Goal: Task Accomplishment & Management: Manage account settings

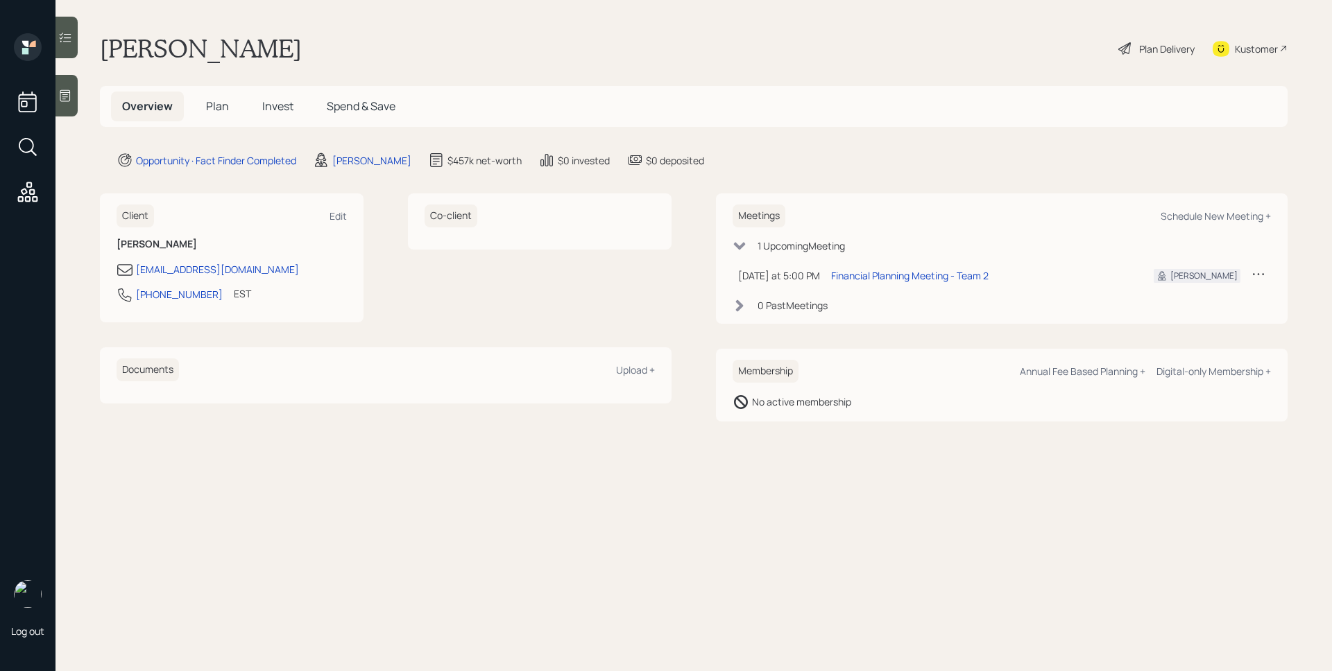
click at [206, 108] on span "Plan" at bounding box center [217, 105] width 23 height 15
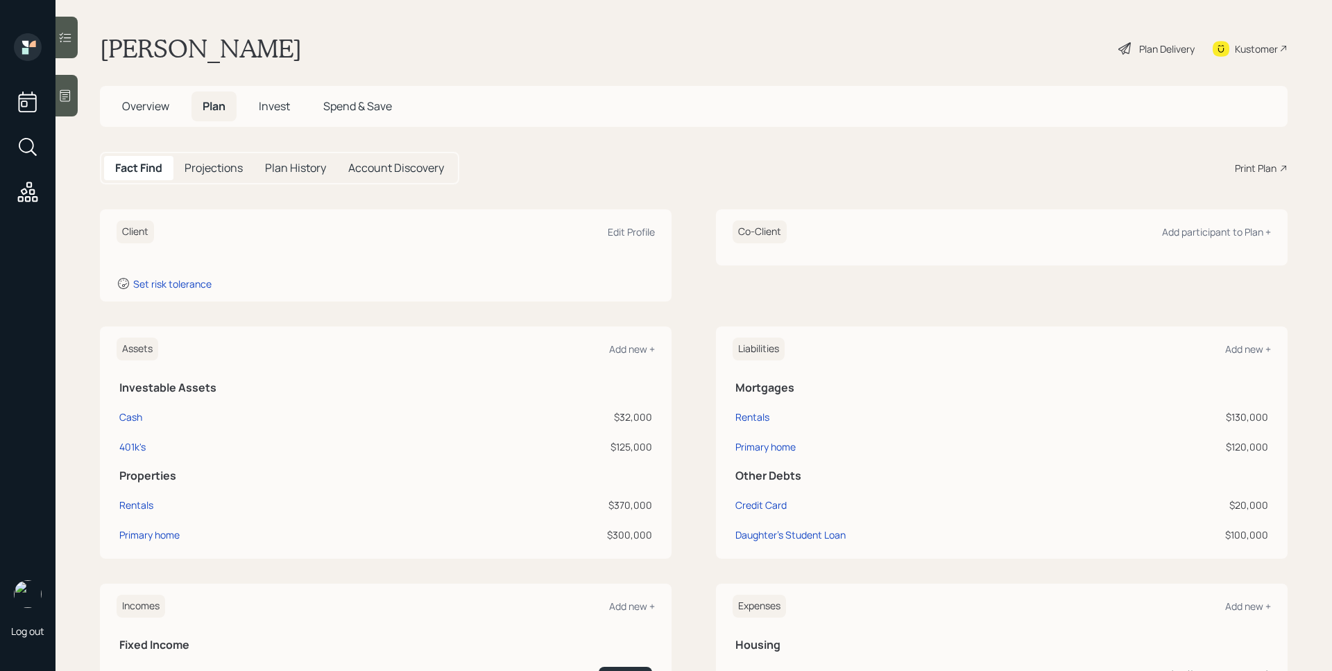
click at [72, 103] on div at bounding box center [66, 96] width 22 height 42
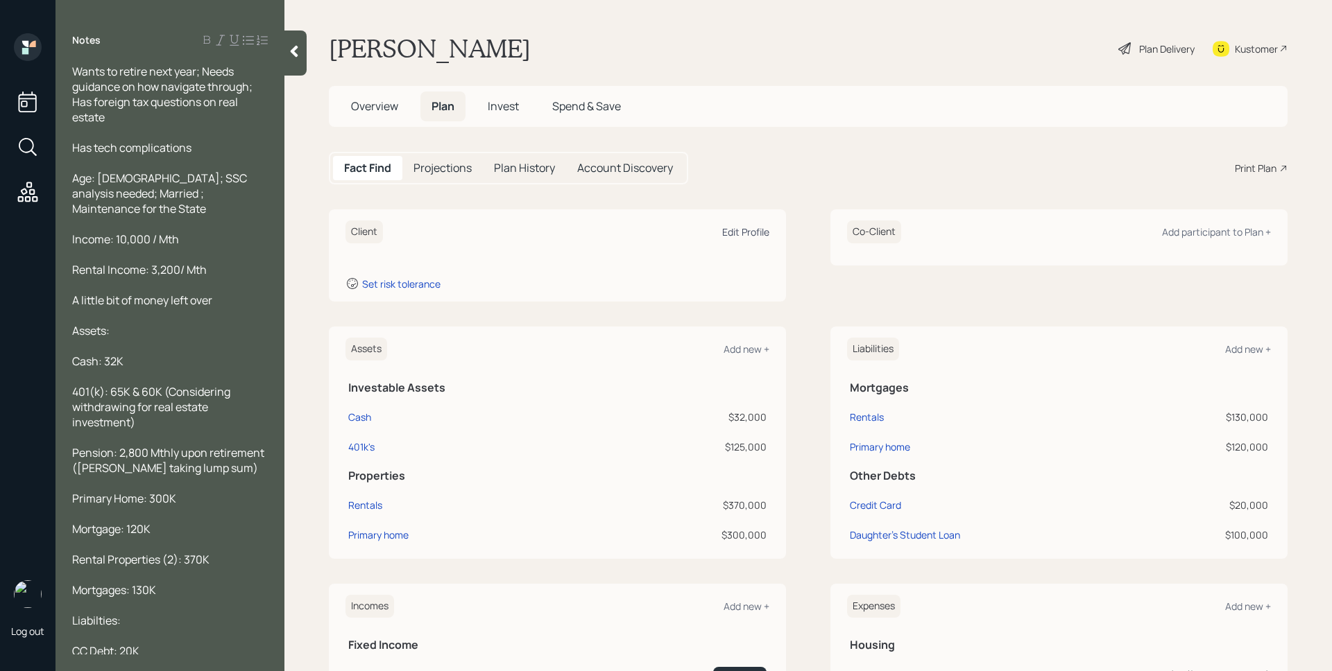
click at [748, 232] on div "Edit Profile" at bounding box center [745, 231] width 47 height 13
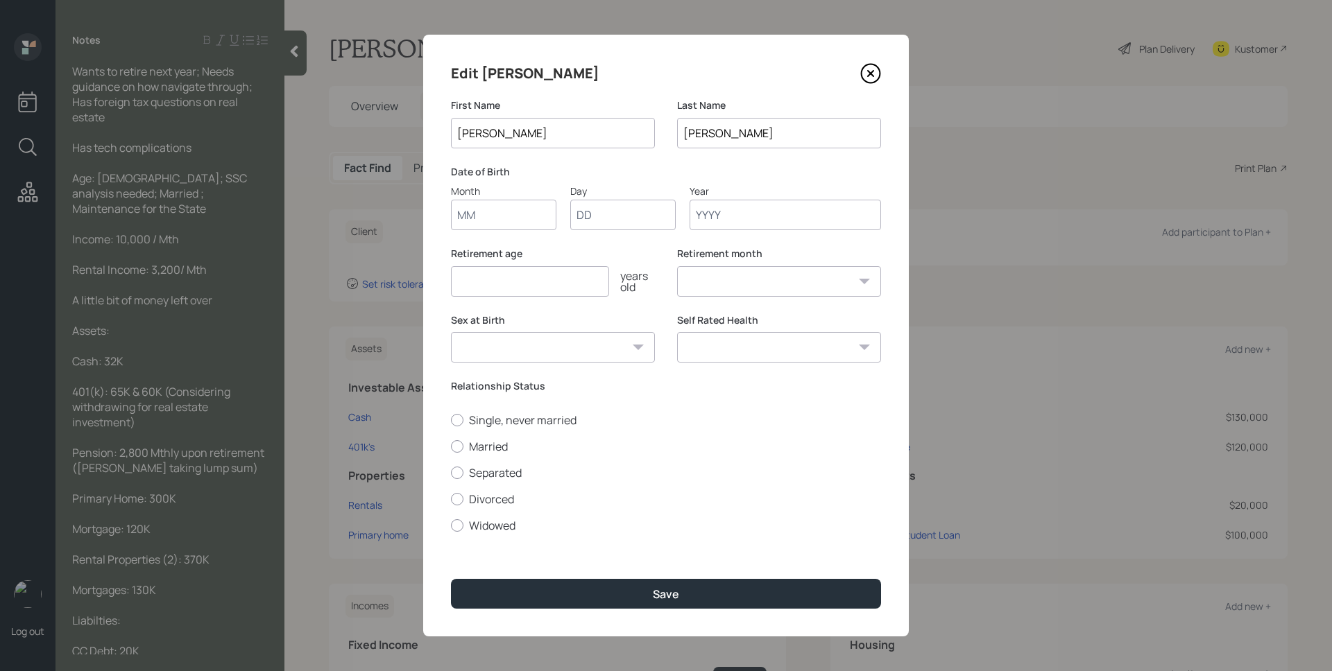
click at [502, 214] on input "Month" at bounding box center [503, 215] width 105 height 31
type input "01"
type input "1964"
select select "1"
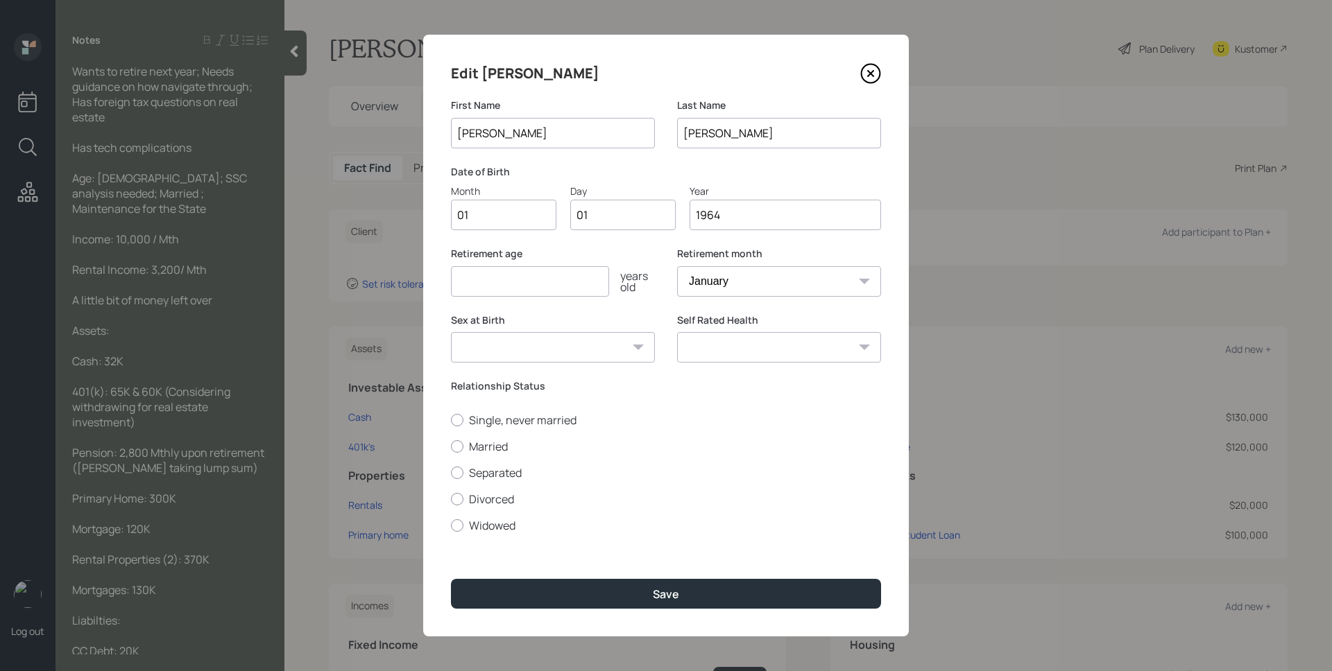
type input "1964"
type input "62"
click at [498, 454] on div "Single, never married Married Separated Divorced Widowed" at bounding box center [666, 473] width 430 height 121
click at [498, 451] on label "Married" at bounding box center [666, 446] width 430 height 15
click at [451, 447] on input "Married" at bounding box center [450, 446] width 1 height 1
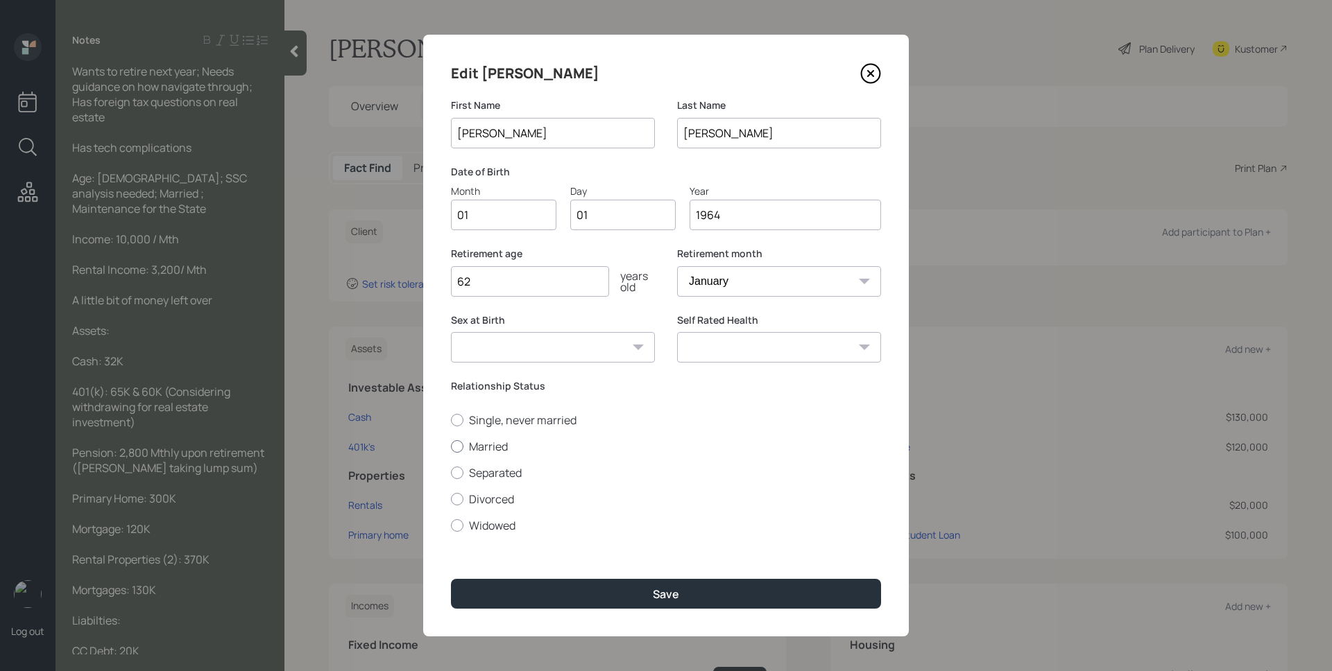
radio input "true"
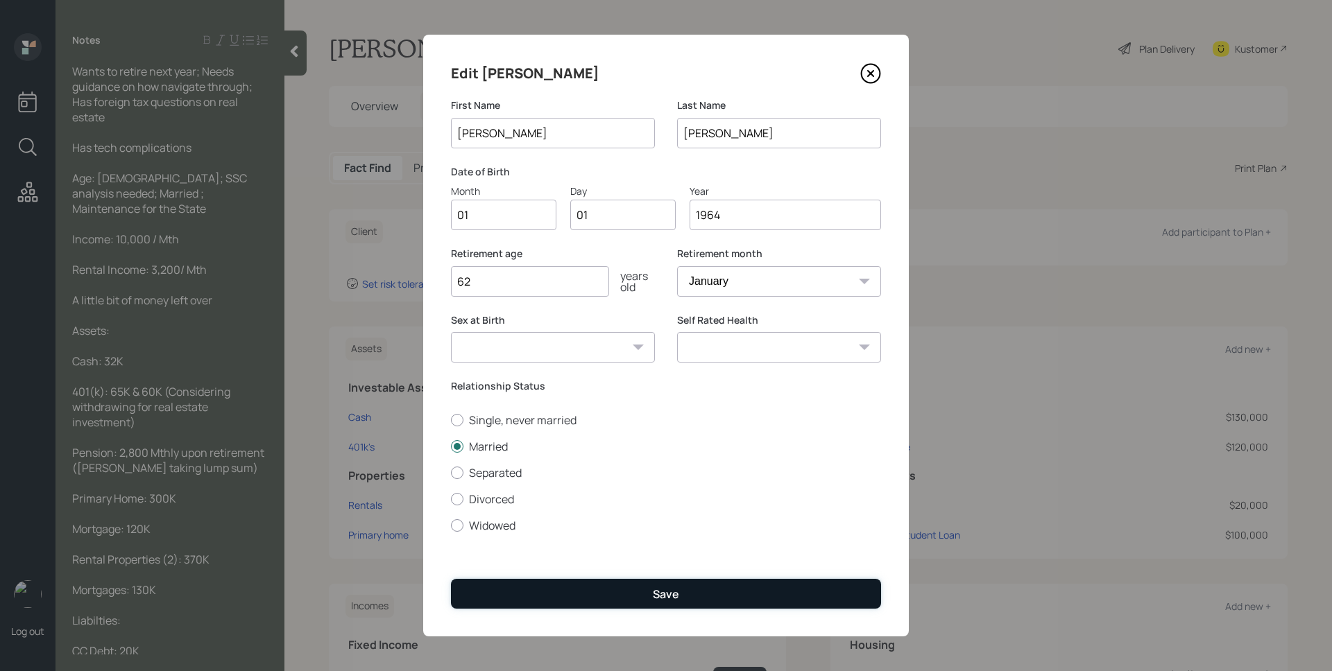
click at [608, 585] on button "Save" at bounding box center [666, 594] width 430 height 30
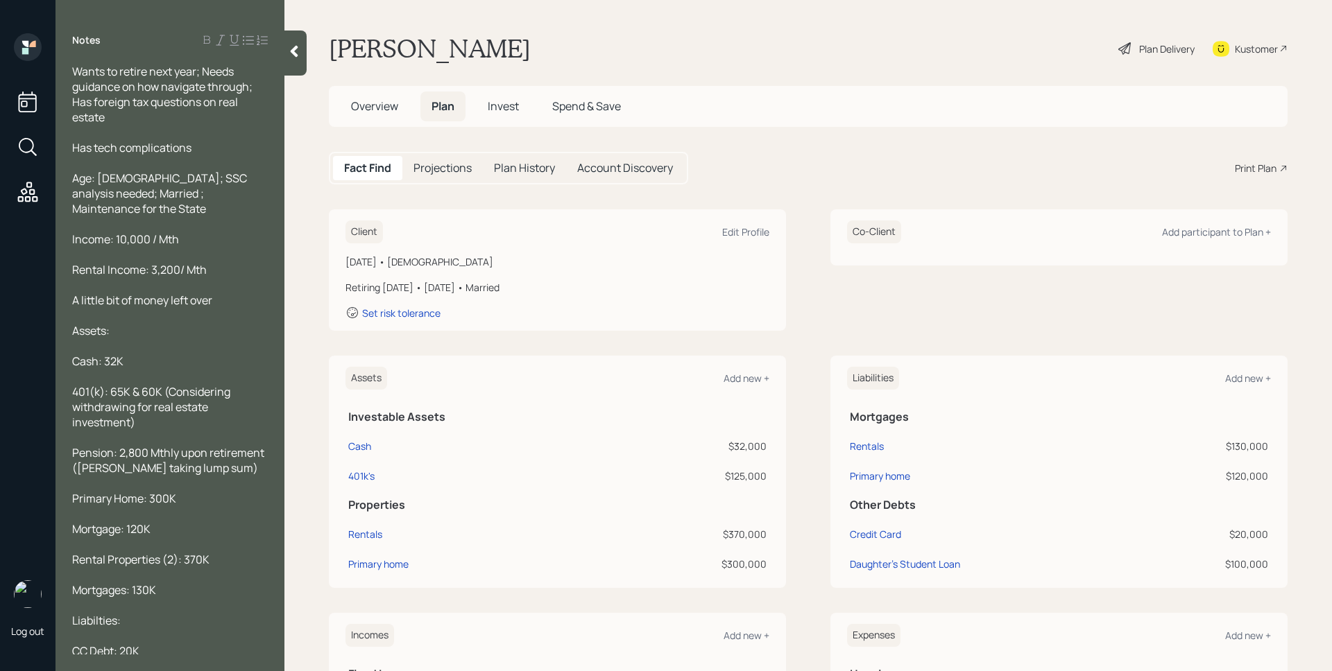
click at [377, 110] on span "Overview" at bounding box center [374, 105] width 47 height 15
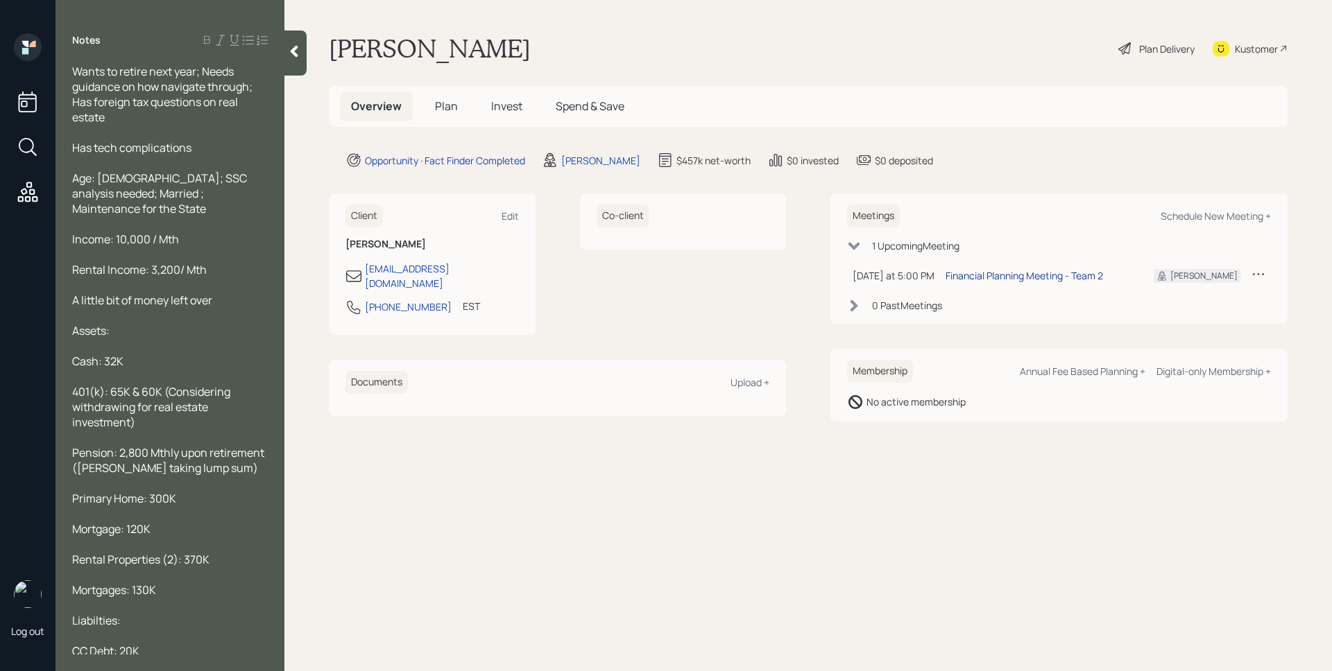
click at [978, 277] on div "Financial Planning Meeting - Team 2" at bounding box center [1023, 275] width 157 height 15
click at [1017, 50] on div "[PERSON_NAME] Plan Delivery Kustomer" at bounding box center [808, 48] width 959 height 31
click at [652, 47] on div "[PERSON_NAME] Plan Delivery Kustomer" at bounding box center [808, 48] width 959 height 31
drag, startPoint x: 430, startPoint y: 298, endPoint x: 366, endPoint y: 299, distance: 63.8
click at [366, 299] on div "[PHONE_NUMBER] EST Currently 4:56 PM" at bounding box center [431, 311] width 173 height 25
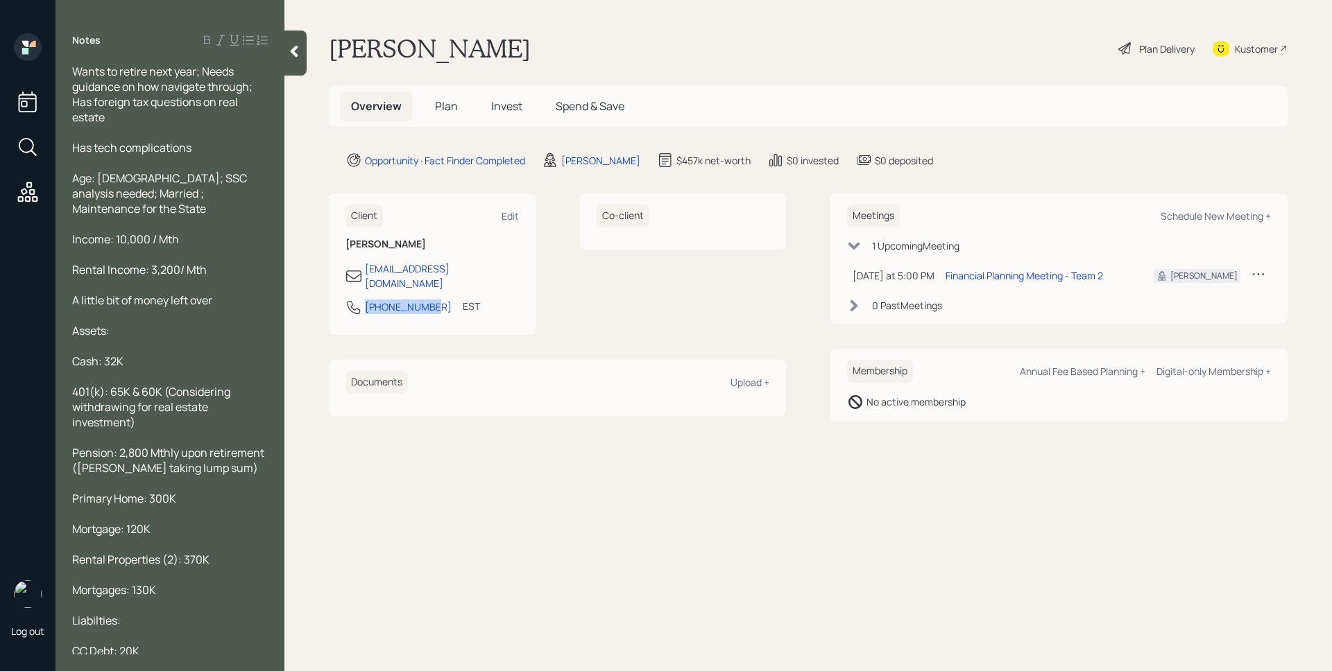
copy div "[PHONE_NUMBER]"
click at [752, 312] on div "Co-client" at bounding box center [683, 264] width 207 height 141
click at [439, 108] on span "Plan" at bounding box center [446, 105] width 23 height 15
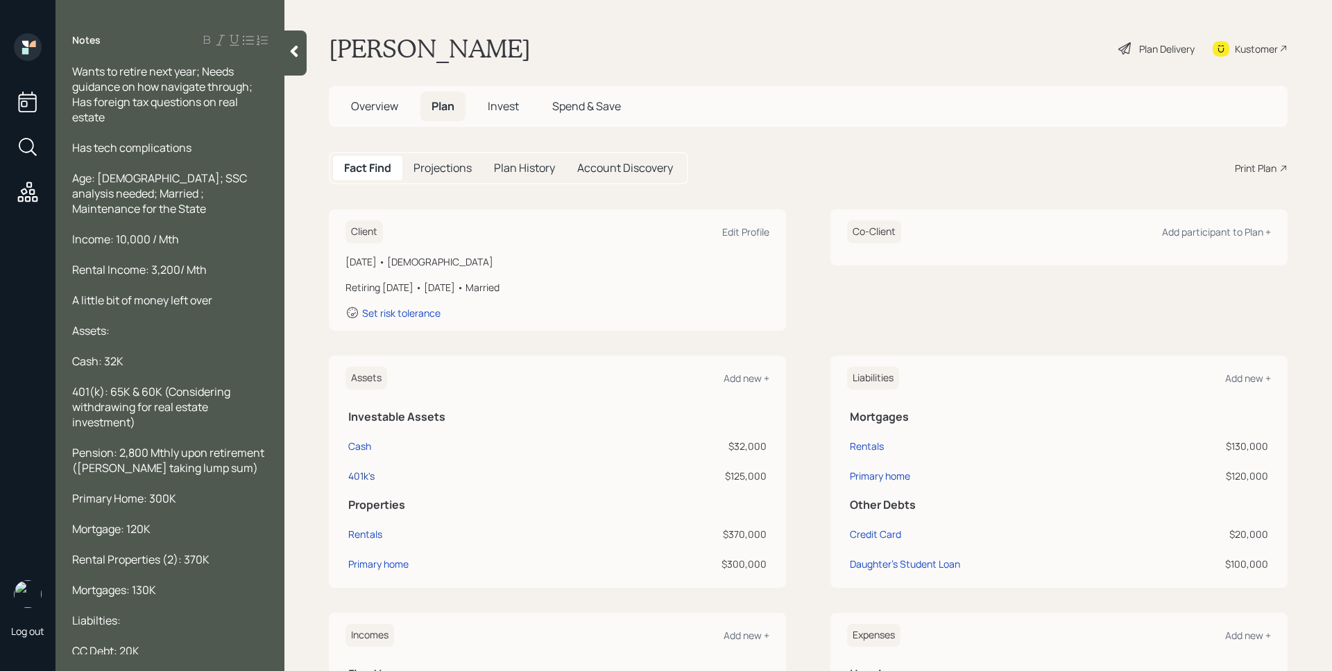
click at [368, 477] on div "401k's" at bounding box center [361, 476] width 26 height 15
select select "company_sponsored"
select select "balanced"
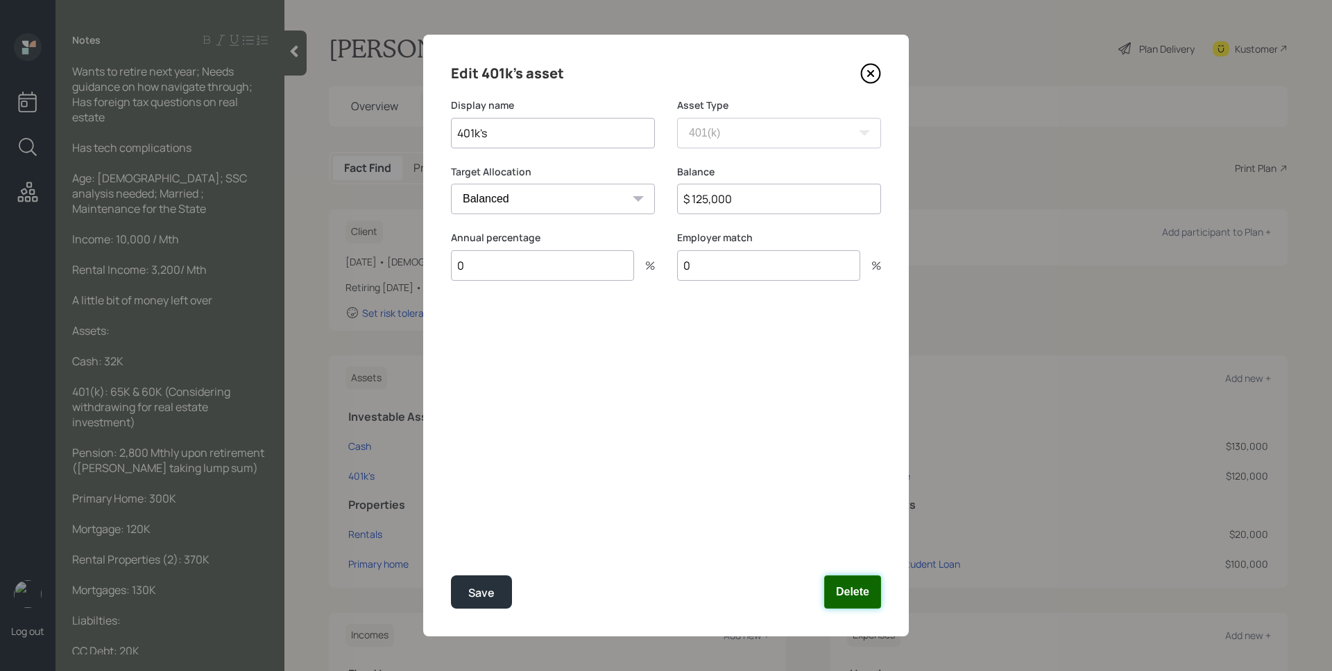
click at [845, 582] on button "Delete" at bounding box center [852, 592] width 57 height 33
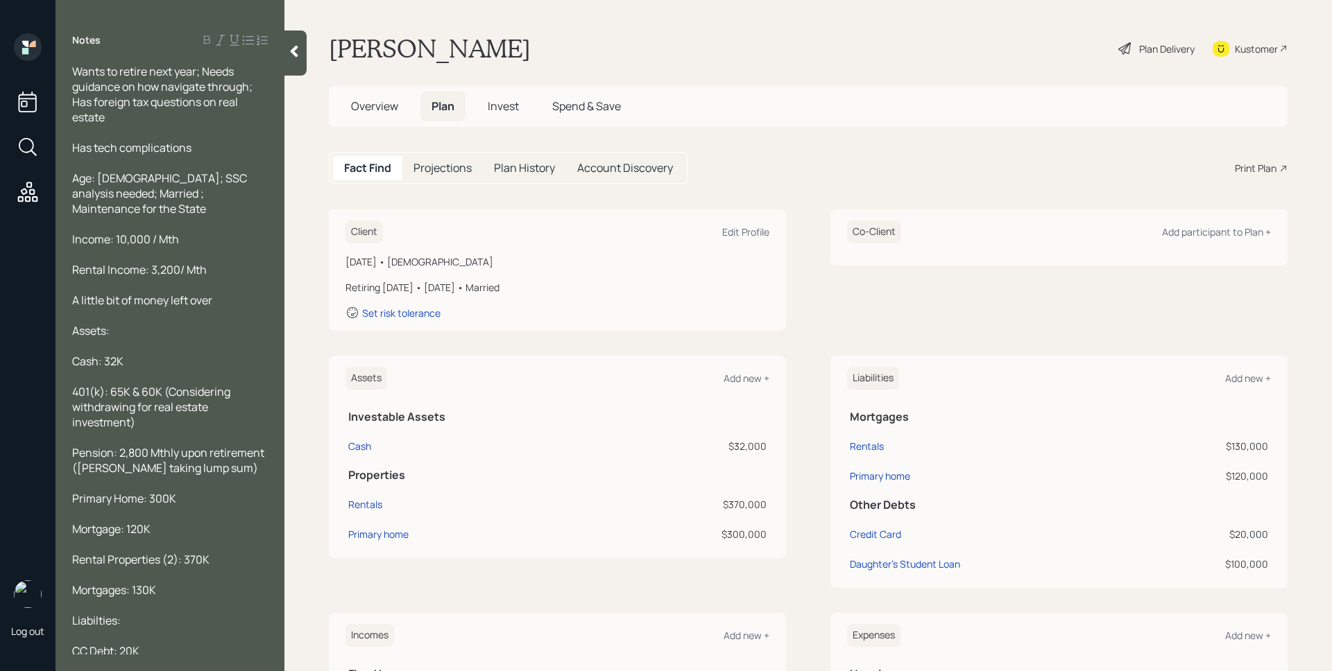
click at [805, 317] on div "Client Edit Profile [DATE] • [DEMOGRAPHIC_DATA] Retiring [DATE] • [DATE] • Marr…" at bounding box center [808, 269] width 959 height 121
click at [759, 234] on div "Edit Profile" at bounding box center [745, 231] width 47 height 13
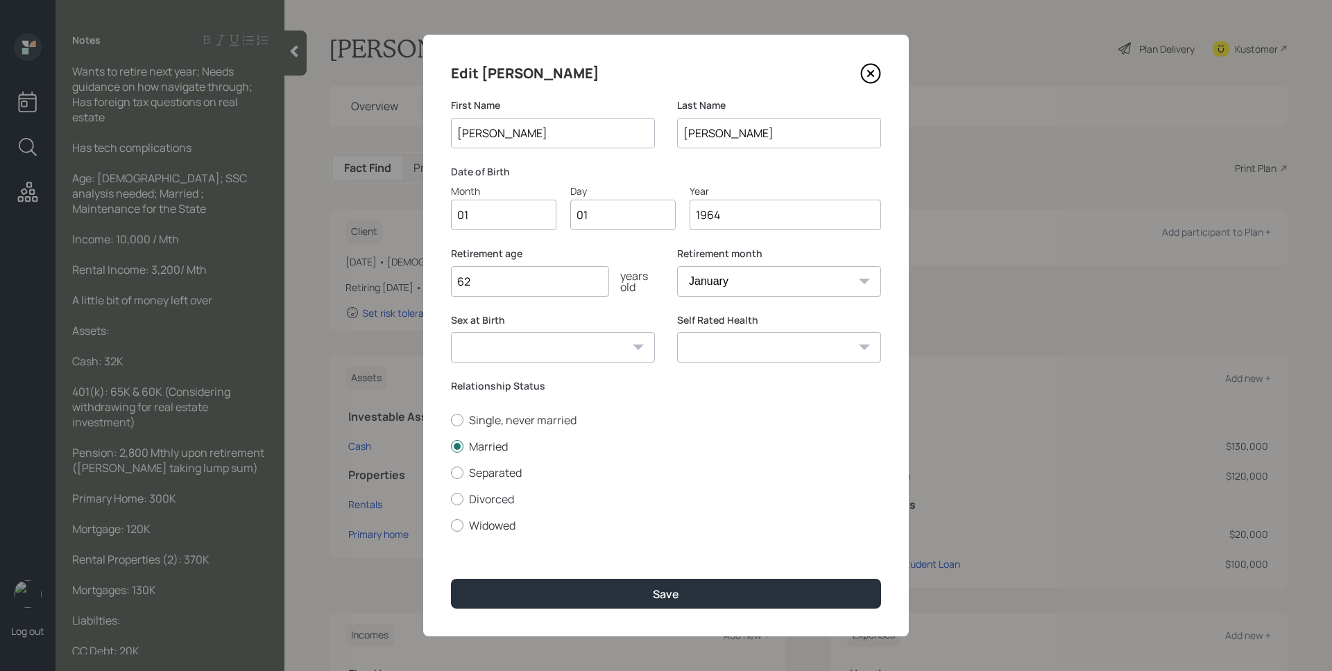
click at [805, 286] on select "January February March April May June July August September October November De…" at bounding box center [779, 281] width 204 height 31
select select "11"
click at [677, 266] on select "January February March April May June July August September October November De…" at bounding box center [779, 281] width 204 height 31
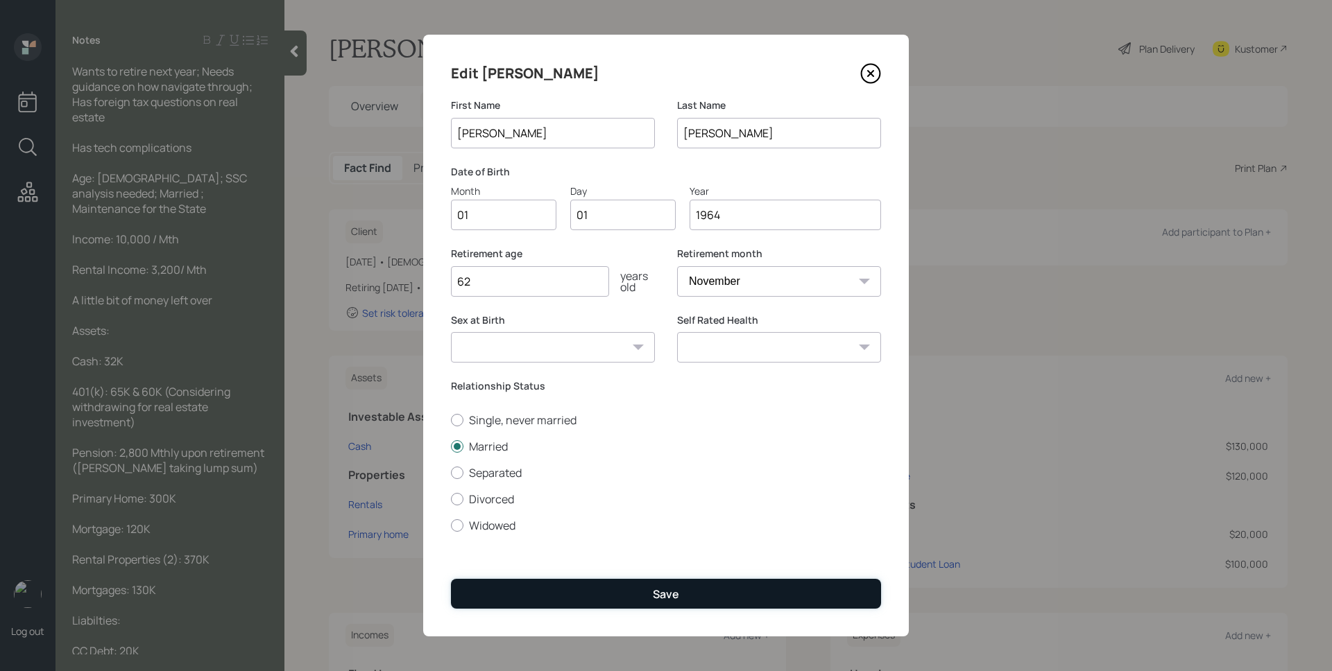
click at [734, 593] on button "Save" at bounding box center [666, 594] width 430 height 30
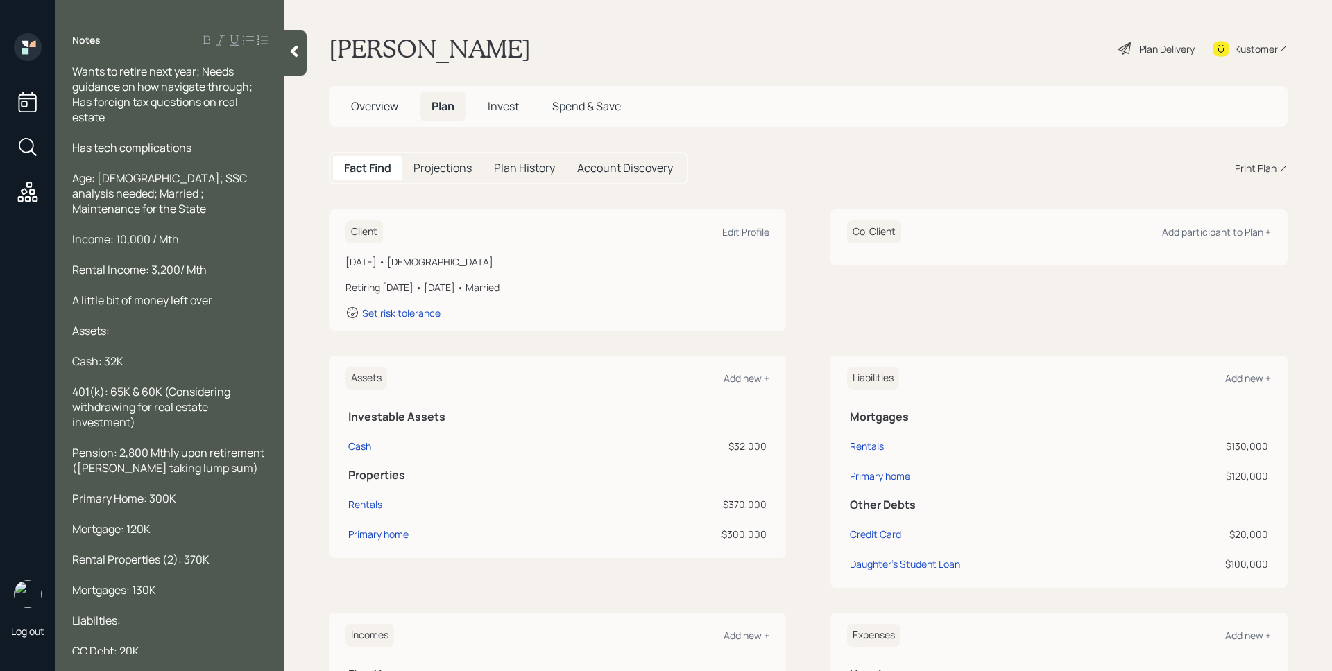
click at [761, 146] on main "[PERSON_NAME] Plan Delivery Kustomer Overview Plan Invest Spend & Save Fact Fin…" at bounding box center [807, 335] width 1047 height 671
click at [736, 237] on div "Edit Profile" at bounding box center [745, 231] width 47 height 13
select select "11"
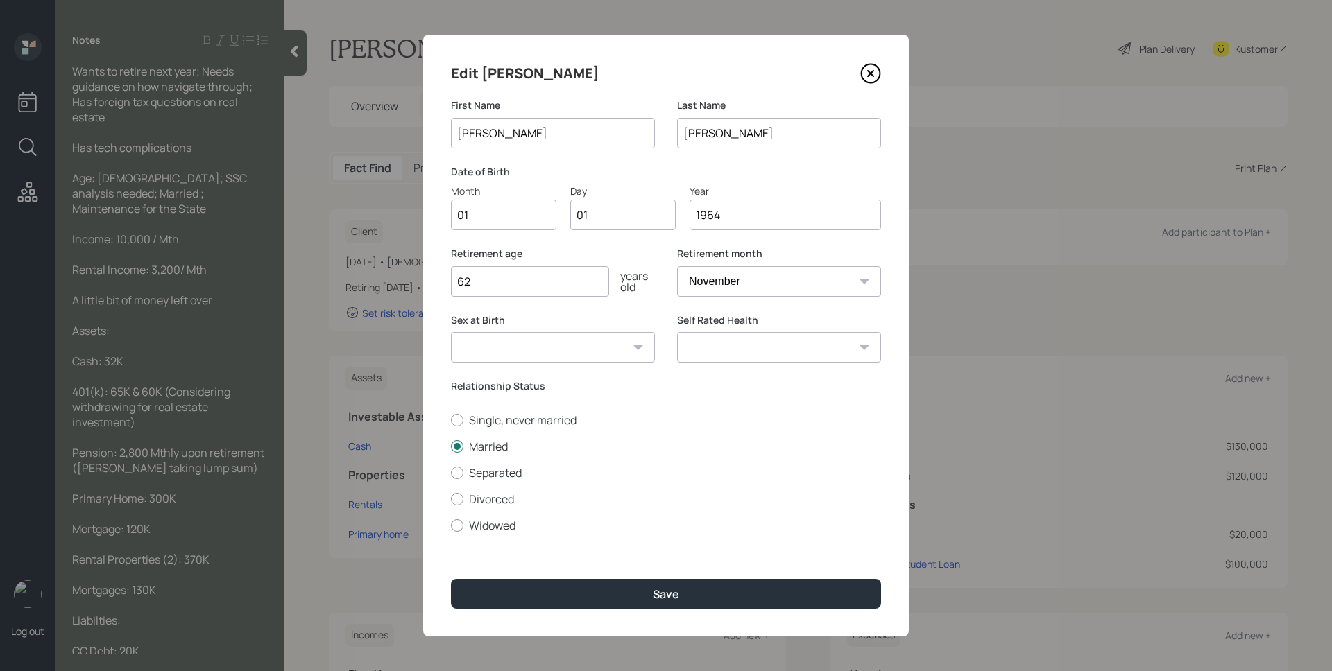
click at [522, 216] on input "01" at bounding box center [503, 215] width 105 height 31
type input "05"
type input "0"
type input "06"
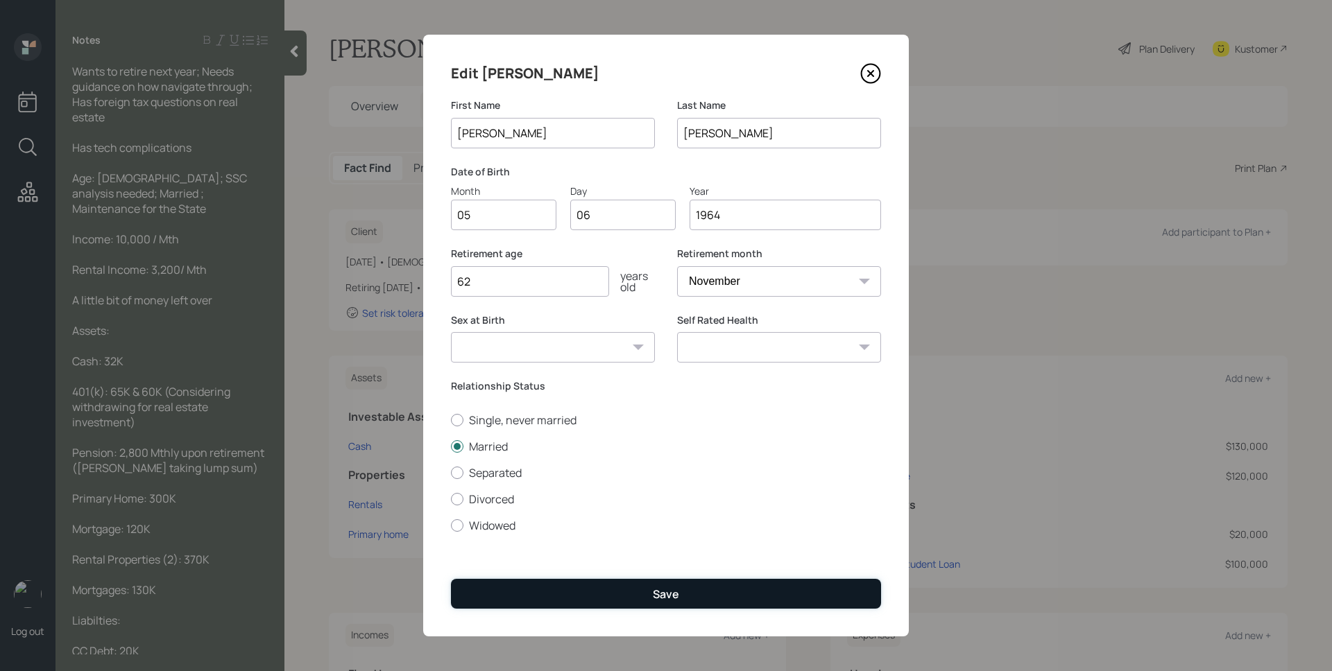
click at [736, 590] on button "Save" at bounding box center [666, 594] width 430 height 30
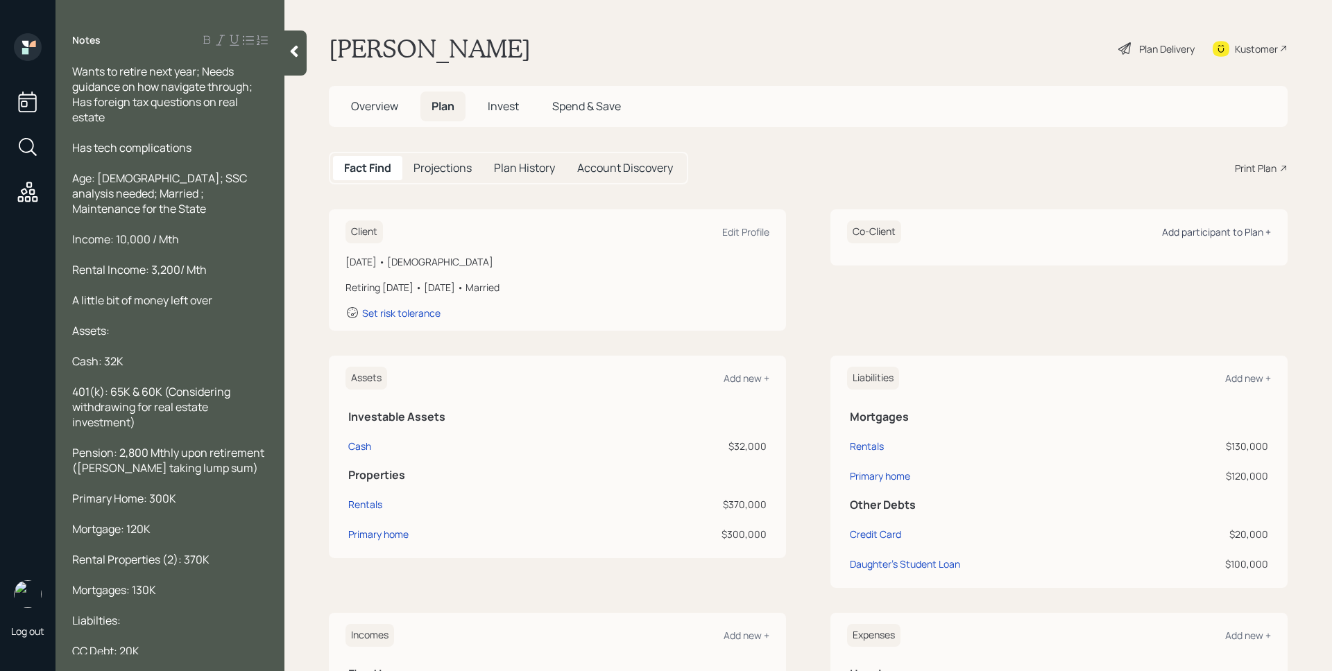
click at [1233, 235] on div "Add participant to Plan +" at bounding box center [1216, 231] width 109 height 13
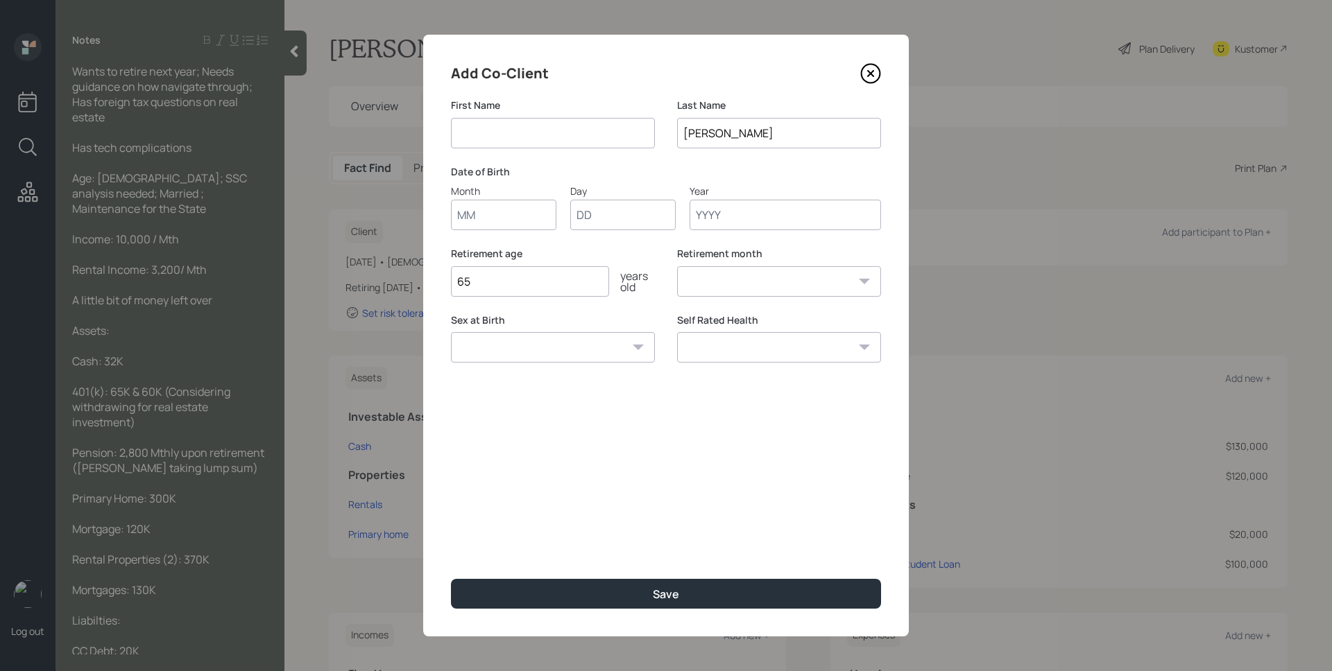
click at [525, 138] on input at bounding box center [553, 133] width 204 height 31
type input "[PERSON_NAME]"
click at [506, 223] on input "Month" at bounding box center [503, 215] width 105 height 31
type input "01"
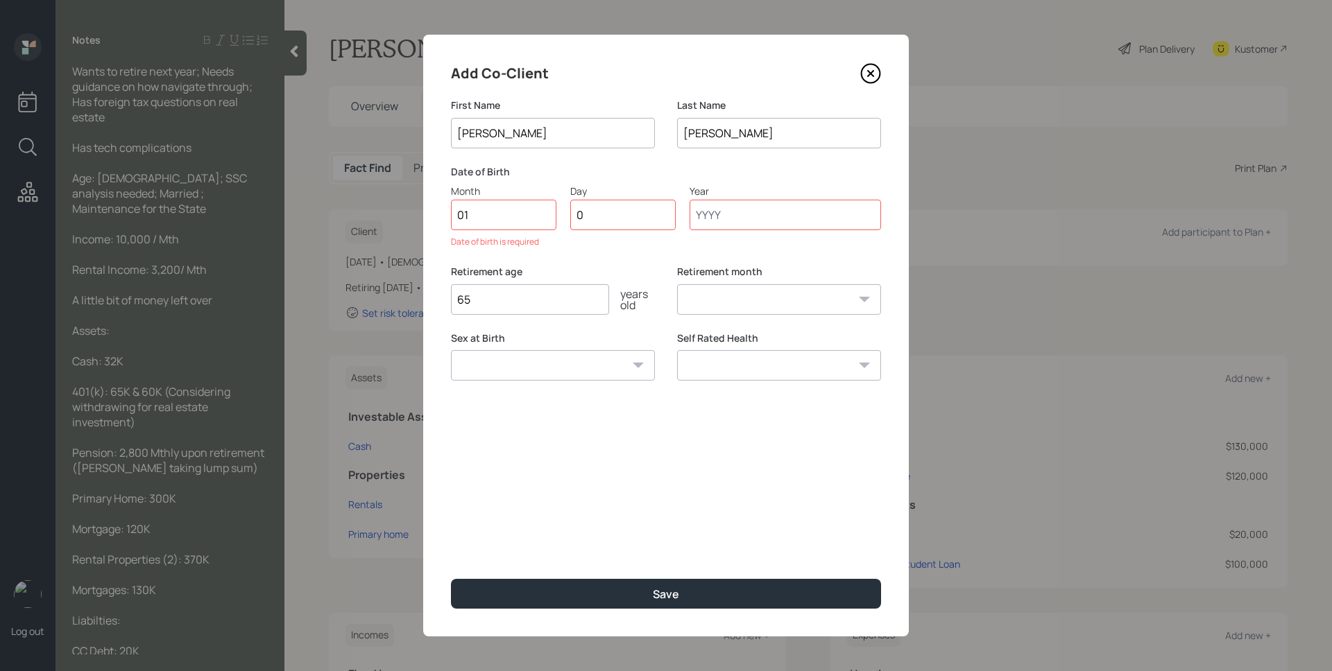
type input "01"
type input "1967"
select select "1"
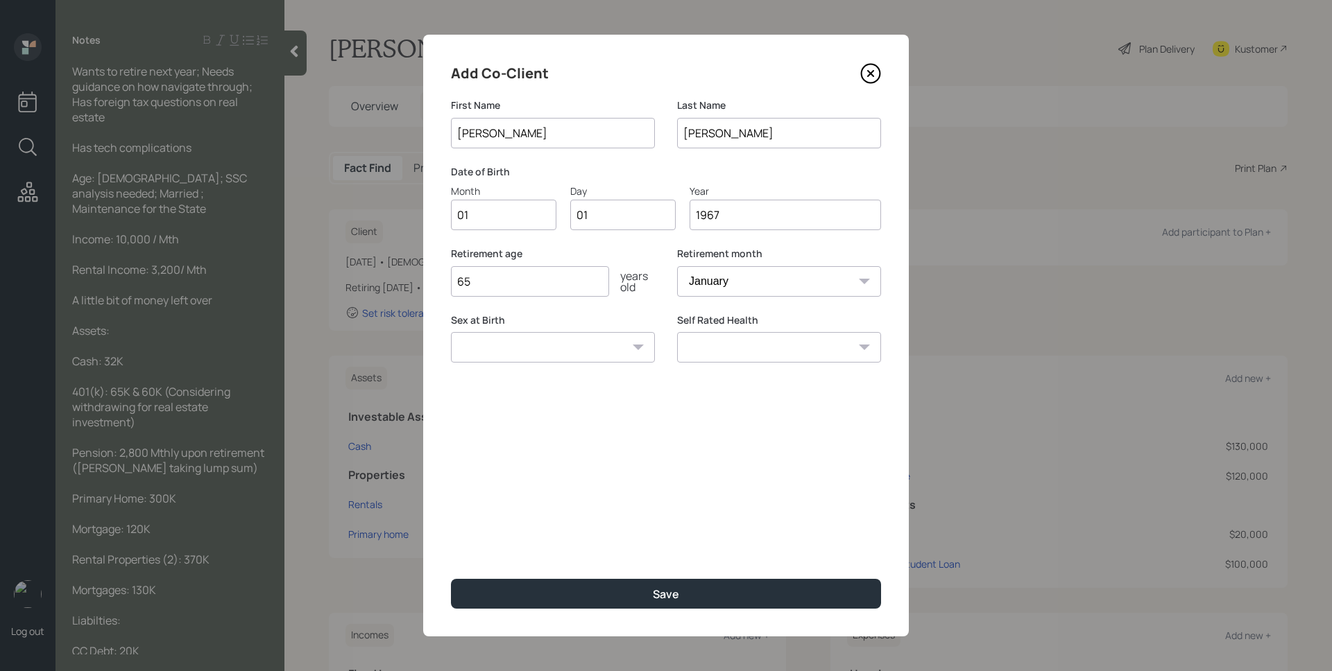
type input "1967"
click at [490, 286] on input "65" at bounding box center [530, 281] width 158 height 31
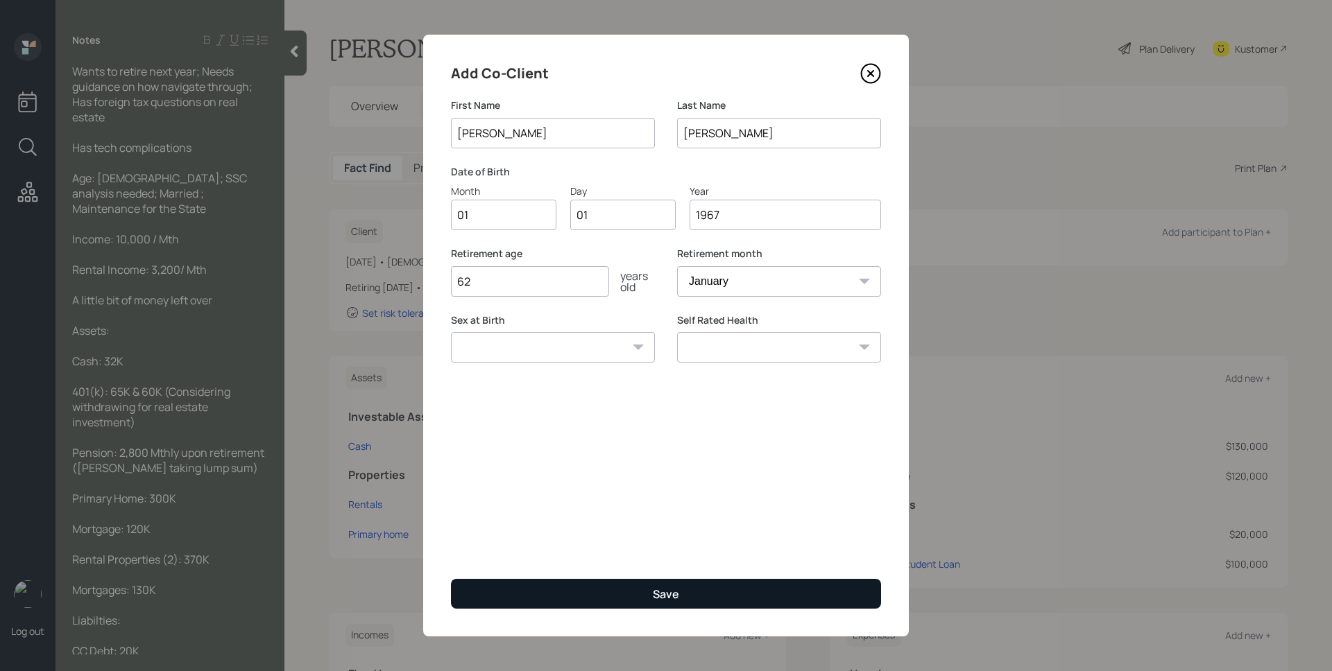
type input "62"
click at [655, 597] on div "Save" at bounding box center [666, 594] width 26 height 15
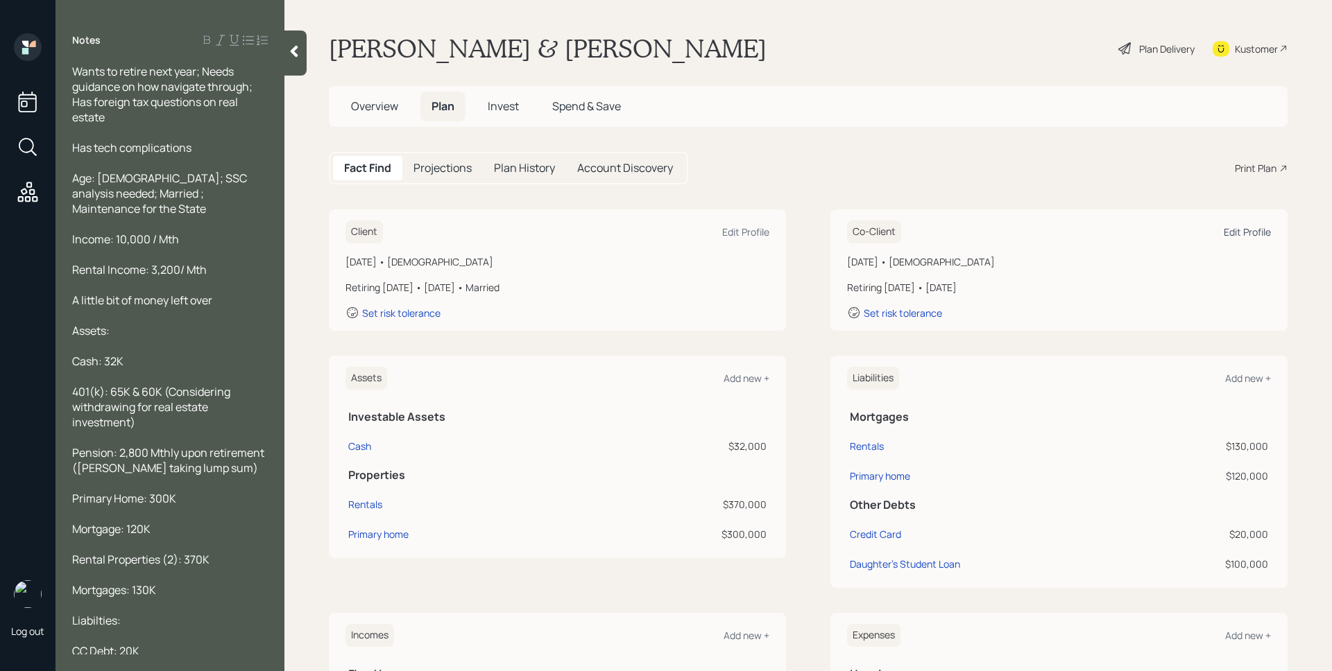
click at [1257, 225] on div "Edit Profile" at bounding box center [1246, 231] width 47 height 13
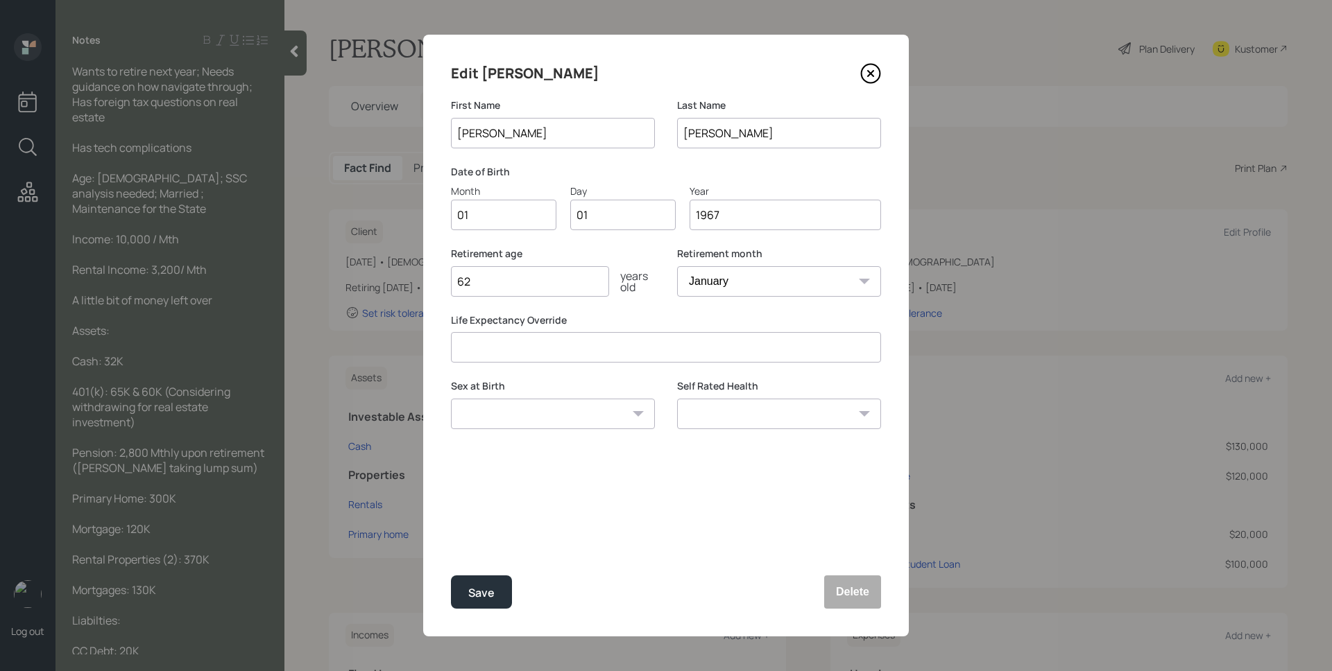
click at [551, 295] on input "62" at bounding box center [530, 281] width 158 height 31
type input "61"
click at [600, 520] on div "Edit [PERSON_NAME] First Name [PERSON_NAME] Last Name [PERSON_NAME] Date of Bir…" at bounding box center [666, 336] width 486 height 602
click at [506, 588] on button "Save" at bounding box center [481, 592] width 61 height 33
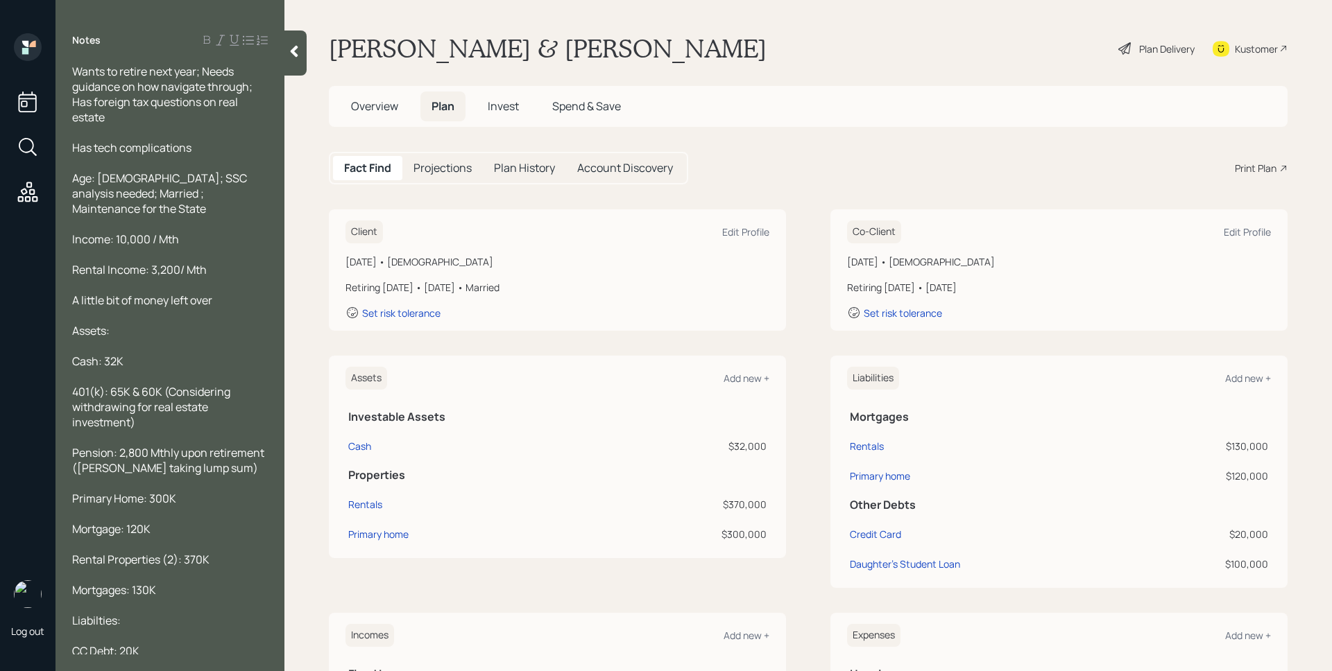
click at [1139, 53] on div "Plan Delivery" at bounding box center [1166, 49] width 55 height 15
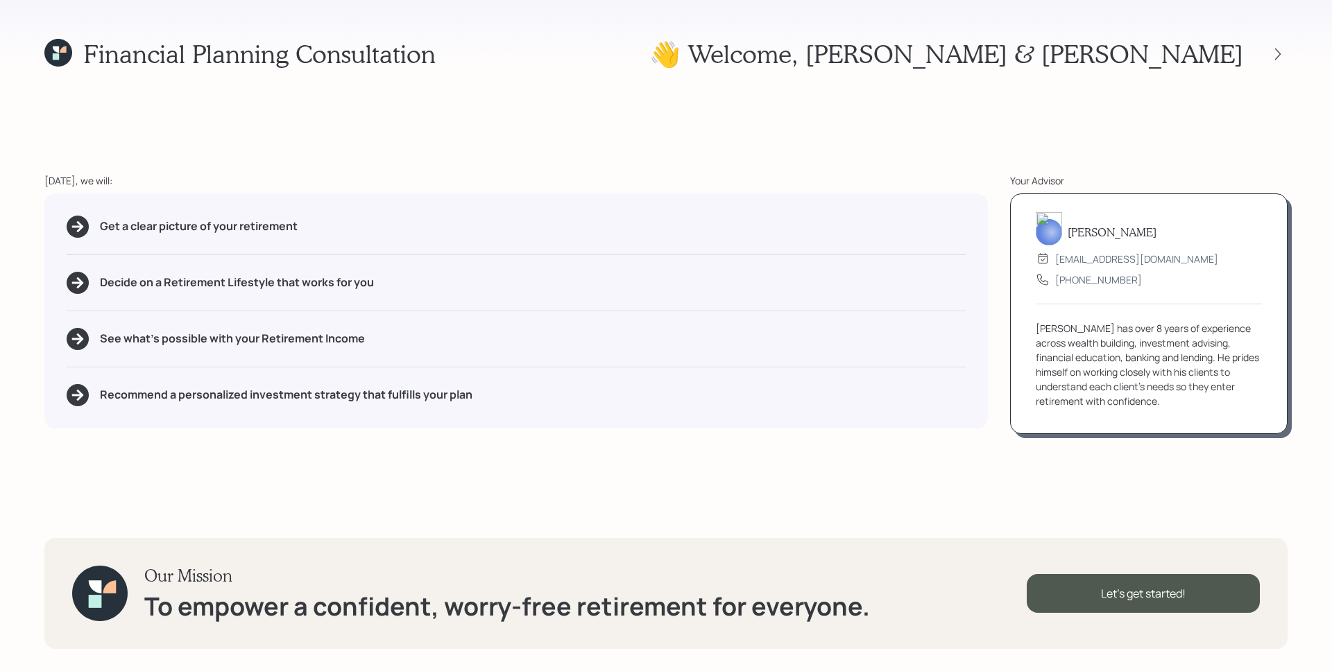
click at [61, 52] on icon at bounding box center [63, 49] width 6 height 6
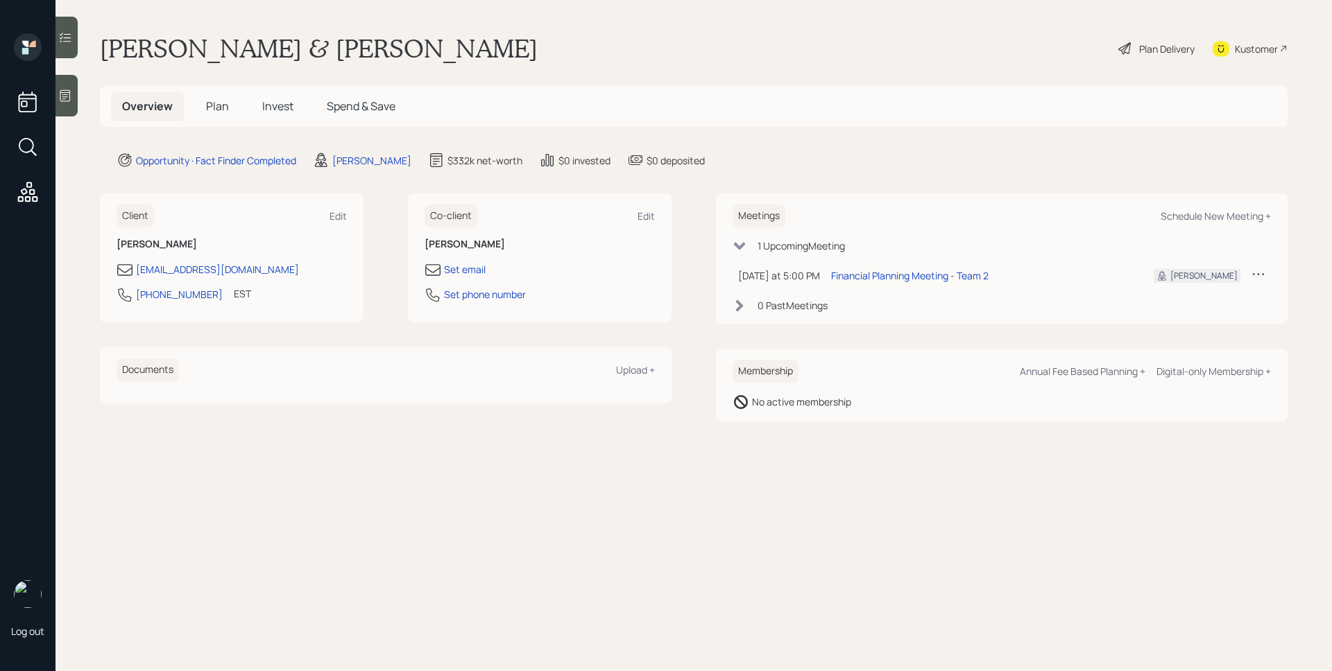
click at [220, 109] on span "Plan" at bounding box center [217, 105] width 23 height 15
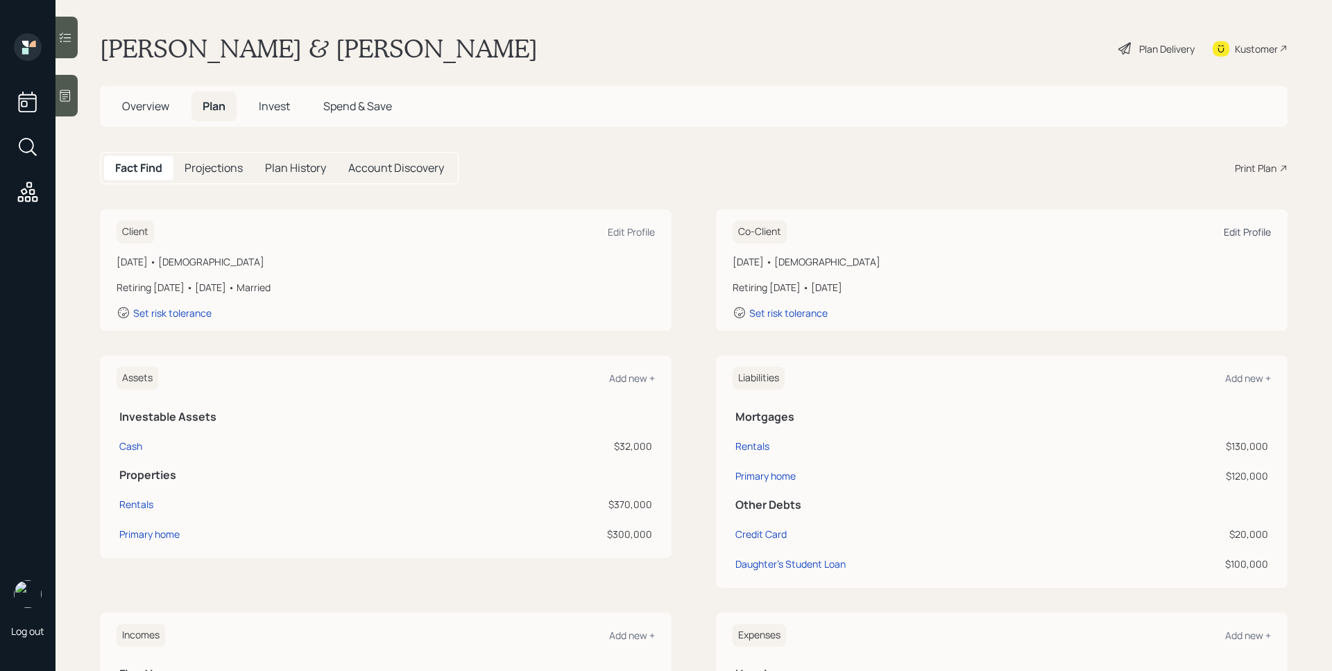
click at [1257, 228] on div "Edit Profile" at bounding box center [1246, 231] width 47 height 13
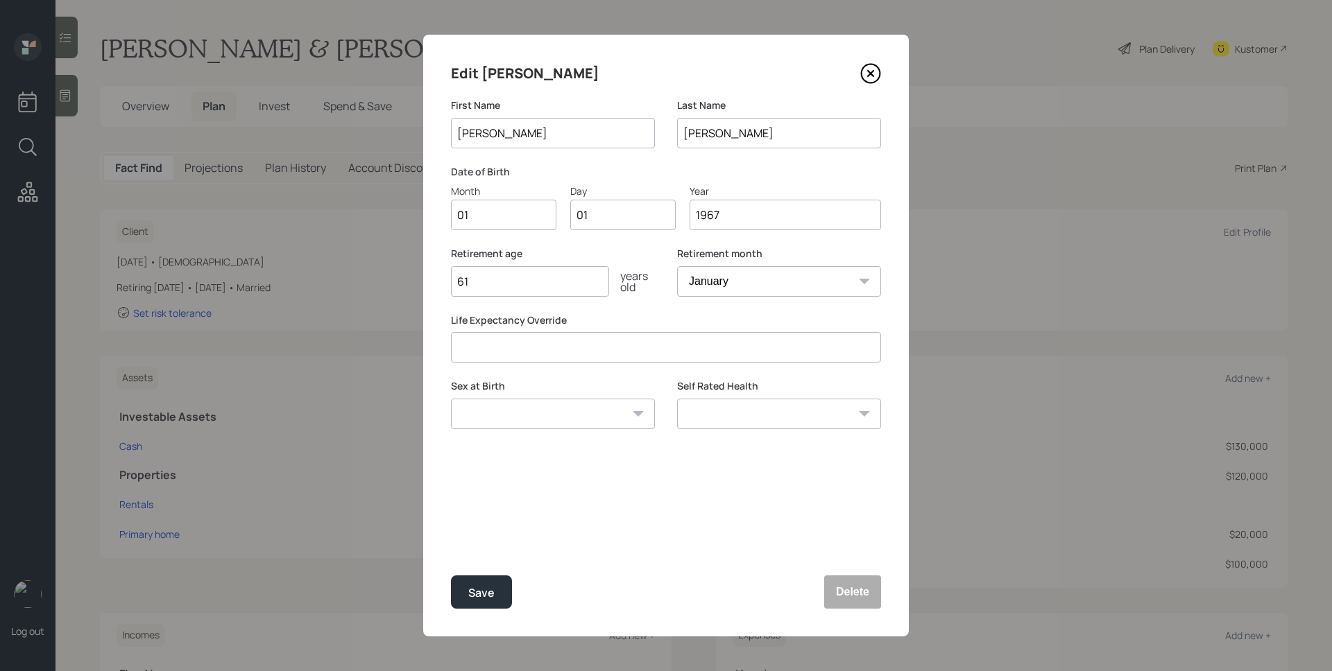
click at [824, 276] on select "January February March April May June July August September October November De…" at bounding box center [779, 281] width 204 height 31
select select "6"
click at [677, 266] on select "January February March April May June July August September October November De…" at bounding box center [779, 281] width 204 height 31
click at [466, 591] on button "Save" at bounding box center [481, 592] width 61 height 33
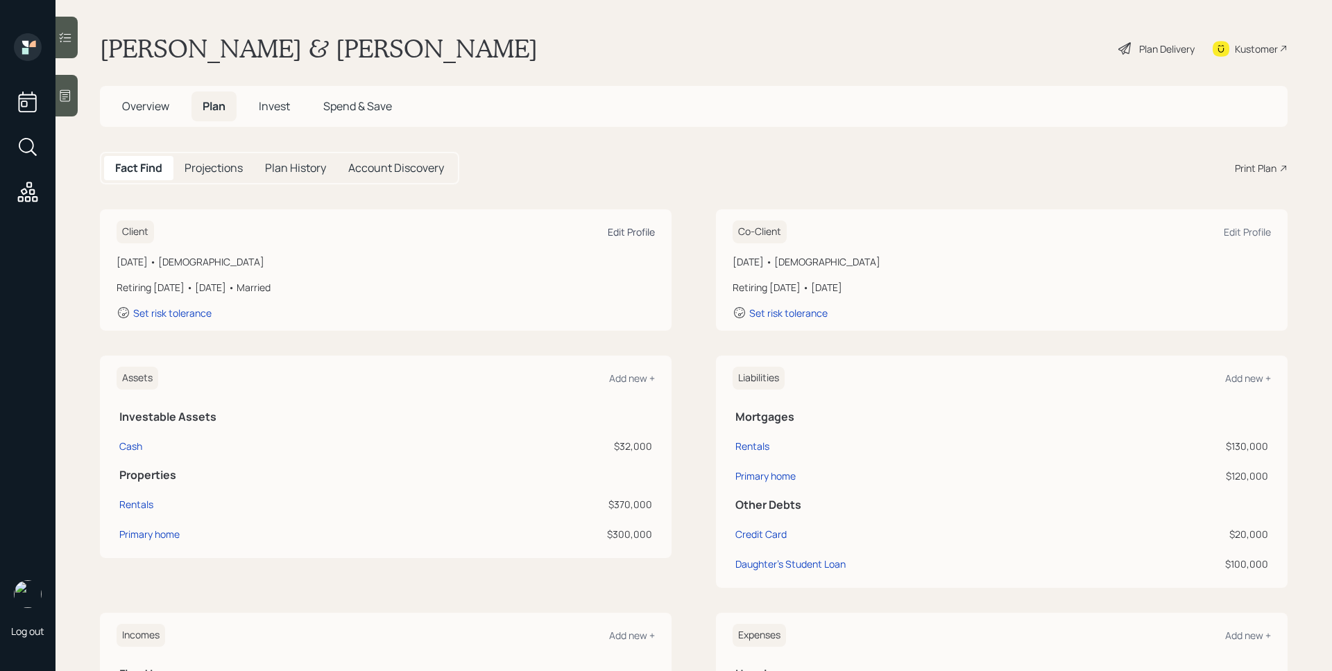
click at [635, 225] on div "Edit Profile" at bounding box center [631, 231] width 47 height 13
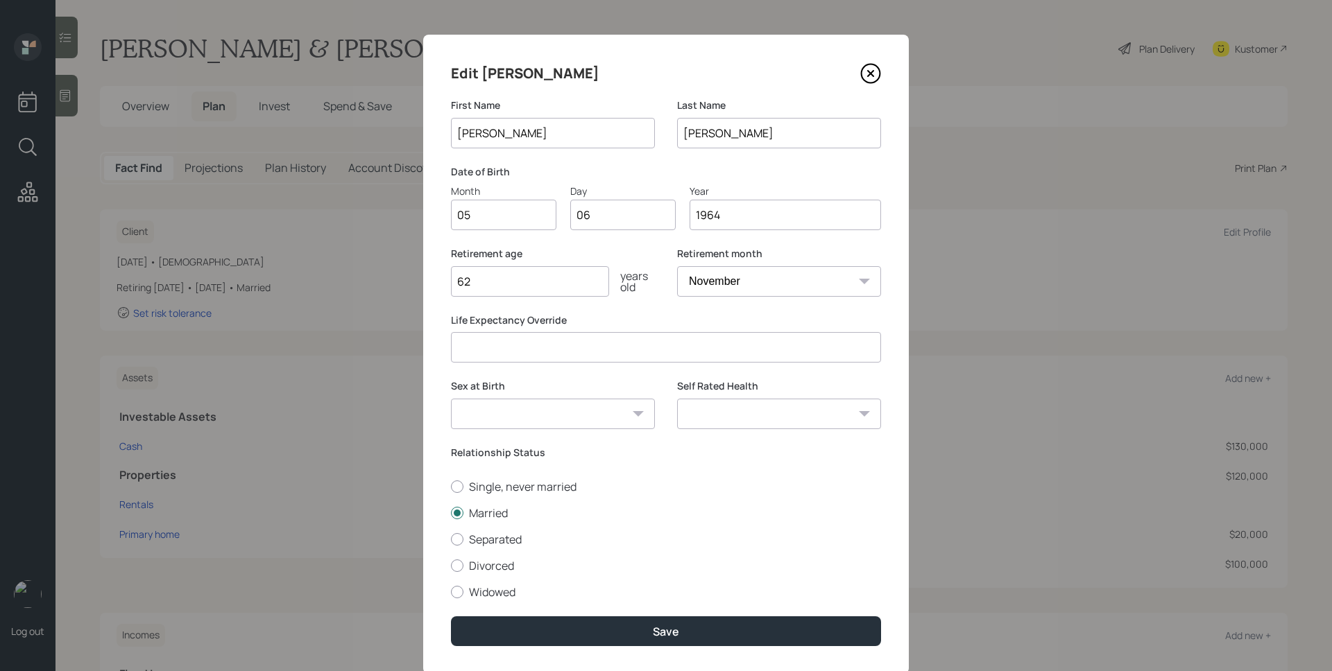
click at [540, 284] on input "62" at bounding box center [530, 281] width 158 height 31
click at [695, 291] on select "January February March April May June July August September October November De…" at bounding box center [779, 281] width 204 height 31
select select "9"
click at [677, 266] on select "January February March April May June July August September October November De…" at bounding box center [779, 281] width 204 height 31
click at [637, 256] on label "Retirement age" at bounding box center [553, 254] width 204 height 14
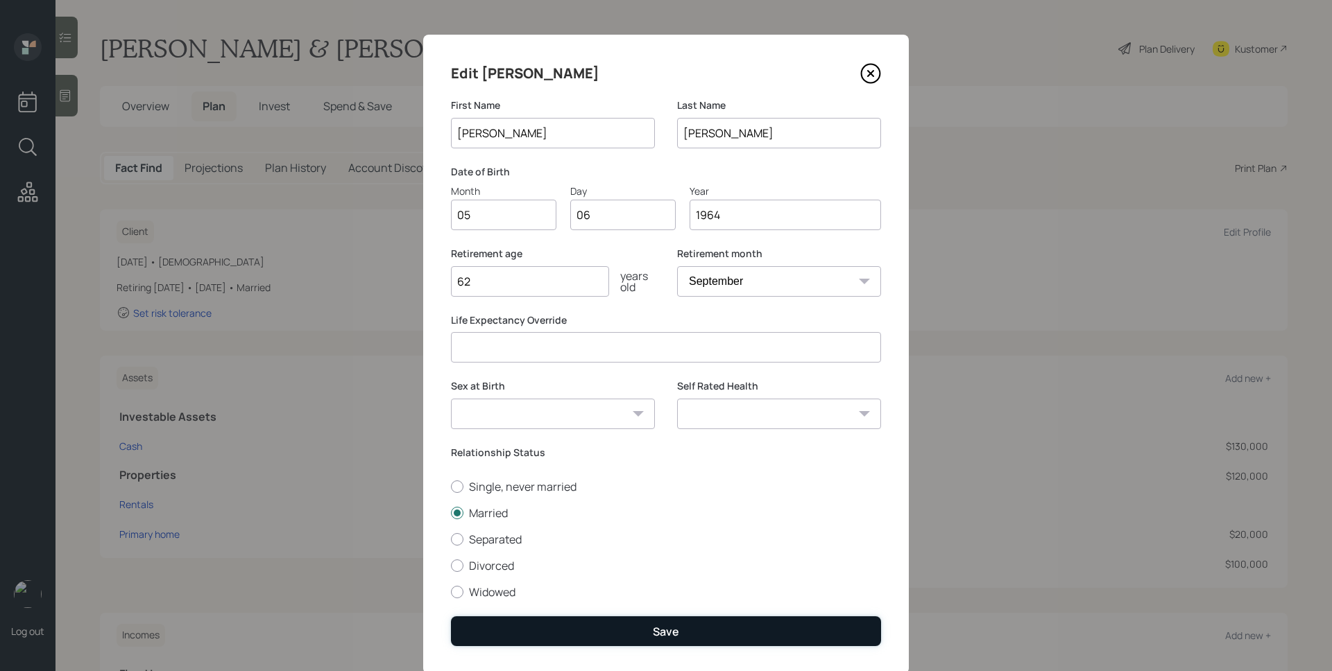
click at [669, 635] on div "Save" at bounding box center [666, 631] width 26 height 15
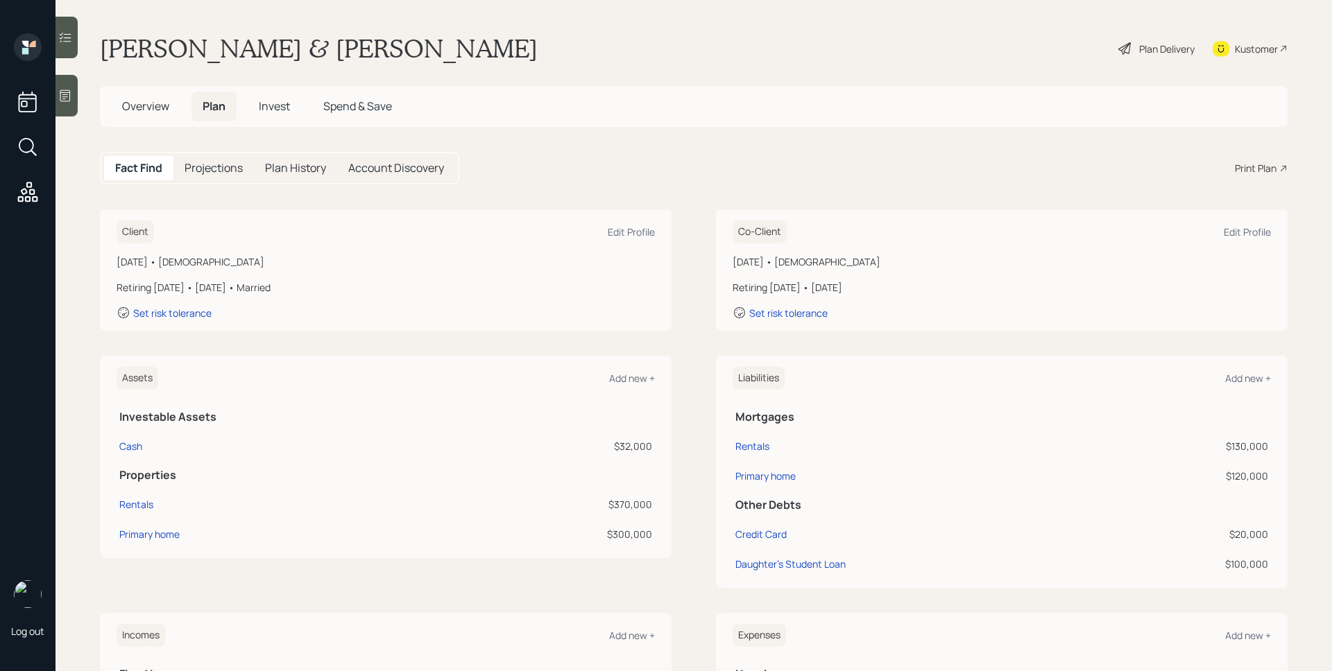
click at [1153, 45] on div "Plan Delivery" at bounding box center [1166, 49] width 55 height 15
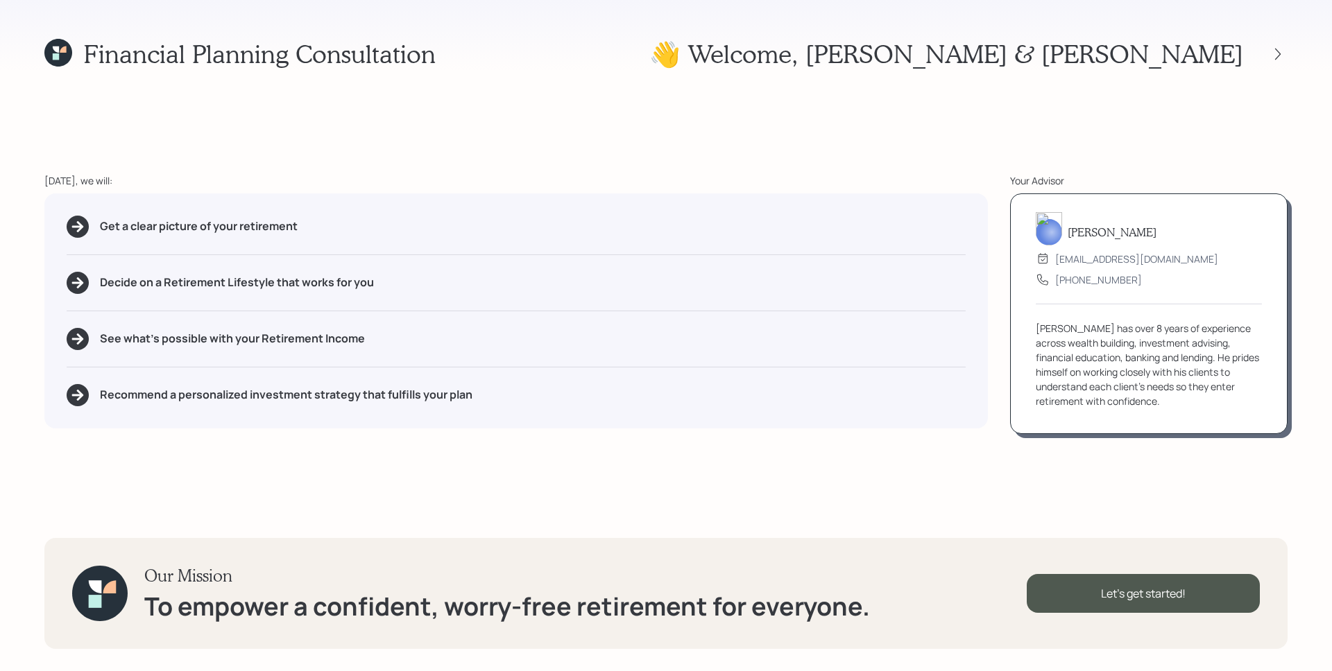
click at [477, 173] on div "[DATE], we will:" at bounding box center [515, 180] width 943 height 15
drag, startPoint x: 101, startPoint y: 227, endPoint x: 329, endPoint y: 240, distance: 227.8
click at [329, 240] on div "Get a clear picture of your retirement Decide on a Retirement Lifestyle that wo…" at bounding box center [515, 311] width 943 height 235
click at [399, 253] on div "Get a clear picture of your retirement Decide on a Retirement Lifestyle that wo…" at bounding box center [515, 311] width 943 height 235
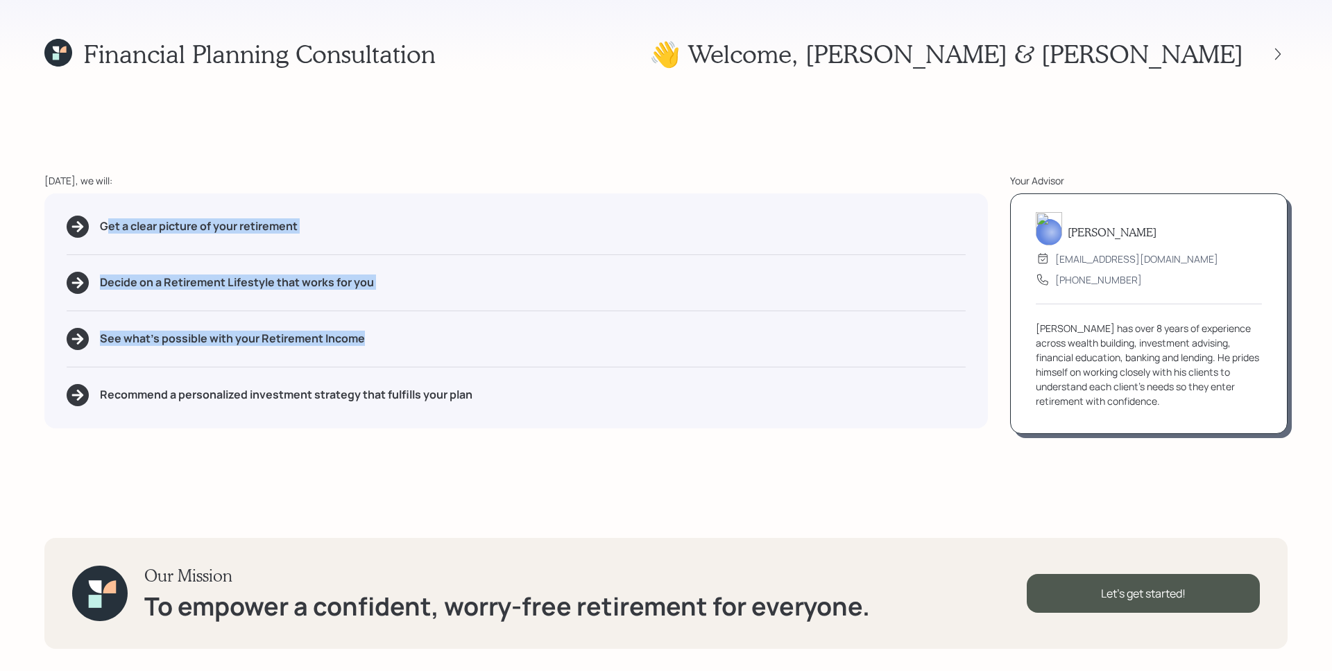
drag, startPoint x: 386, startPoint y: 346, endPoint x: 104, endPoint y: 225, distance: 306.6
click at [104, 225] on div "Get a clear picture of your retirement Decide on a Retirement Lifestyle that wo…" at bounding box center [515, 311] width 943 height 235
click at [417, 239] on div "Get a clear picture of your retirement Decide on a Retirement Lifestyle that wo…" at bounding box center [515, 311] width 943 height 235
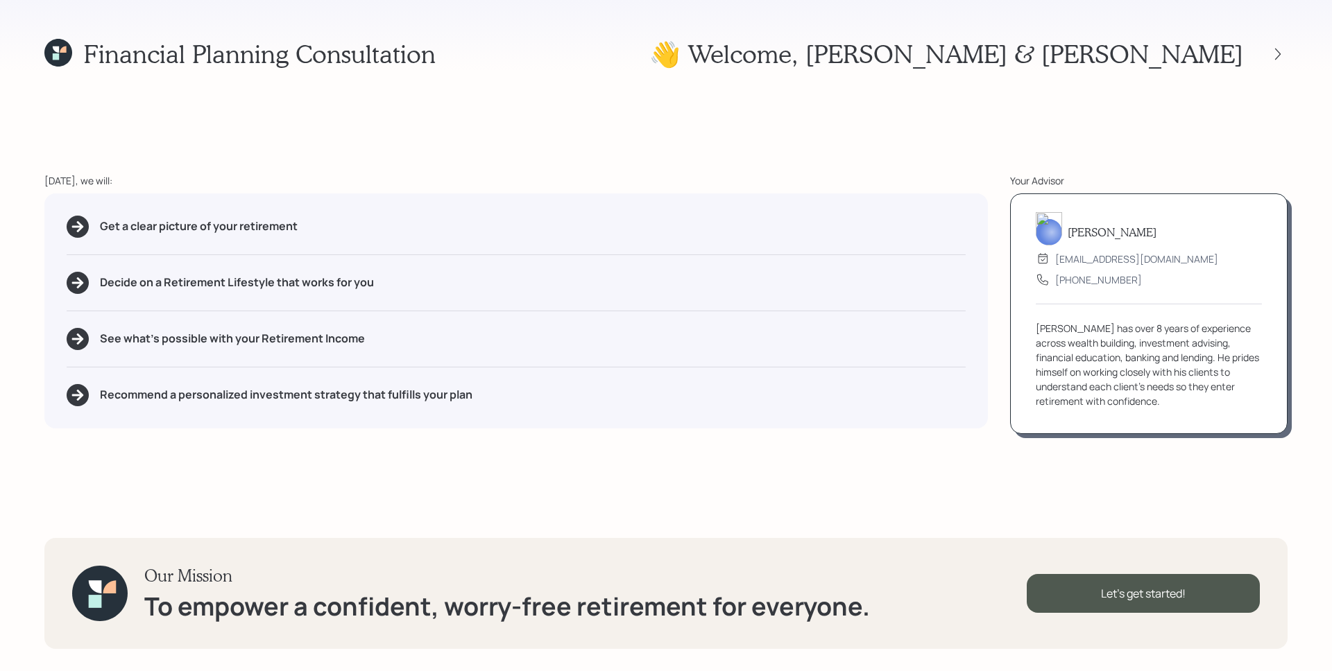
click at [746, 442] on div "Financial Planning Consultation 👋 Welcome , [PERSON_NAME] & [PERSON_NAME] [DATE…" at bounding box center [666, 335] width 1332 height 671
click at [1180, 603] on div "Let's get started!" at bounding box center [1142, 593] width 233 height 39
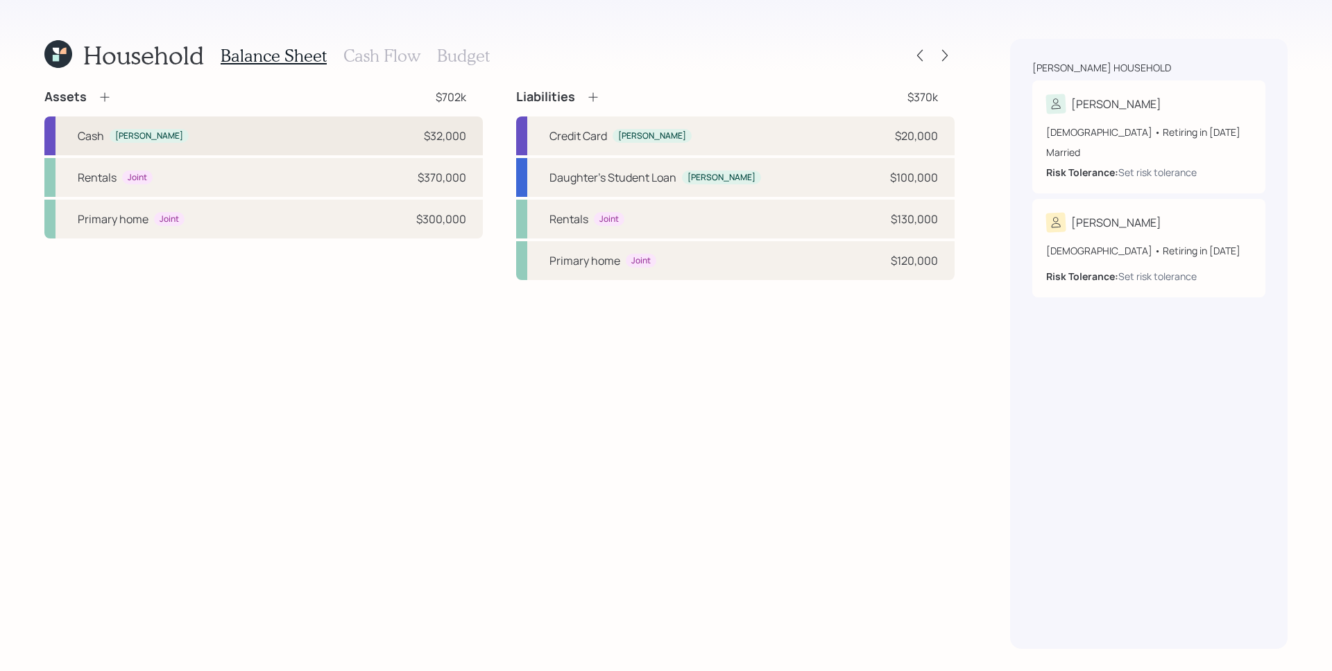
click at [292, 144] on div "[PERSON_NAME] $32,000" at bounding box center [263, 136] width 438 height 39
select select "cash"
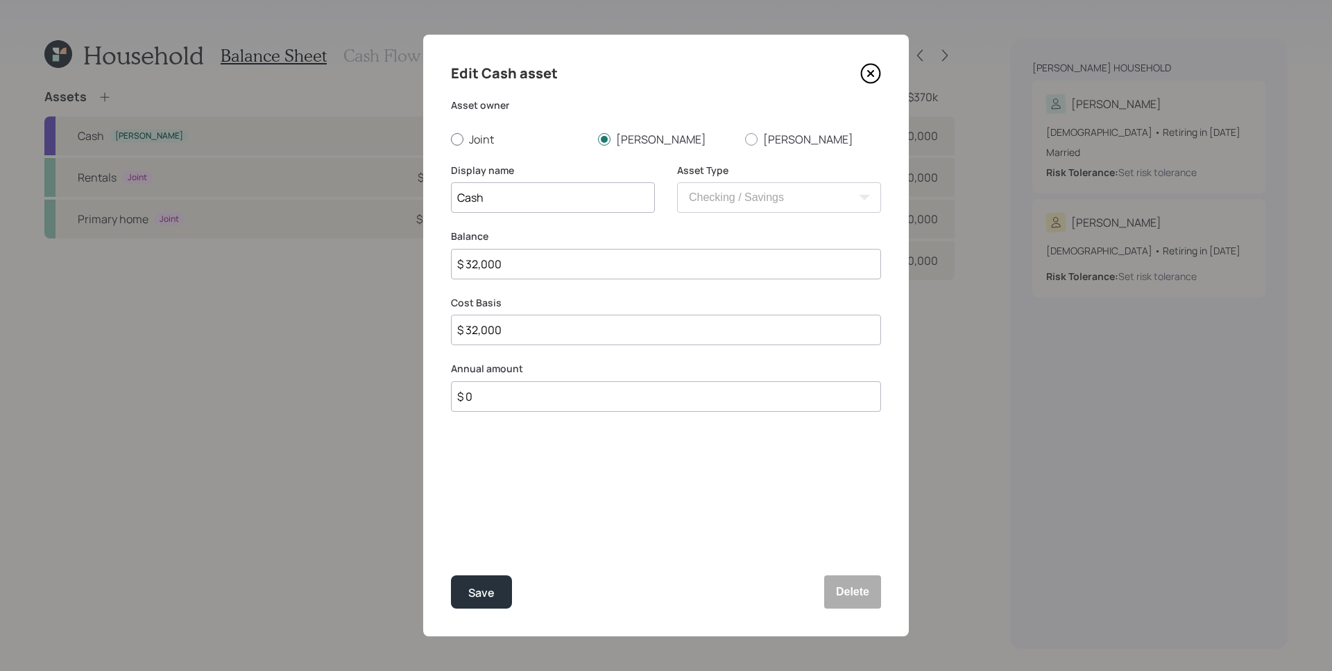
click at [462, 135] on div at bounding box center [457, 139] width 12 height 12
click at [451, 139] on input "Joint" at bounding box center [450, 139] width 1 height 1
radio input "true"
click at [513, 210] on input "Cash" at bounding box center [553, 197] width 204 height 31
type input "Cash Savings"
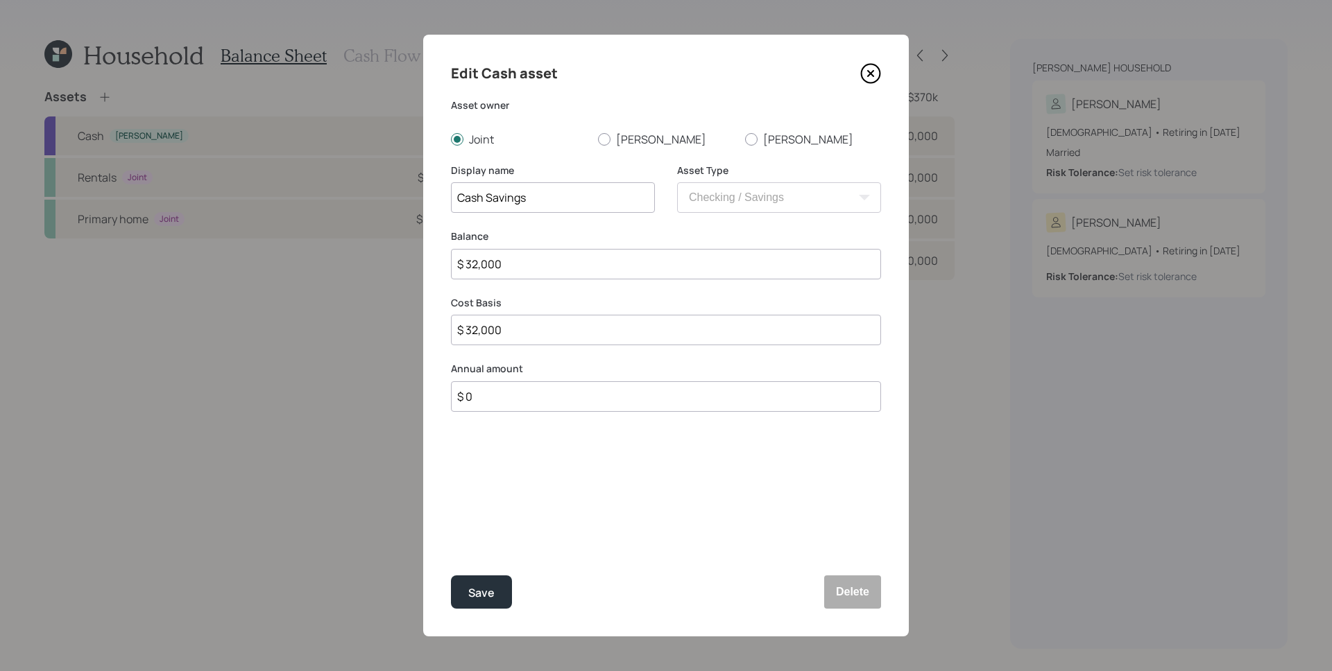
click at [520, 400] on input "$ 0" at bounding box center [666, 396] width 430 height 31
click at [531, 264] on input "$ 32,000" at bounding box center [666, 264] width 430 height 31
type input "$ 4"
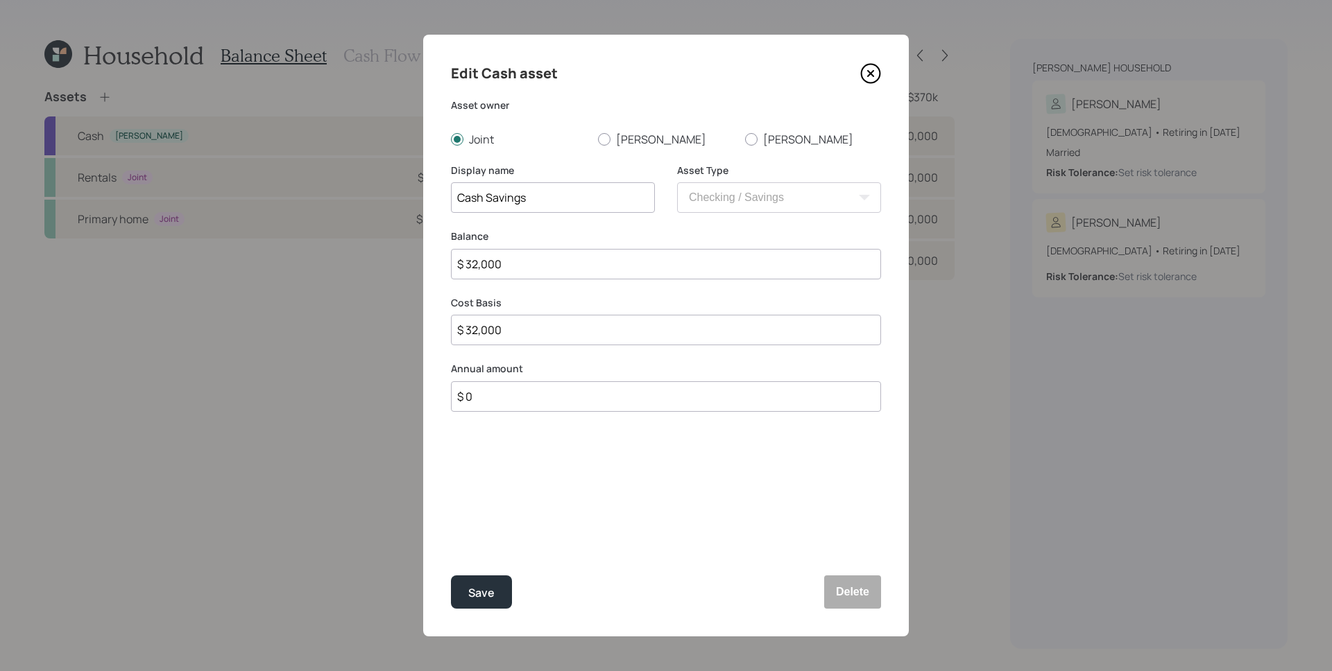
type input "$ 4"
type input "$ 40"
type input "$ 400"
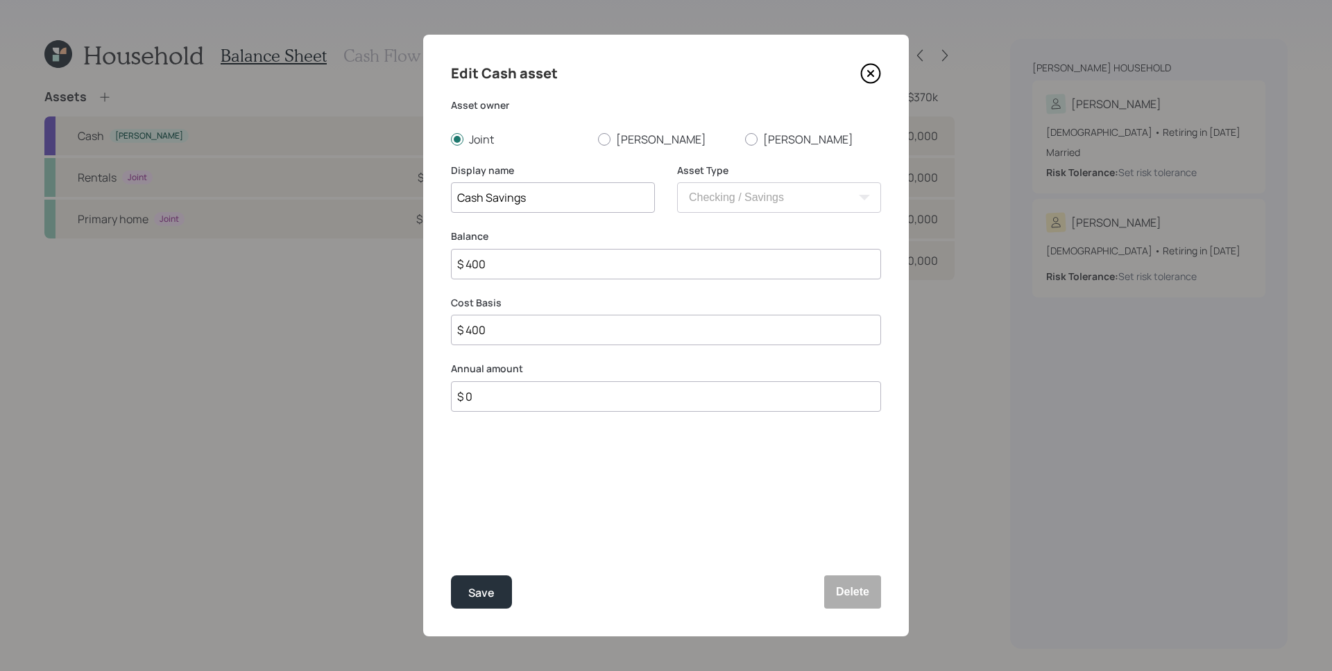
type input "$ 4,000"
type input "$ 40,000"
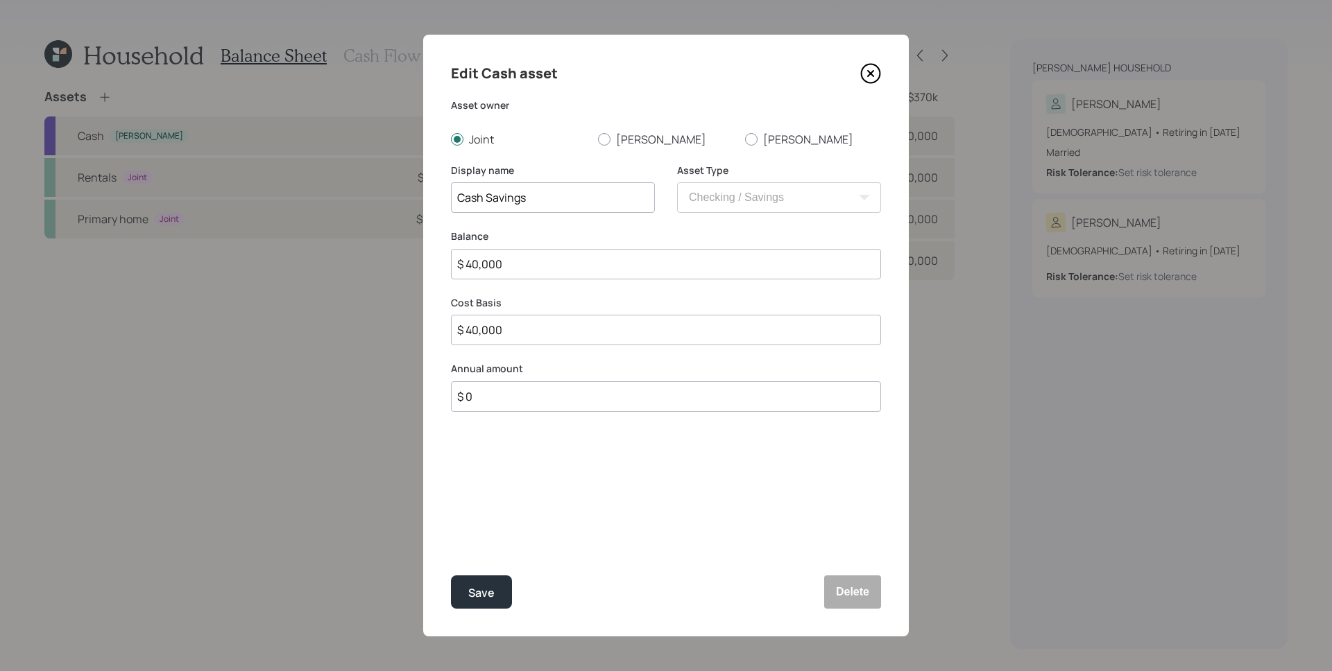
click at [604, 429] on div "Edit Cash asset Asset owner Joint [PERSON_NAME] Display name Cash Savings Asset…" at bounding box center [666, 336] width 486 height 602
click at [556, 402] on input "$ 0" at bounding box center [666, 396] width 430 height 31
click at [515, 398] on input "$ 0" at bounding box center [666, 396] width 430 height 31
type input "$ 7,200"
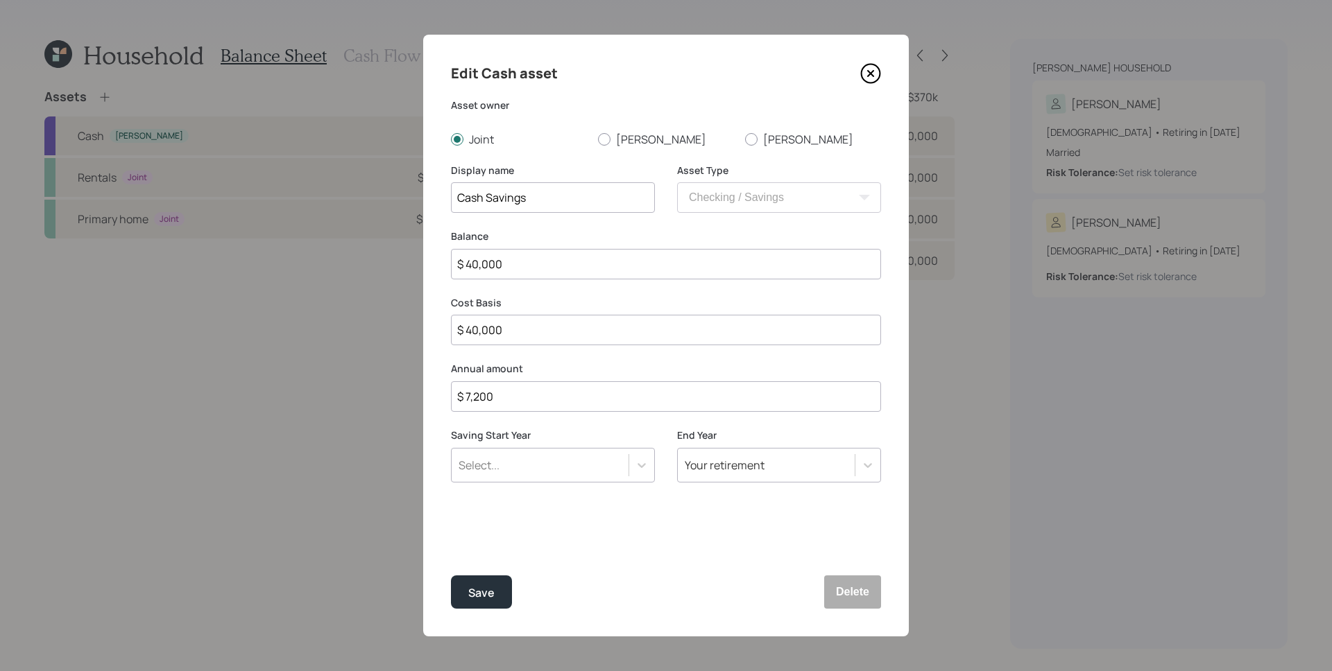
click at [514, 470] on div "Select..." at bounding box center [540, 466] width 177 height 24
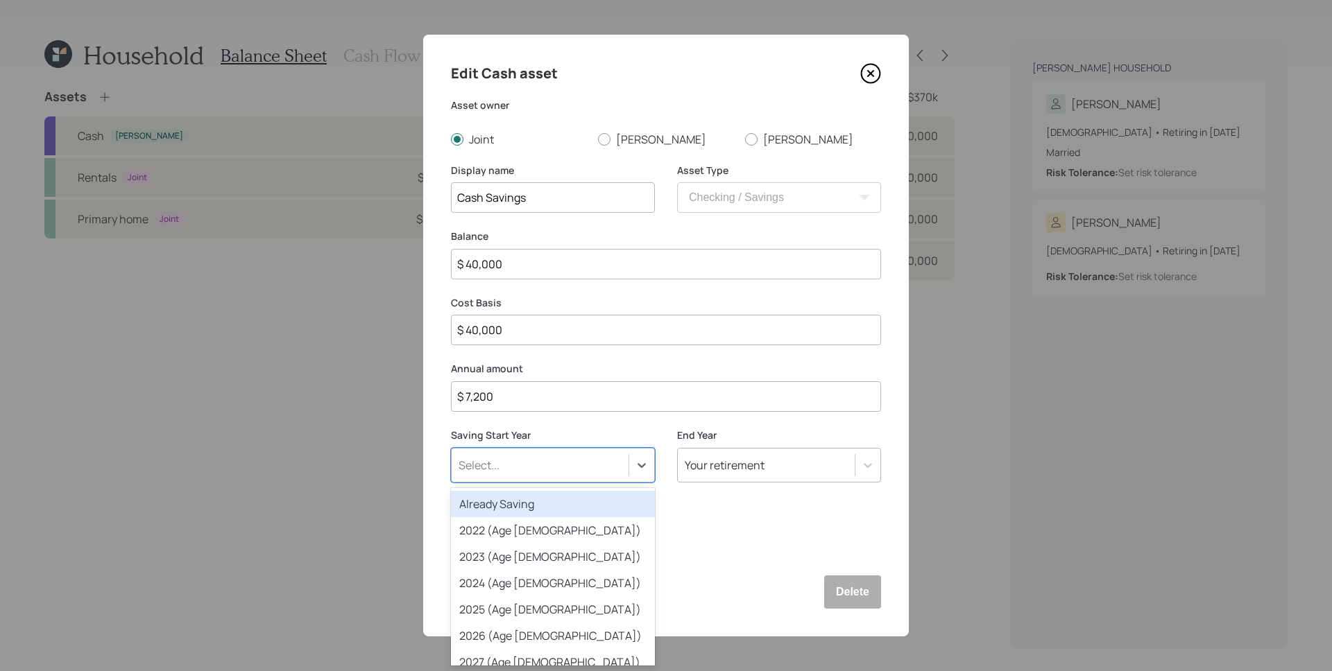
click at [523, 508] on div "Already Saving" at bounding box center [553, 504] width 204 height 26
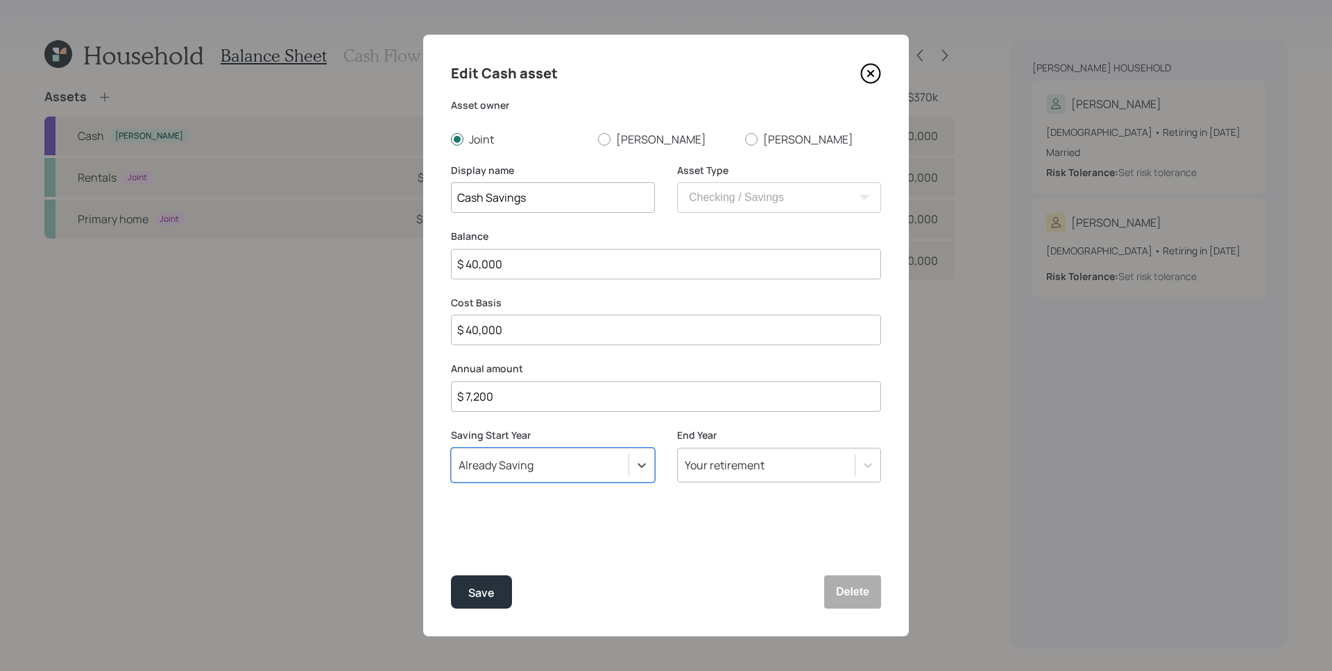
click at [731, 465] on div "Your retirement" at bounding box center [725, 465] width 80 height 15
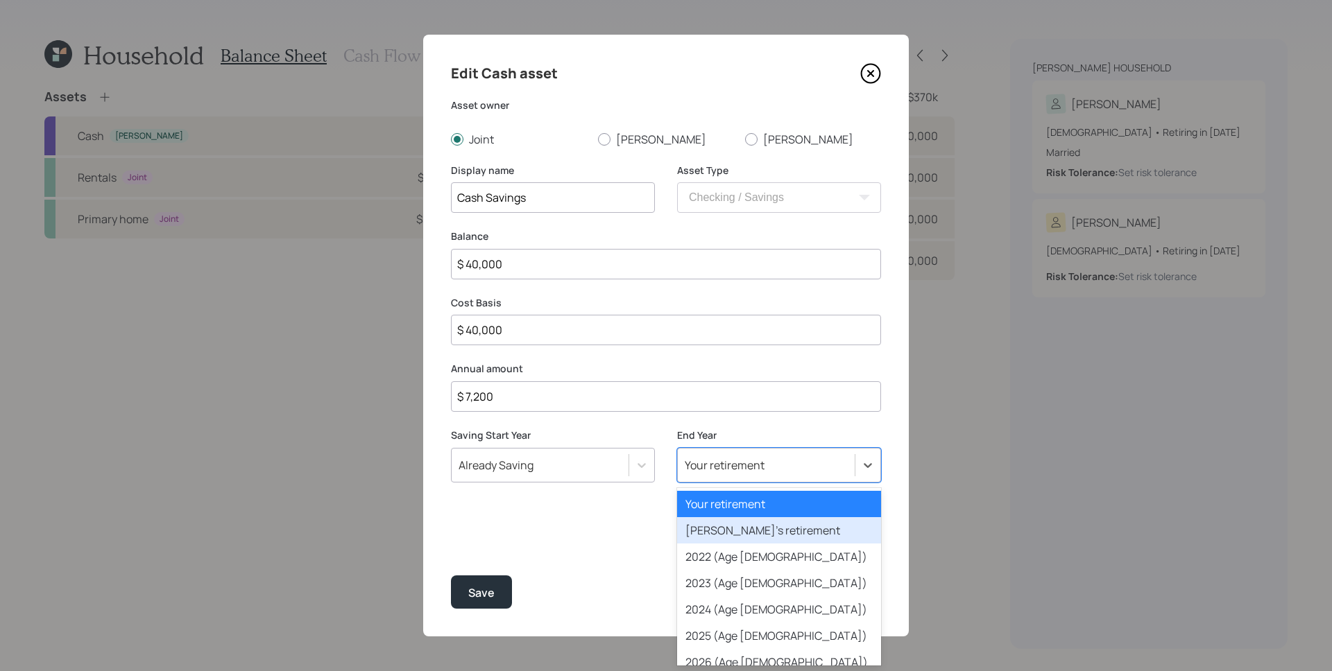
click at [809, 533] on div "[PERSON_NAME]'s retirement" at bounding box center [779, 530] width 204 height 26
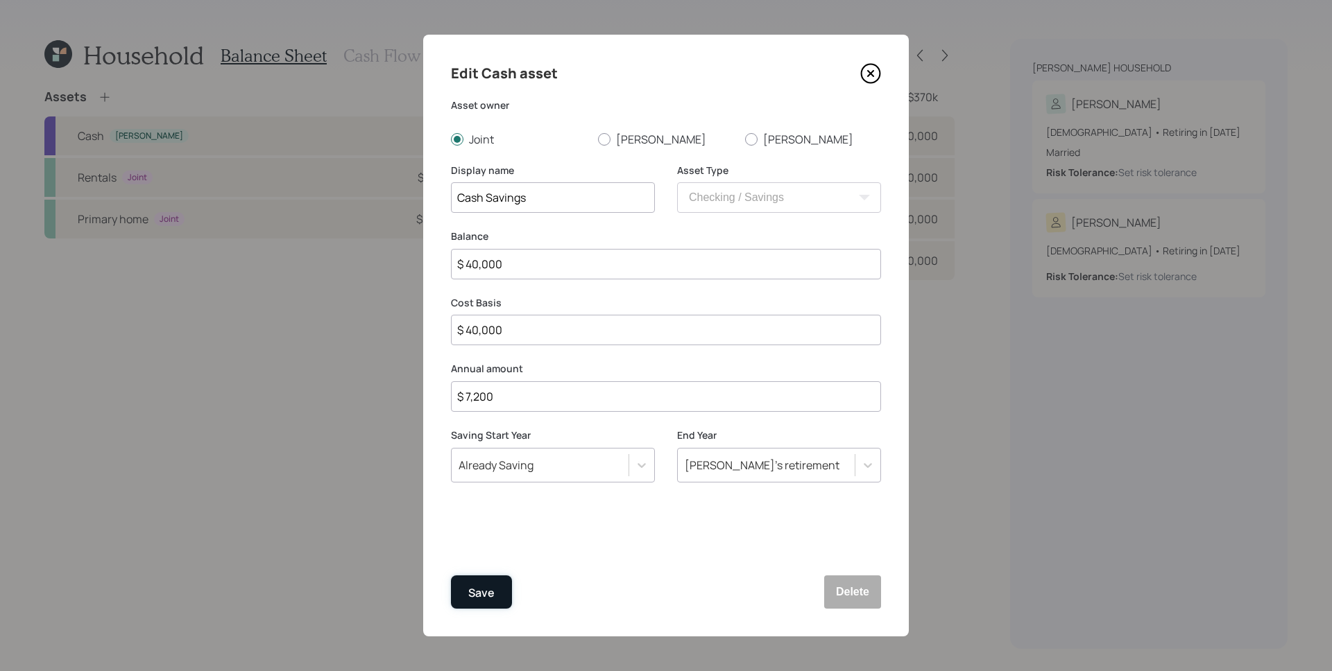
click at [467, 598] on button "Save" at bounding box center [481, 592] width 61 height 33
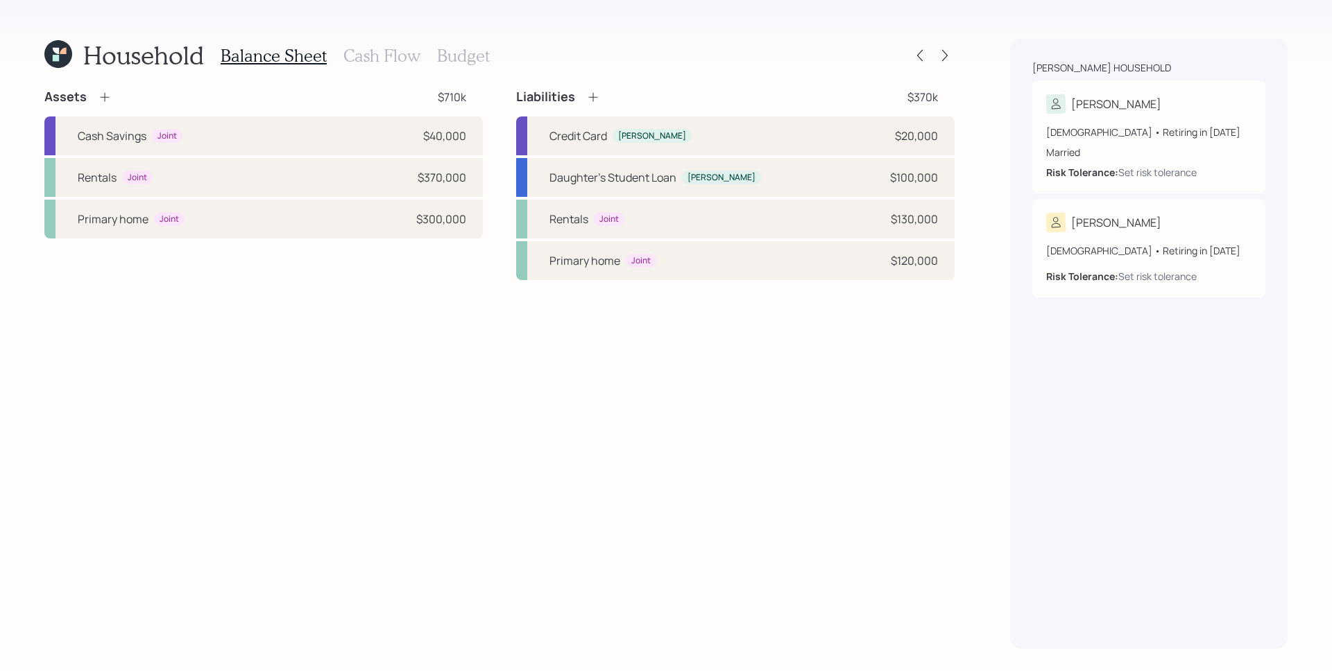
click at [107, 96] on icon at bounding box center [105, 97] width 14 height 14
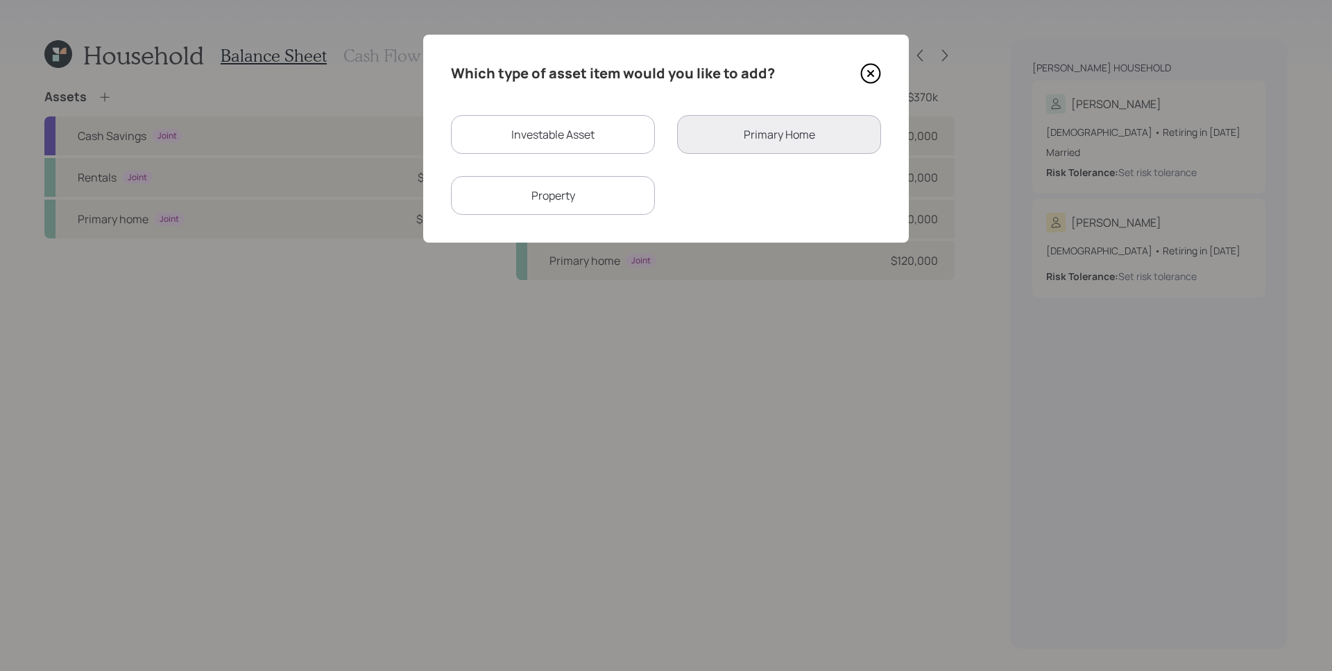
click at [592, 121] on div "Investable Asset" at bounding box center [553, 134] width 204 height 39
select select "taxable"
select select "balanced"
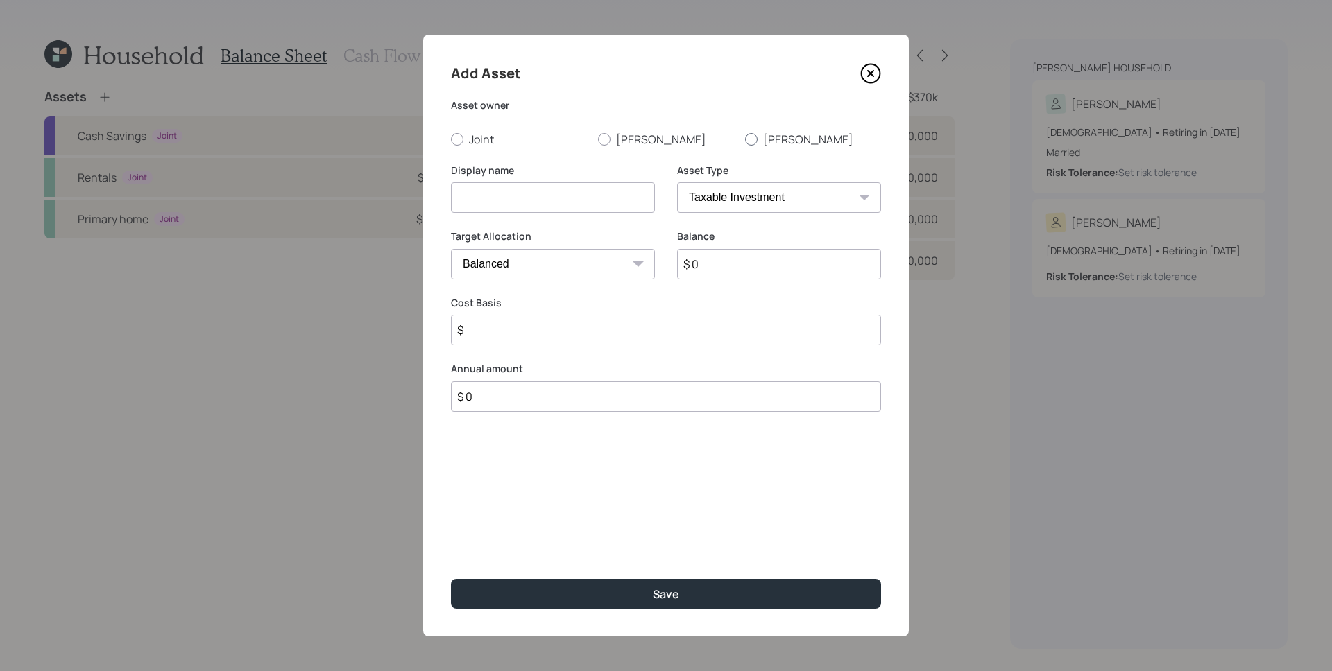
click at [766, 139] on label "[PERSON_NAME]" at bounding box center [813, 139] width 136 height 15
click at [745, 139] on input "[PERSON_NAME]" at bounding box center [744, 139] width 1 height 1
radio input "true"
click at [546, 187] on input at bounding box center [553, 197] width 204 height 31
type input "[PERSON_NAME]'s 403(b)"
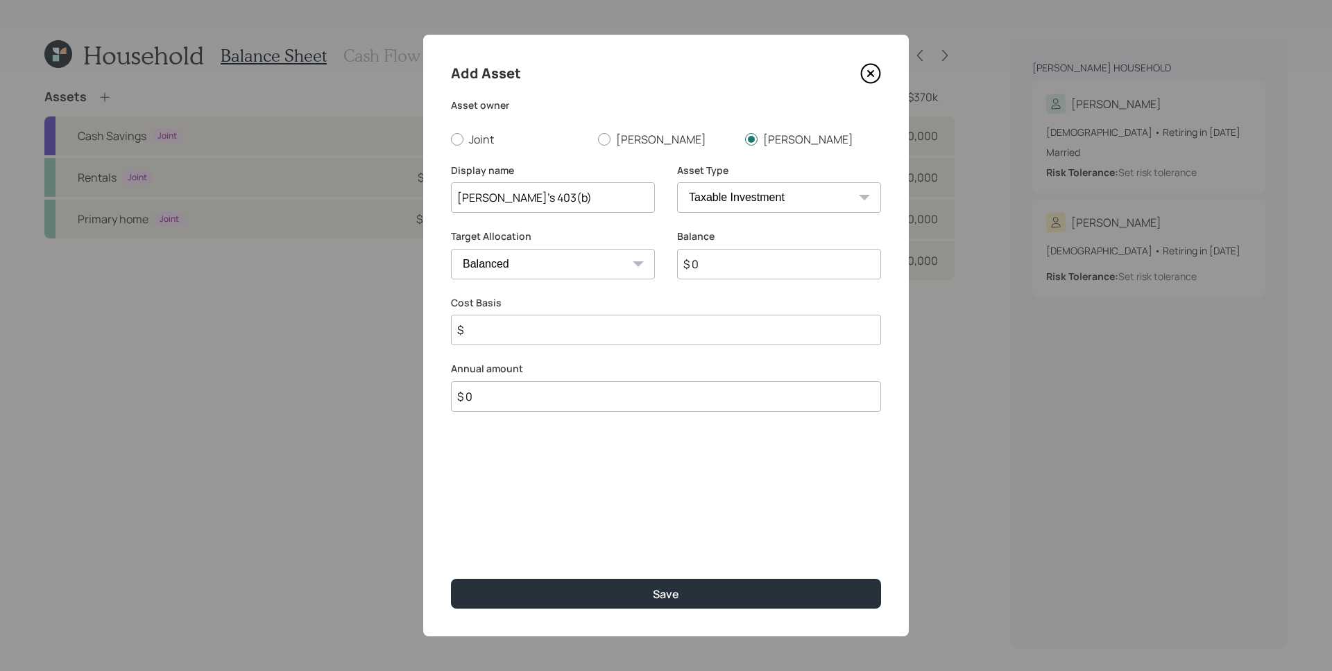
click at [787, 191] on select "SEP [PERSON_NAME] IRA 401(k) [PERSON_NAME] 401(k) 403(b) [PERSON_NAME] 403(b) 4…" at bounding box center [779, 197] width 204 height 31
select select "public_school_sponsored"
click at [677, 182] on select "SEP [PERSON_NAME] IRA 401(k) [PERSON_NAME] 401(k) 403(b) [PERSON_NAME] 403(b) 4…" at bounding box center [779, 197] width 204 height 31
click at [768, 266] on input "$ 0" at bounding box center [779, 264] width 204 height 31
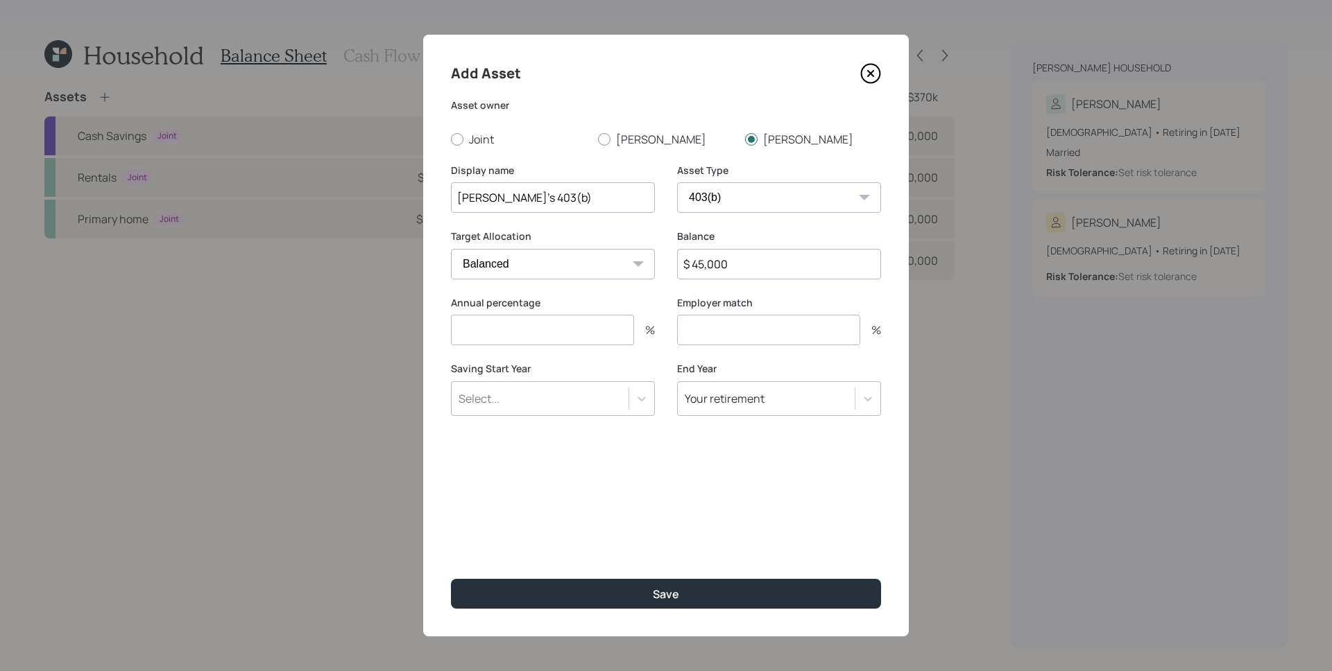
type input "$ 45,000"
click at [573, 375] on label "Saving Start Year" at bounding box center [553, 369] width 204 height 14
click at [581, 397] on div "Select..." at bounding box center [540, 399] width 177 height 24
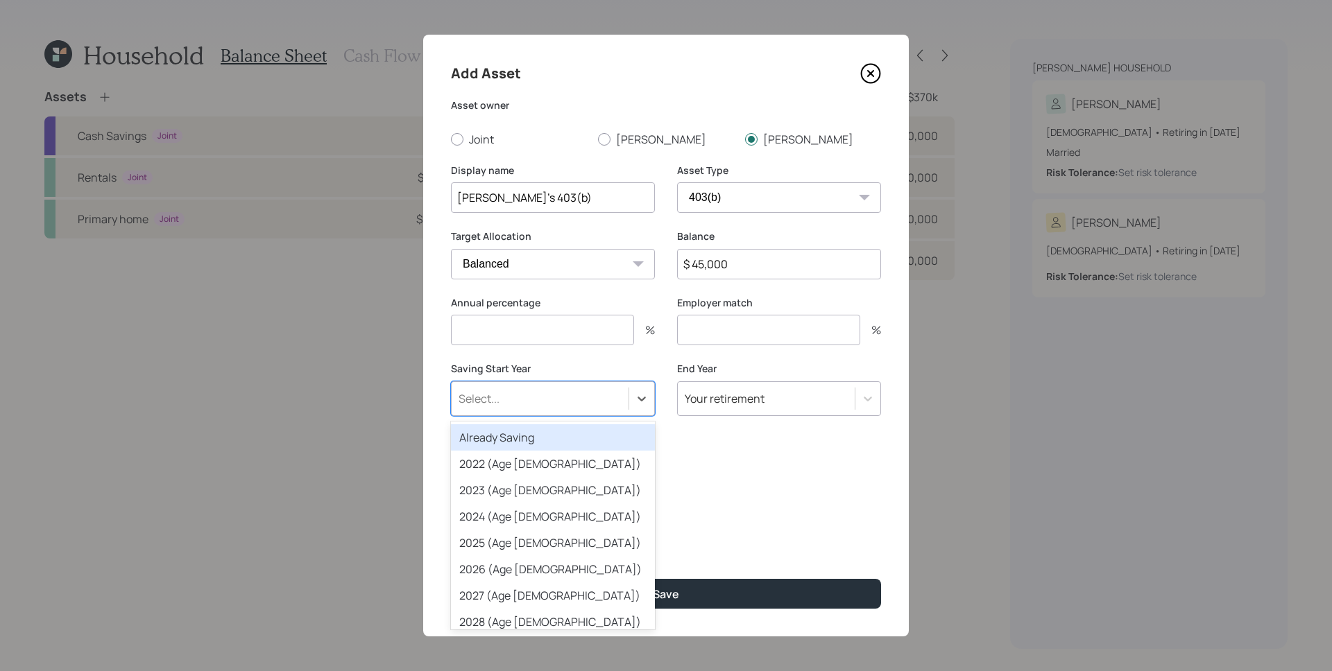
click at [531, 431] on div "Already Saving" at bounding box center [553, 437] width 204 height 26
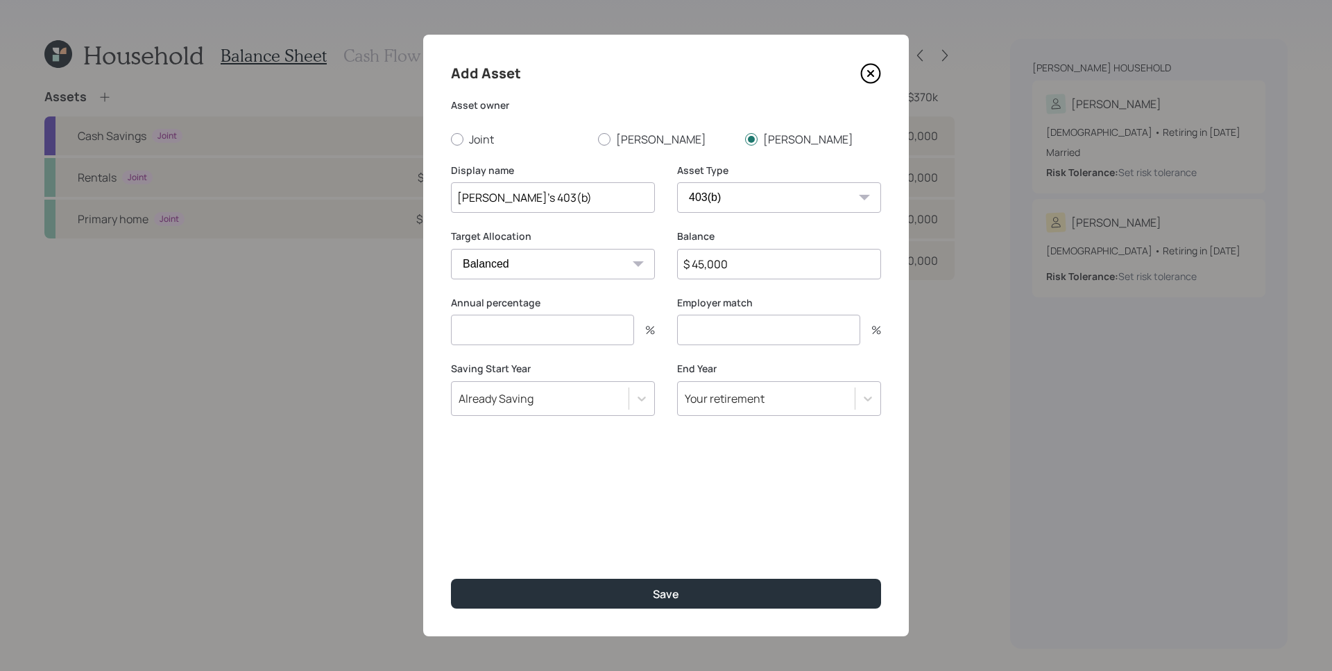
click at [567, 321] on input "number" at bounding box center [542, 330] width 183 height 31
click at [523, 328] on input "number" at bounding box center [542, 330] width 183 height 31
type input "3"
type input "2.7"
click at [731, 334] on input "number" at bounding box center [768, 330] width 183 height 31
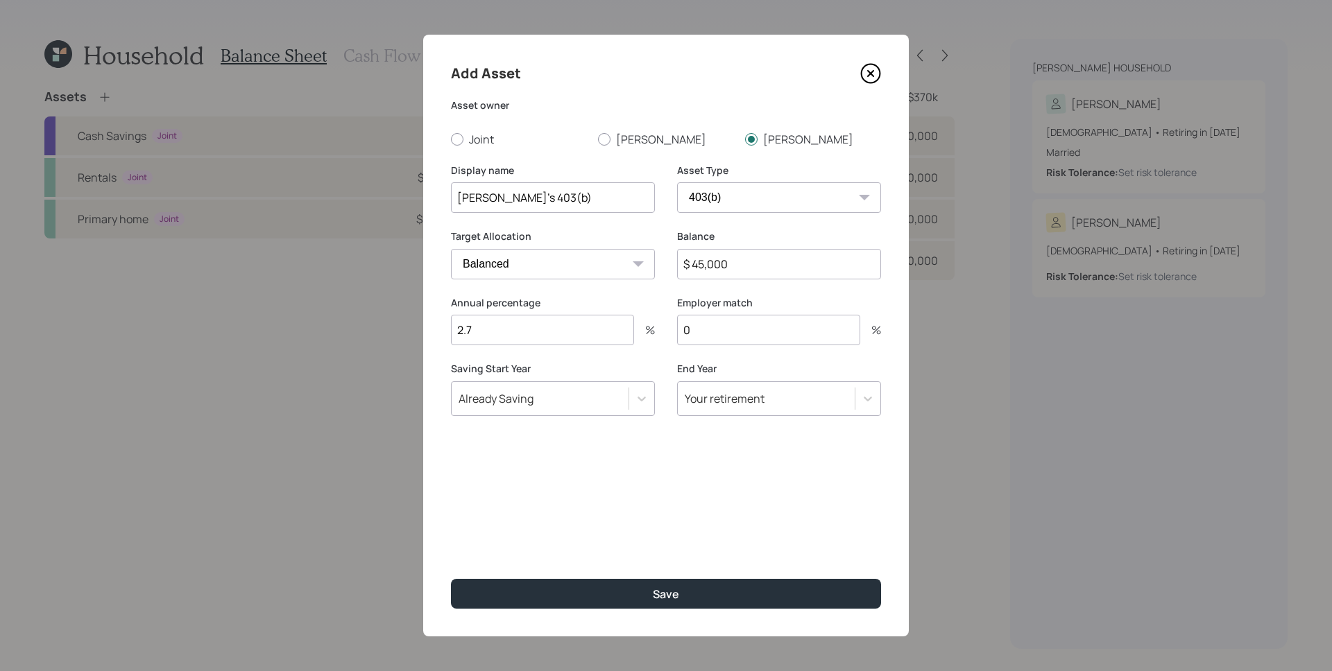
type input "0"
click at [451, 579] on button "Save" at bounding box center [666, 594] width 430 height 30
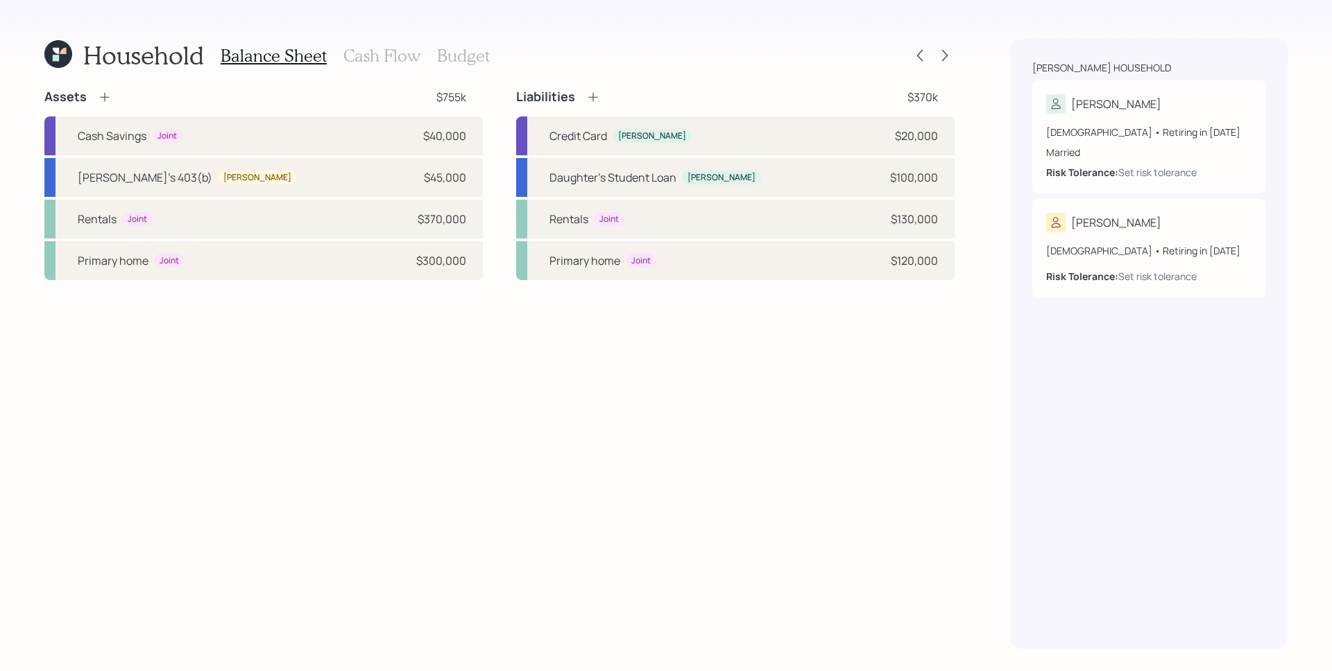
click at [105, 96] on icon at bounding box center [104, 97] width 9 height 9
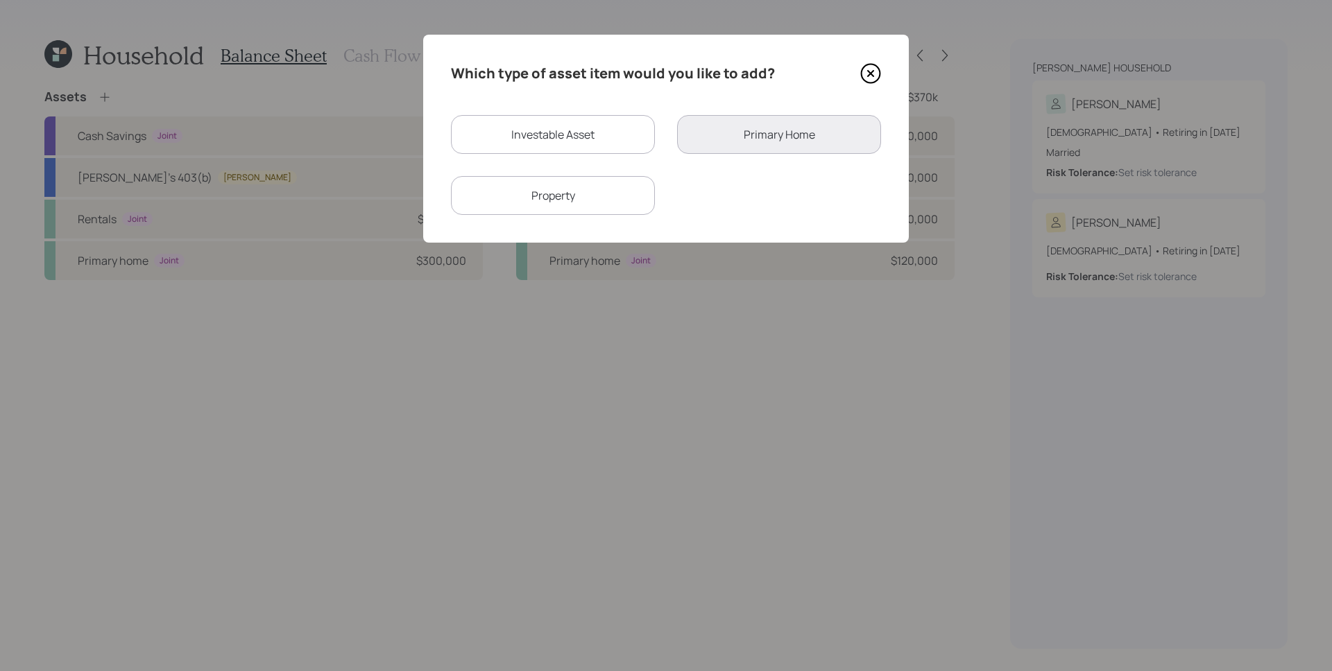
click at [619, 120] on div "Investable Asset" at bounding box center [553, 134] width 204 height 39
select select "taxable"
select select "balanced"
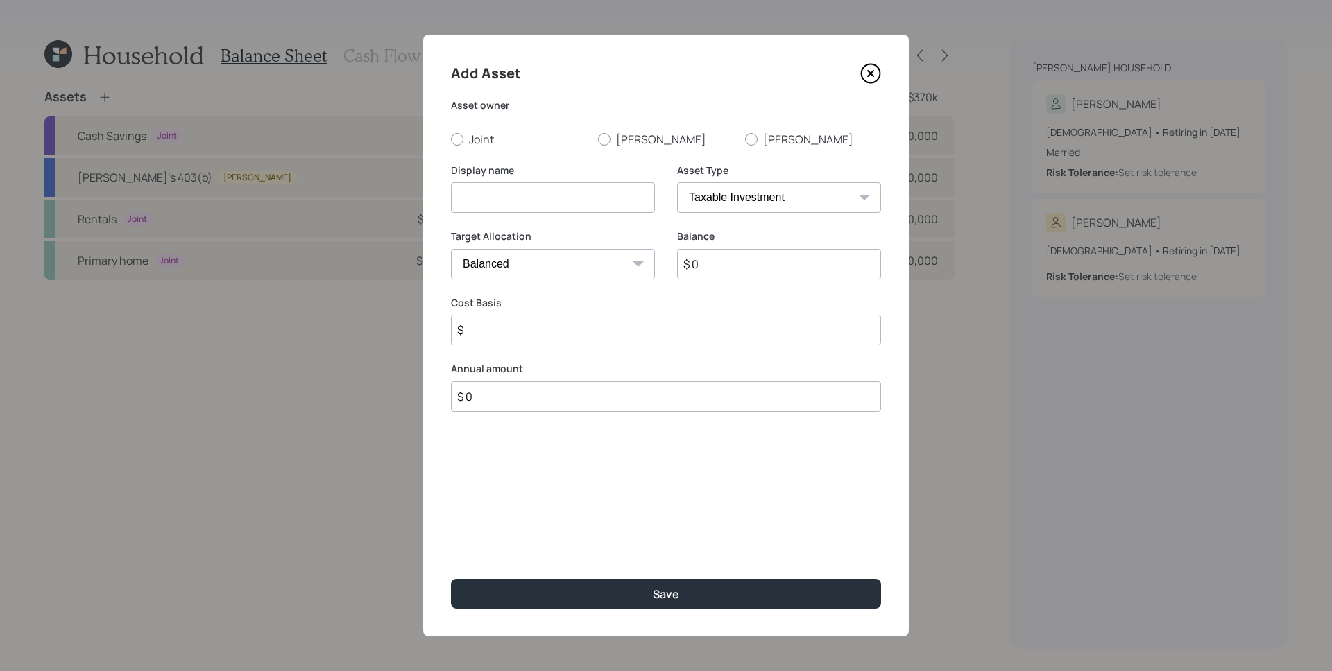
drag, startPoint x: 764, startPoint y: 136, endPoint x: 734, endPoint y: 153, distance: 34.5
click at [766, 136] on label "[PERSON_NAME]" at bounding box center [813, 139] width 136 height 15
click at [745, 139] on input "[PERSON_NAME]" at bounding box center [744, 139] width 1 height 1
radio input "true"
click at [591, 186] on input at bounding box center [553, 197] width 204 height 31
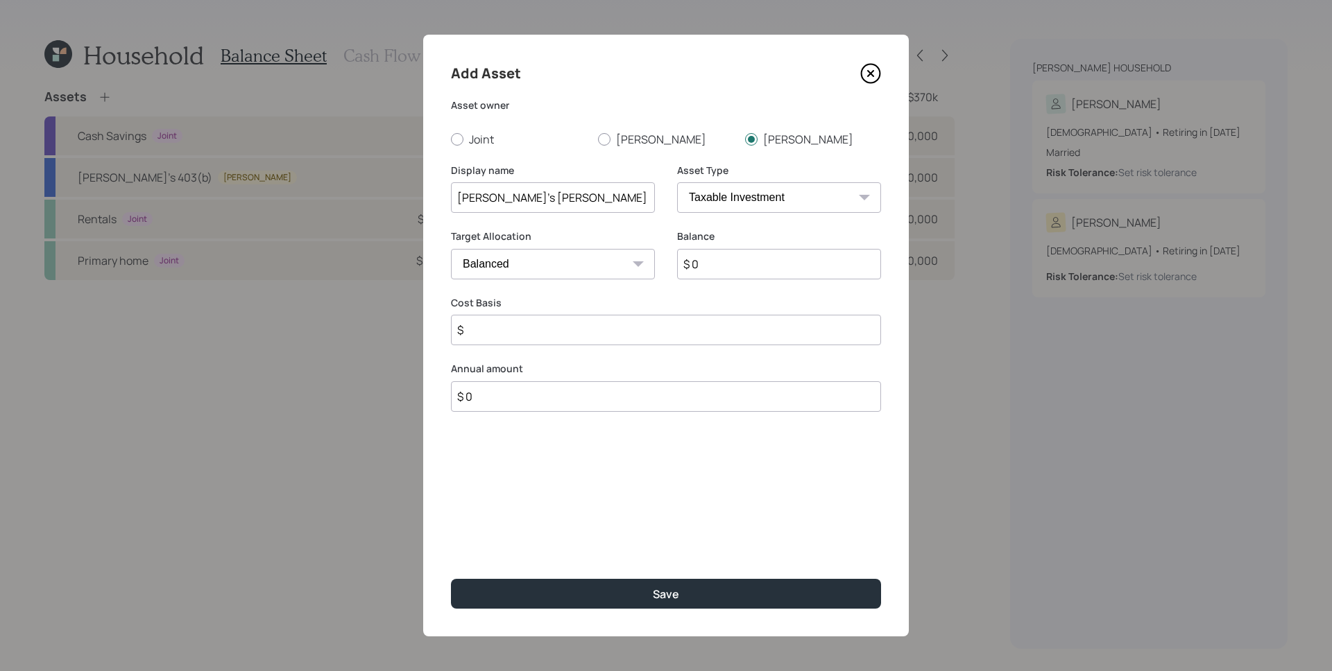
type input "[PERSON_NAME]'s [PERSON_NAME] 403(b)"
click at [710, 188] on select "SEP [PERSON_NAME] IRA 401(k) [PERSON_NAME] 401(k) 403(b) [PERSON_NAME] 403(b) 4…" at bounding box center [779, 197] width 204 height 31
select select "roth_403b"
click at [677, 182] on select "SEP [PERSON_NAME] IRA 401(k) [PERSON_NAME] 401(k) 403(b) [PERSON_NAME] 403(b) 4…" at bounding box center [779, 197] width 204 height 31
click at [720, 264] on input "$ 0" at bounding box center [779, 264] width 204 height 31
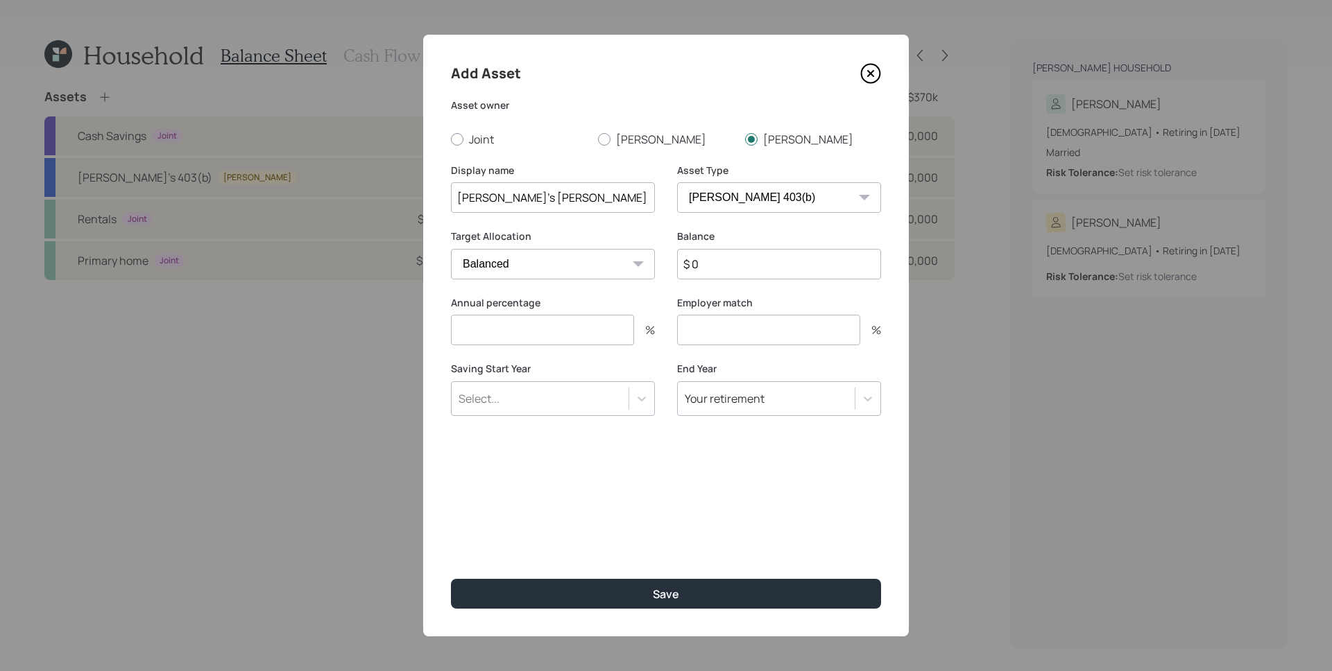
click at [720, 264] on input "$ 0" at bounding box center [779, 264] width 204 height 31
type input "$ 15,000"
click at [527, 323] on input "number" at bounding box center [542, 330] width 183 height 31
type input "4"
click at [701, 317] on input "number" at bounding box center [768, 330] width 183 height 31
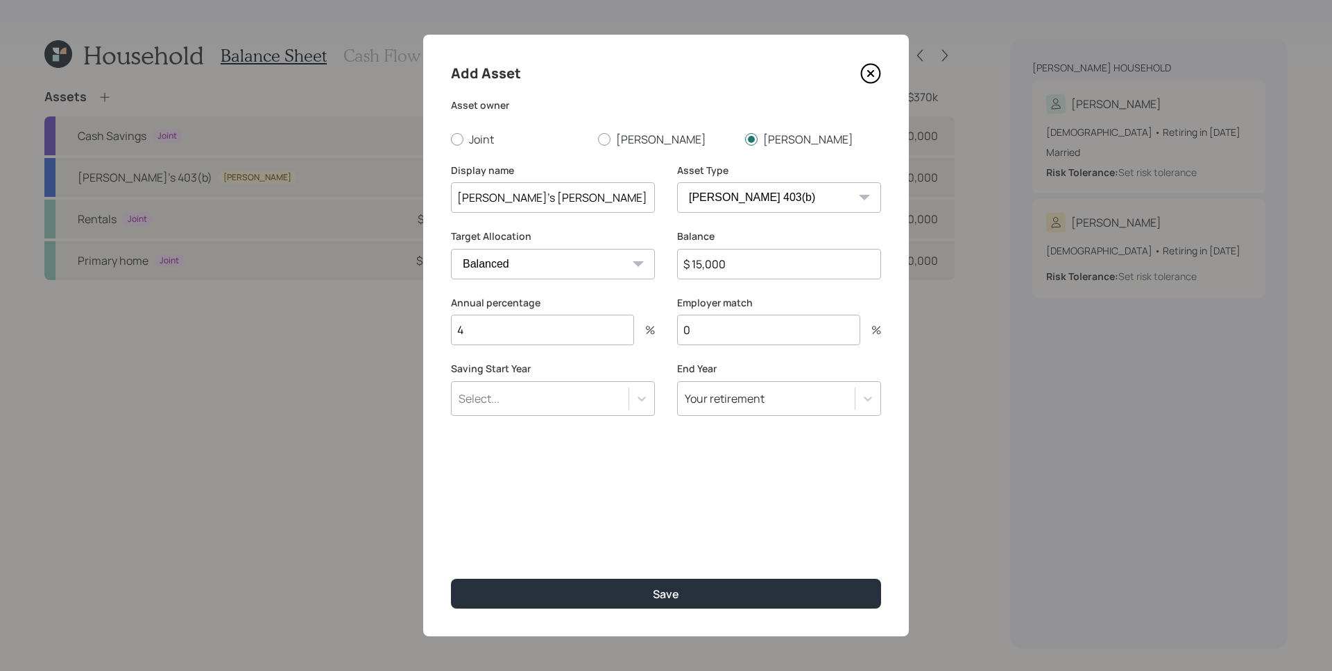
type input "0"
click at [575, 348] on div "Annual percentage 4 %" at bounding box center [553, 329] width 204 height 67
click at [577, 336] on input "4" at bounding box center [542, 330] width 183 height 31
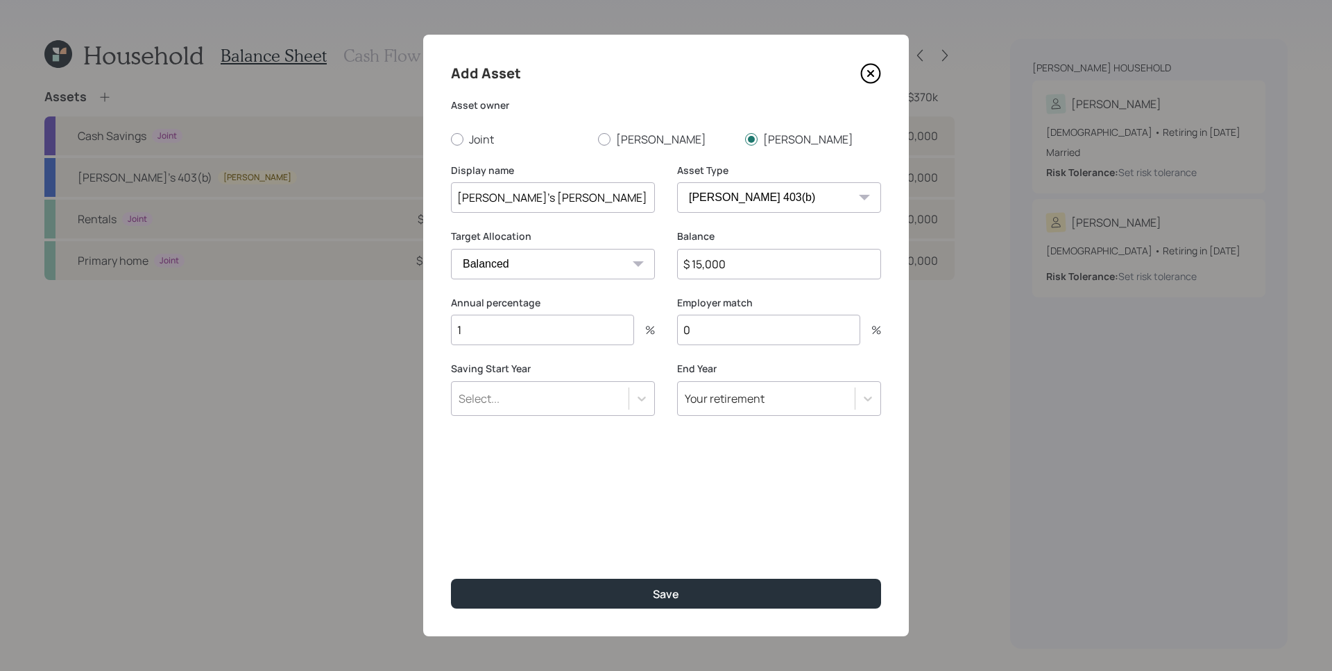
type input "1"
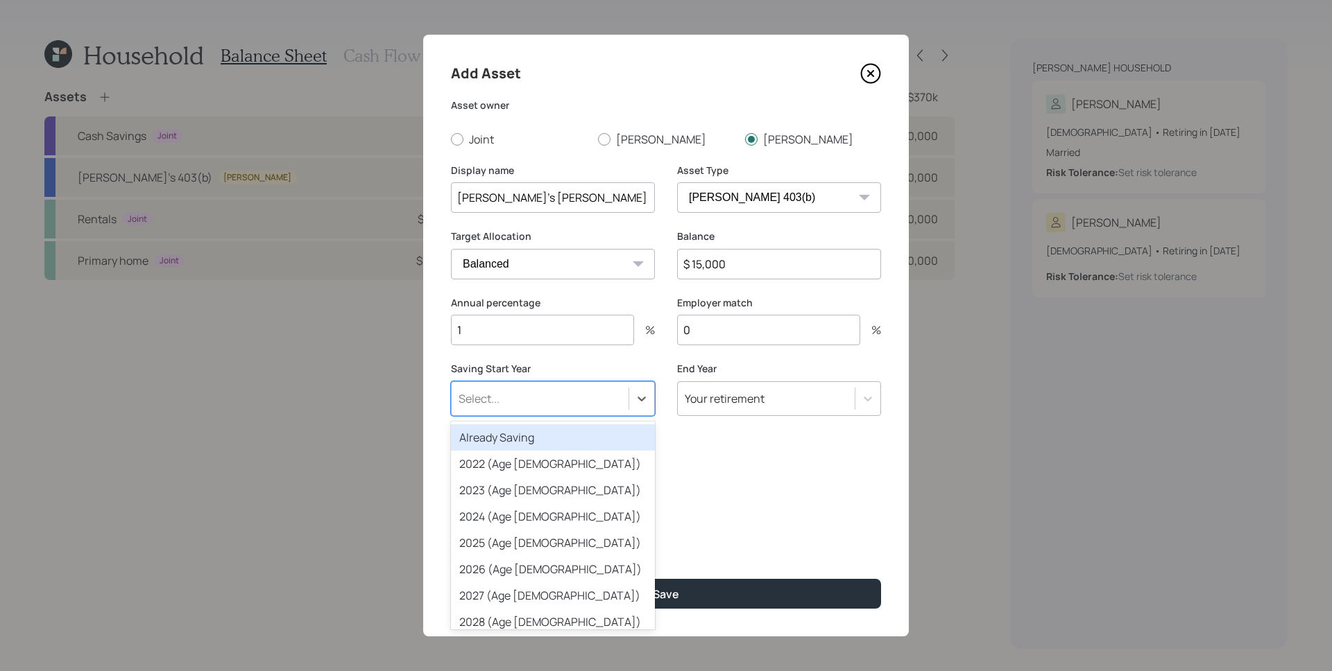
type input "'"
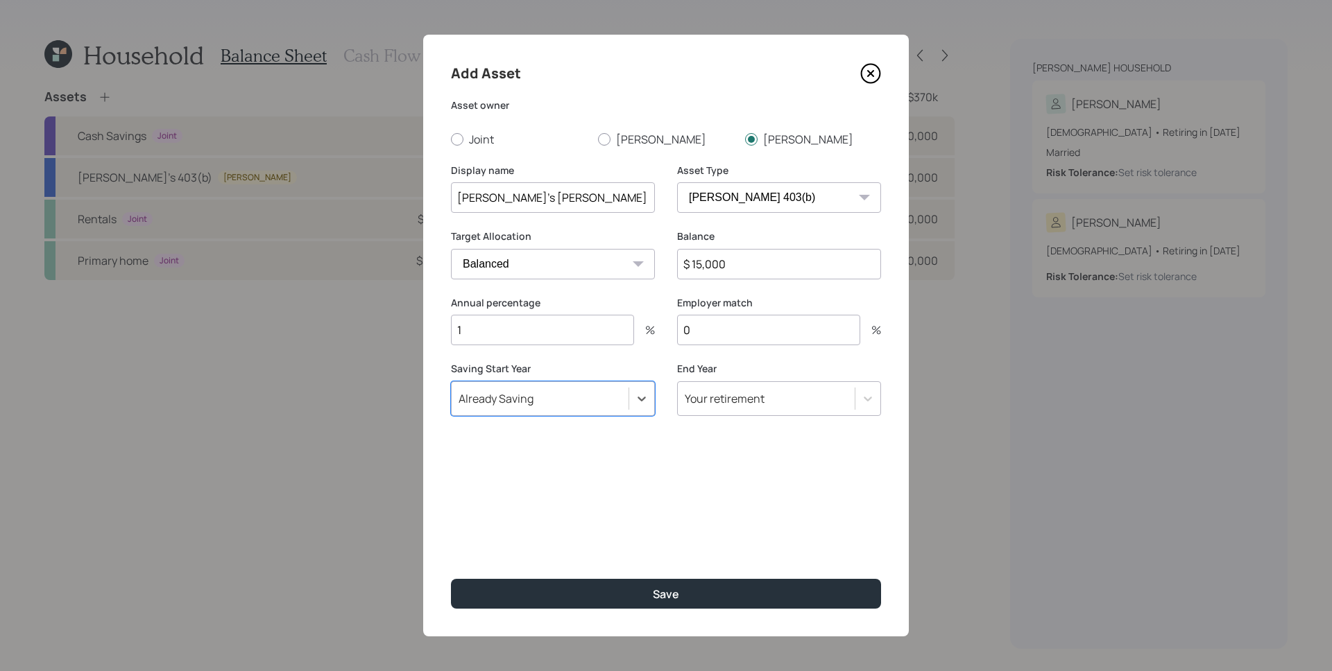
click at [587, 495] on div "Add Asset Asset owner Joint [PERSON_NAME] Display name [PERSON_NAME]'s [PERSON_…" at bounding box center [666, 336] width 486 height 602
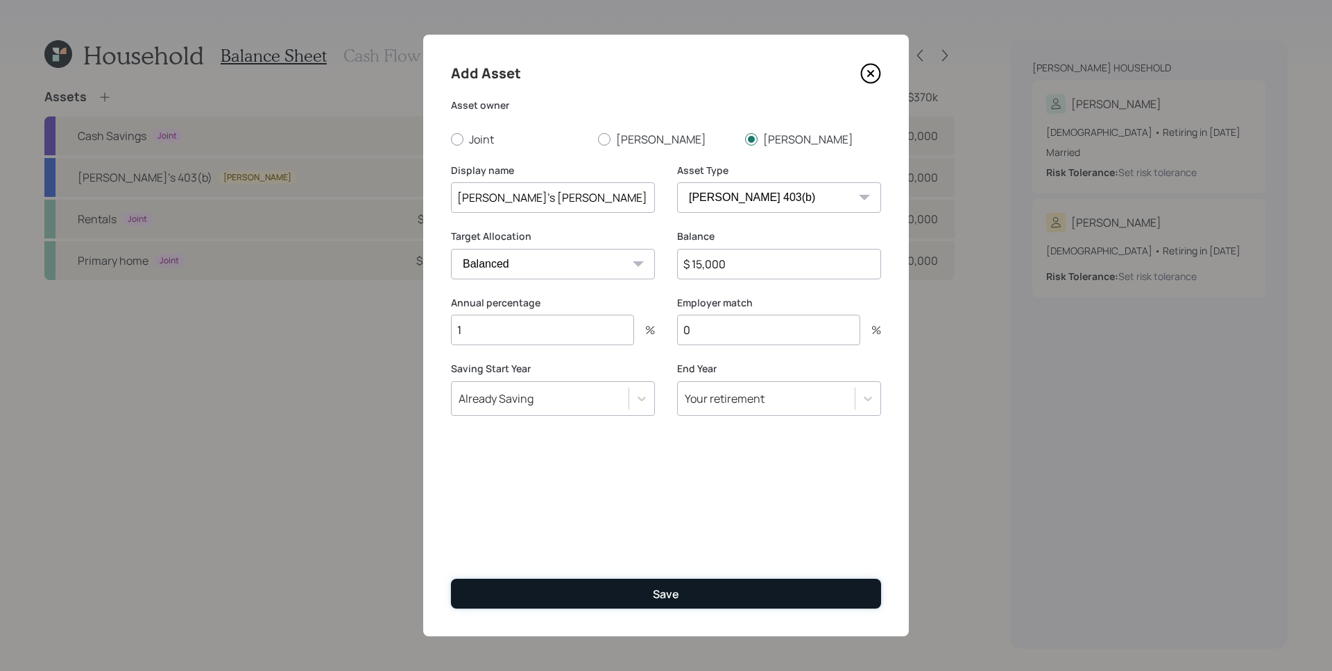
click at [709, 591] on button "Save" at bounding box center [666, 594] width 430 height 30
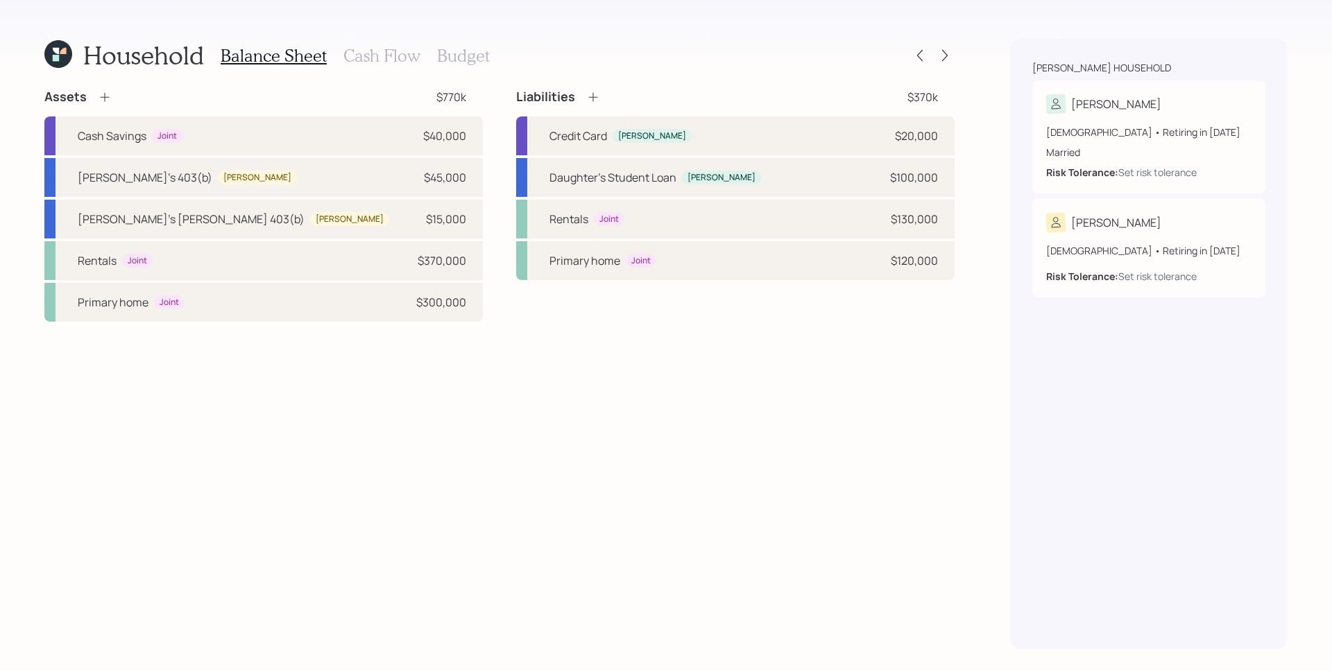
click at [109, 101] on icon at bounding box center [105, 97] width 14 height 14
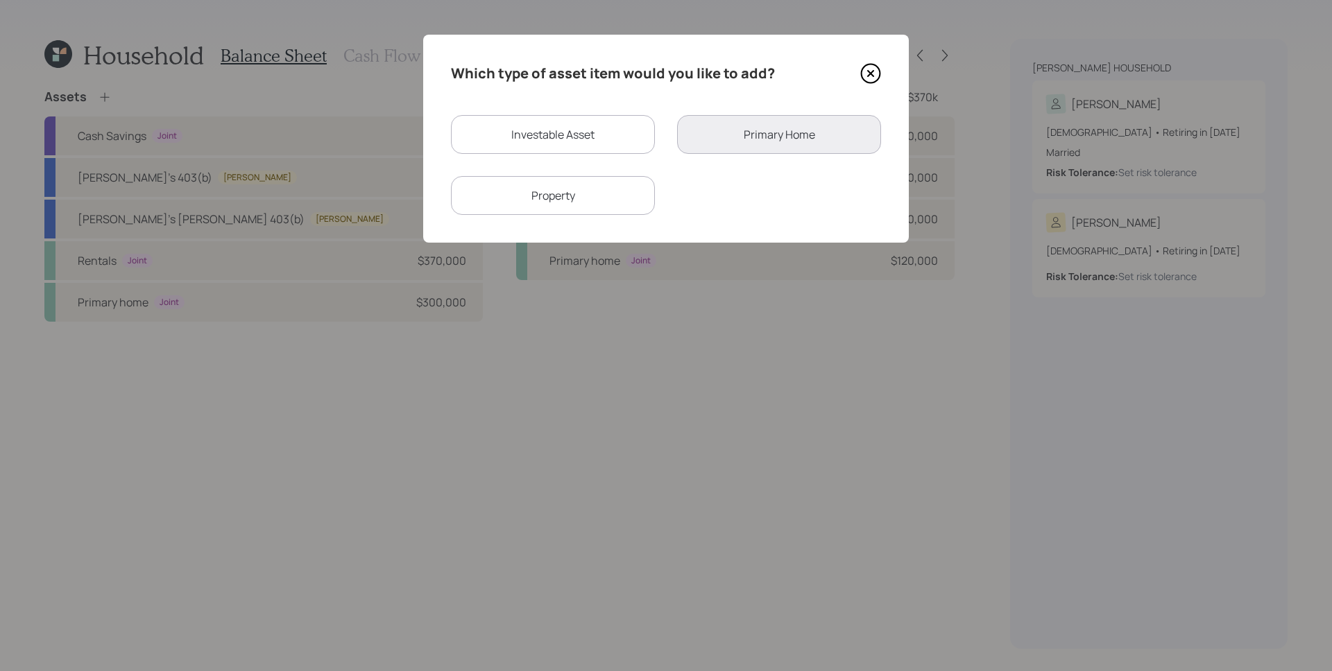
click at [610, 137] on div "Investable Asset" at bounding box center [553, 134] width 204 height 39
select select "taxable"
select select "balanced"
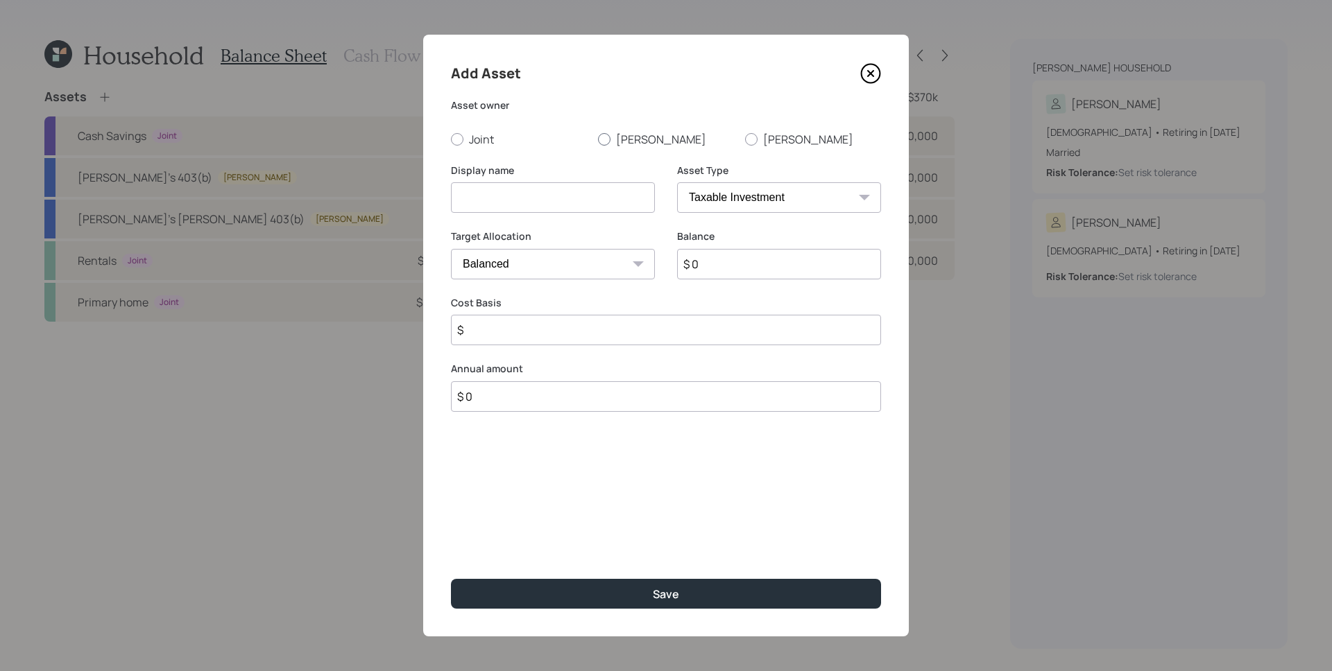
click at [624, 141] on label "[PERSON_NAME]" at bounding box center [666, 139] width 136 height 15
click at [598, 139] on input "[PERSON_NAME]" at bounding box center [597, 139] width 1 height 1
radio input "true"
click at [582, 198] on input at bounding box center [553, 197] width 204 height 31
click at [451, 579] on button "Save" at bounding box center [666, 594] width 430 height 30
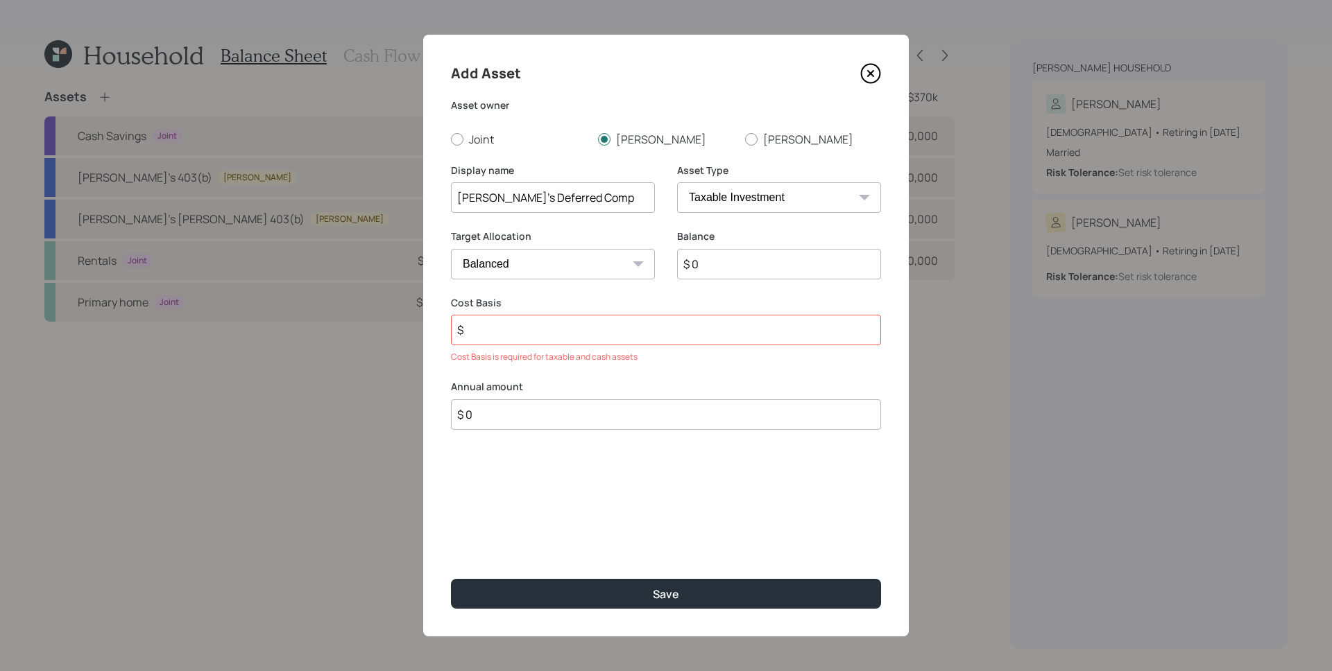
type input "[PERSON_NAME]'s Deferred Comp"
click at [716, 186] on select "SEP [PERSON_NAME] IRA 401(k) [PERSON_NAME] 401(k) 403(b) [PERSON_NAME] 403(b) 4…" at bounding box center [779, 197] width 204 height 31
select select "state_local_government_sponsored"
click at [677, 182] on select "SEP [PERSON_NAME] IRA 401(k) [PERSON_NAME] 401(k) 403(b) [PERSON_NAME] 403(b) 4…" at bounding box center [779, 197] width 204 height 31
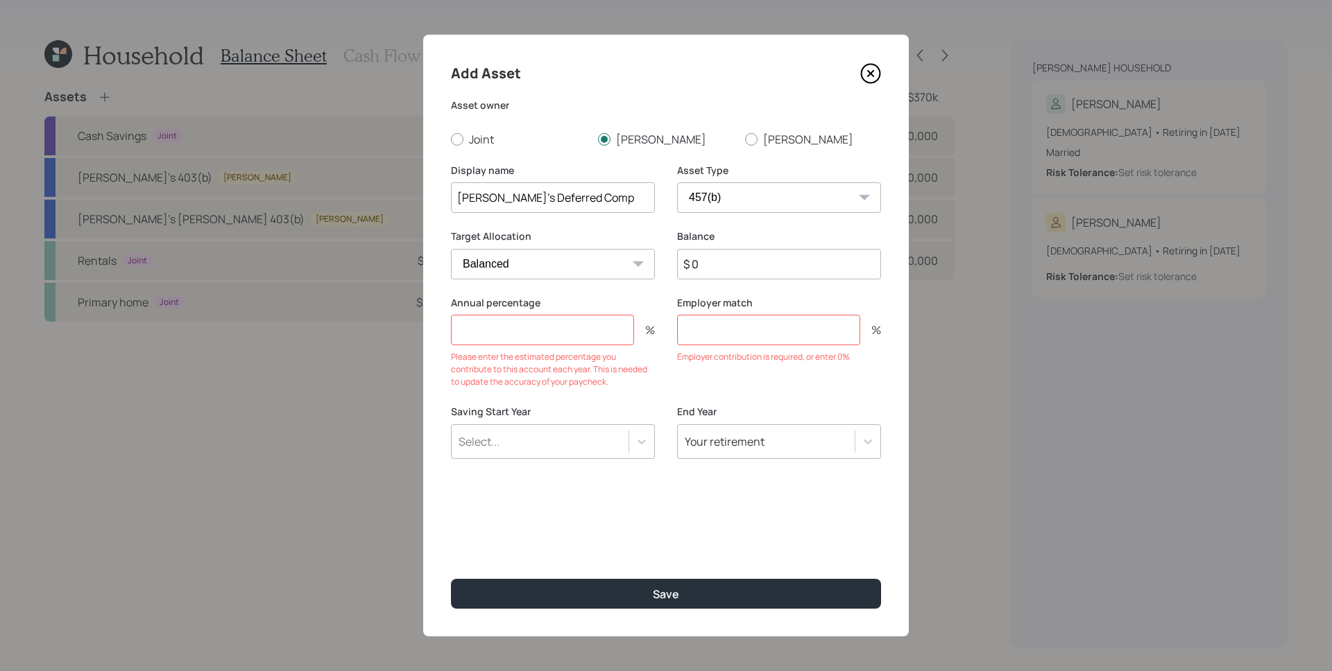
click at [737, 263] on input "$ 0" at bounding box center [779, 264] width 204 height 31
type input "$ 65,000"
click at [691, 295] on div "Balance $ 65,000" at bounding box center [779, 263] width 204 height 67
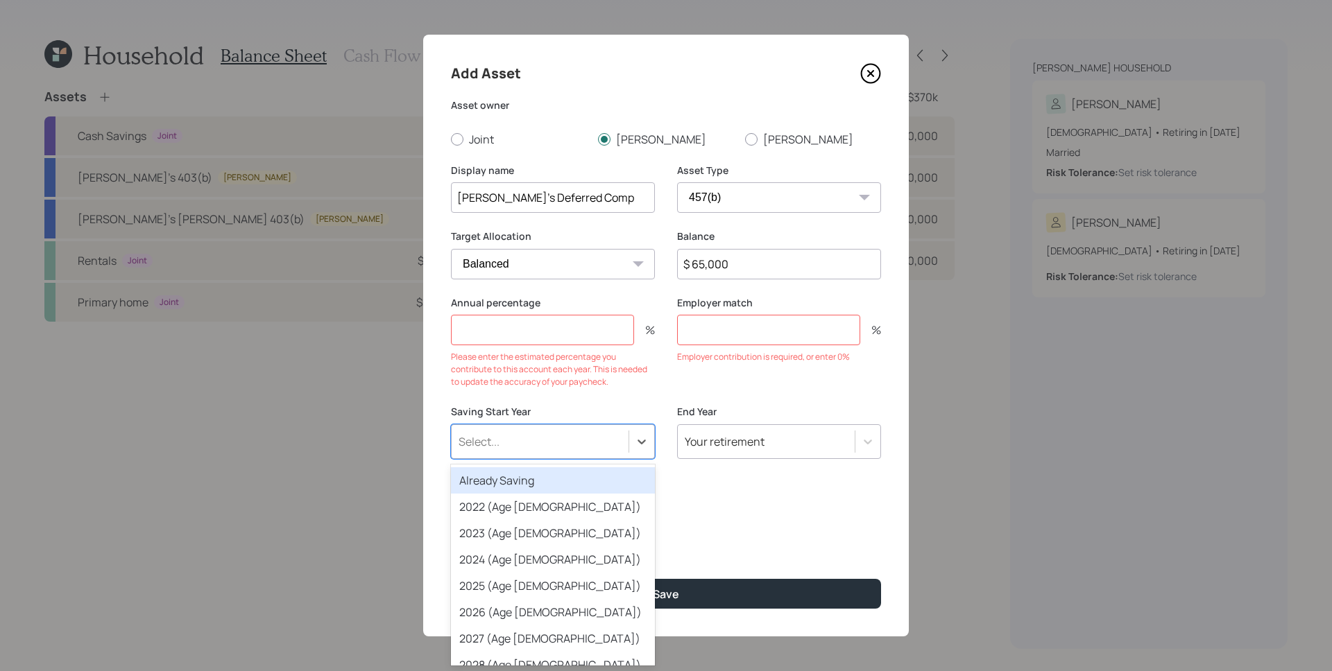
click at [615, 433] on div "Select..." at bounding box center [540, 442] width 177 height 24
click at [530, 485] on div "Already Saving" at bounding box center [553, 480] width 204 height 26
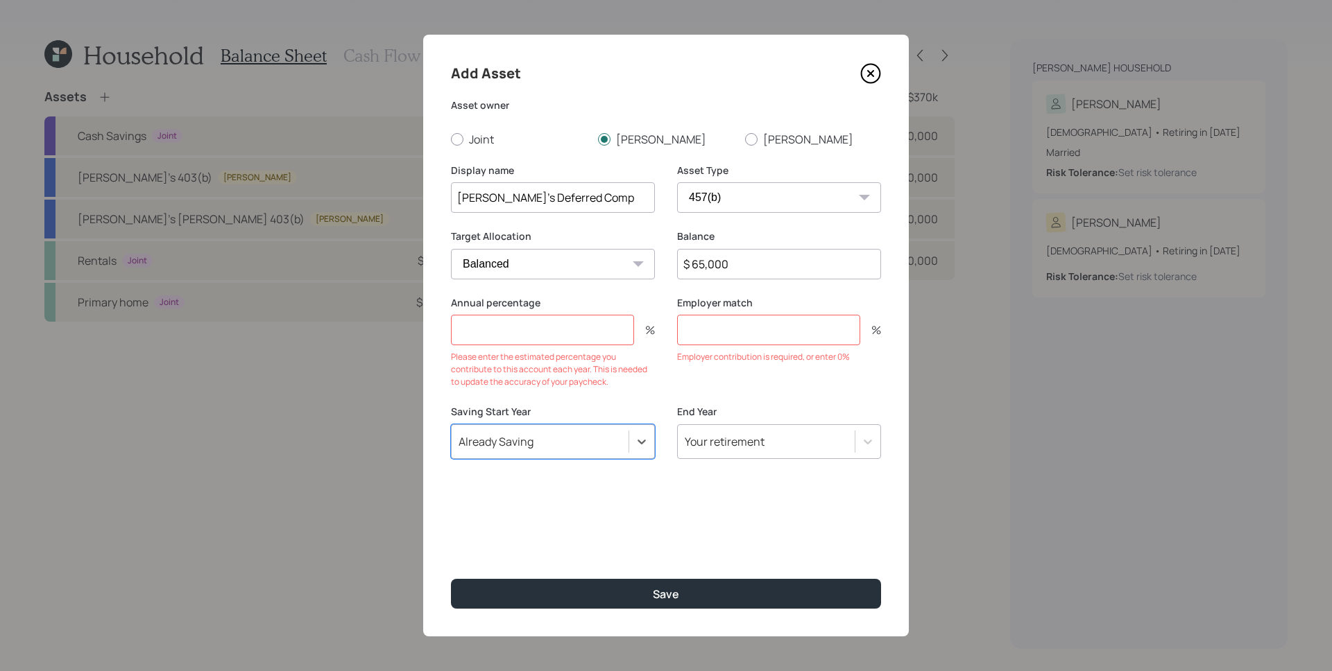
click at [578, 393] on div "Annual percentage % Please enter the estimated percentage you contribute to thi…" at bounding box center [553, 351] width 204 height 110
click at [538, 336] on input "number" at bounding box center [542, 330] width 183 height 31
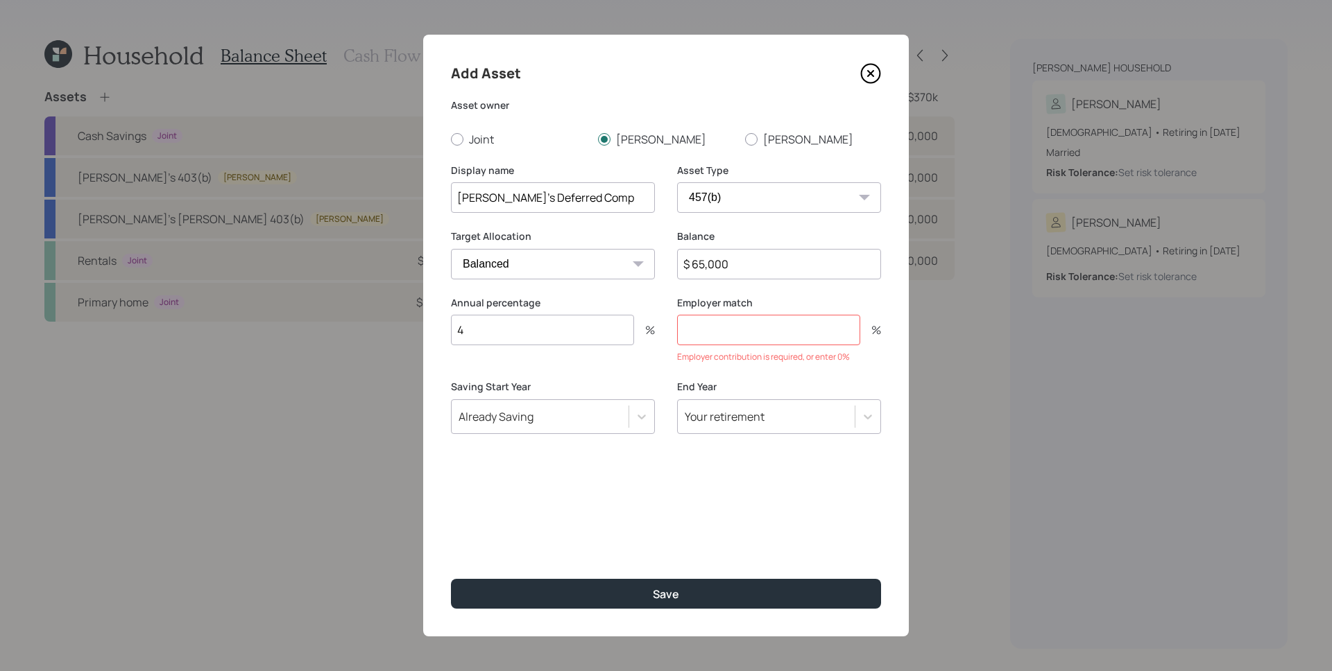
type input "4"
click at [736, 315] on input "number" at bounding box center [768, 330] width 183 height 31
click at [743, 327] on input "number" at bounding box center [768, 330] width 183 height 31
type input "0"
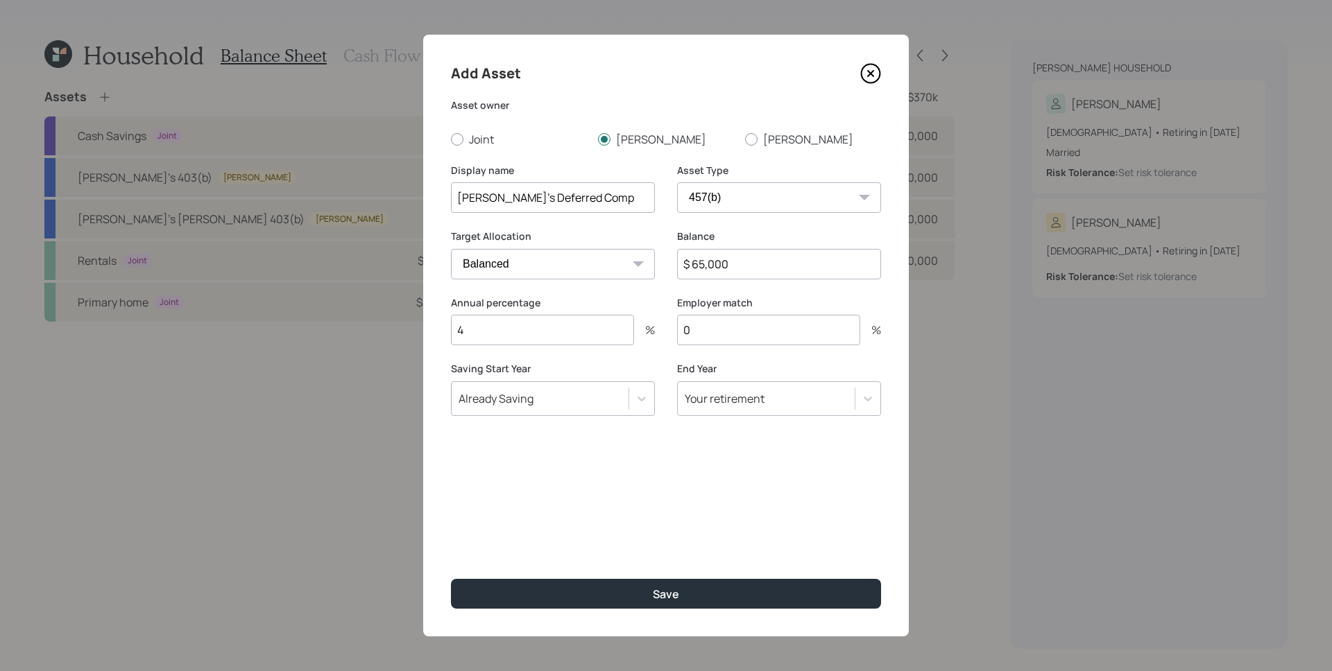
drag, startPoint x: 685, startPoint y: 479, endPoint x: 701, endPoint y: 437, distance: 45.5
click at [687, 479] on div "Add Asset Asset owner Joint [PERSON_NAME] Display name [PERSON_NAME]'s Deferred…" at bounding box center [666, 336] width 486 height 602
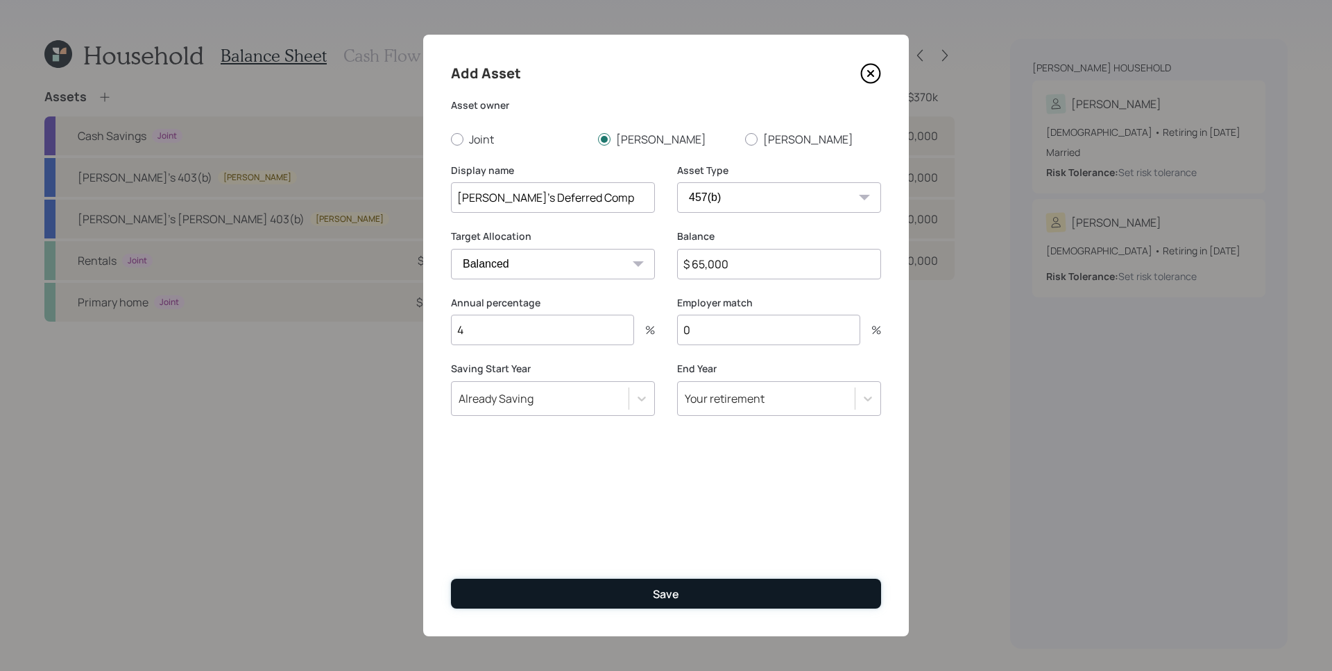
click at [703, 592] on button "Save" at bounding box center [666, 594] width 430 height 30
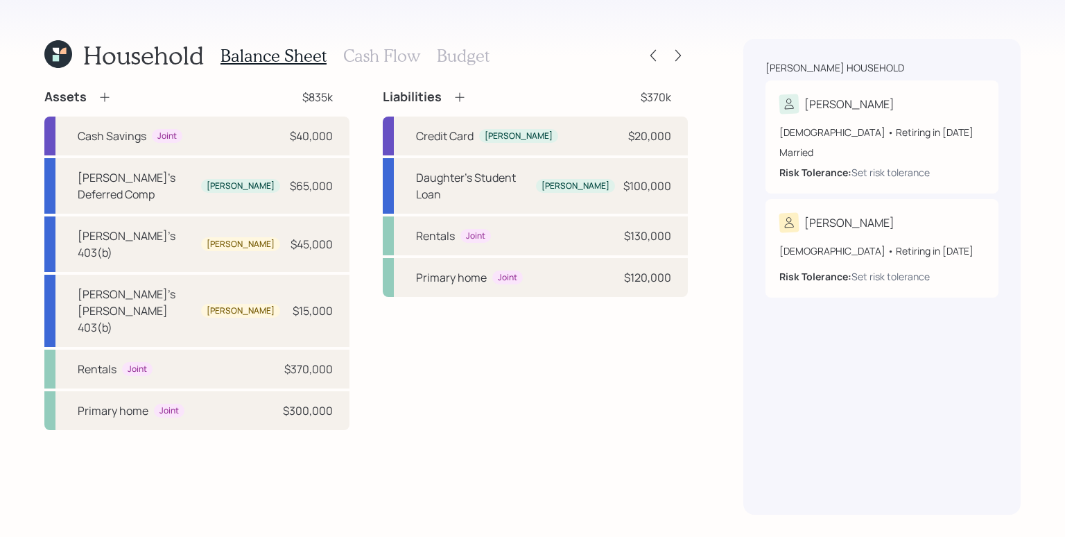
click at [488, 486] on div "Assets $835k Cash Savings Joint $40,000 [PERSON_NAME]'s Deferred Comp [PERSON_N…" at bounding box center [366, 302] width 644 height 426
click at [287, 402] on div "$300,000" at bounding box center [308, 410] width 50 height 17
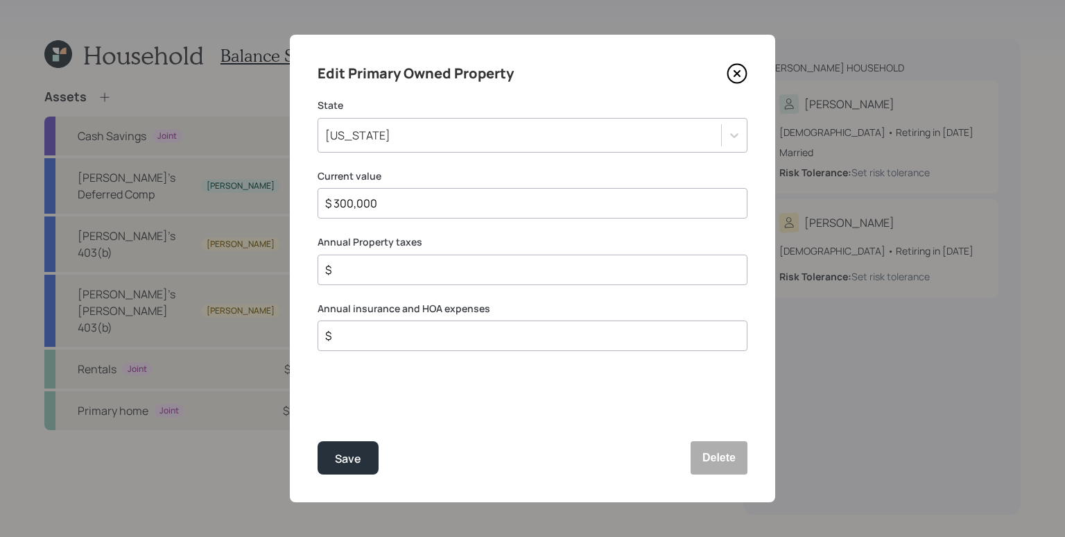
click at [381, 204] on input "$ 300,000" at bounding box center [527, 203] width 406 height 17
click at [345, 464] on div "Save" at bounding box center [348, 458] width 26 height 19
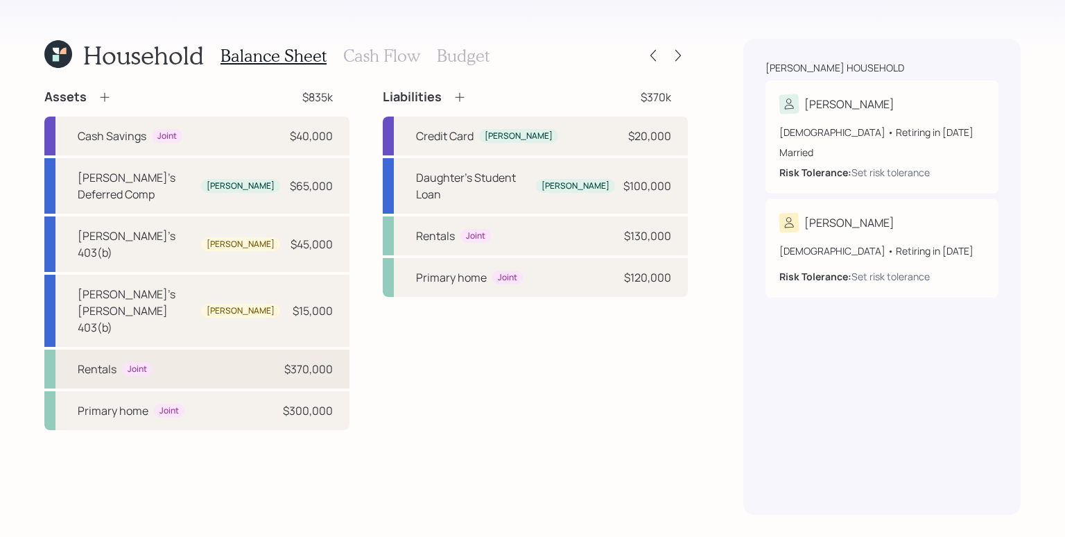
click at [276, 350] on div "Rentals Joint $370,000" at bounding box center [196, 369] width 305 height 39
select select "rental_property"
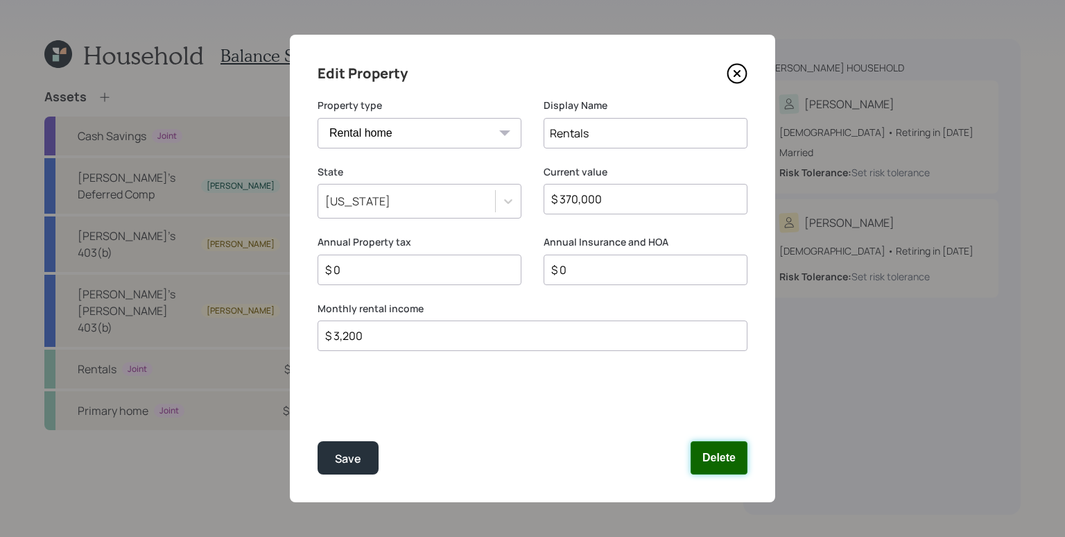
click at [728, 455] on button "Delete" at bounding box center [719, 457] width 57 height 33
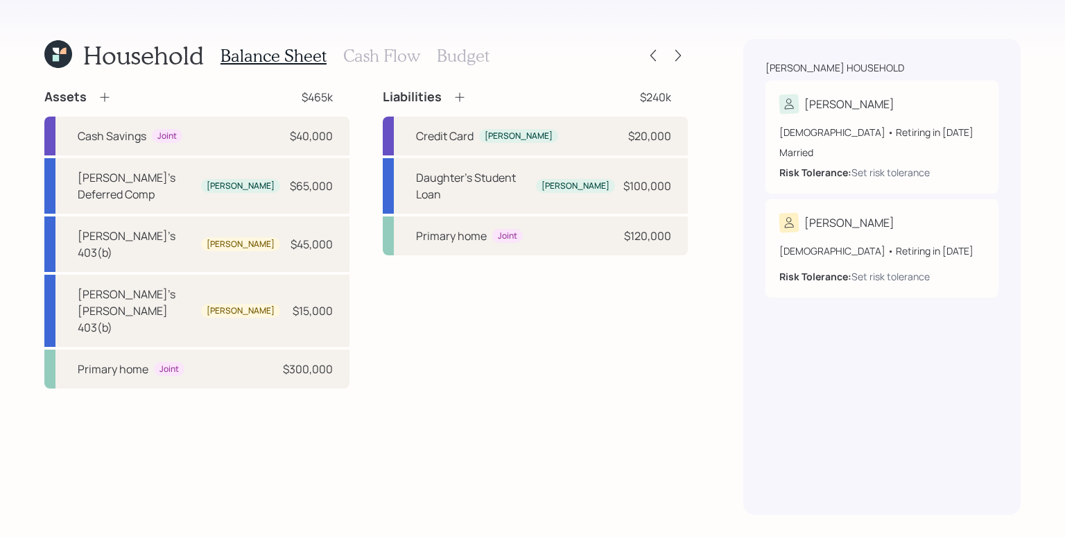
click at [103, 97] on icon at bounding box center [105, 97] width 14 height 14
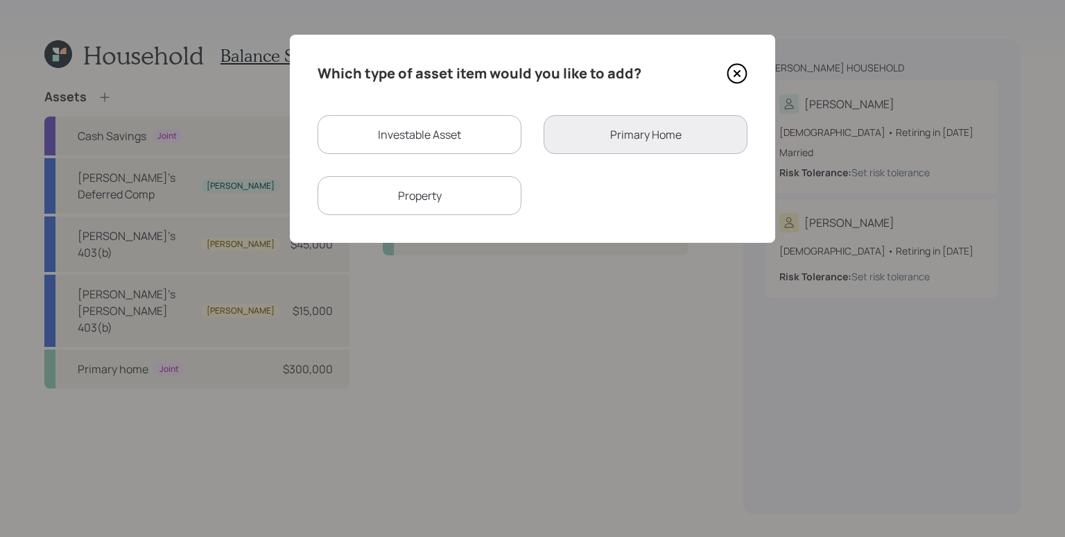
click at [445, 204] on div "Property" at bounding box center [420, 195] width 204 height 39
select select "rental_property"
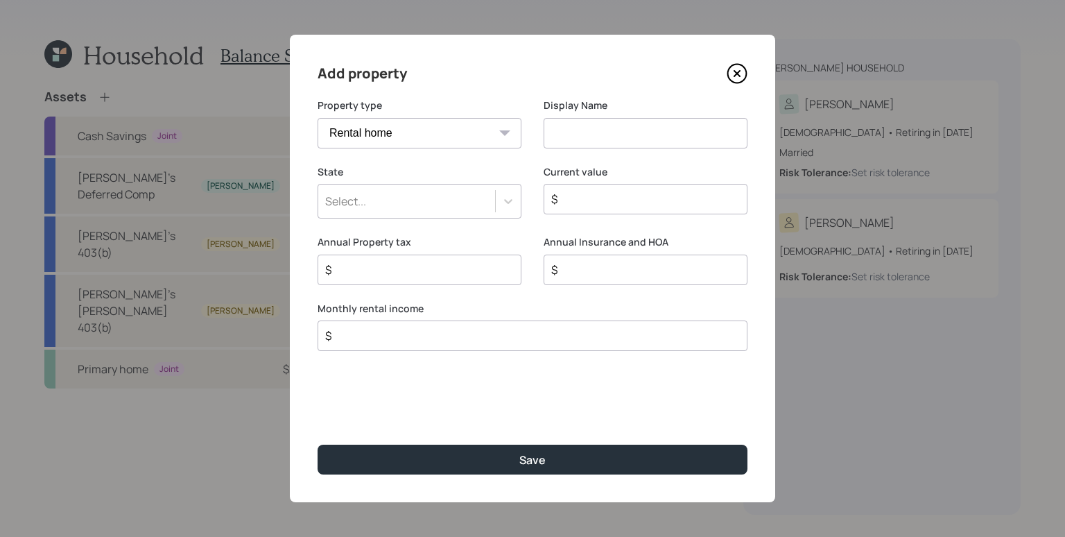
click at [388, 116] on div "Property type Vacation home Rental home" at bounding box center [420, 123] width 204 height 50
click at [652, 126] on input at bounding box center [646, 133] width 204 height 31
type input "Rental #1"
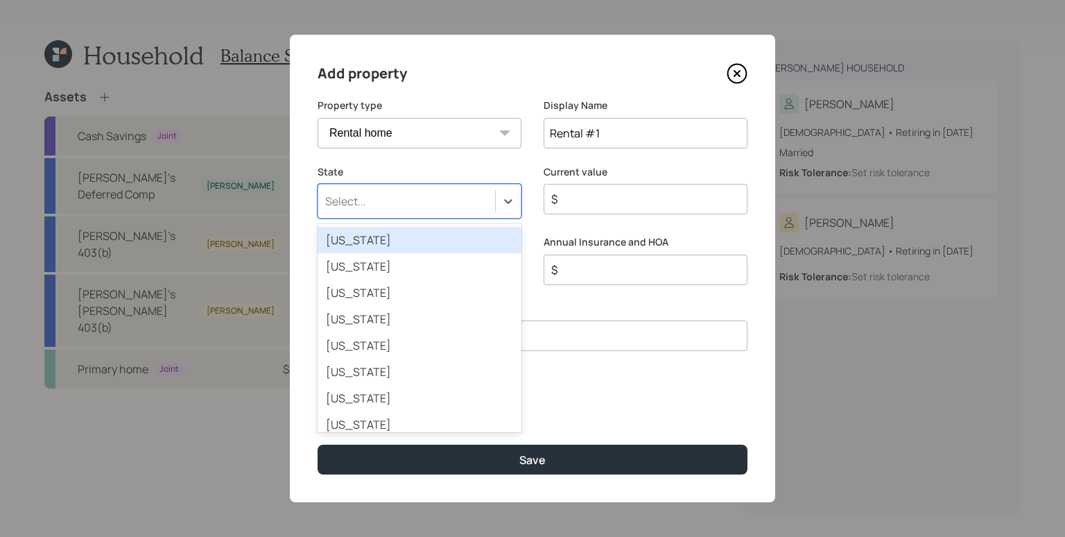
click at [401, 203] on div "Select..." at bounding box center [406, 201] width 177 height 24
type input "pe"
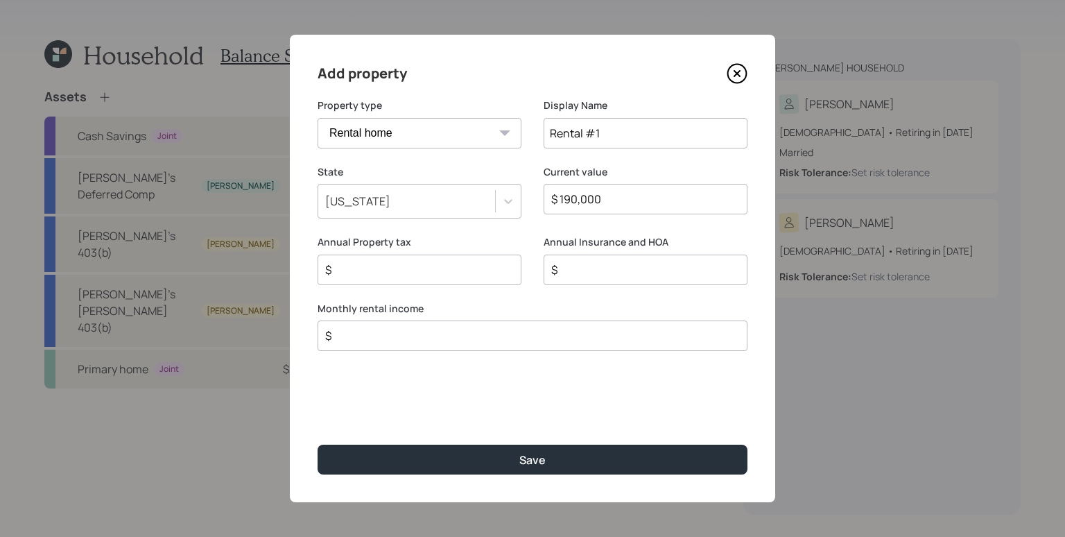
type input "$ 190,000"
click at [413, 333] on input "$" at bounding box center [527, 335] width 406 height 17
type input "$ 1,450"
click at [318, 445] on button "Save" at bounding box center [533, 460] width 430 height 30
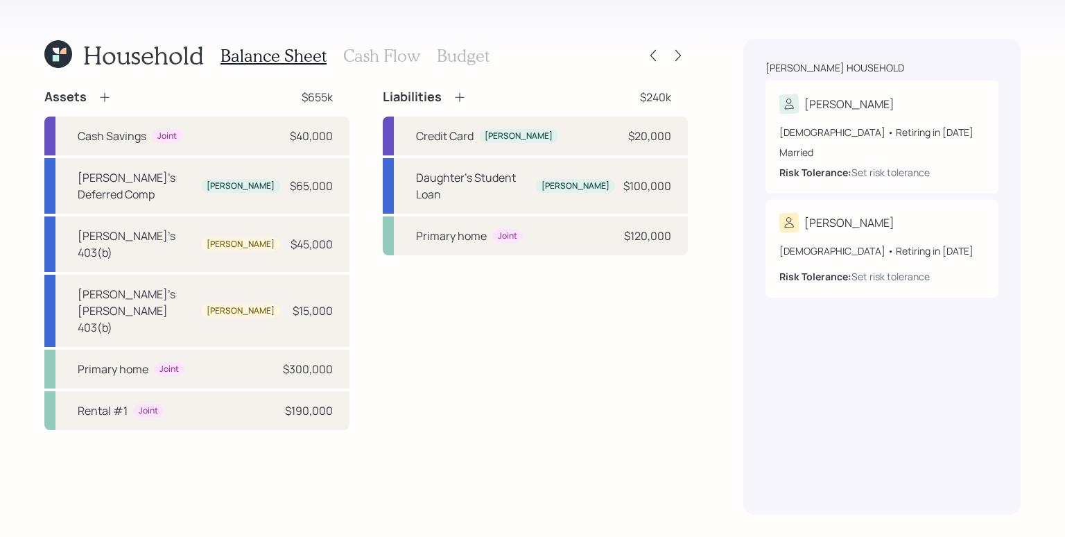
click at [108, 89] on div "Assets" at bounding box center [77, 97] width 67 height 17
click at [105, 96] on icon at bounding box center [105, 97] width 14 height 14
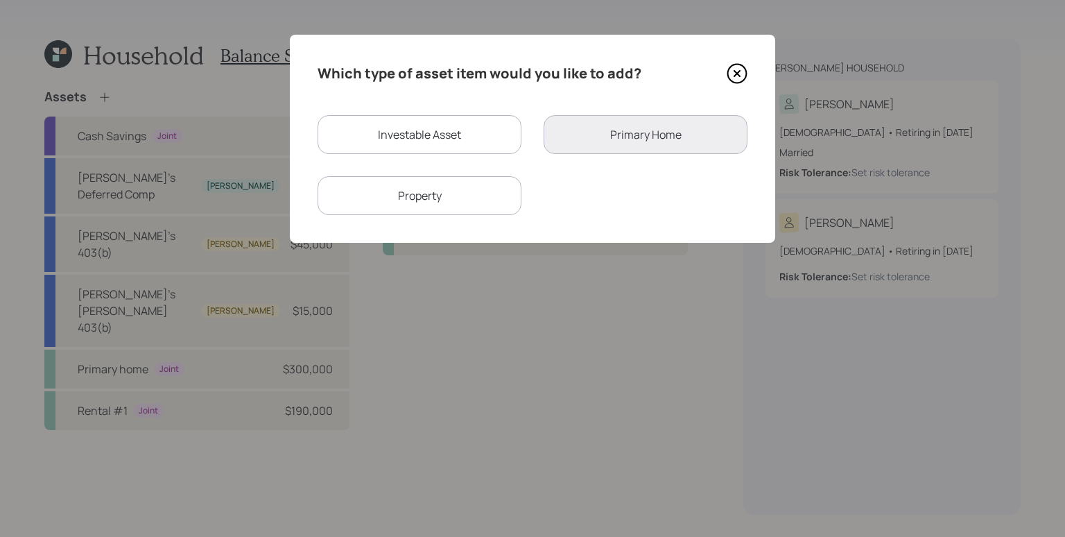
click at [475, 200] on div "Property" at bounding box center [420, 195] width 204 height 39
select select "rental_property"
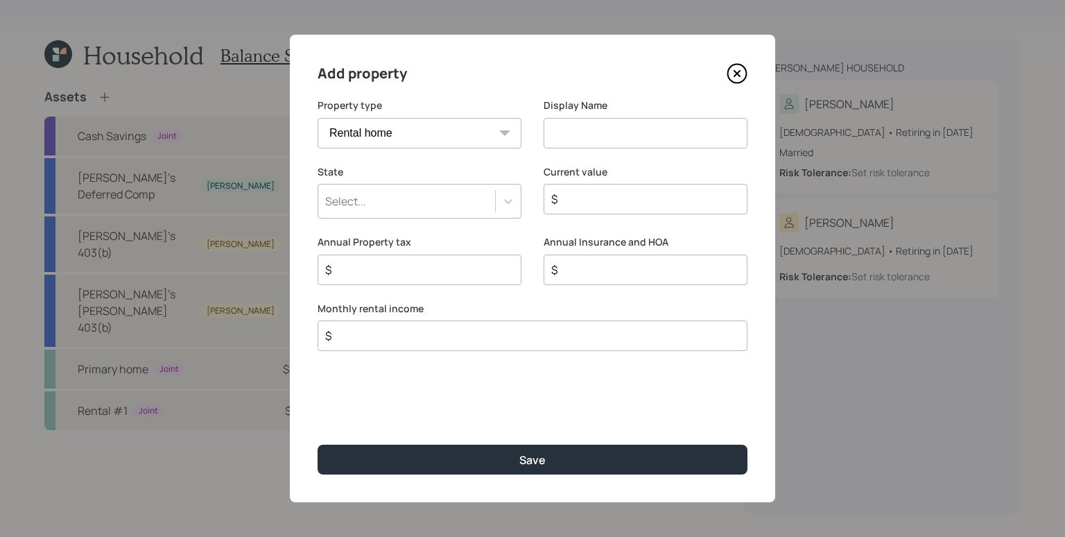
click at [614, 142] on input at bounding box center [646, 133] width 204 height 31
type input "Rental #2"
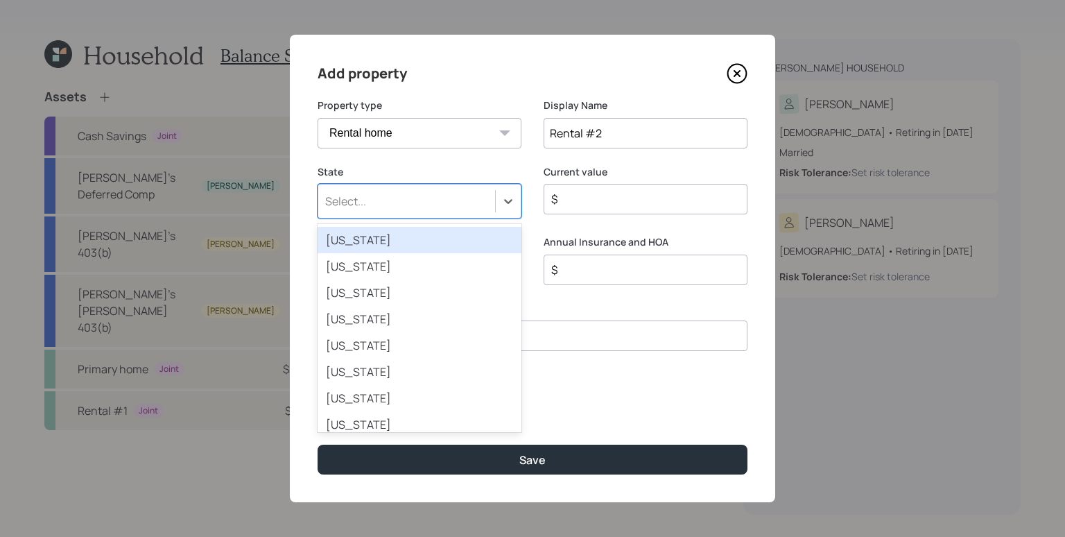
click at [472, 200] on div "Select..." at bounding box center [406, 201] width 177 height 24
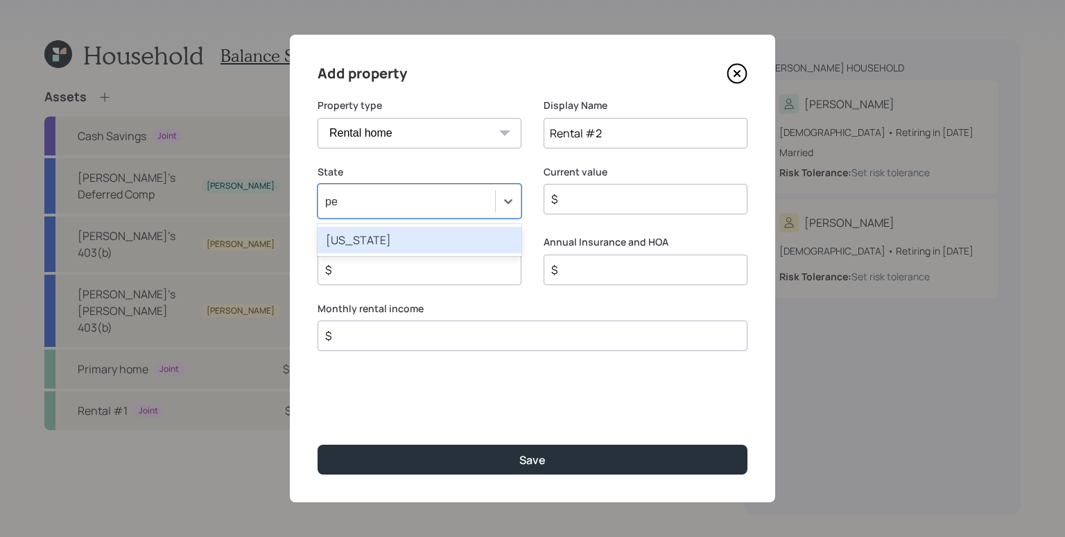
type input "pen"
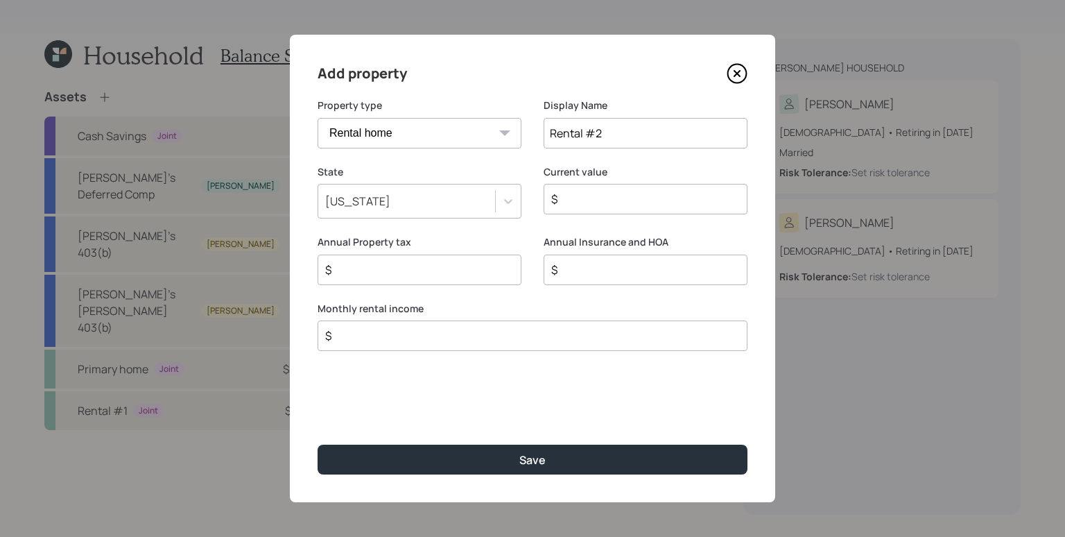
click at [626, 194] on input "$" at bounding box center [640, 199] width 180 height 17
click at [615, 200] on input "$ 180,000" at bounding box center [640, 199] width 180 height 17
type input "$ 140,000"
click at [648, 300] on div "Annual Insurance and HOA $" at bounding box center [646, 268] width 204 height 67
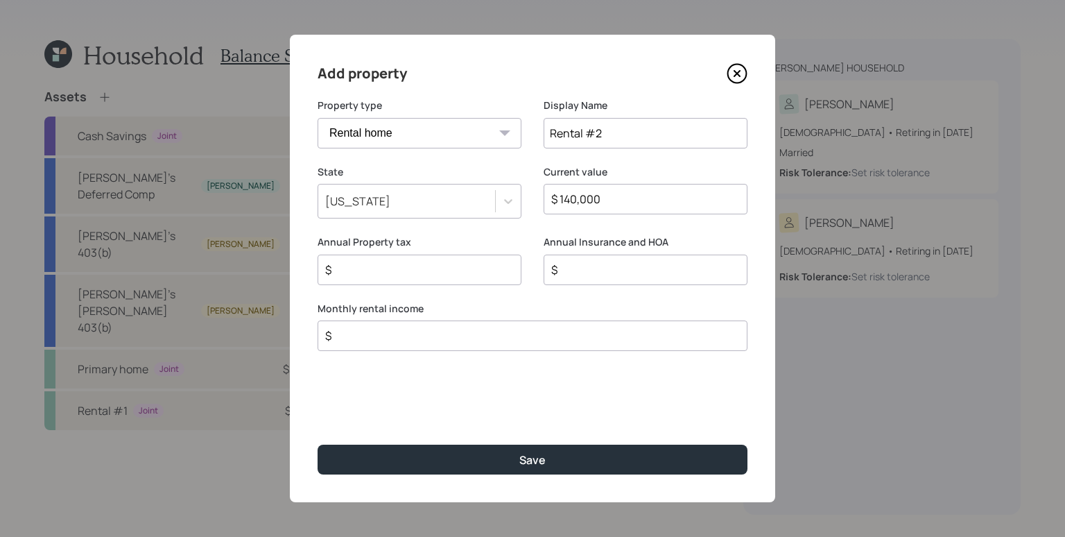
click at [510, 334] on input "$" at bounding box center [527, 335] width 406 height 17
type input "$ 1,800"
click at [318, 445] on button "Save" at bounding box center [533, 460] width 430 height 30
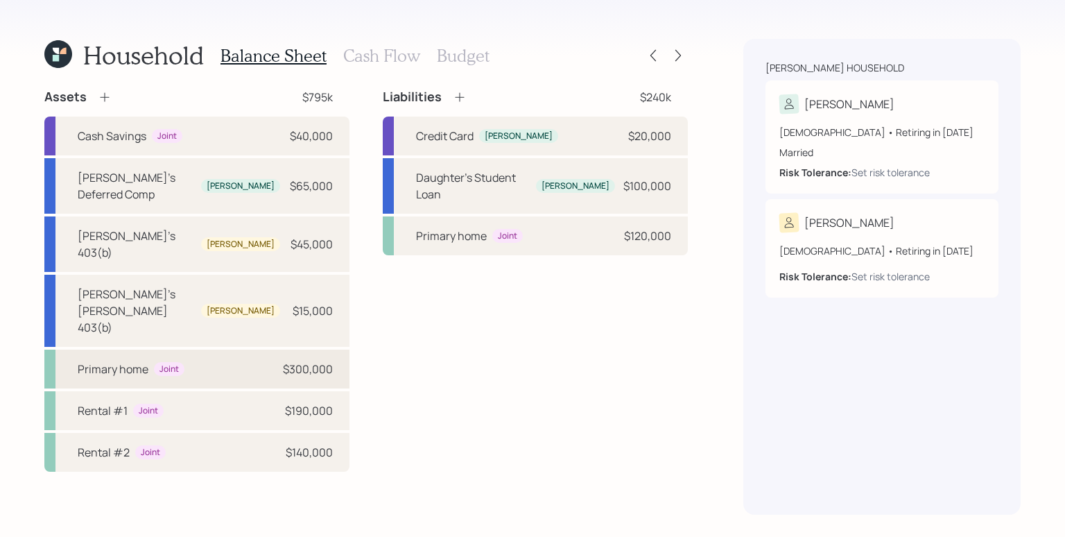
click at [291, 361] on div "$300,000" at bounding box center [308, 369] width 50 height 17
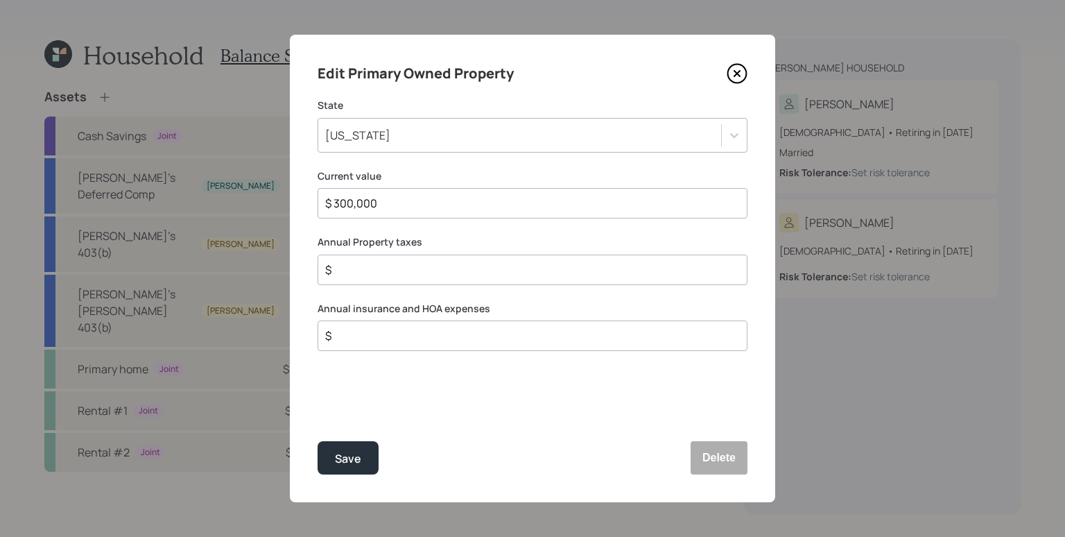
click at [360, 271] on input "$" at bounding box center [527, 269] width 406 height 17
drag, startPoint x: 364, startPoint y: 464, endPoint x: 358, endPoint y: 470, distance: 8.4
click at [364, 465] on button "Save" at bounding box center [348, 457] width 61 height 33
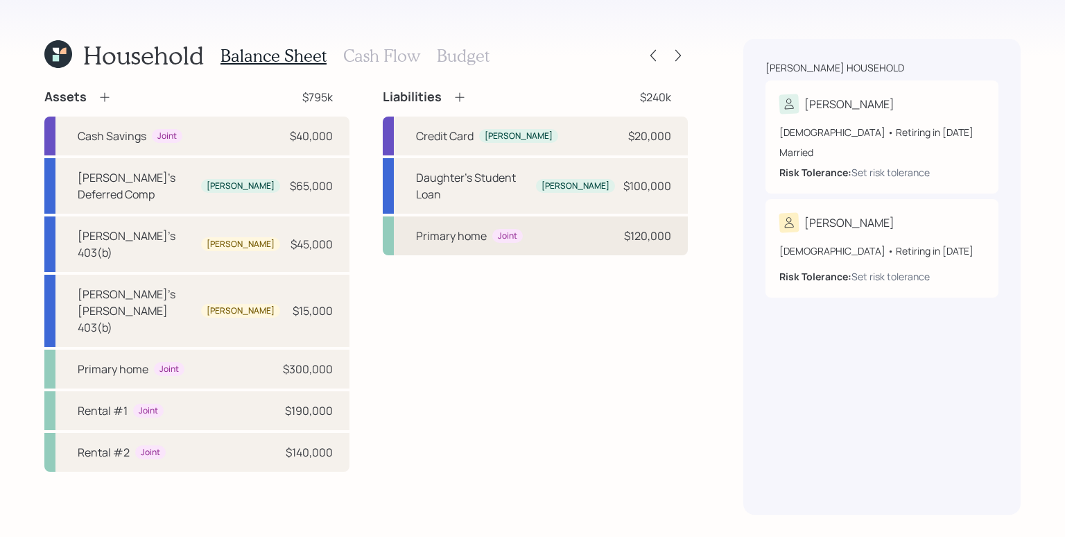
click at [524, 227] on div "Primary home Joint $120,000" at bounding box center [535, 235] width 305 height 39
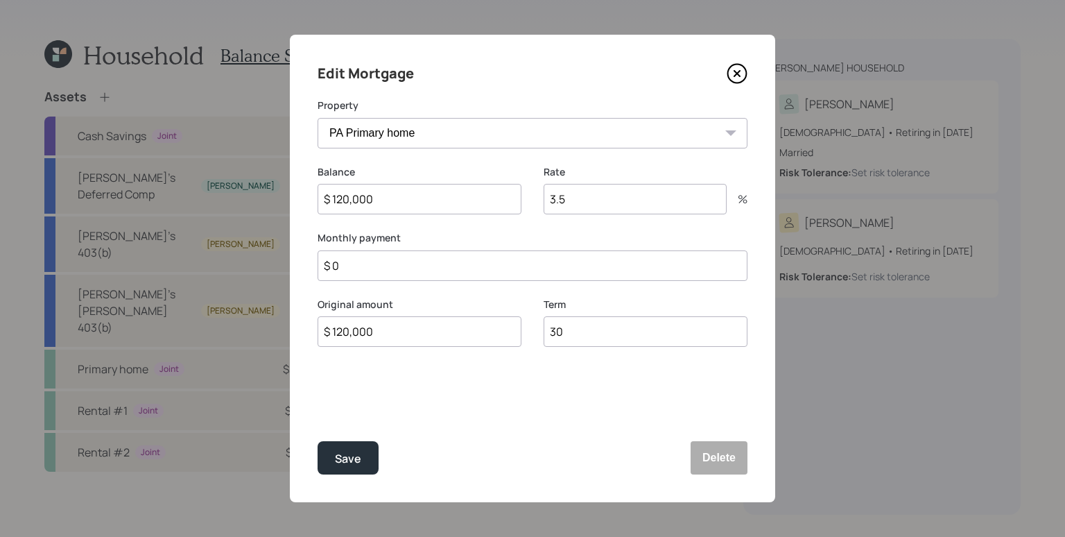
click at [427, 212] on input "$ 120,000" at bounding box center [420, 199] width 204 height 31
click at [427, 207] on input "$ 120,000" at bounding box center [420, 199] width 204 height 31
click at [617, 196] on input "3.5" at bounding box center [635, 199] width 183 height 31
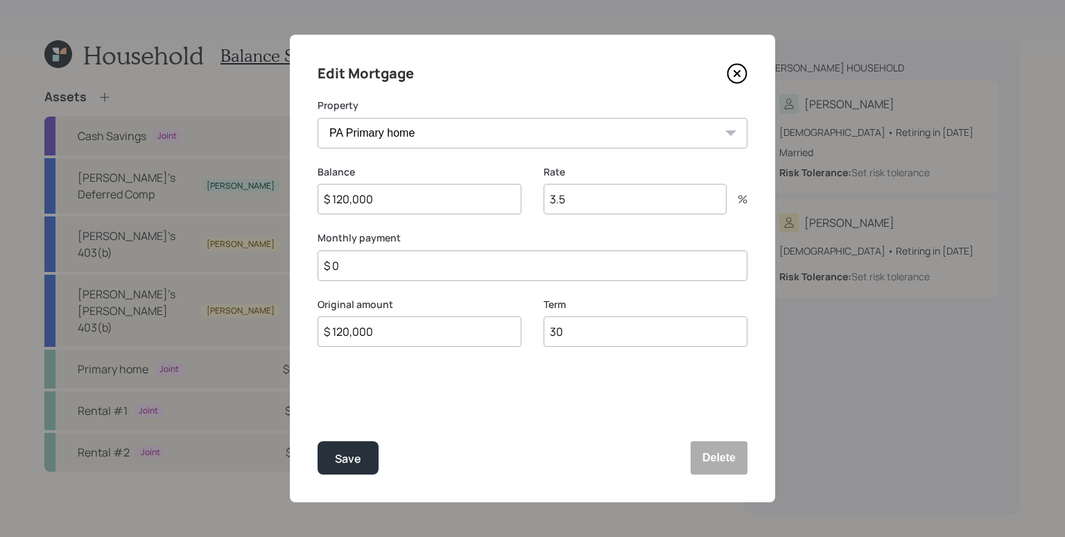
click at [617, 196] on input "3.5" at bounding box center [635, 199] width 183 height 31
click at [420, 191] on input "$ 120,000" at bounding box center [420, 199] width 204 height 31
type input "$ 126,000"
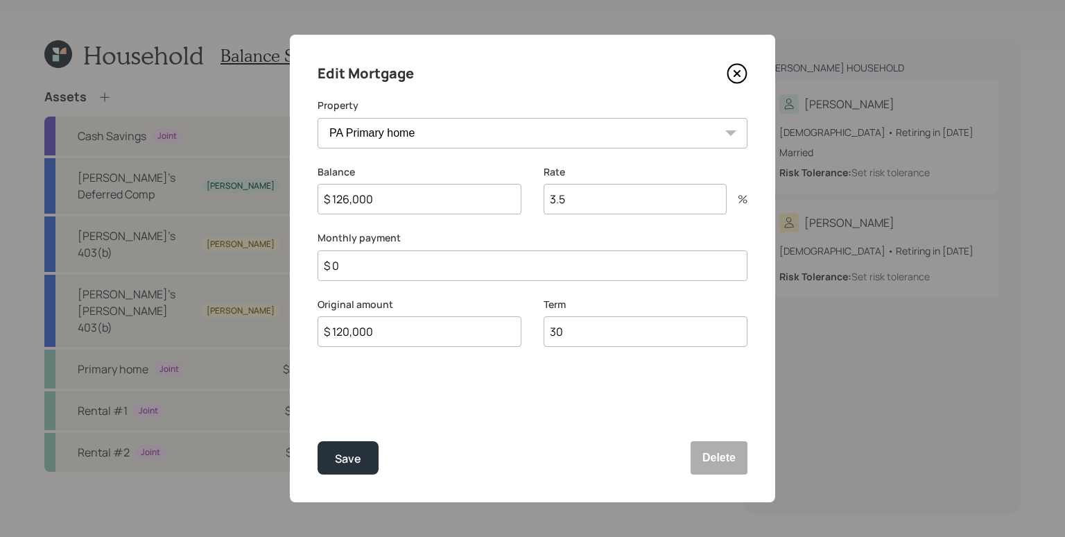
click at [412, 326] on input "$ 120,000" at bounding box center [420, 331] width 204 height 31
click at [438, 277] on input "$ 0" at bounding box center [533, 265] width 430 height 31
click at [596, 205] on input "3.5" at bounding box center [635, 199] width 183 height 31
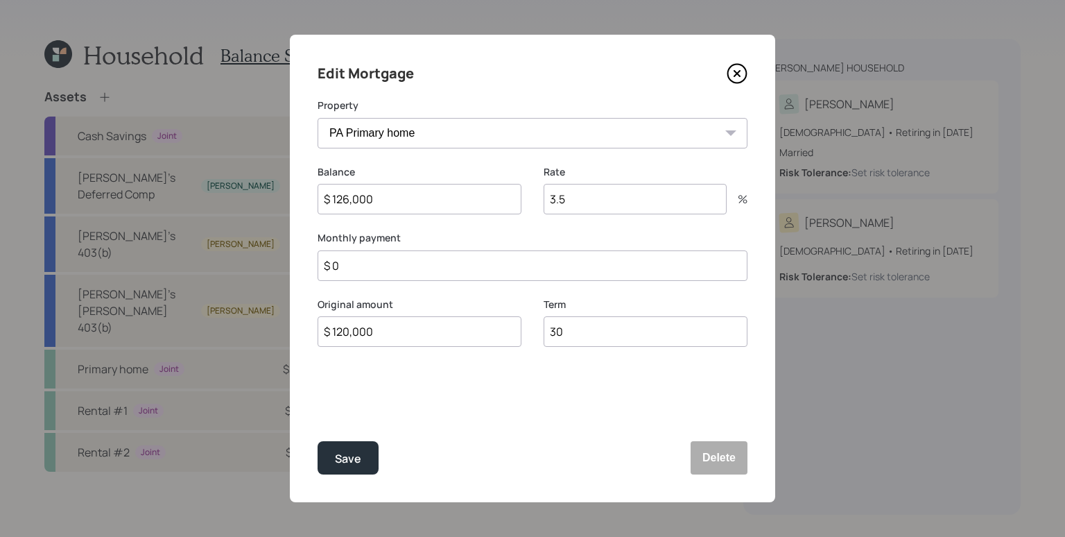
click at [596, 205] on input "3.5" at bounding box center [635, 199] width 183 height 31
drag, startPoint x: 595, startPoint y: 200, endPoint x: 548, endPoint y: 198, distance: 47.2
click at [548, 198] on input "3.5" at bounding box center [635, 199] width 183 height 31
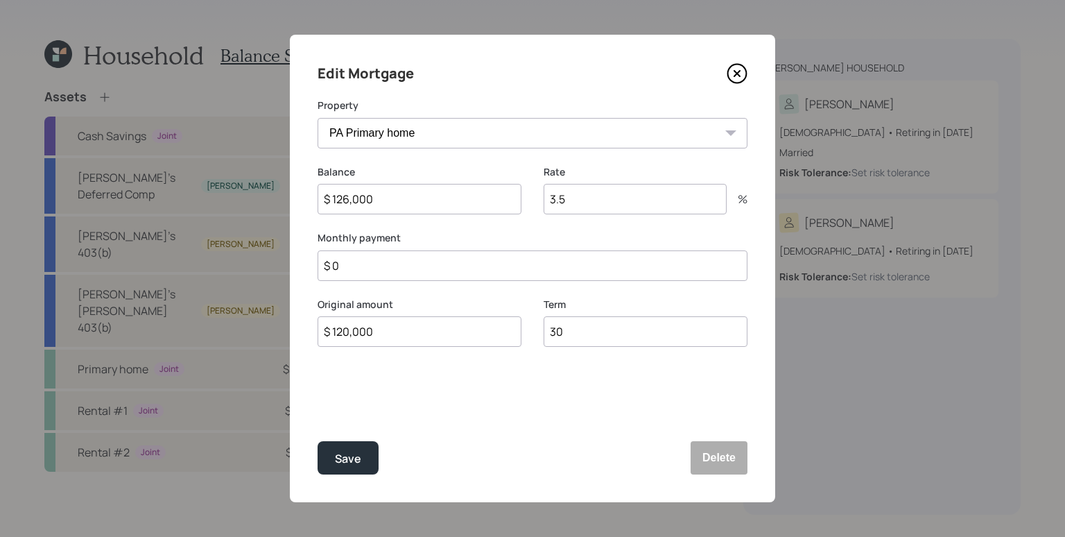
click at [523, 171] on div "Balance $ 126,000 Rate 3.5 %" at bounding box center [533, 198] width 430 height 67
drag, startPoint x: 608, startPoint y: 199, endPoint x: 517, endPoint y: 203, distance: 91.0
click at [517, 203] on div "Balance $ 126,000 Rate 3.5 %" at bounding box center [533, 198] width 430 height 67
type input "2.375"
click at [490, 233] on label "Monthly payment" at bounding box center [533, 238] width 430 height 14
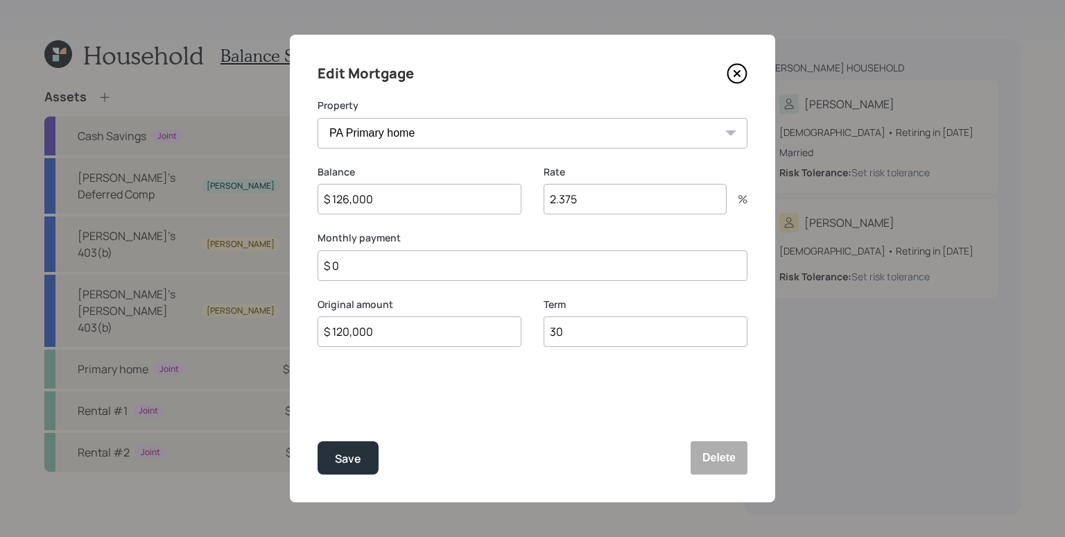
click at [473, 264] on input "$ 0" at bounding box center [533, 265] width 430 height 31
click at [429, 268] on input "$ 0" at bounding box center [533, 265] width 430 height 31
type input "$ 1,800"
drag, startPoint x: 343, startPoint y: 335, endPoint x: 409, endPoint y: 333, distance: 65.9
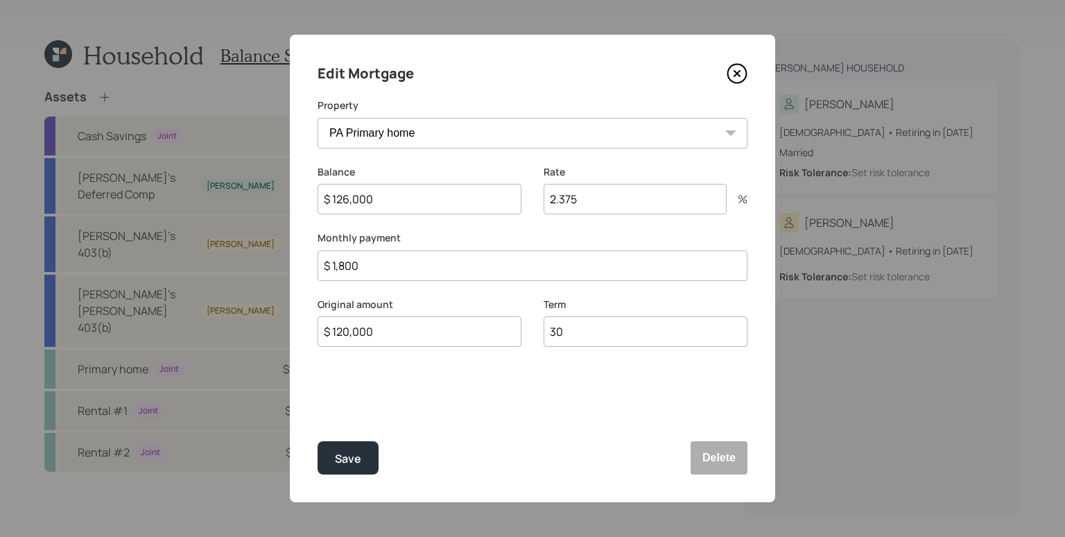
click at [409, 333] on input "$ 120,000" at bounding box center [420, 331] width 204 height 31
type input "$ 126,000"
drag, startPoint x: 373, startPoint y: 261, endPoint x: 344, endPoint y: 257, distance: 29.5
click at [344, 257] on input "$ 1,800" at bounding box center [533, 265] width 430 height 31
click at [350, 261] on input "$ 1,800" at bounding box center [533, 265] width 430 height 31
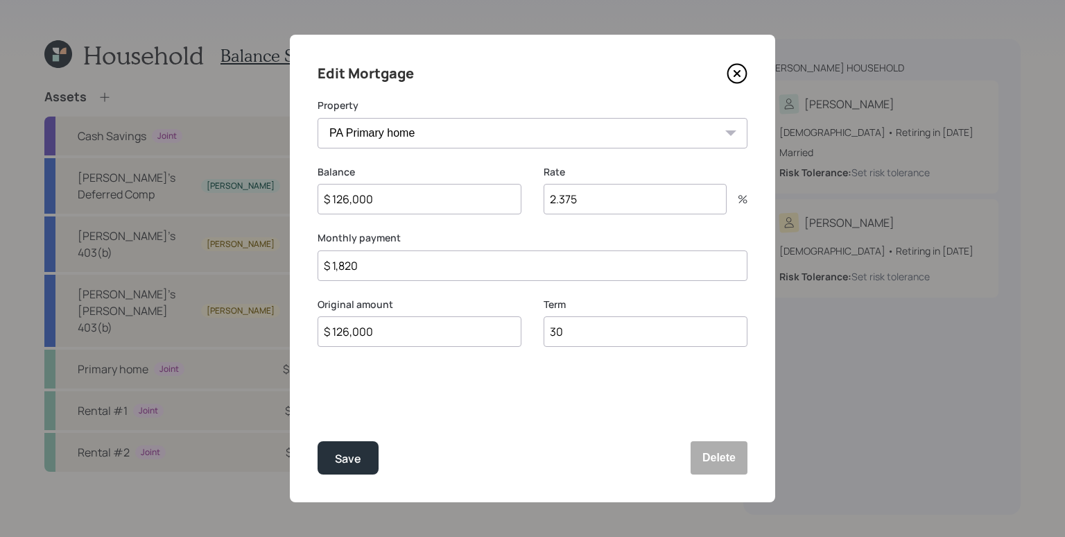
type input "$ 1,820"
click at [572, 334] on input "30" at bounding box center [646, 331] width 204 height 31
type input "3"
type input "15"
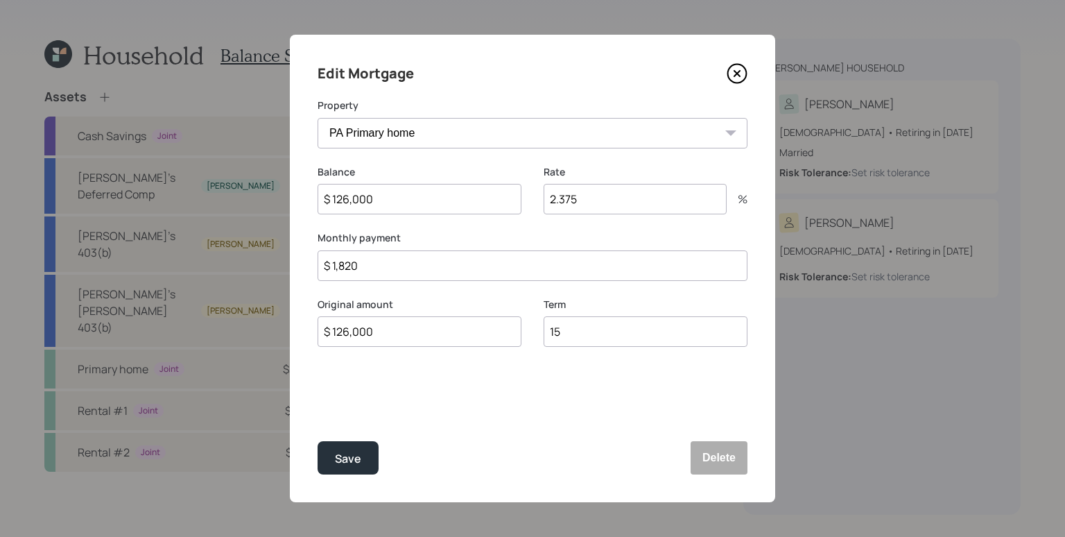
click at [318, 441] on button "Save" at bounding box center [348, 457] width 61 height 33
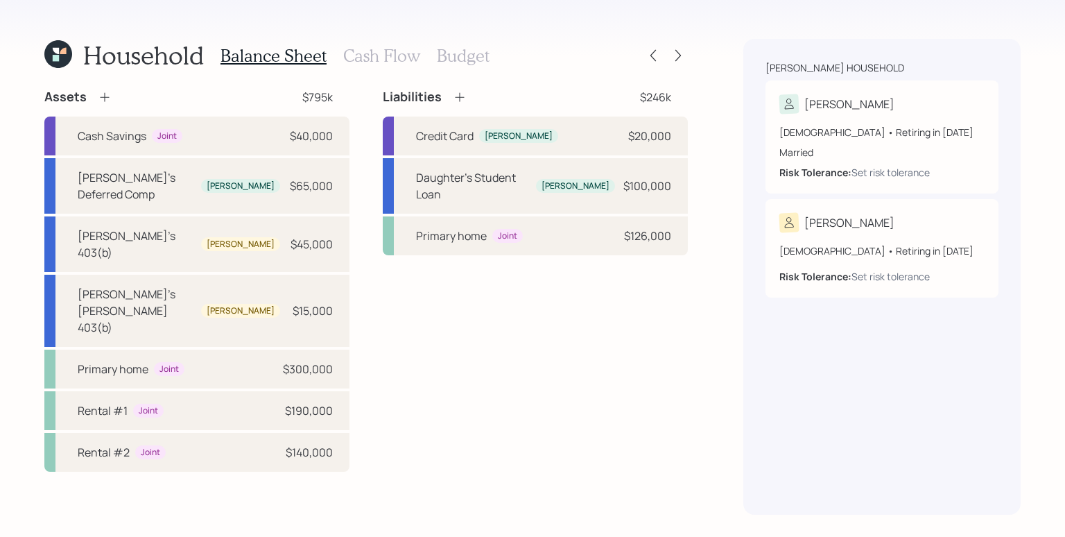
click at [461, 94] on icon at bounding box center [460, 97] width 14 height 14
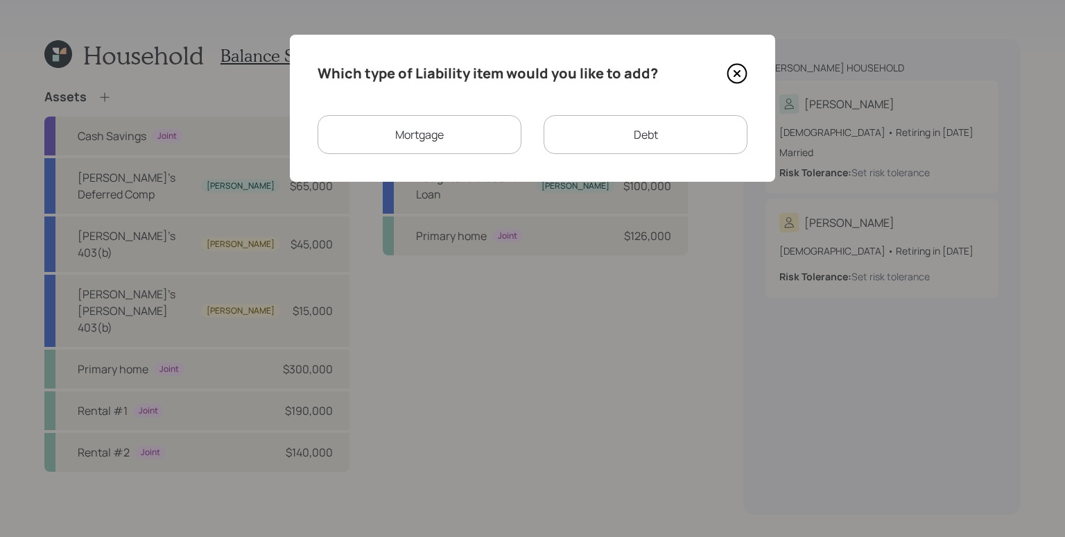
click at [449, 120] on div "Mortgage" at bounding box center [420, 134] width 204 height 39
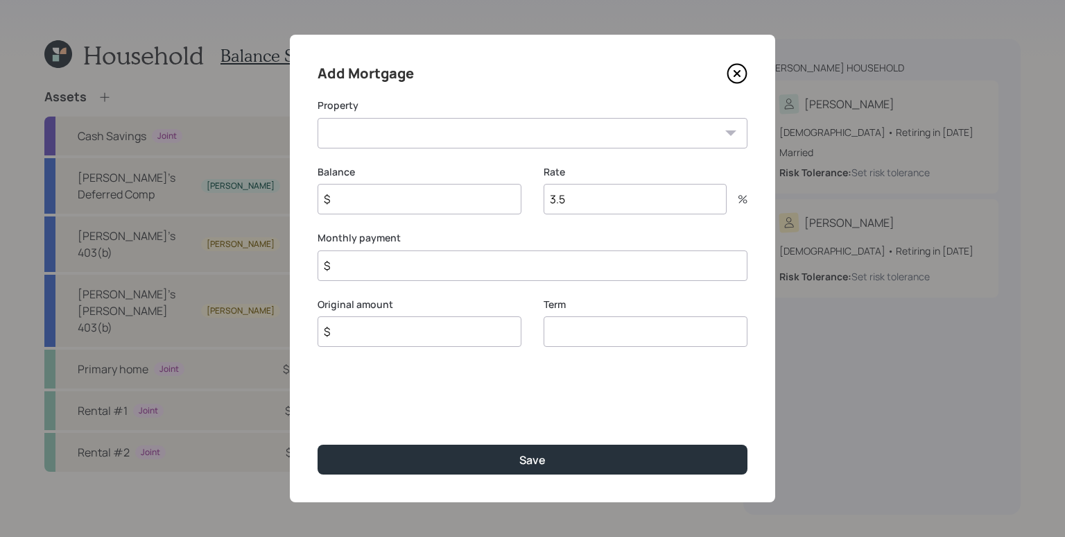
click at [438, 139] on select "Rental #1 Rental #2" at bounding box center [533, 133] width 430 height 31
select select "10daed8c-28ff-4987-98f6-9b2969c6fab5"
click at [318, 118] on select "Rental #1 Rental #2" at bounding box center [533, 133] width 430 height 31
click at [420, 165] on label "Balance" at bounding box center [420, 172] width 204 height 14
click at [388, 198] on input "$" at bounding box center [420, 199] width 204 height 31
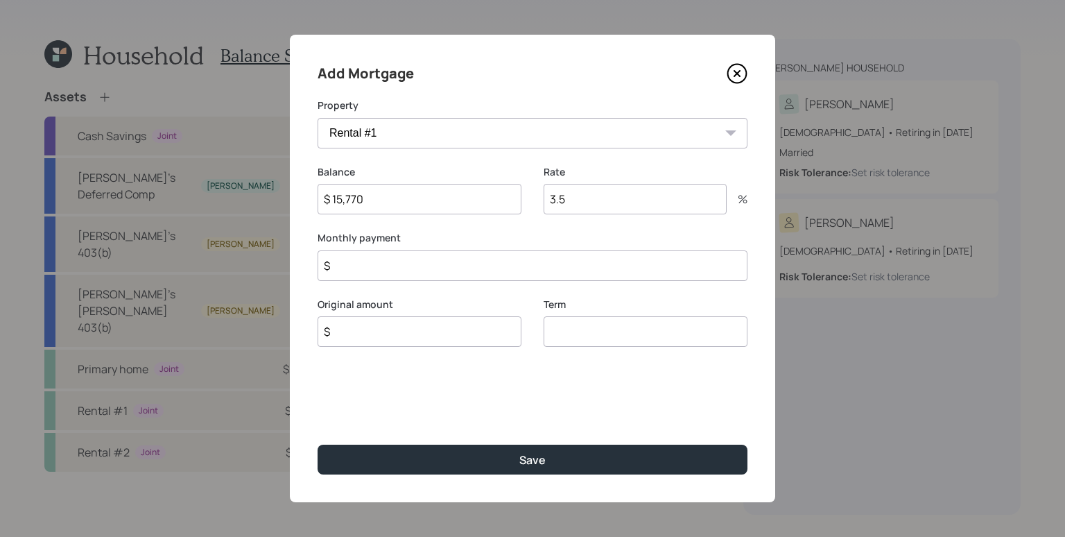
type input "$ 15,770"
click at [635, 193] on input "3.5" at bounding box center [635, 199] width 183 height 31
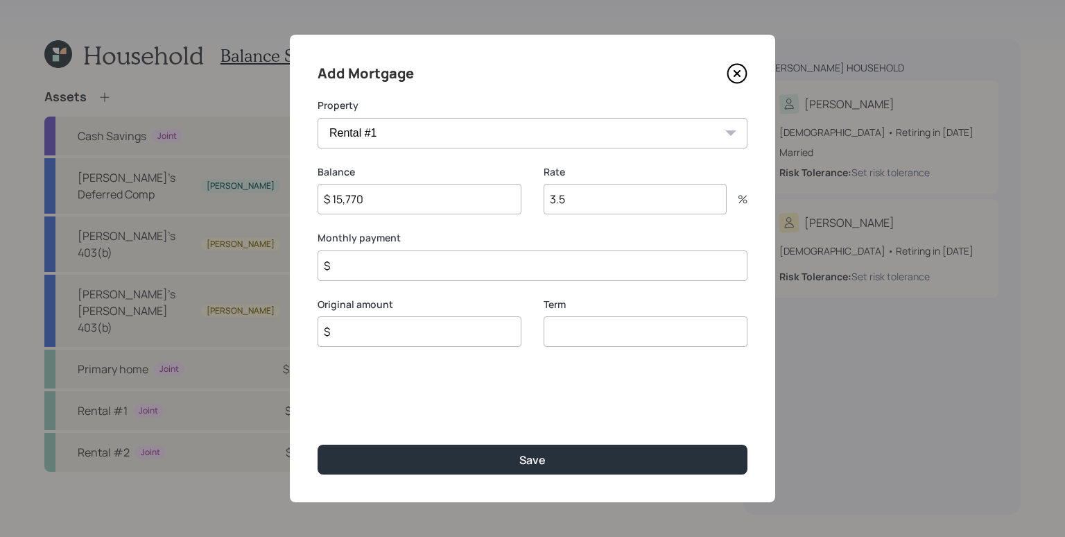
click at [632, 195] on input "3.5" at bounding box center [635, 199] width 183 height 31
type input "4.625"
click at [507, 264] on input "$" at bounding box center [533, 265] width 430 height 31
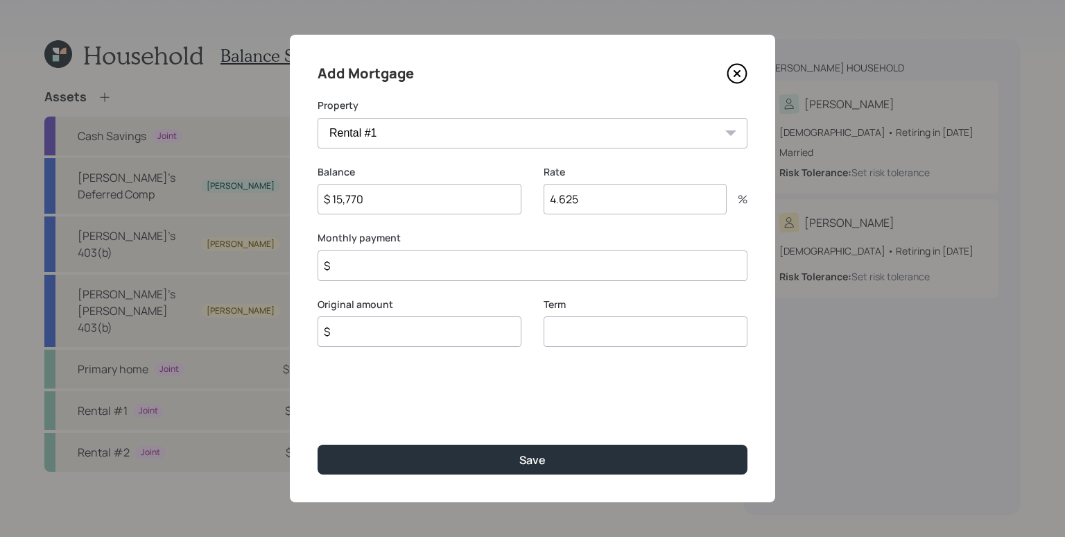
click at [507, 264] on input "$" at bounding box center [533, 265] width 430 height 31
click at [505, 266] on input "$" at bounding box center [533, 265] width 430 height 31
type input "$ 919"
click at [612, 336] on input "number" at bounding box center [646, 331] width 204 height 31
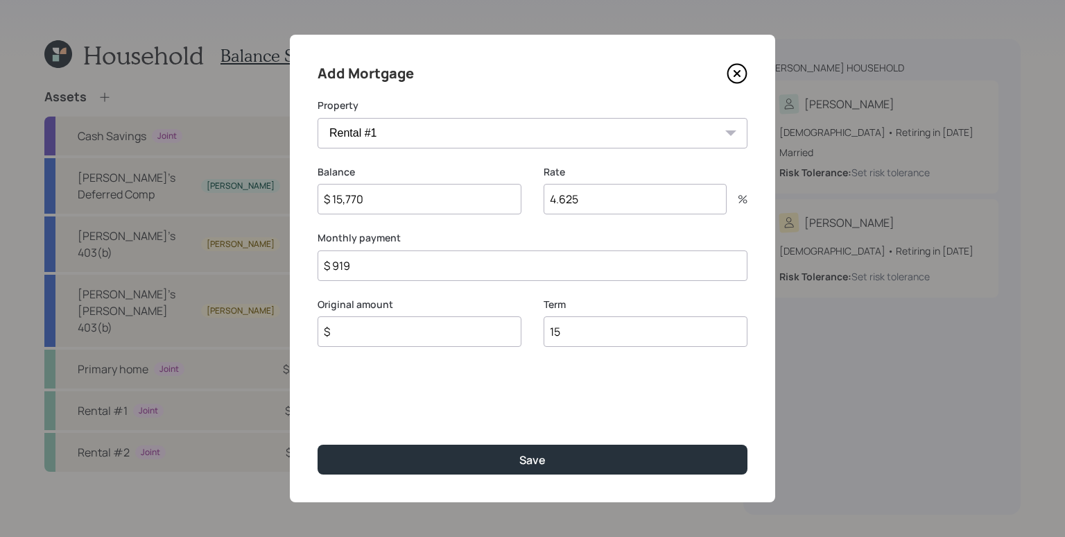
type input "15"
click at [463, 320] on input "$" at bounding box center [420, 331] width 204 height 31
type input "$ 15,770"
click at [318, 445] on button "Save" at bounding box center [533, 460] width 430 height 30
select select "8e7aa12e-9cb2-4f7d-b012-426e86936e19"
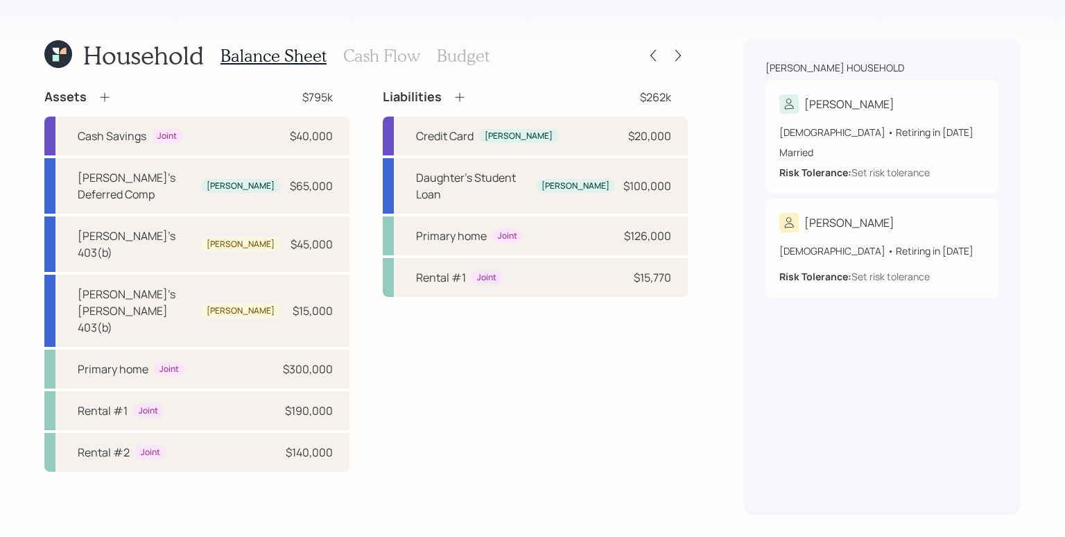
click at [457, 99] on icon at bounding box center [460, 97] width 14 height 14
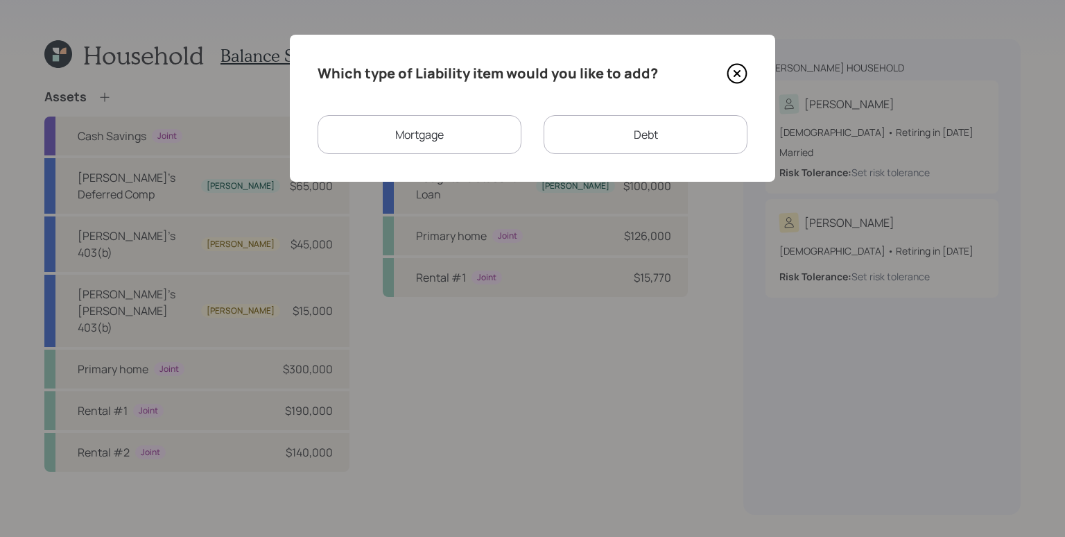
click at [446, 136] on div "Mortgage" at bounding box center [420, 134] width 204 height 39
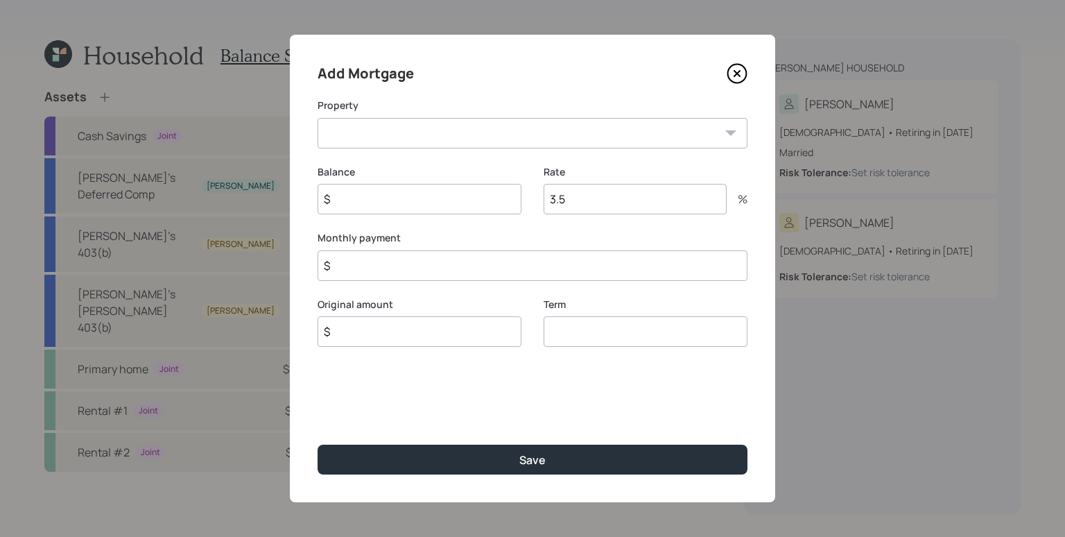
click at [446, 136] on select "Rental #2" at bounding box center [533, 133] width 430 height 31
select select "8e7aa12e-9cb2-4f7d-b012-426e86936e19"
click at [318, 118] on select "Rental #2" at bounding box center [533, 133] width 430 height 31
click at [416, 200] on input "$" at bounding box center [420, 199] width 204 height 31
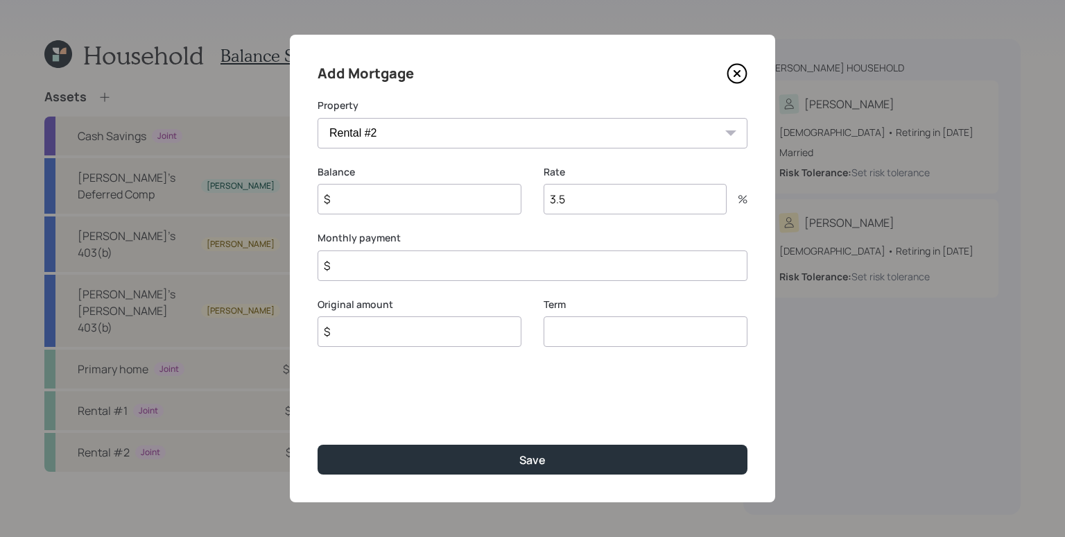
click at [416, 202] on input "$" at bounding box center [420, 199] width 204 height 31
type input "$ 92,262"
click at [618, 200] on input "3.5" at bounding box center [635, 199] width 183 height 31
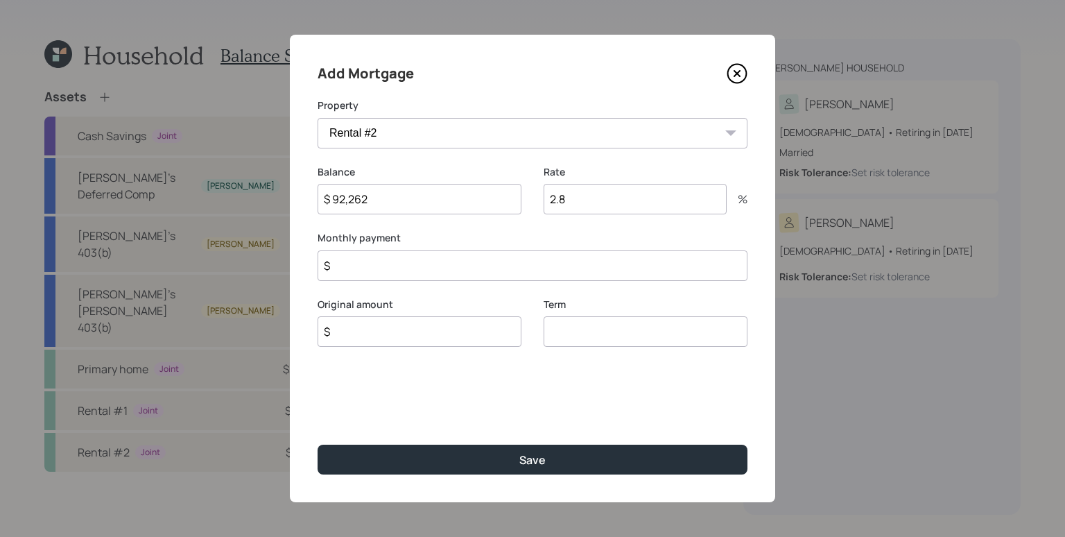
click at [599, 233] on label "Monthly payment" at bounding box center [533, 238] width 430 height 14
drag, startPoint x: 569, startPoint y: 197, endPoint x: 560, endPoint y: 196, distance: 9.1
click at [560, 196] on input "2.8" at bounding box center [635, 199] width 183 height 31
type input "2.750"
click at [516, 230] on div "Balance $ 92,262" at bounding box center [420, 198] width 204 height 67
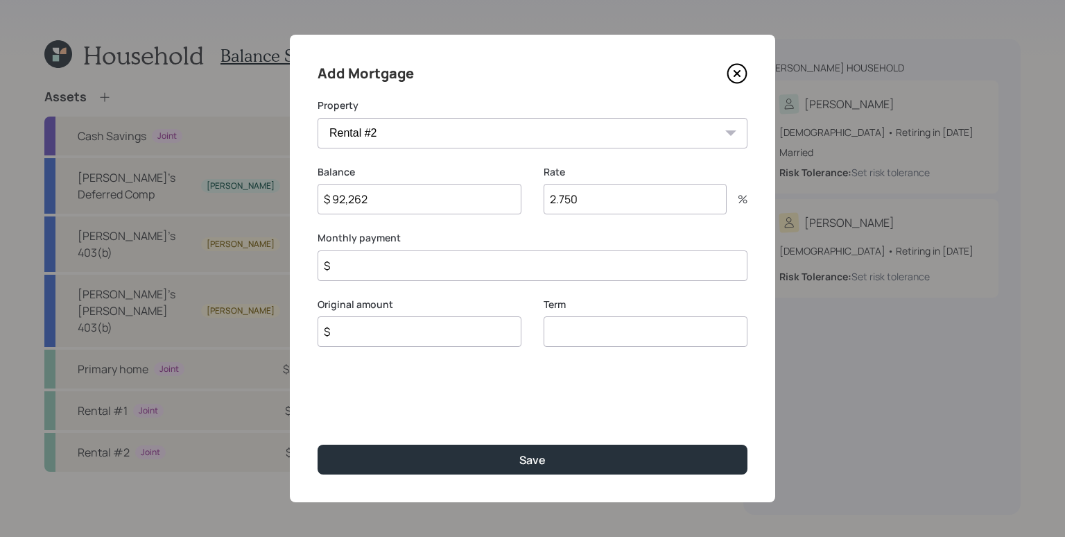
click at [467, 265] on input "$" at bounding box center [533, 265] width 430 height 31
type input "$ 725"
click at [613, 336] on input "number" at bounding box center [646, 331] width 204 height 31
type input "30"
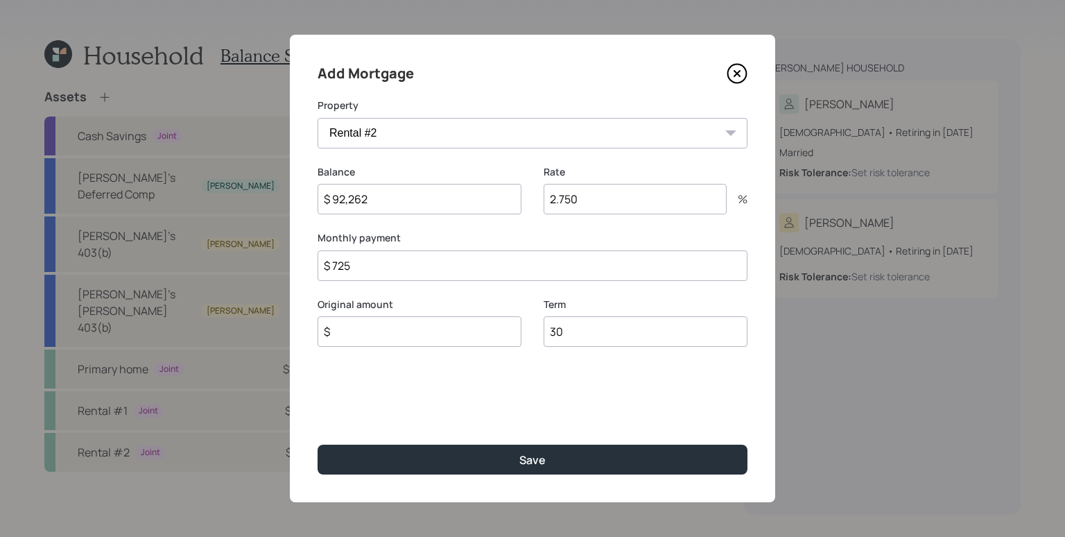
click at [475, 331] on input "$" at bounding box center [420, 331] width 204 height 31
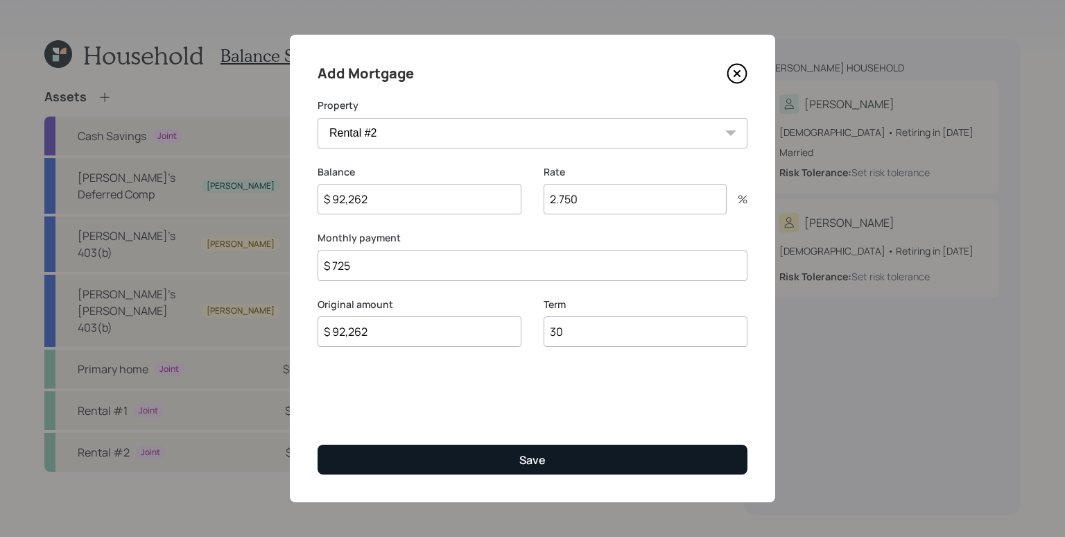
type input "$ 92,262"
click at [554, 450] on button "Save" at bounding box center [533, 460] width 430 height 30
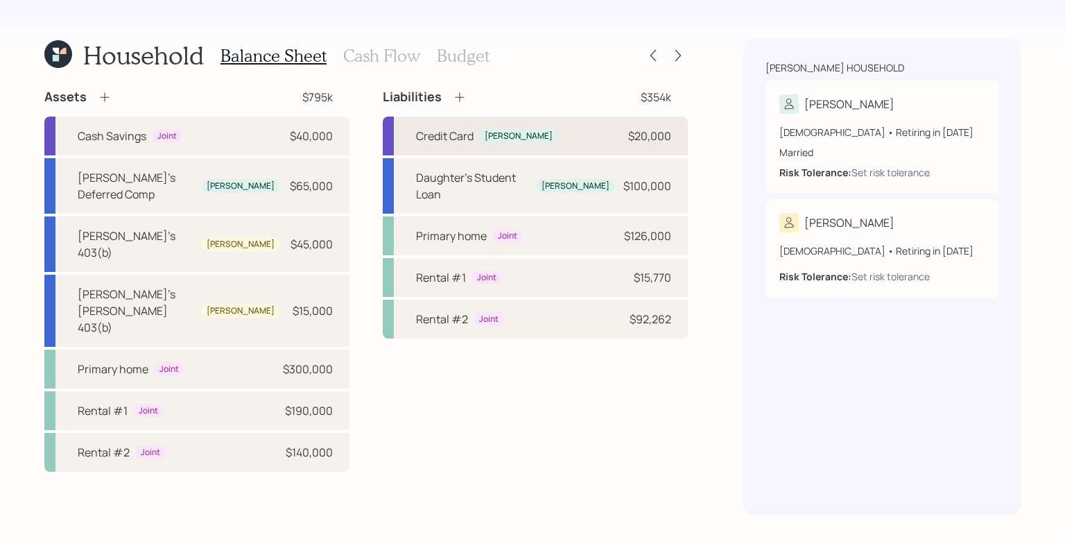
click at [569, 140] on div "Credit Card [PERSON_NAME] $20,000" at bounding box center [535, 136] width 305 height 39
select select "credit_card"
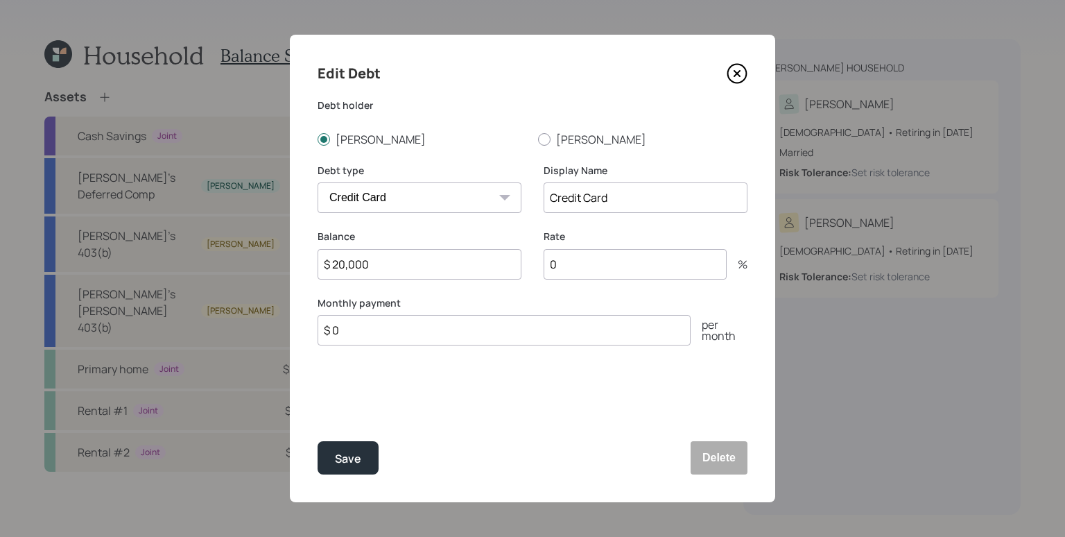
click at [547, 197] on input "Credit Card" at bounding box center [646, 197] width 204 height 31
type input "[PERSON_NAME]'s Credit Card"
click at [456, 269] on input "$ 20,000" at bounding box center [420, 264] width 204 height 31
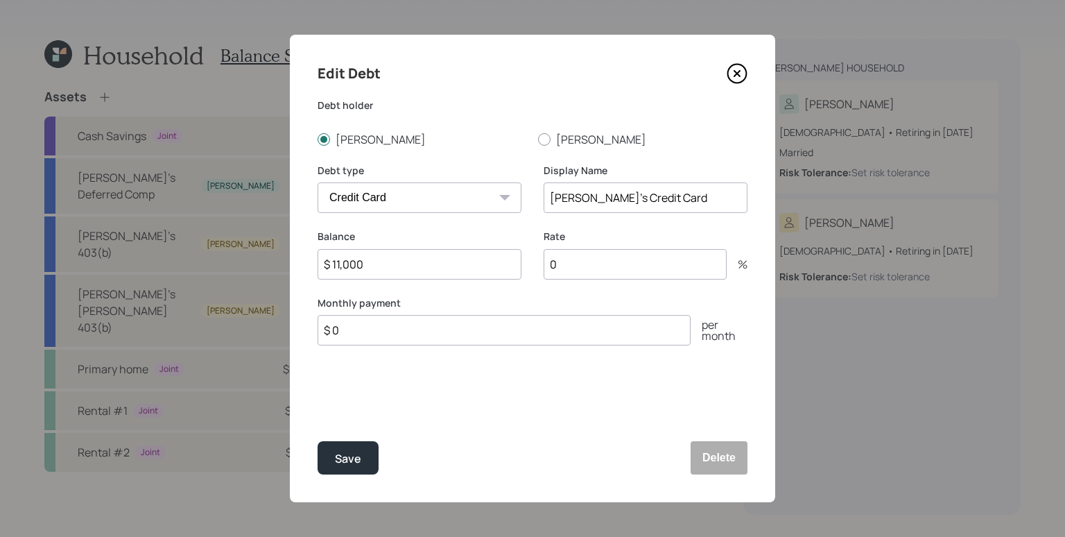
type input "$ 11,000"
click at [610, 261] on input "0" at bounding box center [635, 264] width 183 height 31
type input "2.99"
click at [462, 327] on input "$ 0" at bounding box center [504, 330] width 373 height 31
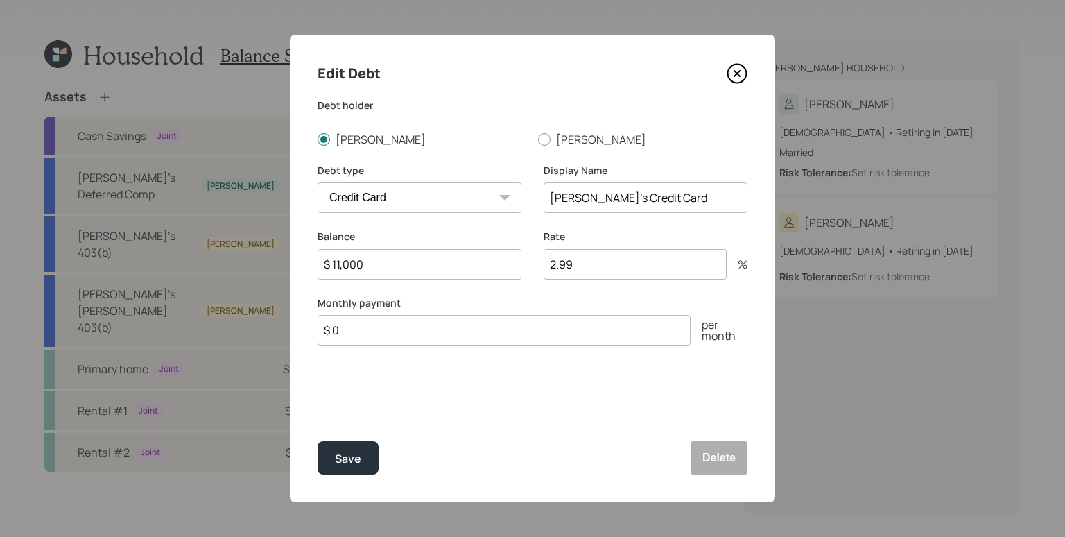
click at [463, 332] on input "$ 0" at bounding box center [504, 330] width 373 height 31
click at [461, 332] on input "$ 0" at bounding box center [504, 330] width 373 height 31
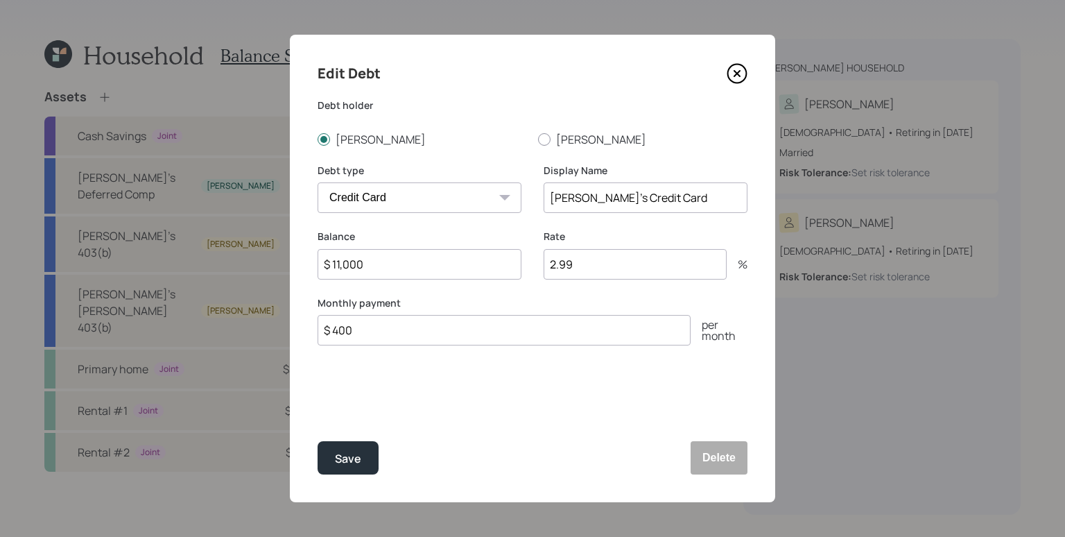
type input "$ 400"
click at [318, 441] on button "Save" at bounding box center [348, 457] width 61 height 33
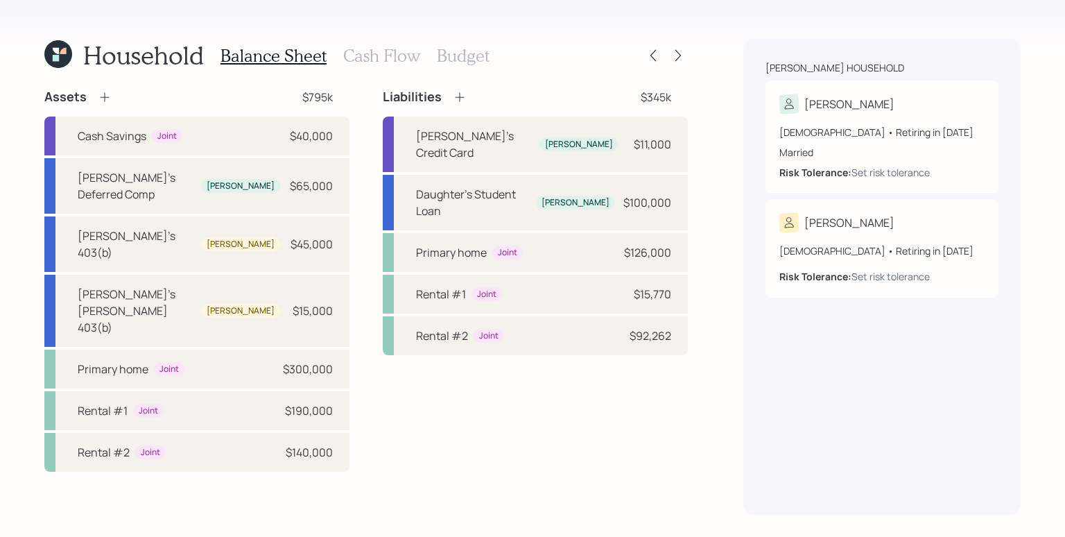
click at [463, 98] on icon at bounding box center [460, 97] width 14 height 14
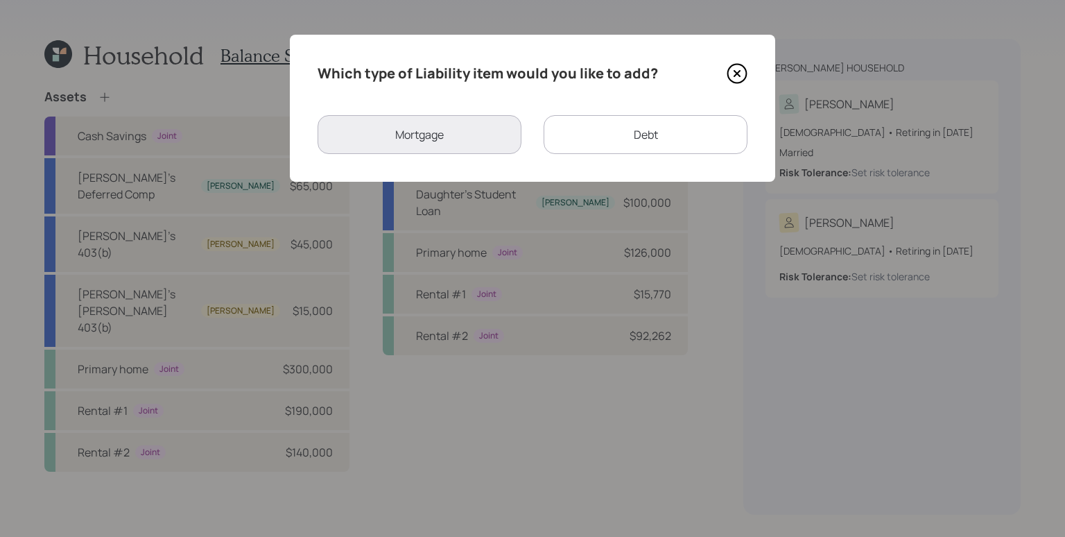
click at [637, 139] on div "Debt" at bounding box center [646, 134] width 204 height 39
select select "credit_card"
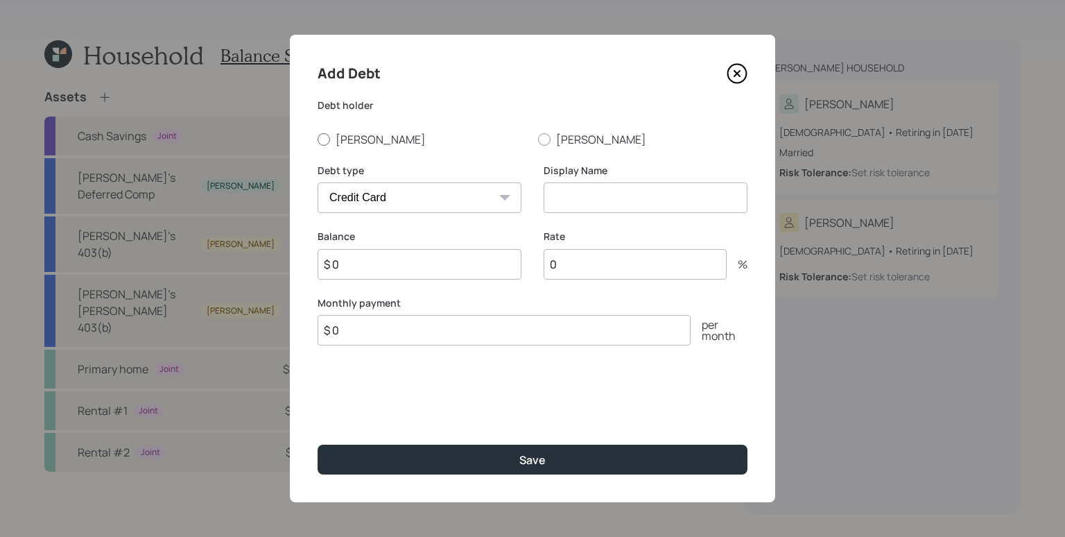
click at [353, 135] on label "[PERSON_NAME]" at bounding box center [422, 139] width 209 height 15
click at [318, 139] on input "[PERSON_NAME]" at bounding box center [317, 139] width 1 height 1
radio input "true"
click at [607, 189] on input at bounding box center [646, 197] width 204 height 31
type input "[PERSON_NAME]'s Other Credit Card"
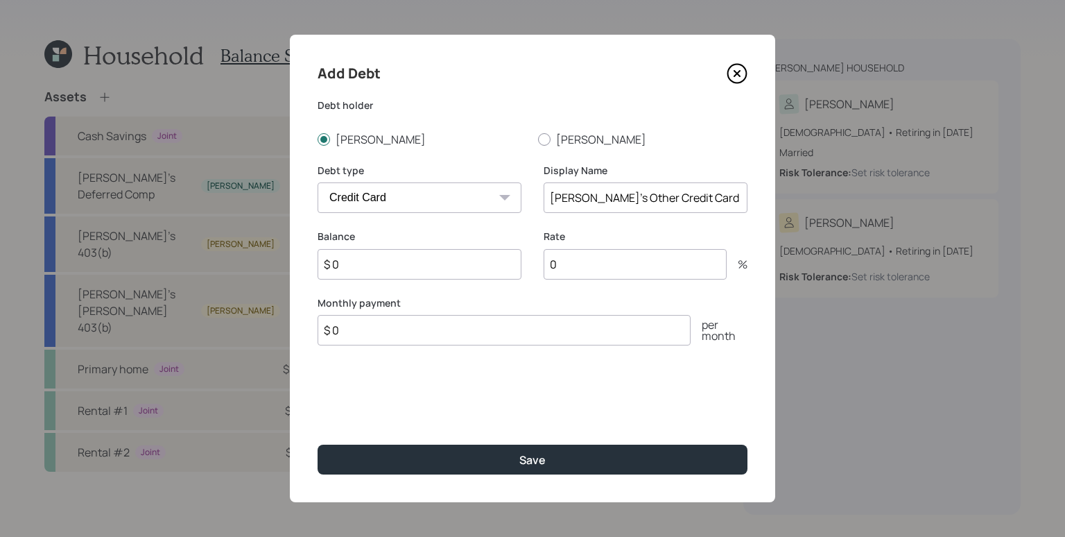
click at [458, 270] on input "$ 0" at bounding box center [420, 264] width 204 height 31
type input "$ 3,000"
type input "9.99"
type input "$ 400"
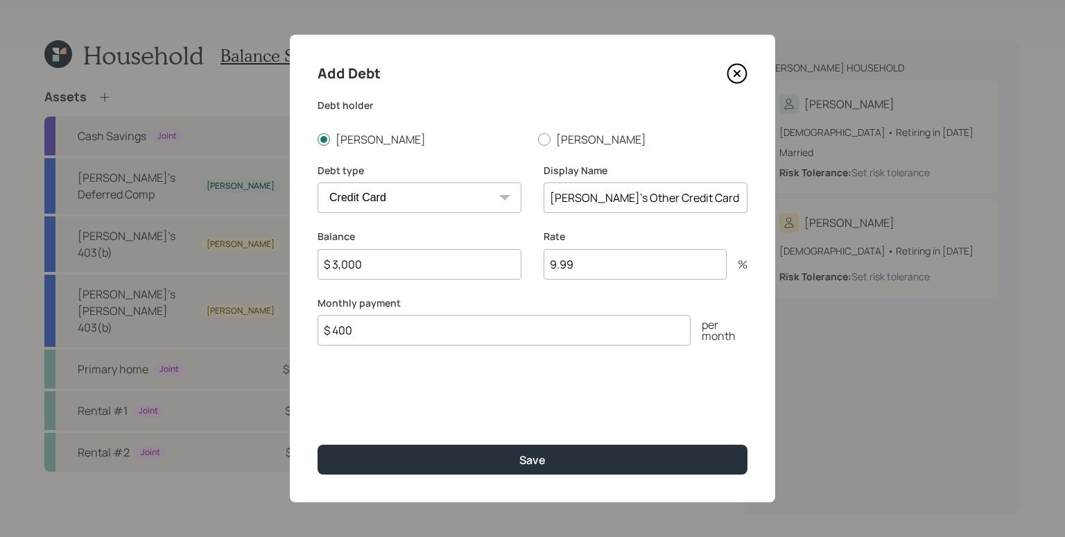
click at [318, 445] on button "Save" at bounding box center [533, 460] width 430 height 30
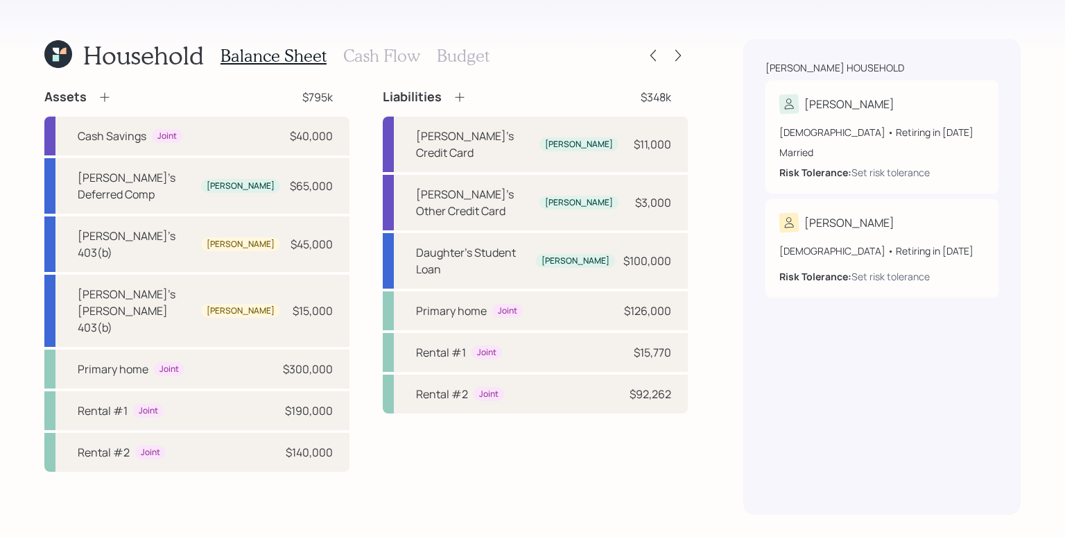
click at [462, 98] on icon at bounding box center [460, 97] width 14 height 14
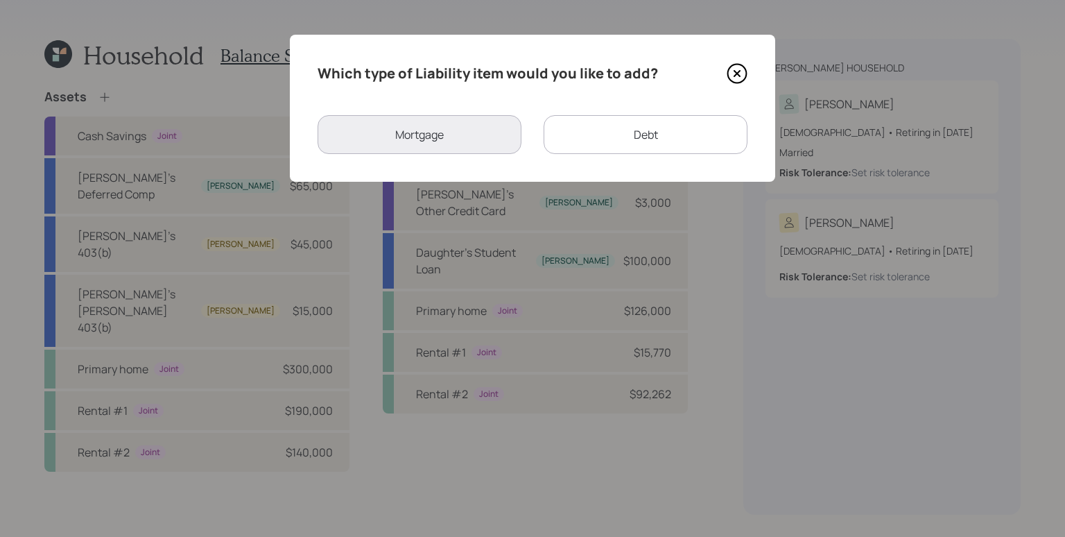
click at [623, 126] on div "Debt" at bounding box center [646, 134] width 204 height 39
select select "credit_card"
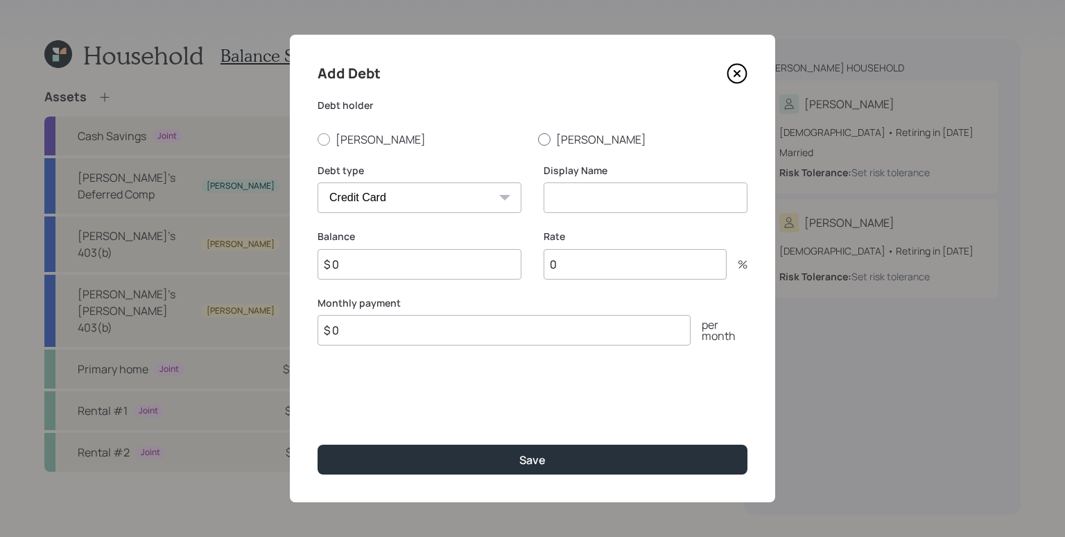
click at [560, 141] on label "[PERSON_NAME]" at bounding box center [642, 139] width 209 height 15
click at [538, 139] on input "[PERSON_NAME]" at bounding box center [538, 139] width 1 height 1
radio input "true"
click at [572, 204] on input at bounding box center [646, 197] width 204 height 31
type input "[PERSON_NAME]'s Credit Card"
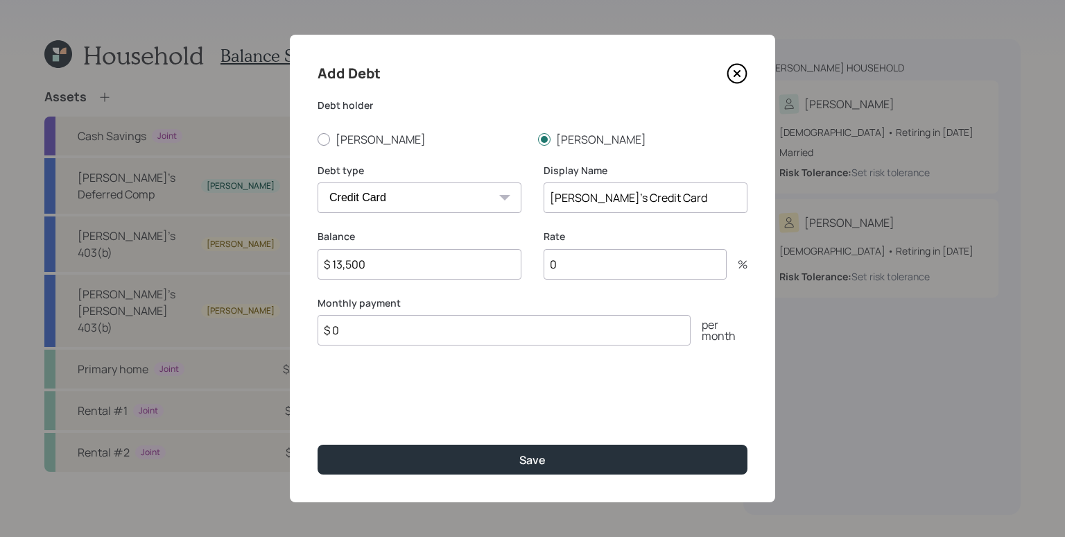
type input "$ 13,500"
type input "2.99"
type input "$ 290"
click at [318, 445] on button "Save" at bounding box center [533, 460] width 430 height 30
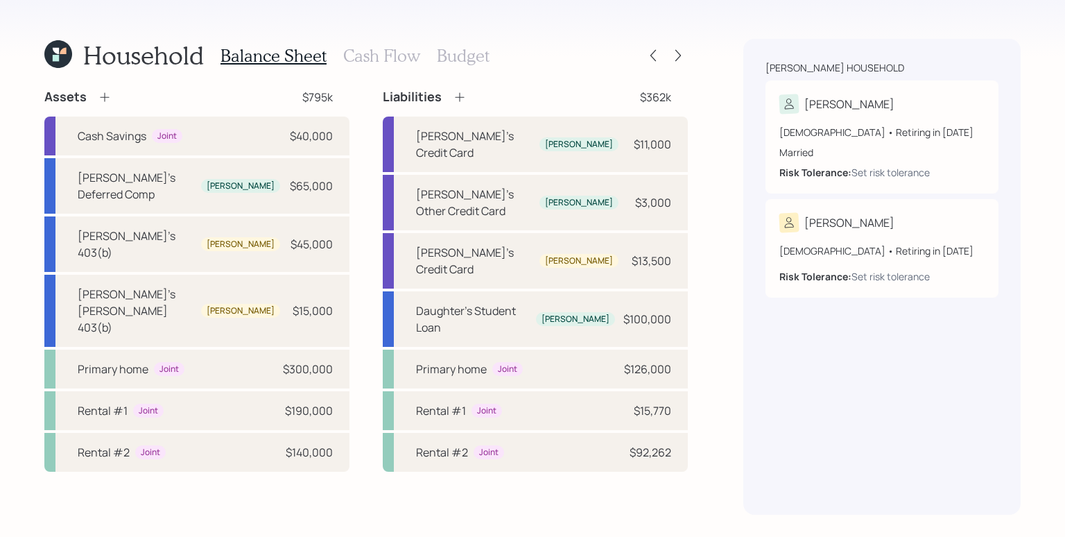
click at [728, 202] on div "Household Balance Sheet Cash Flow Budget Assets $795k Cash Savings Joint $40,00…" at bounding box center [532, 268] width 1065 height 537
click at [551, 312] on div "[PERSON_NAME]" at bounding box center [575, 319] width 79 height 15
select select "student"
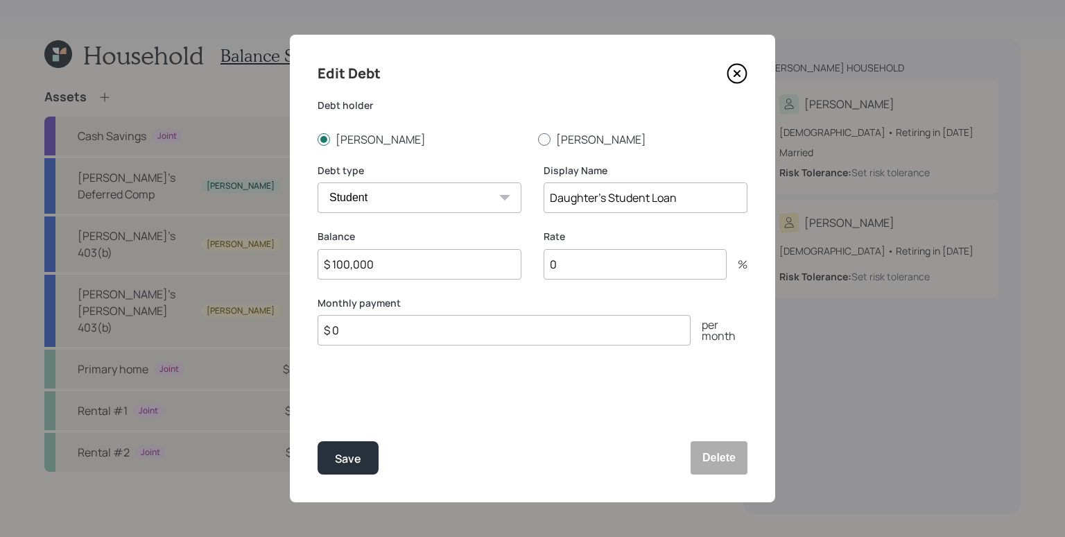
click at [550, 137] on div at bounding box center [544, 139] width 12 height 12
click at [538, 139] on input "[PERSON_NAME]" at bounding box center [538, 139] width 1 height 1
radio input "true"
click at [399, 331] on input "$ 0" at bounding box center [504, 330] width 373 height 31
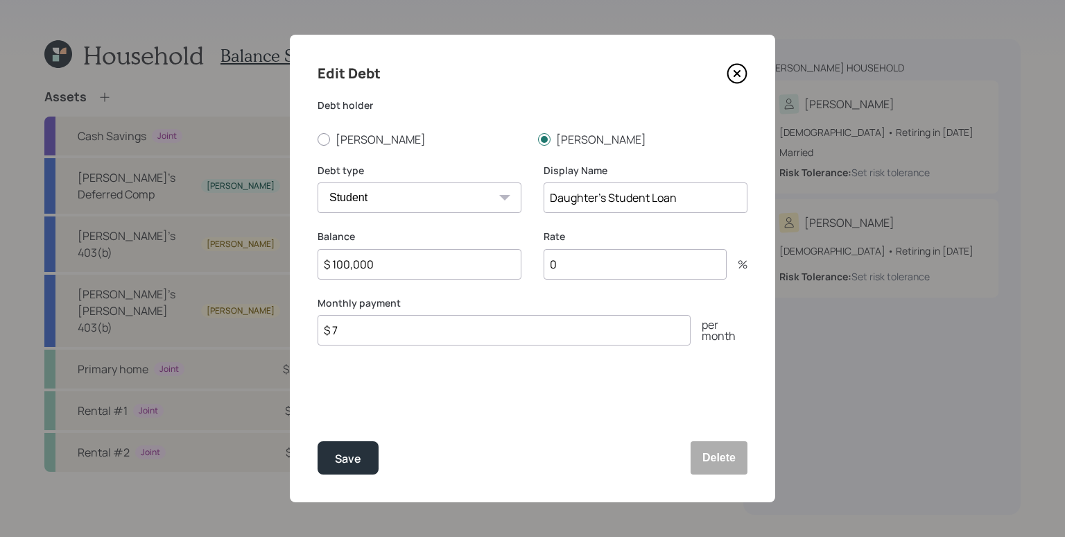
type input "$ 7"
click at [582, 263] on input "0" at bounding box center [635, 264] width 183 height 31
drag, startPoint x: 582, startPoint y: 263, endPoint x: 547, endPoint y: 262, distance: 34.7
click at [547, 262] on input "0" at bounding box center [635, 264] width 183 height 31
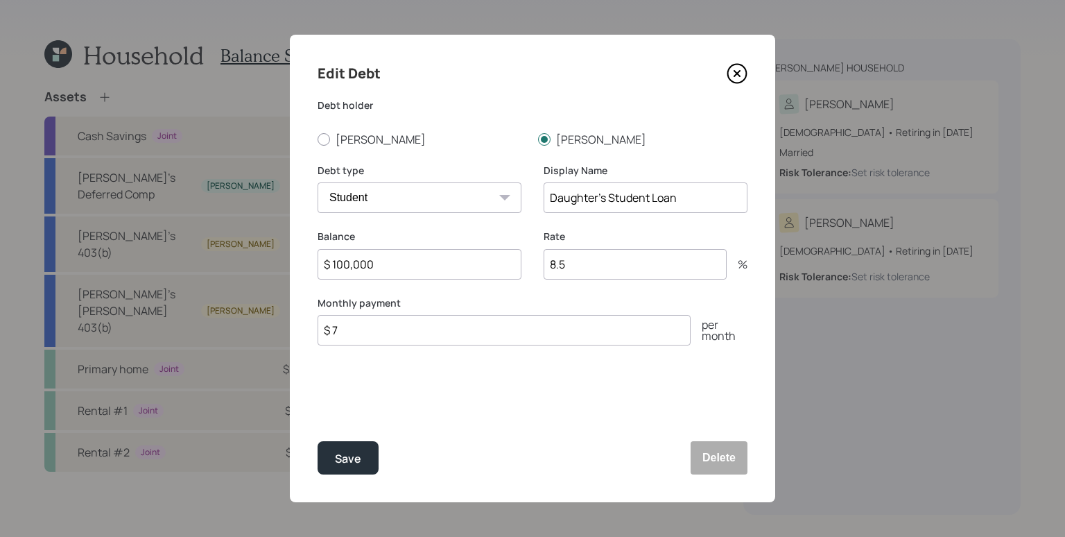
type input "8.5"
click at [560, 388] on div "Edit Debt Debt holder [PERSON_NAME] Debt type Car Credit Card Medical Student O…" at bounding box center [533, 268] width 486 height 467
click at [360, 325] on input "$ 7" at bounding box center [504, 330] width 373 height 31
type input "$ 75"
click at [413, 383] on div "Edit Debt Debt holder [PERSON_NAME] Debt type Car Credit Card Medical Student O…" at bounding box center [533, 268] width 486 height 467
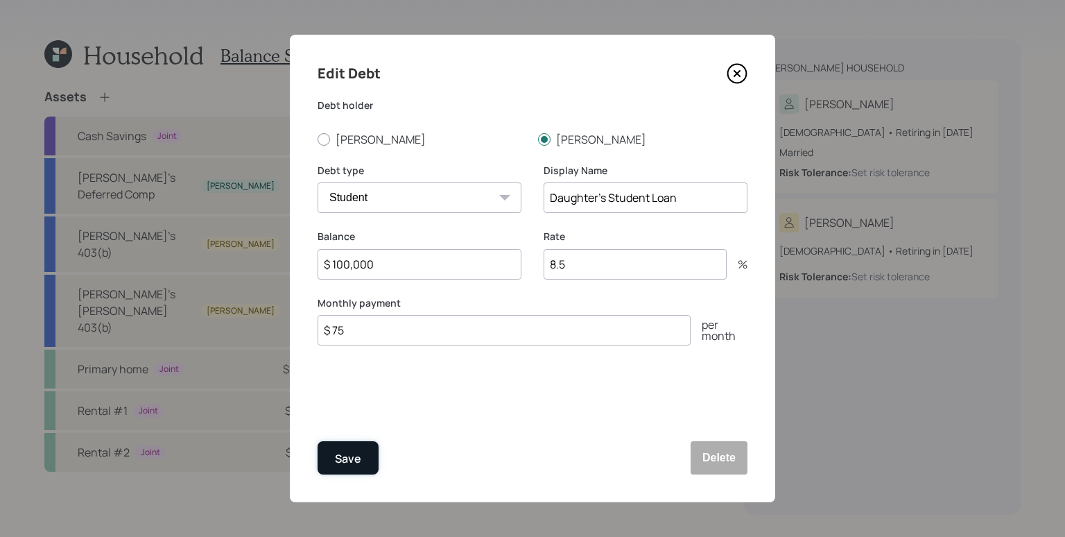
click at [368, 461] on button "Save" at bounding box center [348, 457] width 61 height 33
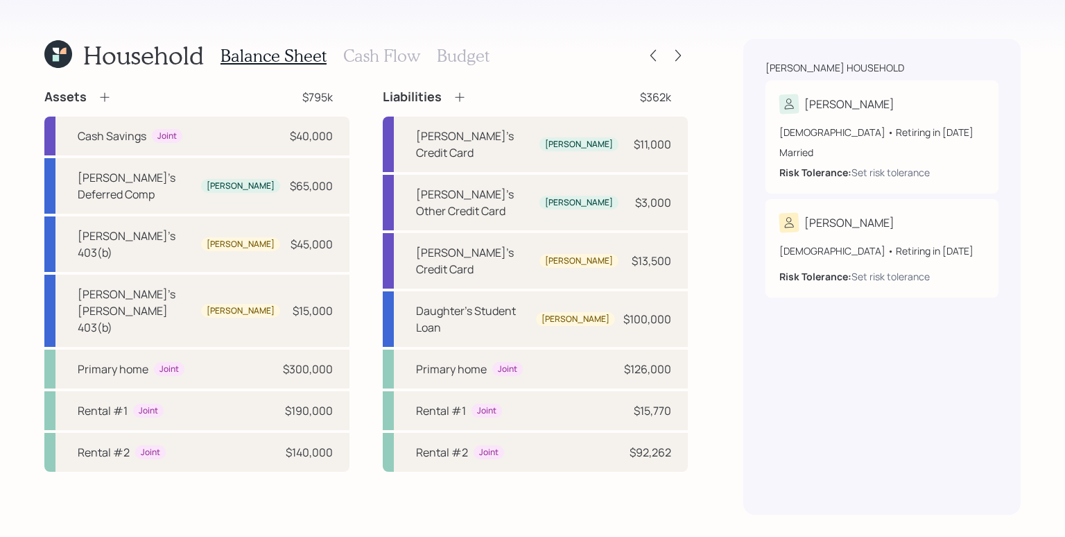
click at [717, 328] on div "Household Balance Sheet Cash Flow Budget Assets $795k Cash Savings Joint $40,00…" at bounding box center [532, 268] width 1065 height 537
click at [486, 15] on div "Household Balance Sheet Cash Flow Budget Assets $795k Cash Savings Joint $40,00…" at bounding box center [532, 268] width 1065 height 537
click at [377, 65] on h3 "Cash Flow" at bounding box center [381, 56] width 77 height 20
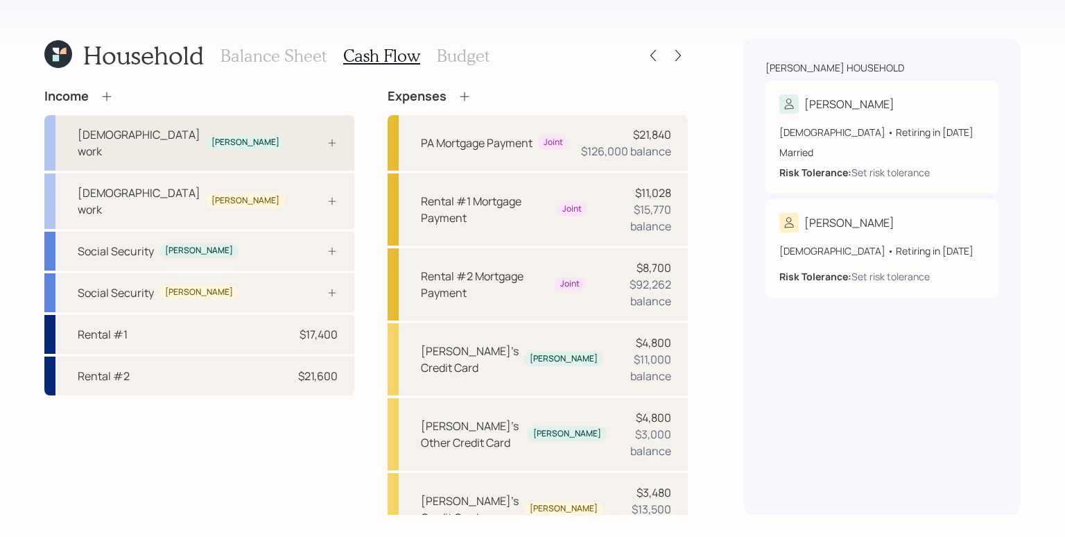
click at [339, 141] on div "[DEMOGRAPHIC_DATA] work [PERSON_NAME]" at bounding box center [199, 142] width 310 height 55
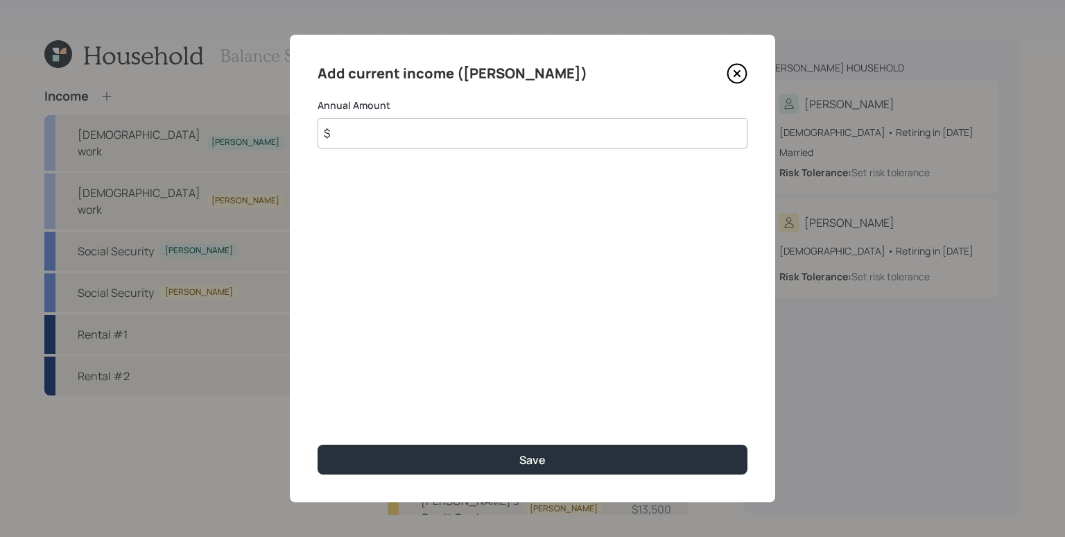
click at [338, 123] on input "$" at bounding box center [533, 133] width 430 height 31
type input "$ 90,000"
click at [318, 445] on button "Save" at bounding box center [533, 460] width 430 height 30
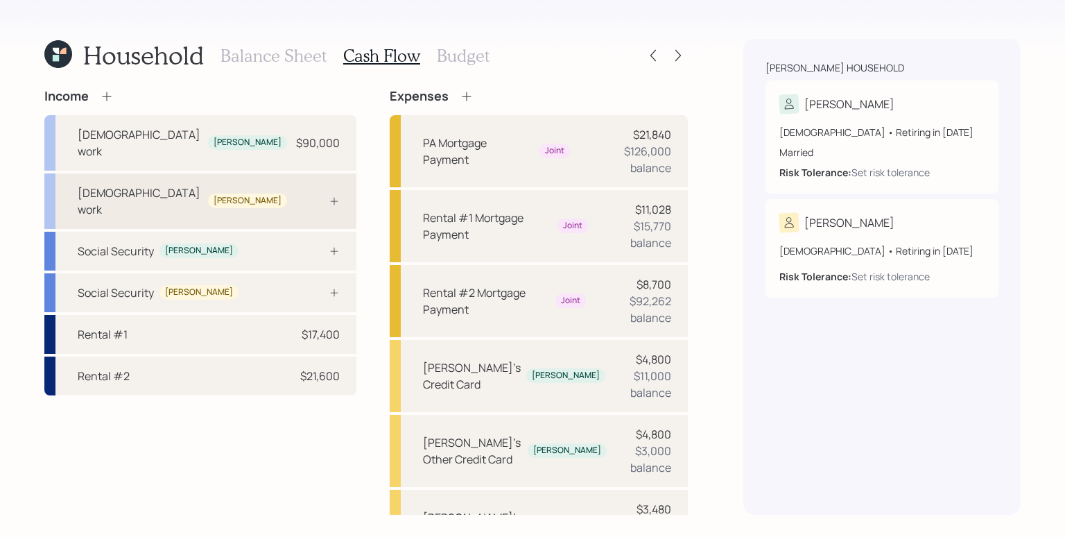
click at [267, 183] on div "[DEMOGRAPHIC_DATA] work [PERSON_NAME]" at bounding box center [200, 200] width 312 height 55
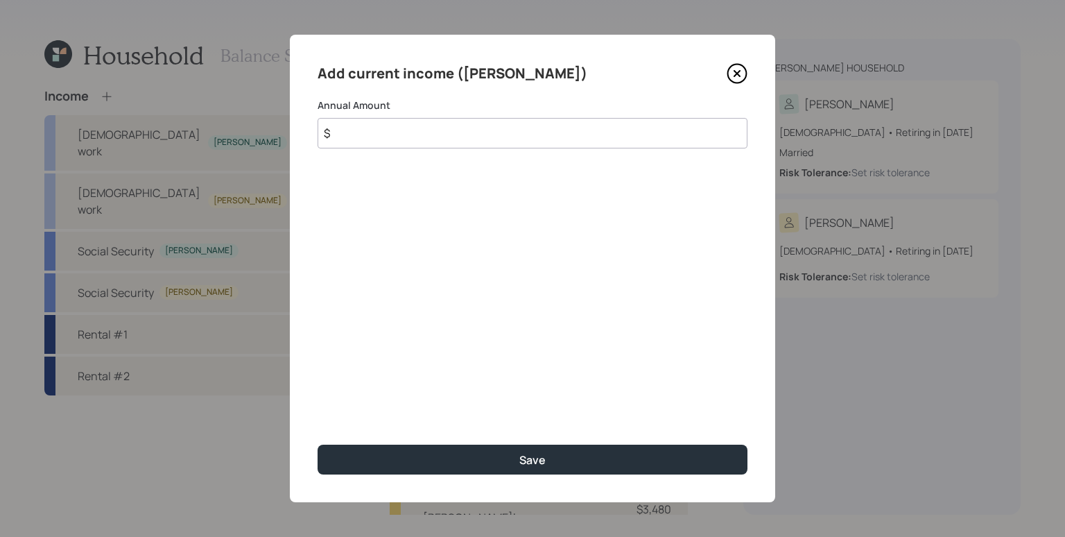
click at [406, 146] on input "$" at bounding box center [533, 133] width 430 height 31
type input "$ 90,000"
click at [318, 445] on button "Save" at bounding box center [533, 460] width 430 height 30
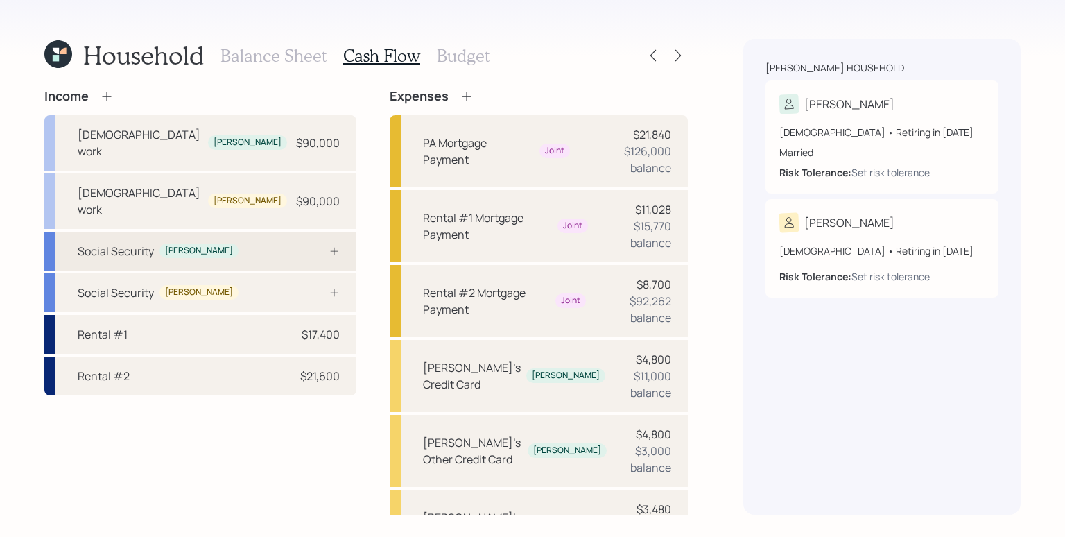
click at [329, 246] on icon at bounding box center [334, 251] width 11 height 11
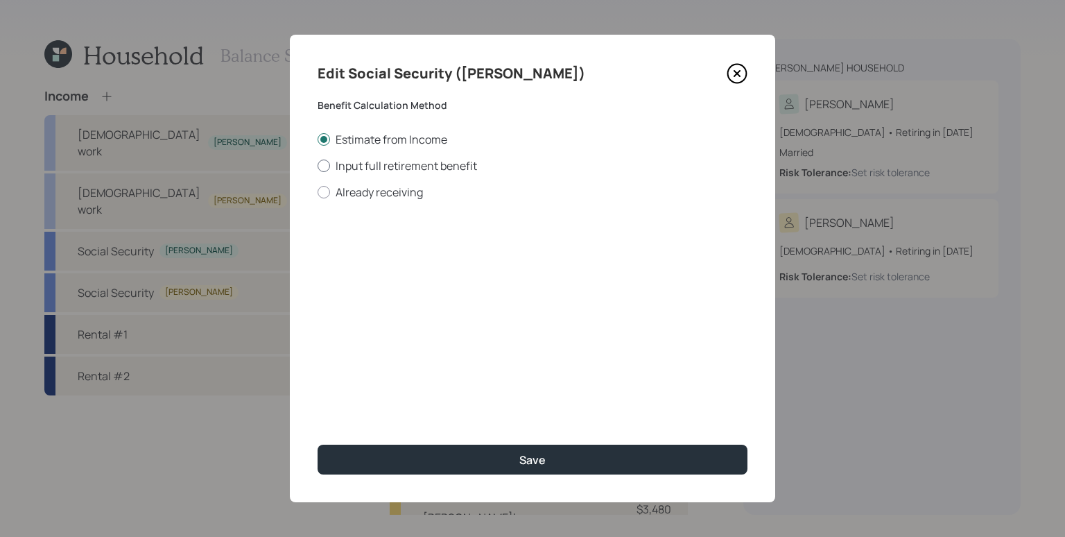
click at [388, 164] on label "Input full retirement benefit" at bounding box center [533, 165] width 430 height 15
click at [318, 165] on input "Input full retirement benefit" at bounding box center [317, 165] width 1 height 1
radio input "true"
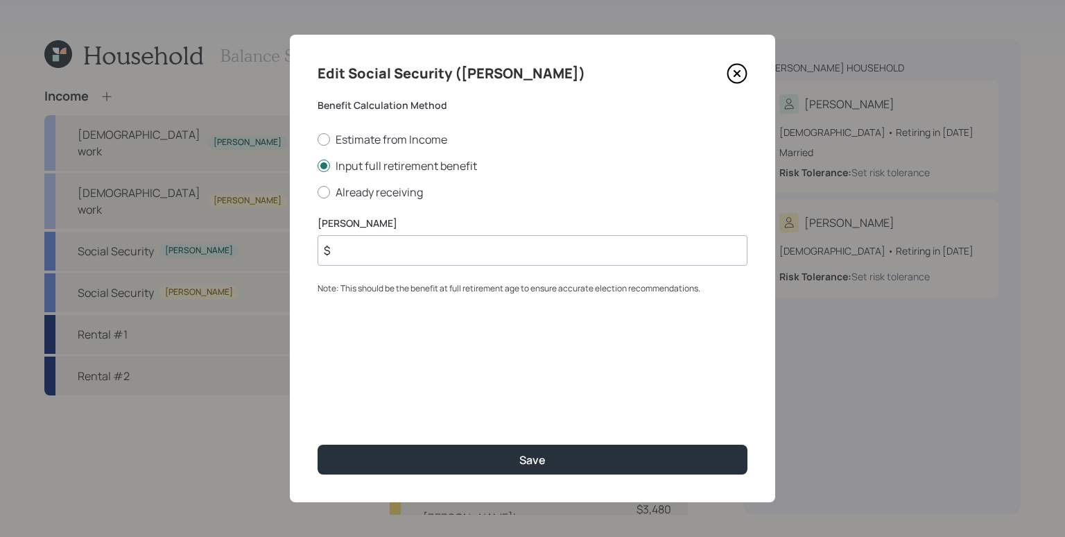
click at [430, 259] on input "$" at bounding box center [533, 250] width 430 height 31
type input "$ 2,916"
click at [318, 445] on button "Save" at bounding box center [533, 460] width 430 height 30
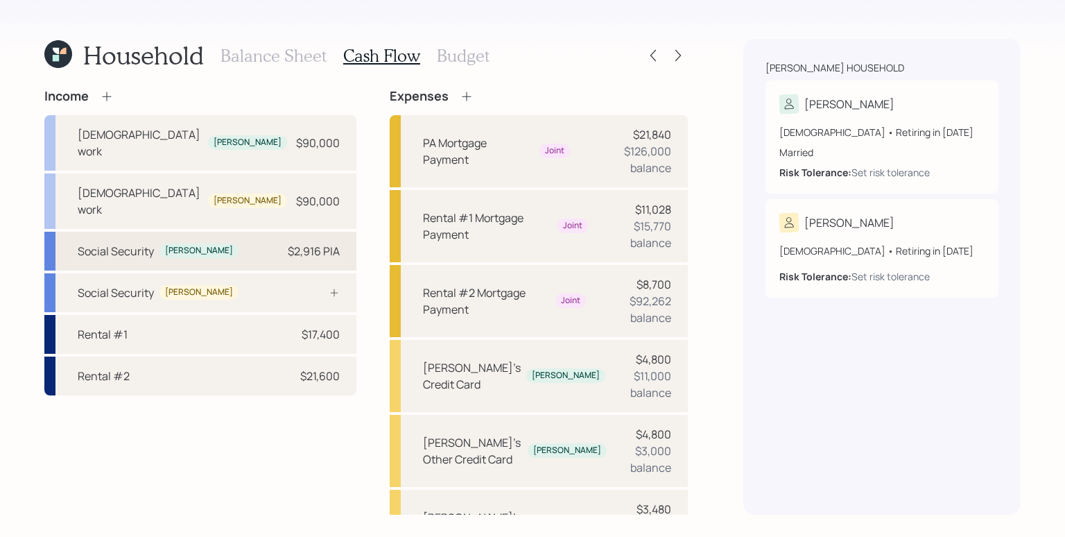
click at [307, 243] on div "$2,916 PIA" at bounding box center [314, 251] width 52 height 17
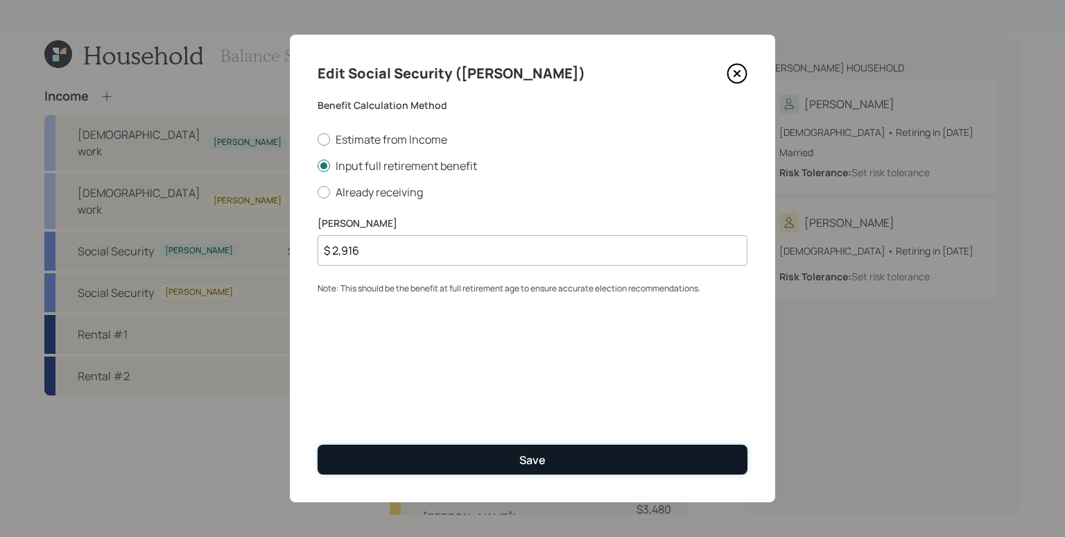
click at [625, 456] on button "Save" at bounding box center [533, 460] width 430 height 30
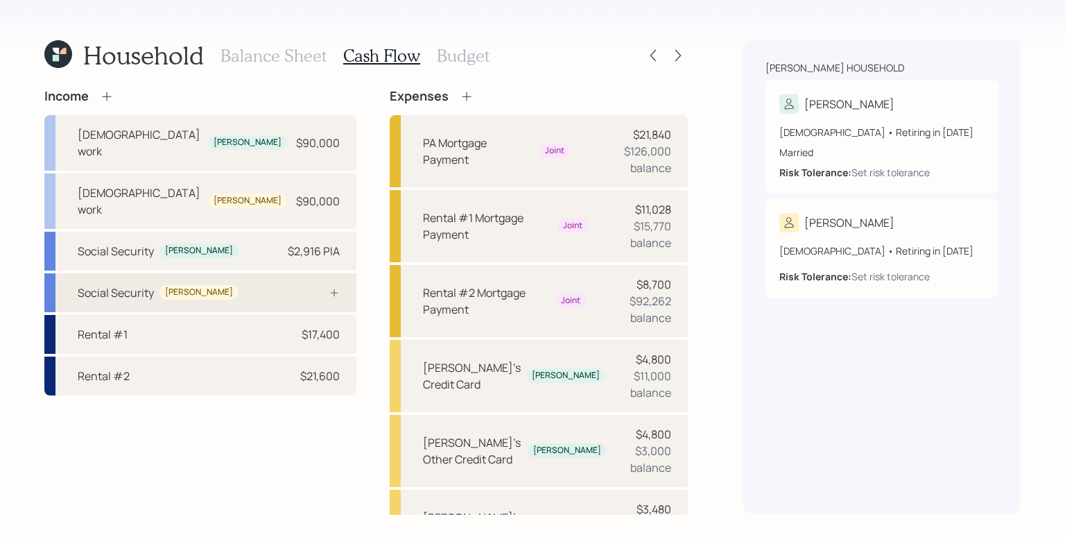
click at [298, 287] on div at bounding box center [319, 292] width 42 height 11
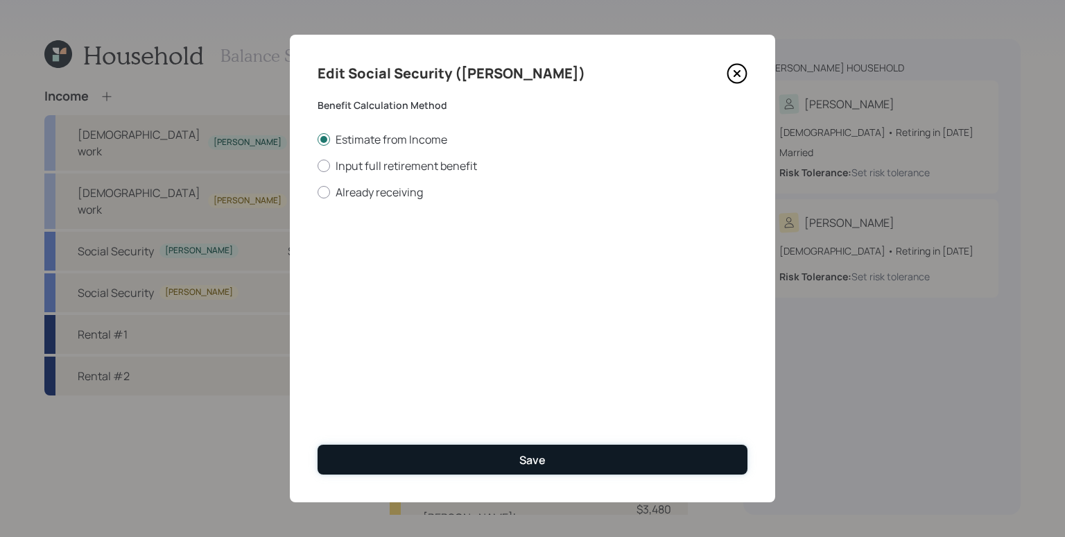
click at [615, 459] on button "Save" at bounding box center [533, 460] width 430 height 30
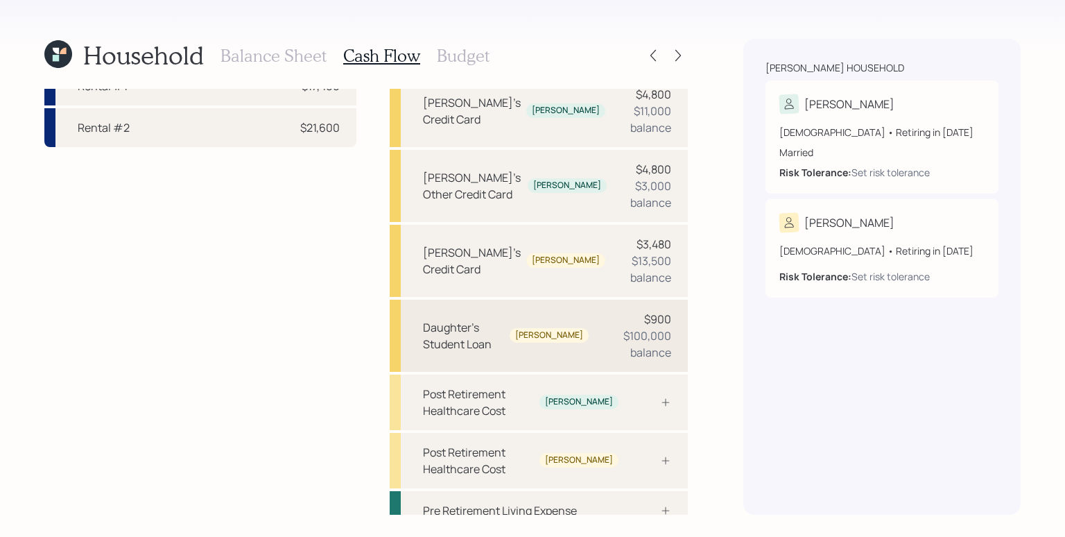
scroll to position [271, 0]
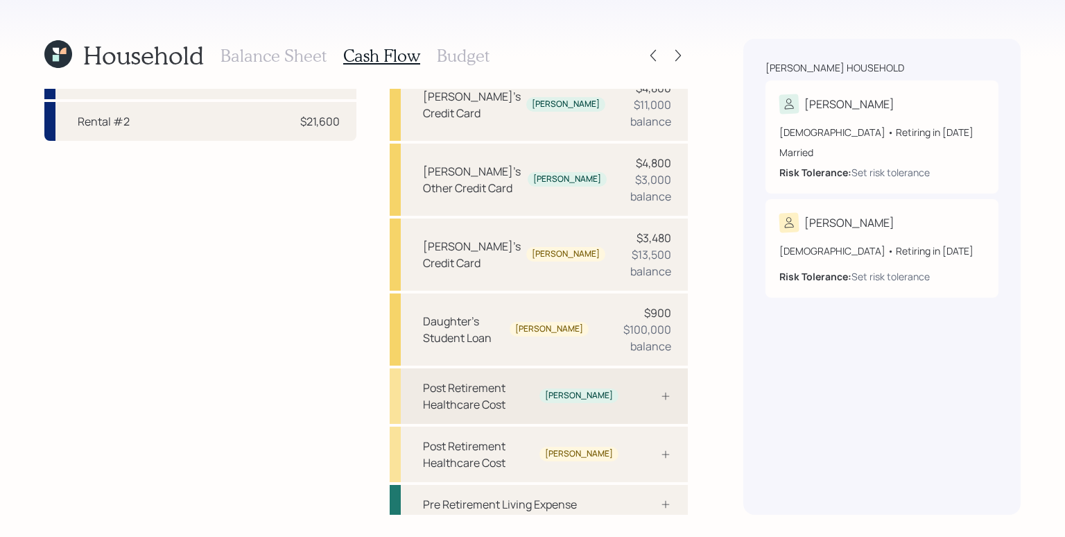
click at [608, 388] on div "[PERSON_NAME]" at bounding box center [579, 395] width 79 height 15
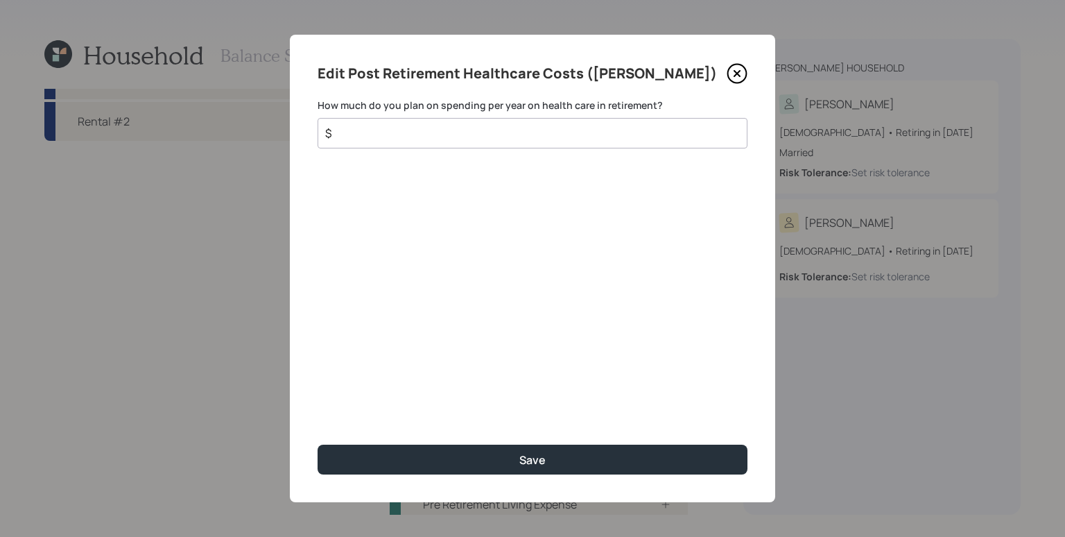
click at [458, 130] on input "$" at bounding box center [527, 133] width 406 height 17
type input "$ 3,480"
click at [318, 445] on button "Save" at bounding box center [533, 460] width 430 height 30
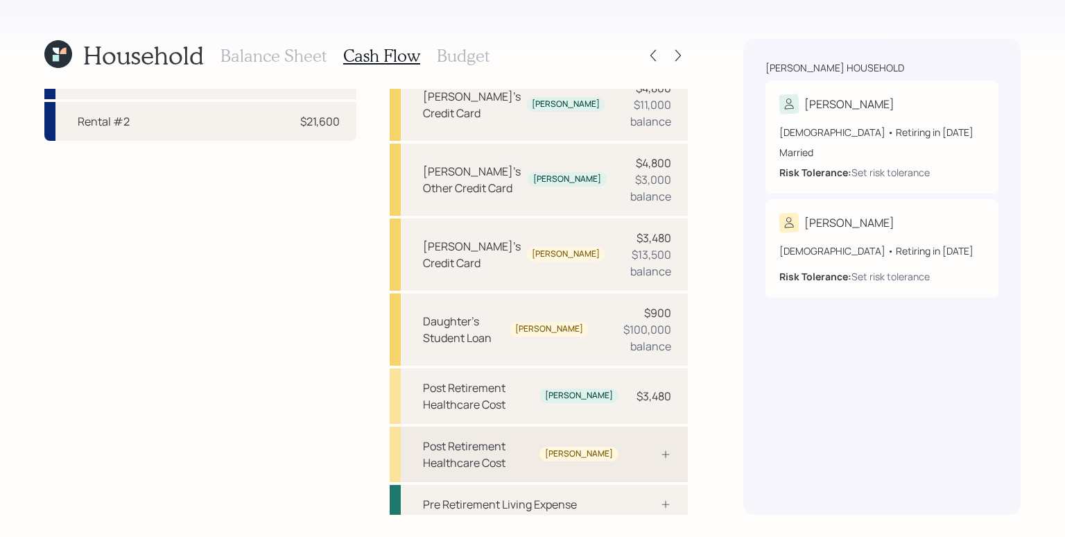
click at [646, 427] on div "Post Retirement Healthcare Cost [PERSON_NAME]" at bounding box center [539, 454] width 298 height 55
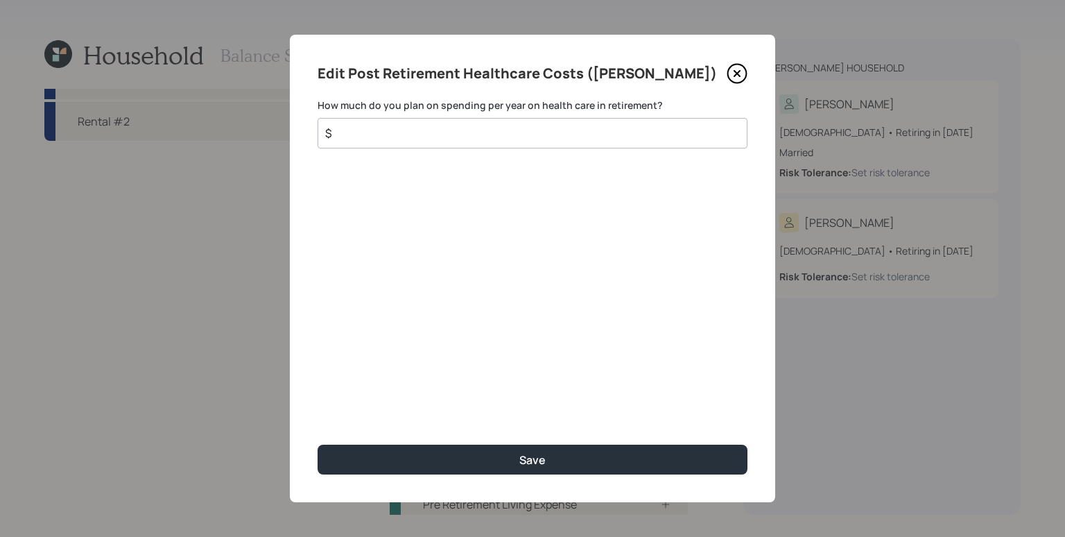
click at [487, 130] on input "$" at bounding box center [527, 133] width 406 height 17
type input "$ 4,500"
click at [318, 445] on button "Save" at bounding box center [533, 460] width 430 height 30
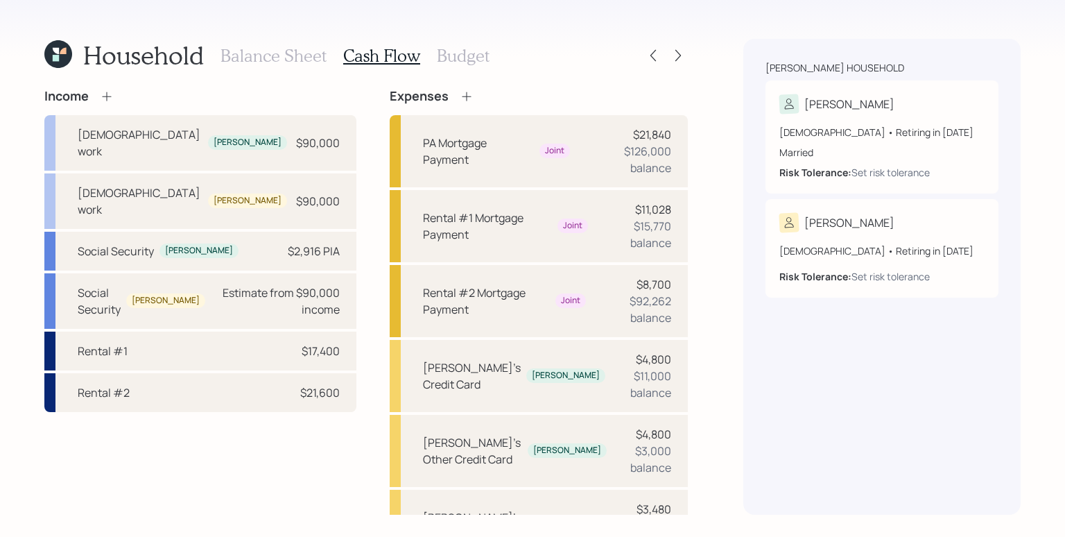
click at [175, 83] on div "Household Balance Sheet Cash Flow Budget Income [DEMOGRAPHIC_DATA] work [PERSON…" at bounding box center [366, 277] width 644 height 476
click at [109, 100] on icon at bounding box center [107, 96] width 14 height 14
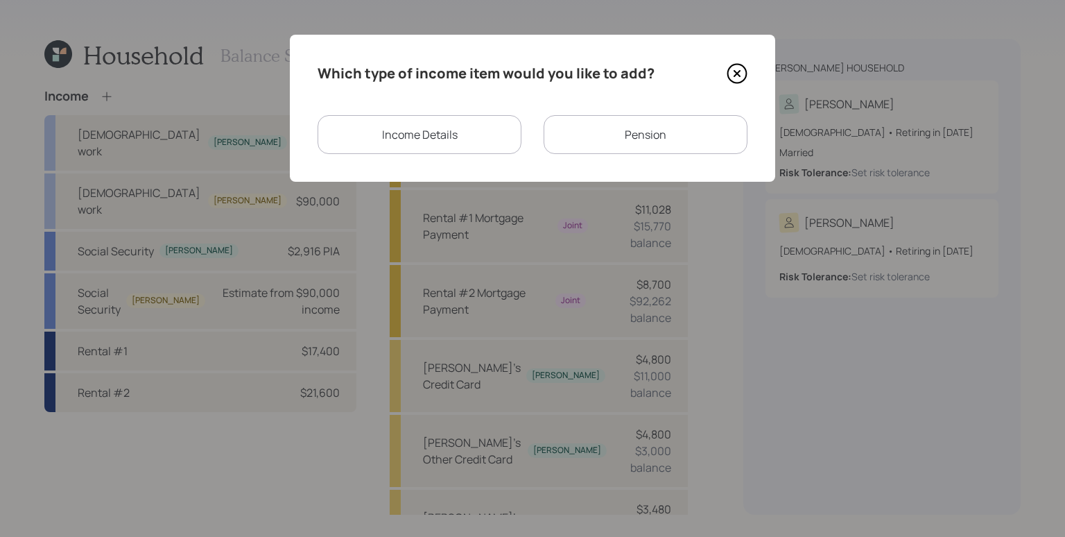
click at [705, 135] on div "Pension" at bounding box center [646, 134] width 204 height 39
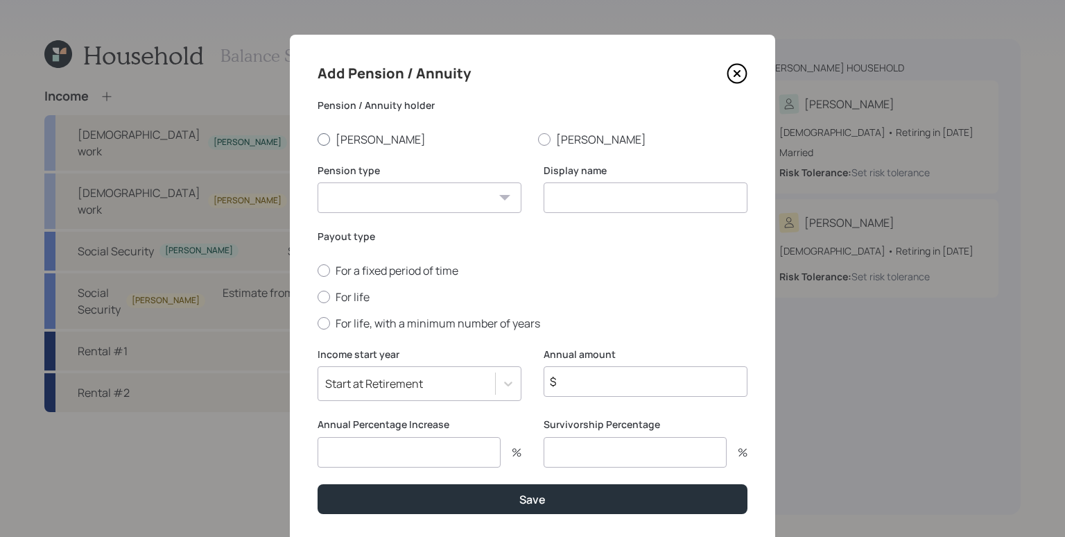
click at [335, 137] on label "[PERSON_NAME]" at bounding box center [422, 139] width 209 height 15
click at [318, 139] on input "[PERSON_NAME]" at bounding box center [317, 139] width 1 height 1
radio input "true"
click at [376, 196] on select "Pension Annuity" at bounding box center [420, 197] width 204 height 31
select select "pension"
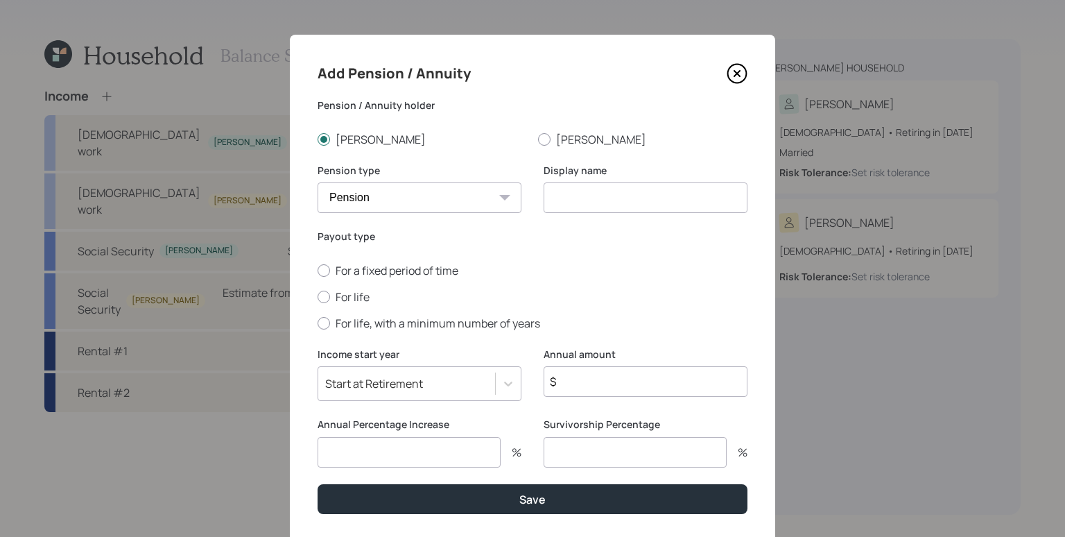
click at [318, 182] on select "Pension Annuity" at bounding box center [420, 197] width 204 height 31
click at [575, 207] on input at bounding box center [646, 197] width 204 height 31
type input "[PERSON_NAME]'s Pension"
click at [329, 295] on label "For life" at bounding box center [533, 296] width 430 height 15
click at [318, 296] on input "For life" at bounding box center [317, 296] width 1 height 1
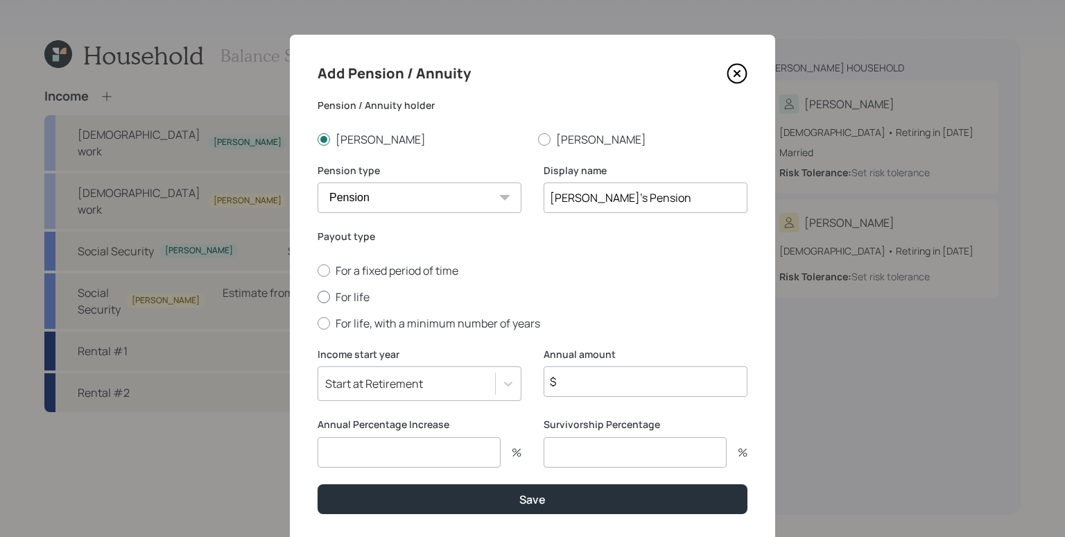
radio input "true"
click at [730, 78] on icon at bounding box center [737, 73] width 21 height 21
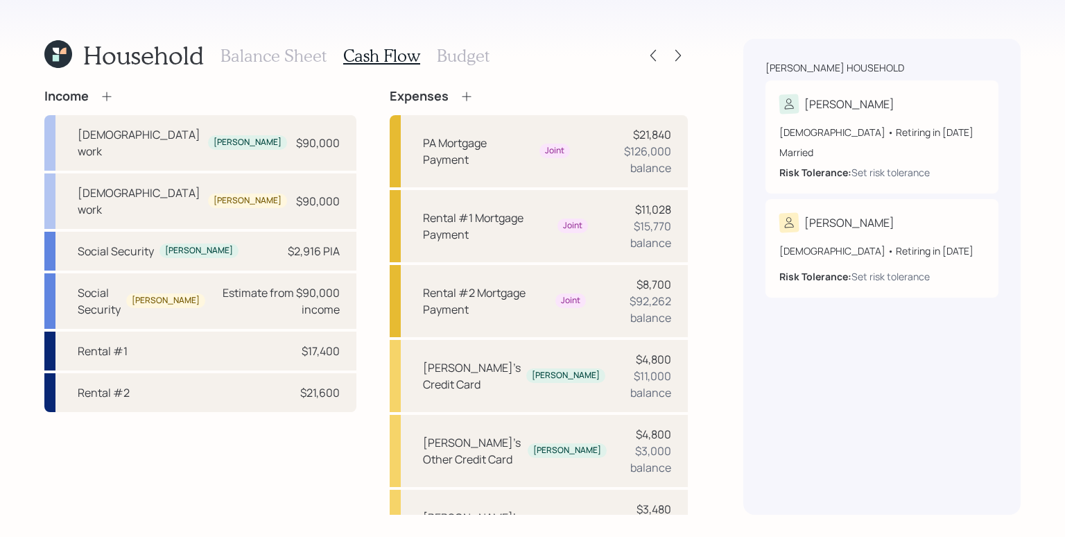
click at [108, 97] on icon at bounding box center [107, 96] width 14 height 14
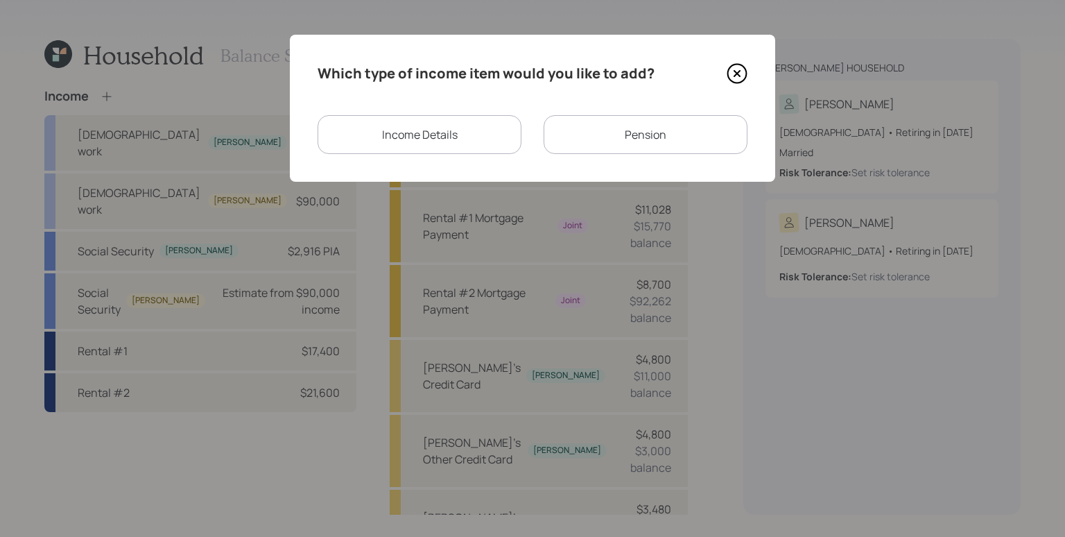
click at [719, 165] on div "Which type of income item would you like to add? Income Details Pension" at bounding box center [533, 108] width 486 height 147
click at [720, 143] on div "Pension" at bounding box center [646, 134] width 204 height 39
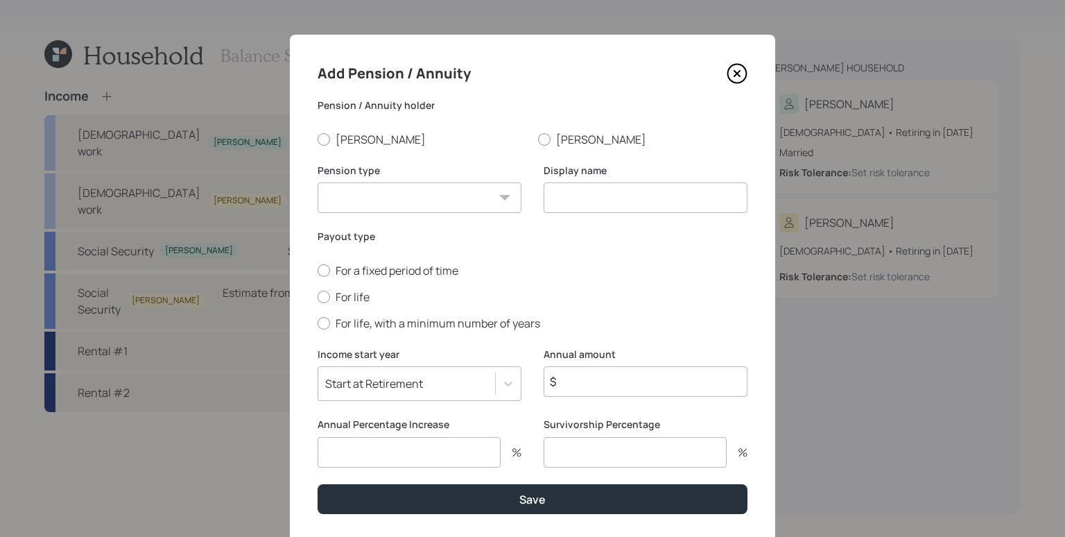
click at [646, 377] on input "$" at bounding box center [646, 381] width 204 height 31
type input "$ 50,544"
click at [429, 200] on select "Pension Annuity" at bounding box center [420, 197] width 204 height 31
select select "pension"
click at [318, 182] on select "Pension Annuity" at bounding box center [420, 197] width 204 height 31
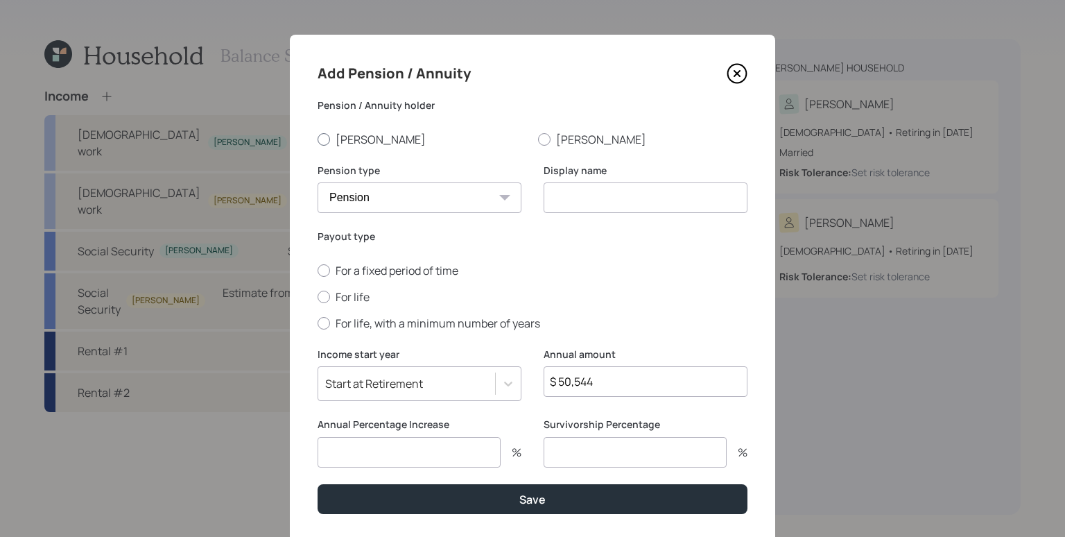
click at [347, 137] on label "[PERSON_NAME]" at bounding box center [422, 139] width 209 height 15
click at [318, 139] on input "[PERSON_NAME]" at bounding box center [317, 139] width 1 height 1
radio input "true"
click at [606, 210] on input at bounding box center [646, 197] width 204 height 31
type input "[PERSON_NAME]'s Pension"
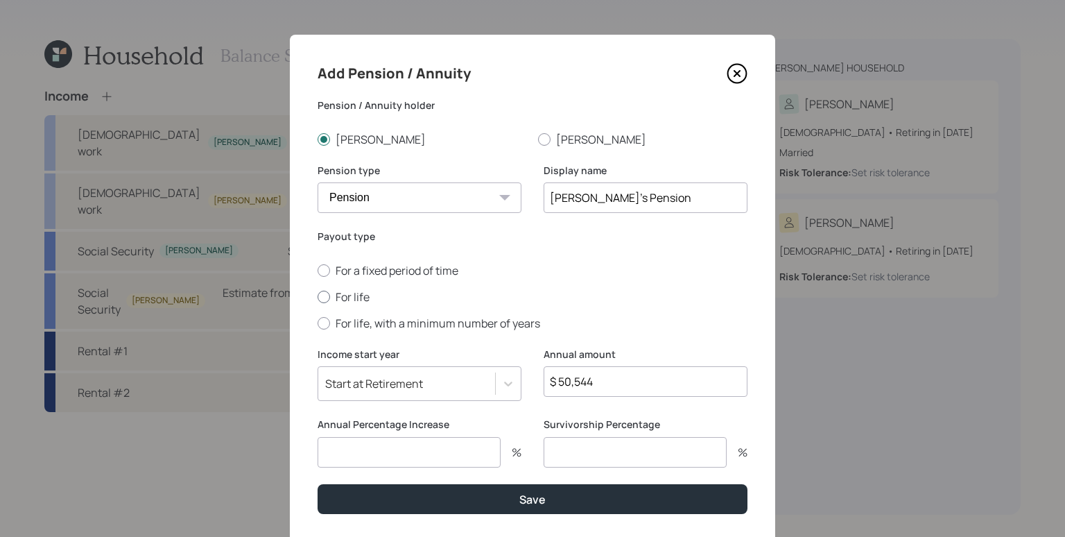
click at [348, 302] on label "For life" at bounding box center [533, 296] width 430 height 15
click at [318, 297] on input "For life" at bounding box center [317, 296] width 1 height 1
radio input "true"
click at [641, 383] on input "$ 50,544" at bounding box center [646, 381] width 204 height 31
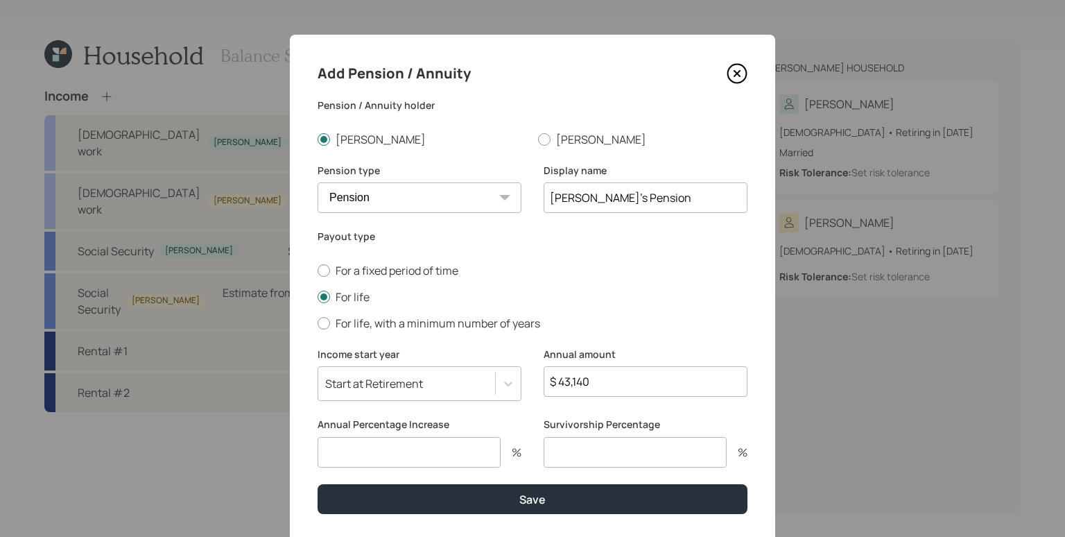
type input "$ 43,140"
click at [561, 445] on input "number" at bounding box center [635, 452] width 183 height 31
type input "0"
click at [439, 452] on input "number" at bounding box center [409, 452] width 183 height 31
type input "3"
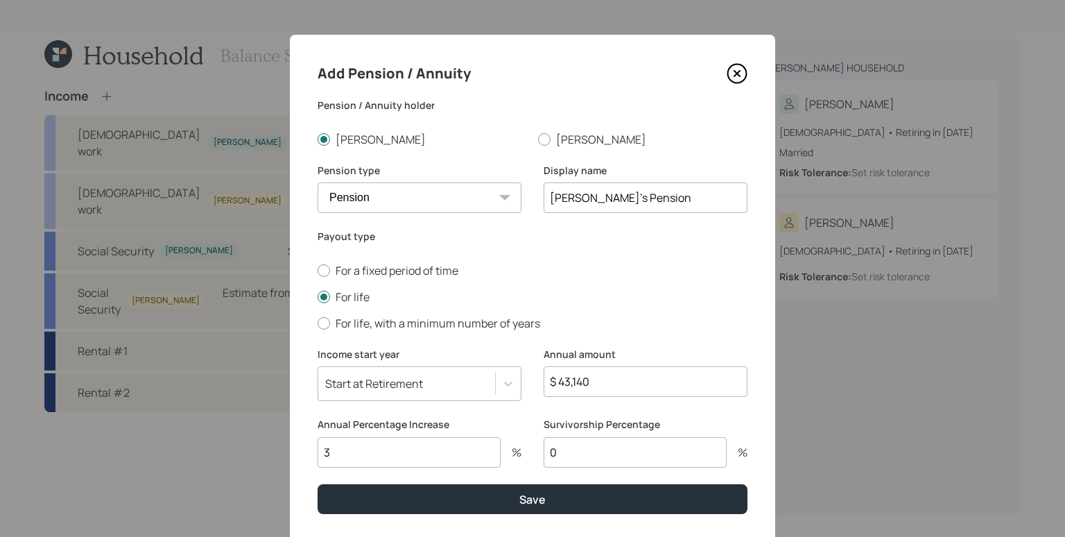
click at [318, 484] on button "Save" at bounding box center [533, 499] width 430 height 30
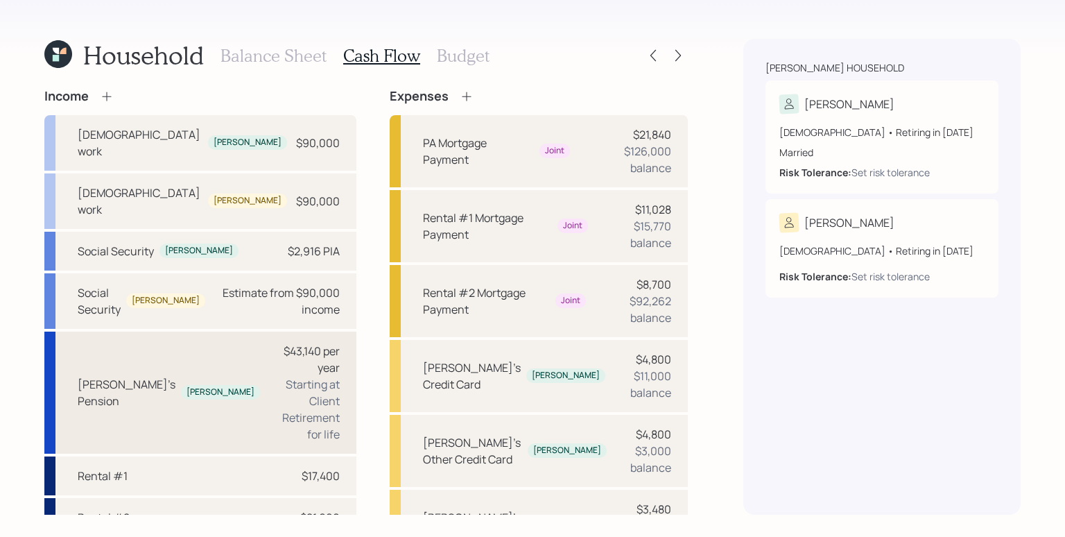
click at [271, 343] on div "$43,140 per year Starting at Client Retirement for life" at bounding box center [305, 393] width 69 height 100
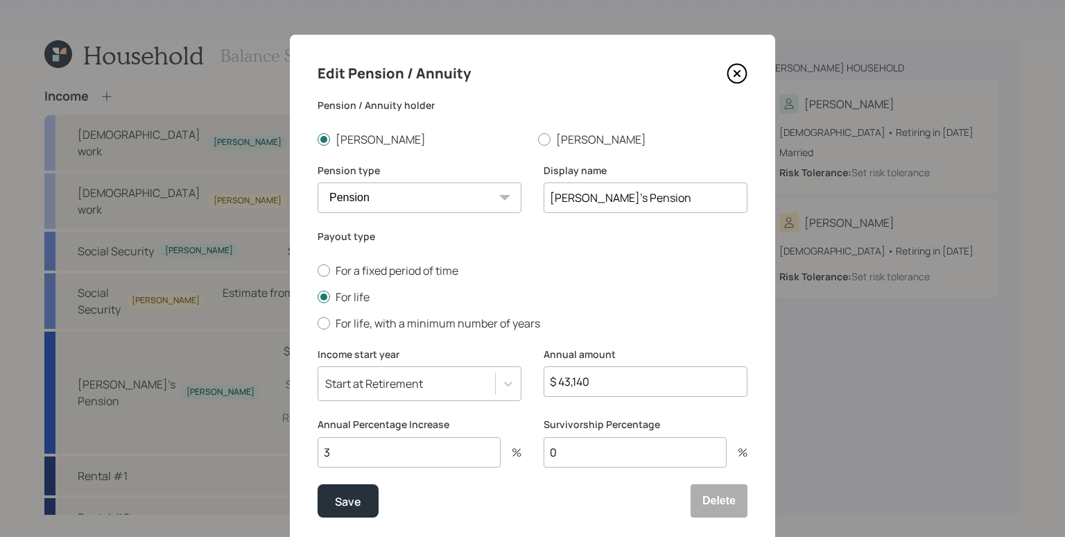
drag, startPoint x: 587, startPoint y: 381, endPoint x: 545, endPoint y: 379, distance: 41.7
click at [545, 379] on input "$ 43,140" at bounding box center [646, 381] width 204 height 31
click at [639, 302] on label "For life" at bounding box center [533, 296] width 430 height 15
click at [318, 297] on input "For life" at bounding box center [317, 296] width 1 height 1
click at [422, 456] on input "3" at bounding box center [409, 452] width 183 height 31
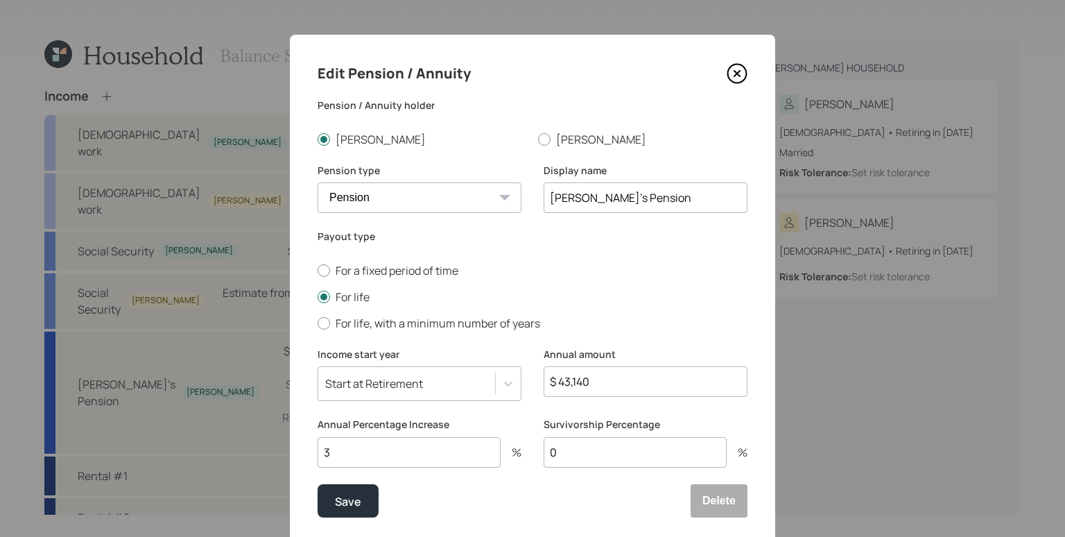
click at [422, 457] on input "3" at bounding box center [409, 452] width 183 height 31
click at [423, 458] on input "3" at bounding box center [409, 452] width 183 height 31
click at [423, 455] on input "3" at bounding box center [409, 452] width 183 height 31
type input "0"
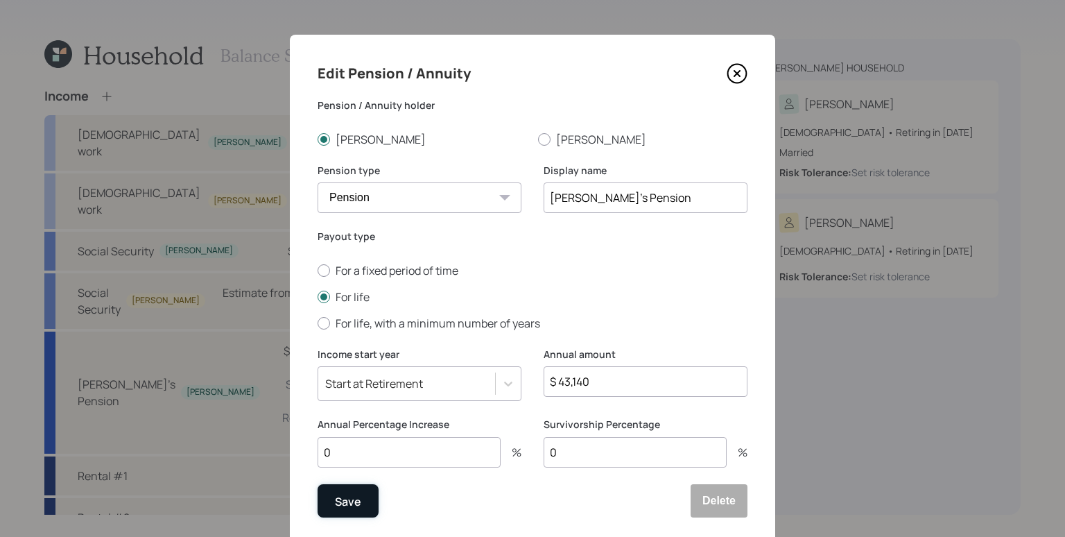
click at [351, 510] on button "Save" at bounding box center [348, 500] width 61 height 33
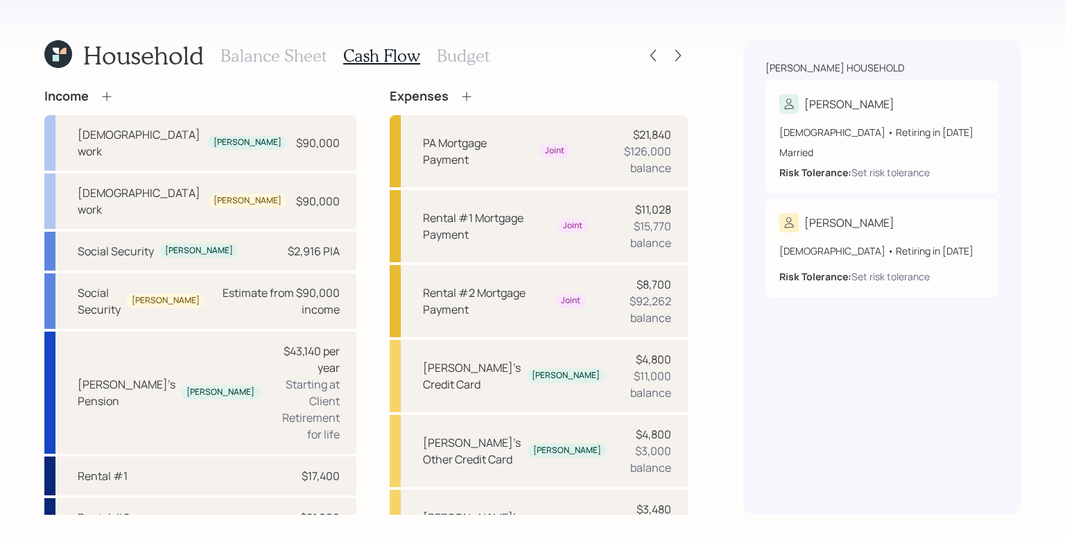
click at [261, 53] on h3 "Balance Sheet" at bounding box center [274, 56] width 106 height 20
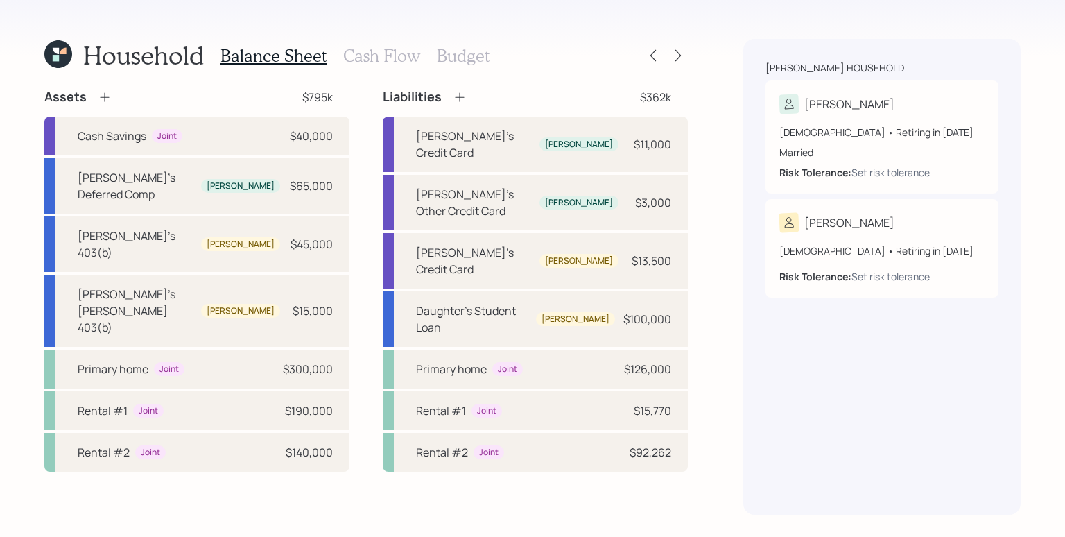
click at [105, 96] on icon at bounding box center [105, 97] width 14 height 14
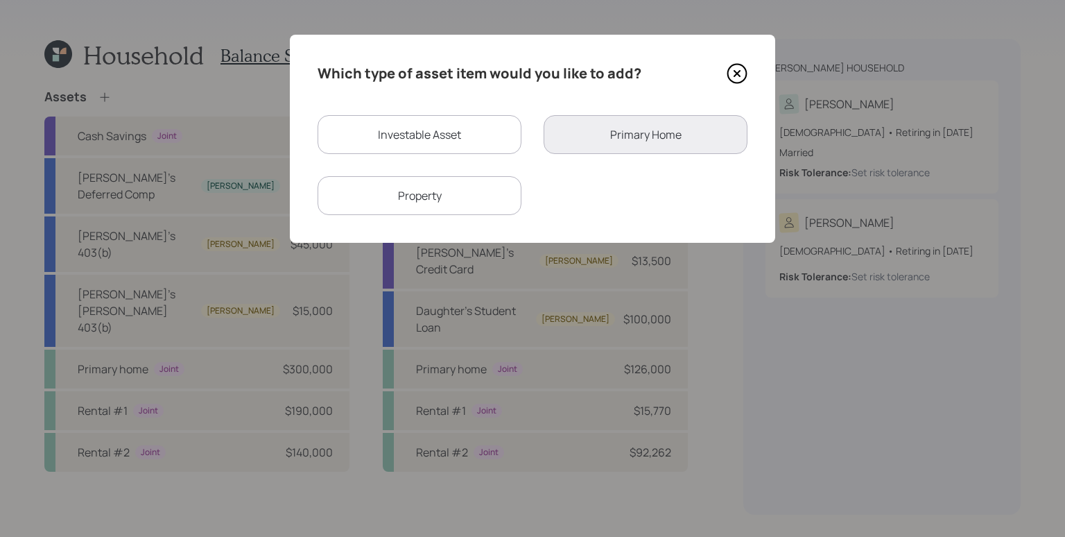
click at [438, 132] on div "Investable Asset" at bounding box center [420, 134] width 204 height 39
select select "taxable"
select select "balanced"
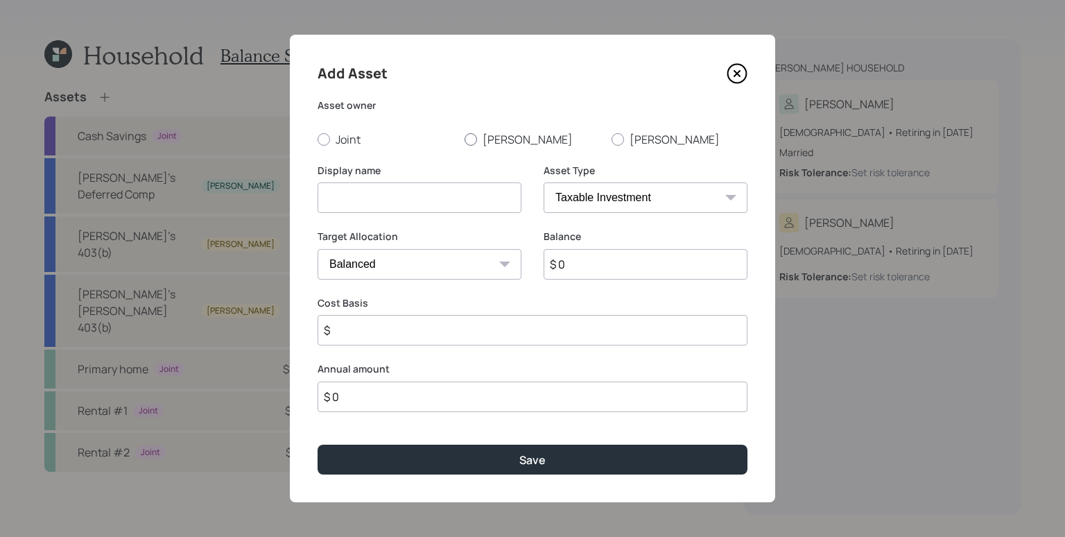
click at [497, 142] on label "[PERSON_NAME]" at bounding box center [533, 139] width 136 height 15
click at [465, 139] on input "[PERSON_NAME]" at bounding box center [464, 139] width 1 height 1
radio input "true"
click at [406, 195] on input at bounding box center [420, 197] width 204 height 31
click at [318, 445] on button "Save" at bounding box center [533, 460] width 430 height 30
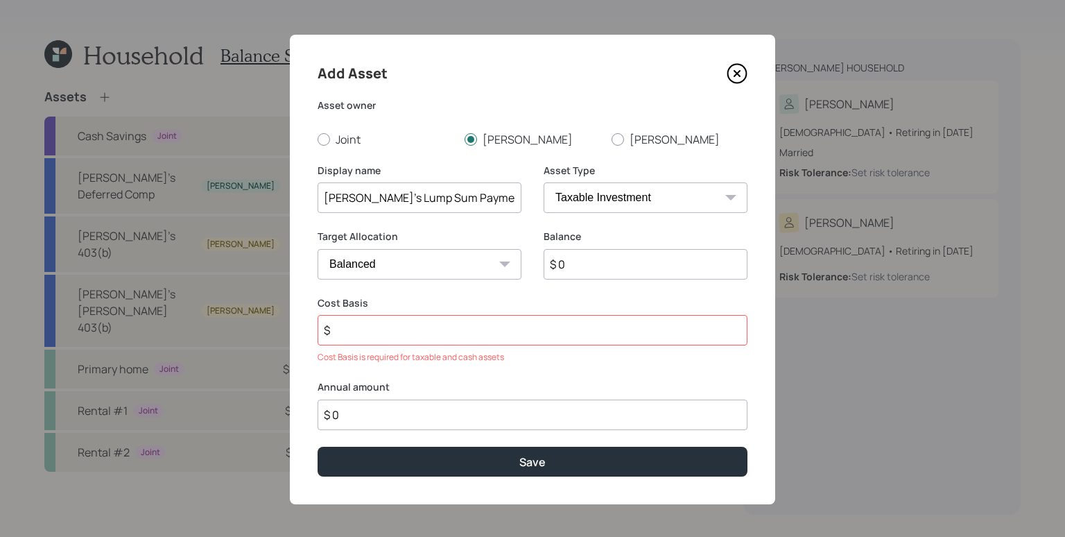
type input "[PERSON_NAME]'s Lump Sum Payment"
click at [676, 187] on select "SEP [PERSON_NAME] IRA 401(k) [PERSON_NAME] 401(k) 403(b) [PERSON_NAME] 403(b) 4…" at bounding box center [646, 197] width 204 height 31
select select "ira"
click at [544, 182] on select "SEP [PERSON_NAME] IRA 401(k) [PERSON_NAME] 401(k) 403(b) [PERSON_NAME] 403(b) 4…" at bounding box center [646, 197] width 204 height 31
type input "$"
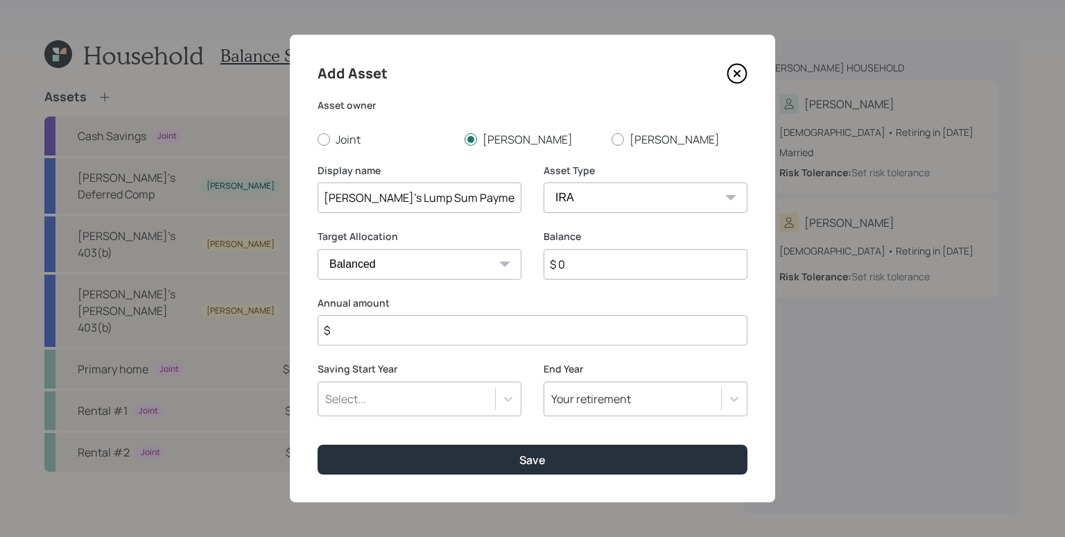
click at [601, 279] on input "$ 0" at bounding box center [646, 264] width 204 height 31
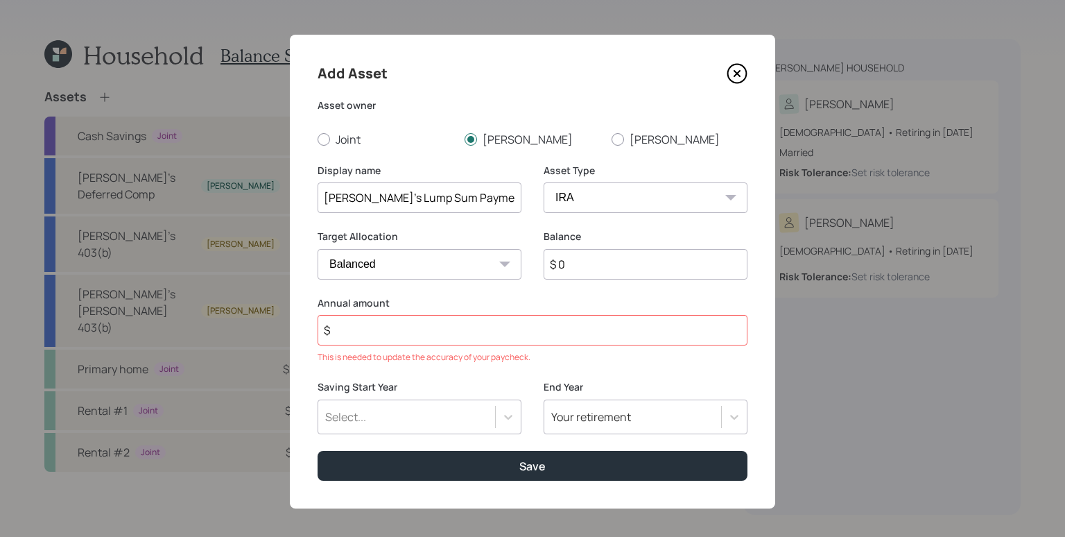
click at [608, 273] on input "$ 0" at bounding box center [646, 264] width 204 height 31
type input "$ 90,000"
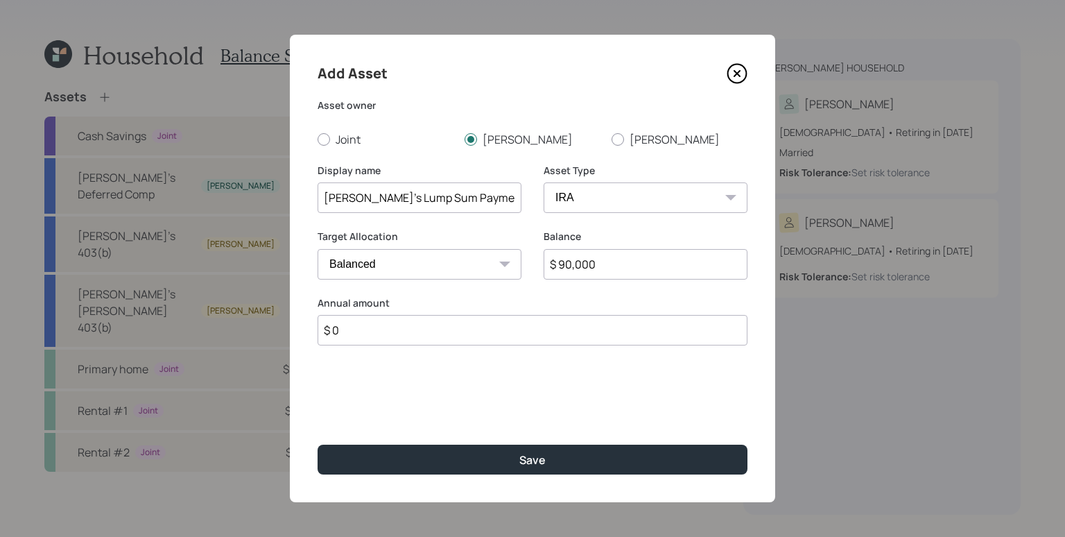
type input "$ 0"
drag, startPoint x: 564, startPoint y: 264, endPoint x: 634, endPoint y: 265, distance: 70.1
click at [634, 265] on input "$ 90,000" at bounding box center [646, 264] width 204 height 31
type input "$ 99,000"
click at [441, 256] on select "Cash Conservative Balanced Aggressive" at bounding box center [420, 264] width 204 height 31
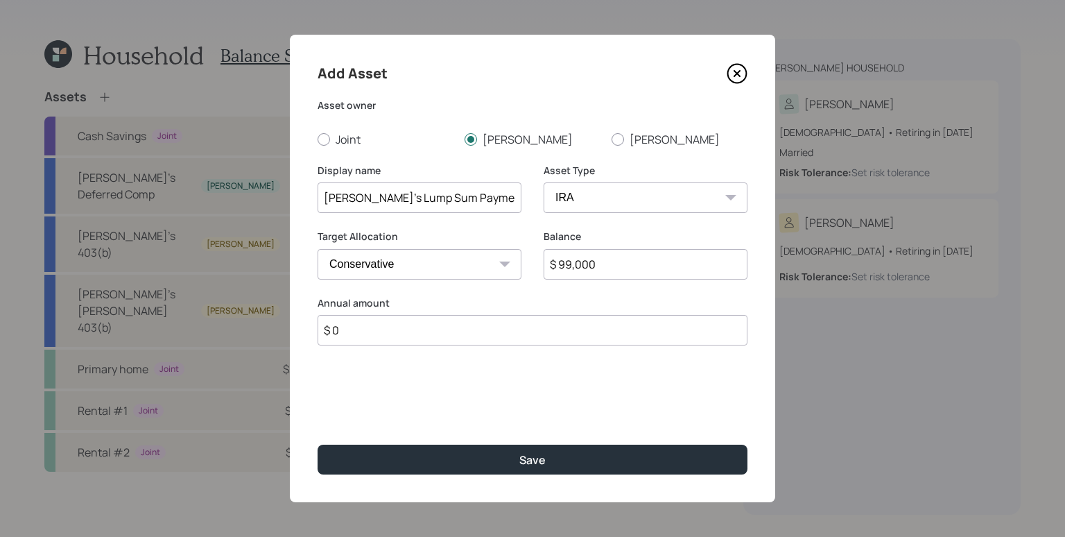
click at [318, 249] on select "Cash Conservative Balanced Aggressive" at bounding box center [420, 264] width 204 height 31
click at [388, 264] on select "Cash Conservative Balanced Aggressive" at bounding box center [420, 264] width 204 height 31
select select "uninvested"
click at [318, 249] on select "Cash Conservative Balanced Aggressive" at bounding box center [420, 264] width 204 height 31
click at [481, 295] on div "Target Allocation Cash Conservative Balanced Aggressive" at bounding box center [420, 263] width 204 height 67
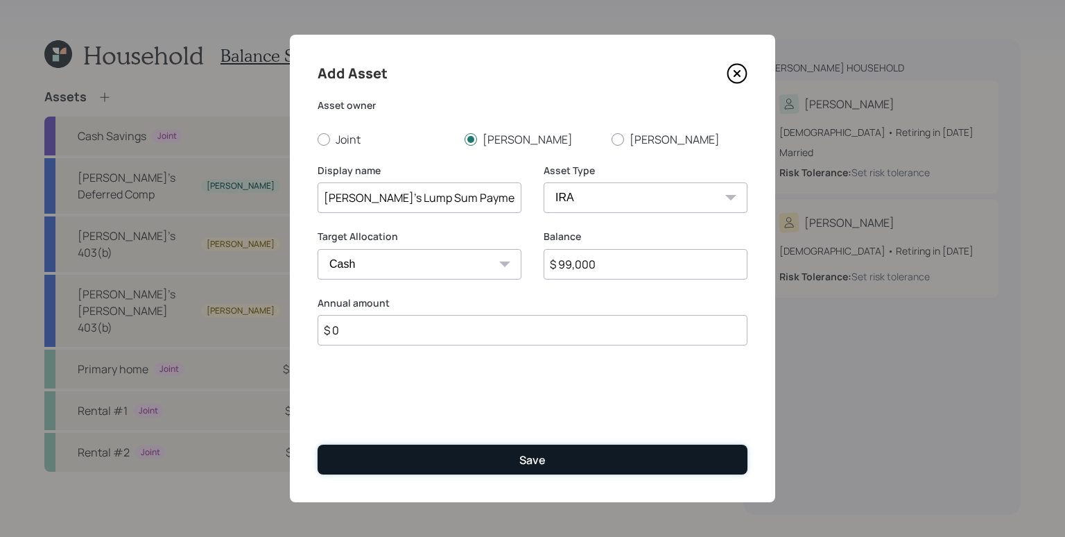
click at [579, 463] on button "Save" at bounding box center [533, 460] width 430 height 30
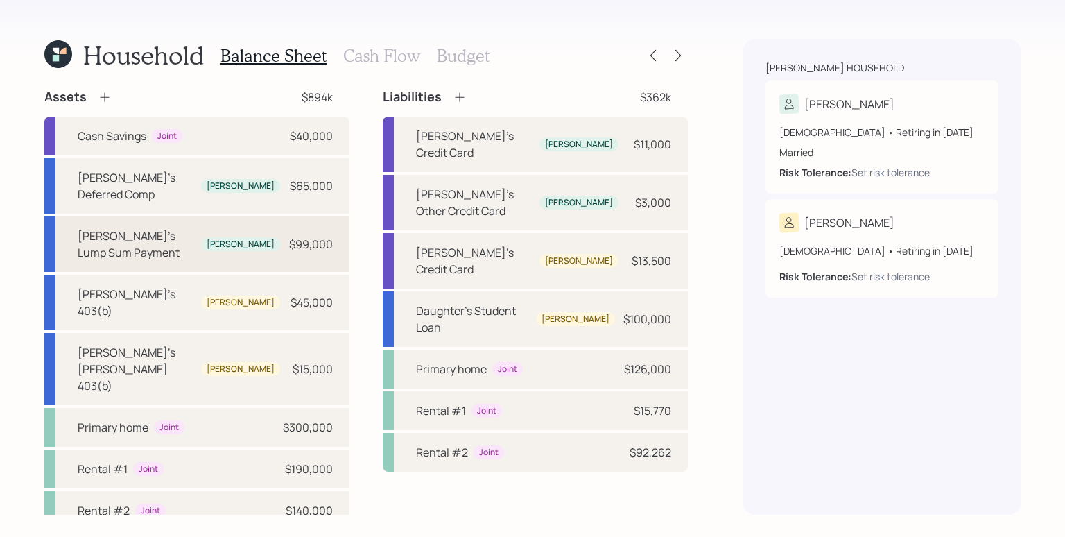
click at [314, 236] on div "$99,000" at bounding box center [311, 244] width 44 height 17
select select "ira"
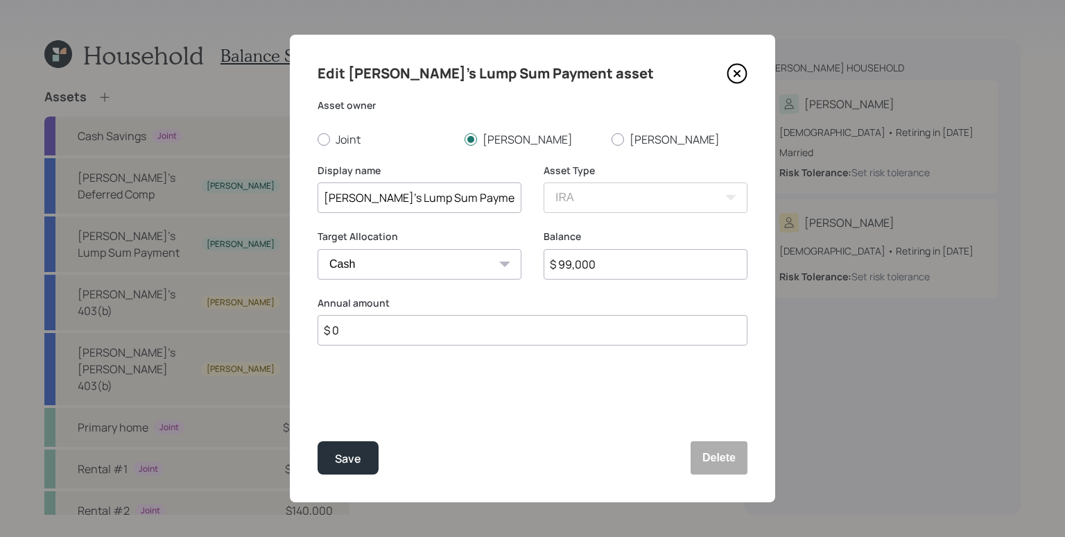
click at [378, 259] on select "Cash Conservative Balanced Aggressive" at bounding box center [420, 264] width 204 height 31
select select "conservative"
click at [318, 249] on select "Cash Conservative Balanced Aggressive" at bounding box center [420, 264] width 204 height 31
click at [352, 466] on div "Save" at bounding box center [348, 458] width 26 height 19
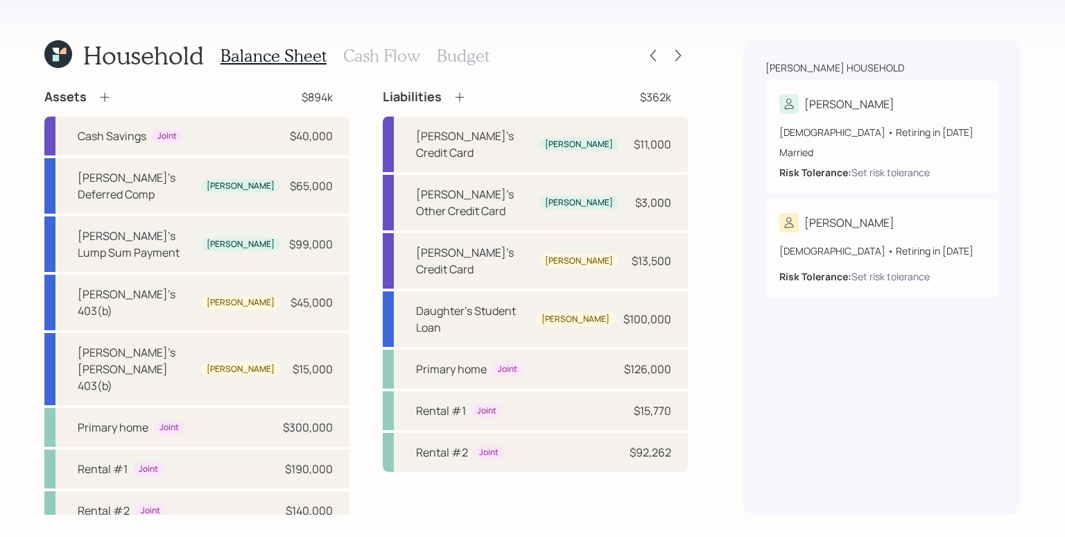
click at [365, 58] on h3 "Cash Flow" at bounding box center [381, 56] width 77 height 20
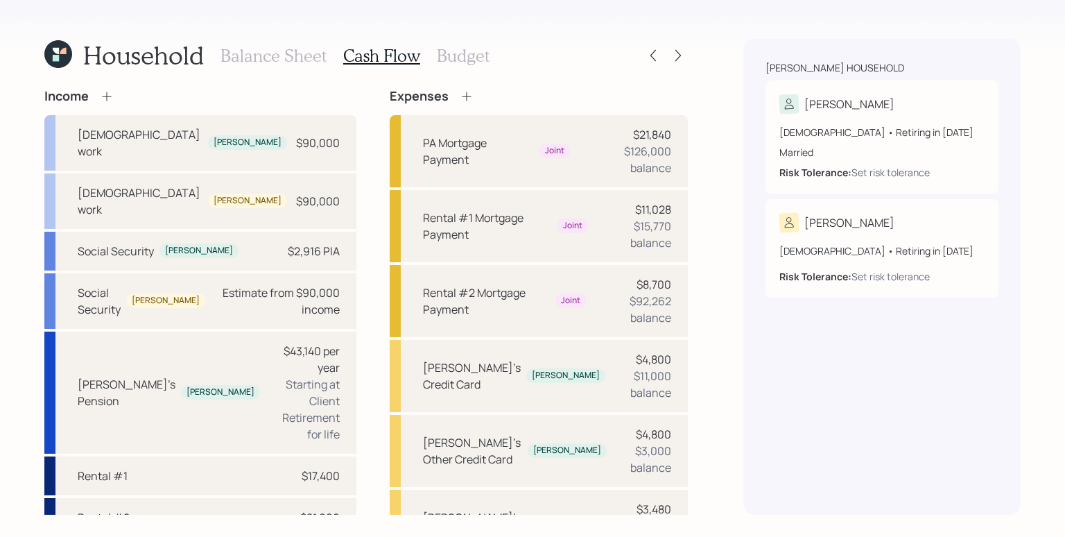
click at [106, 98] on icon at bounding box center [107, 96] width 14 height 14
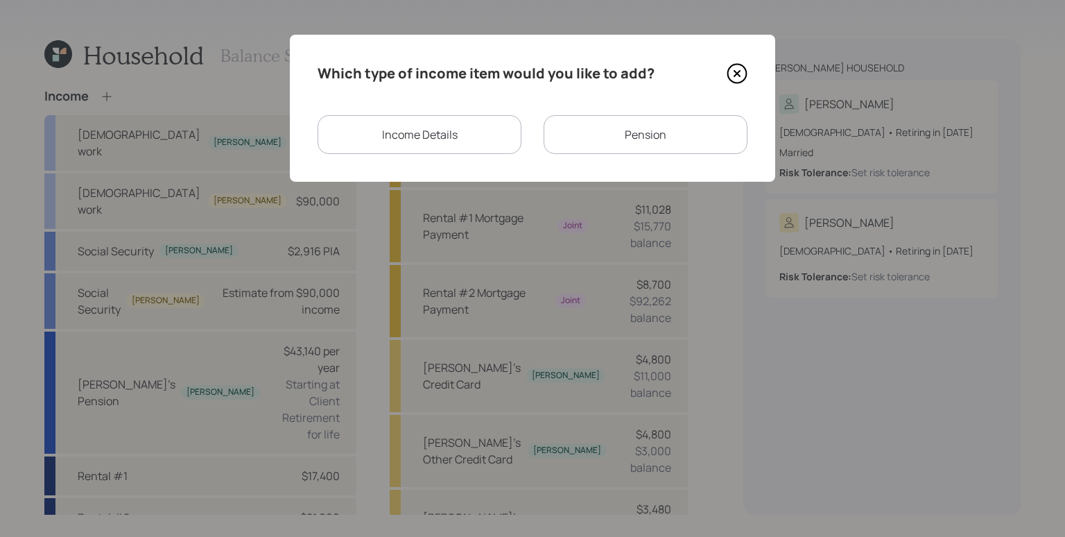
click at [621, 139] on div "Pension" at bounding box center [646, 134] width 204 height 39
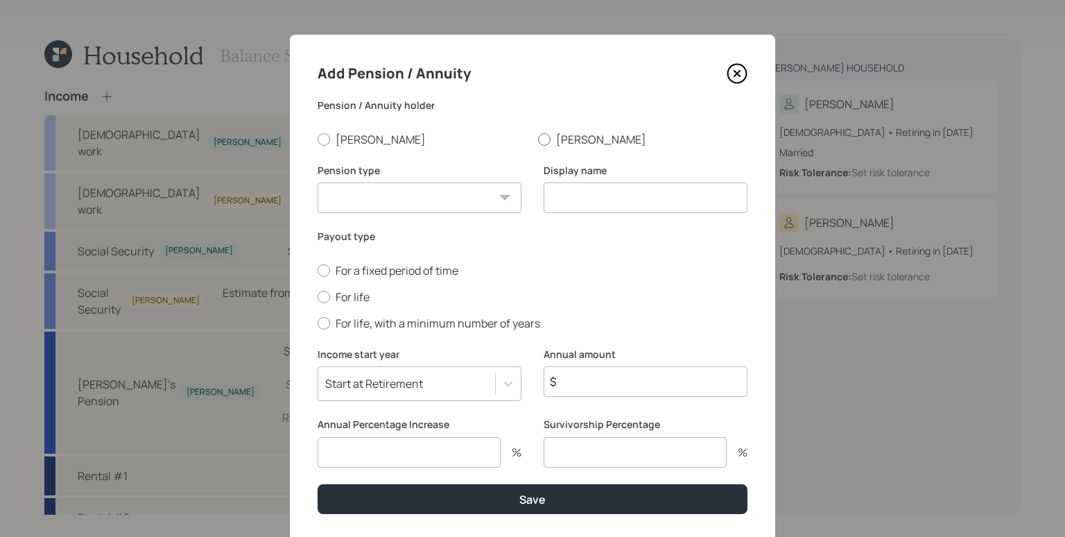
click at [558, 135] on label "[PERSON_NAME]" at bounding box center [642, 139] width 209 height 15
click at [538, 139] on input "[PERSON_NAME]" at bounding box center [538, 139] width 1 height 1
radio input "true"
click at [453, 195] on select "Pension Annuity" at bounding box center [420, 197] width 204 height 31
select select "pension"
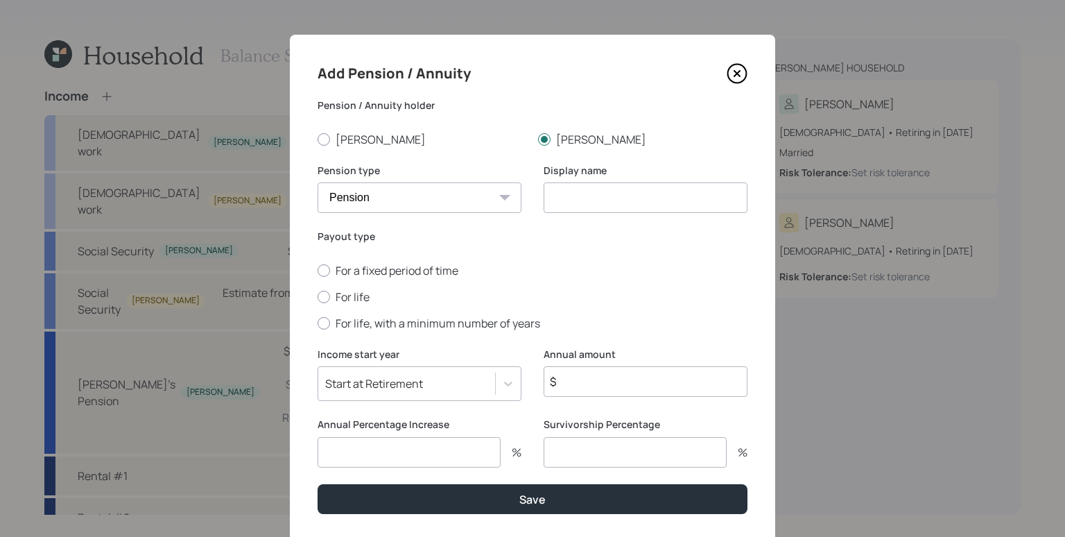
click at [318, 182] on select "Pension Annuity" at bounding box center [420, 197] width 204 height 31
click at [734, 71] on icon at bounding box center [737, 74] width 6 height 6
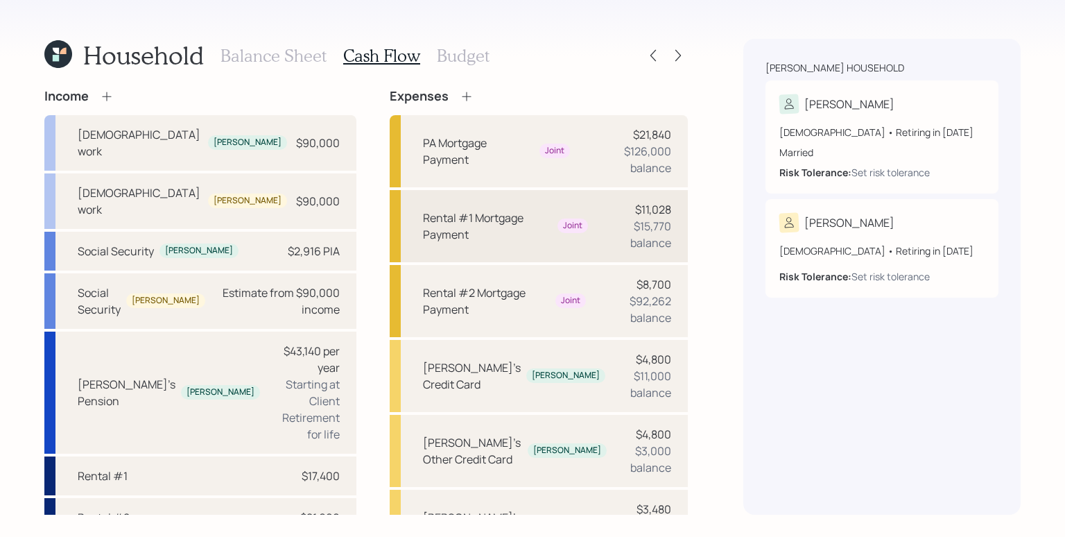
scroll to position [271, 0]
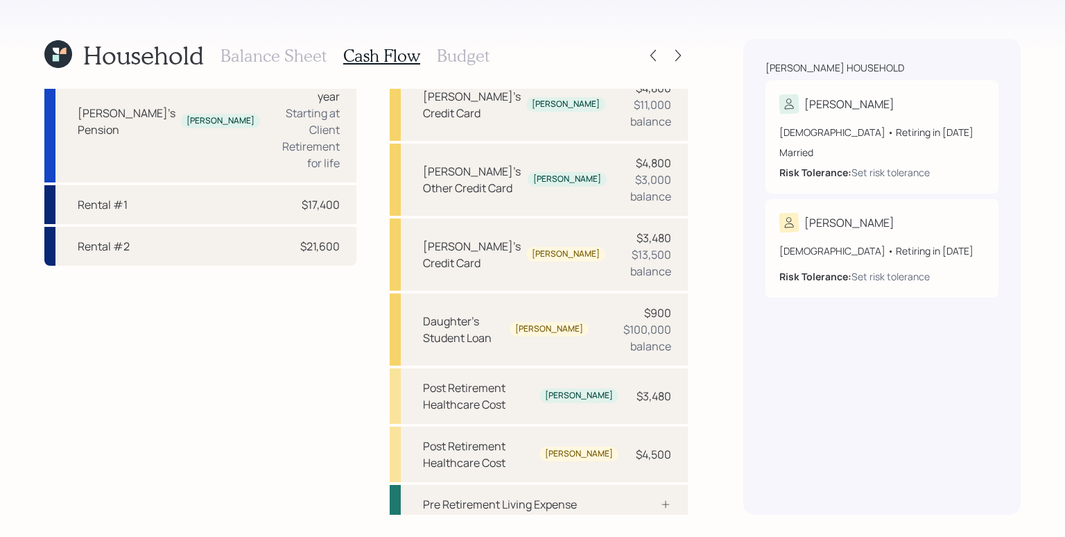
click at [475, 62] on h3 "Budget" at bounding box center [463, 56] width 53 height 20
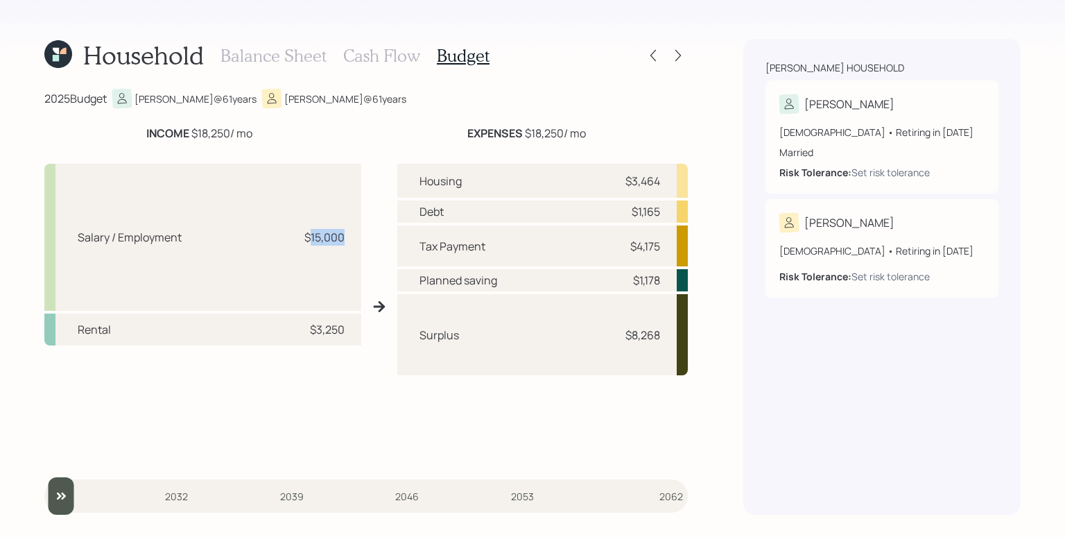
drag, startPoint x: 312, startPoint y: 233, endPoint x: 356, endPoint y: 240, distance: 44.2
click at [356, 240] on div "Salary / Employment $15,000" at bounding box center [202, 237] width 317 height 147
click at [304, 309] on div "Salary / Employment $15,000" at bounding box center [202, 237] width 317 height 147
drag, startPoint x: 310, startPoint y: 330, endPoint x: 289, endPoint y: 290, distance: 45.6
click at [323, 329] on div "$3,250" at bounding box center [327, 329] width 35 height 17
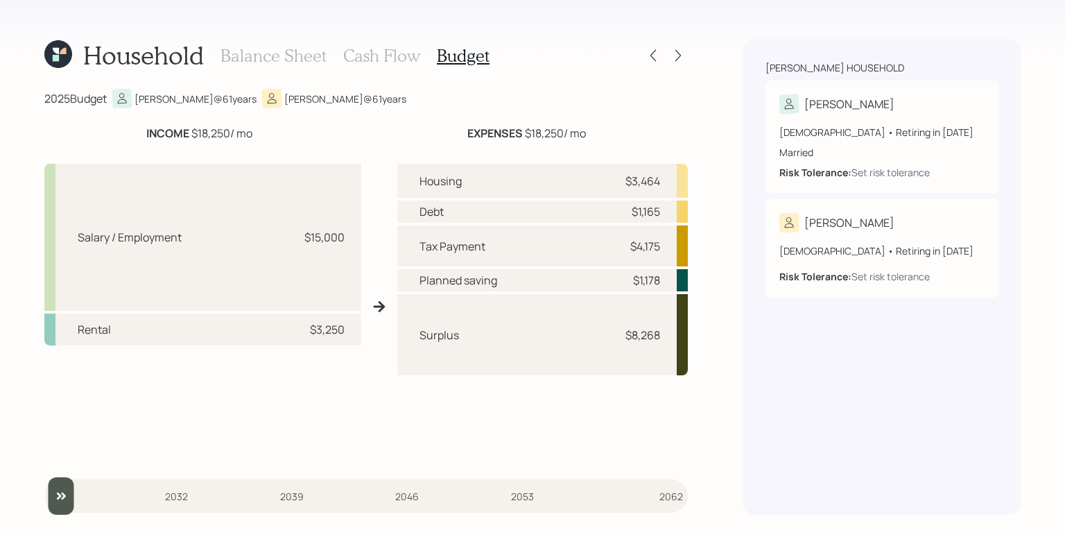
click at [275, 243] on div "Salary / Employment $15,000" at bounding box center [202, 237] width 317 height 147
drag, startPoint x: 277, startPoint y: 242, endPoint x: 347, endPoint y: 239, distance: 70.1
click at [347, 239] on div "Salary / Employment $15,000" at bounding box center [202, 237] width 317 height 147
drag, startPoint x: 316, startPoint y: 329, endPoint x: 351, endPoint y: 326, distance: 34.9
click at [351, 326] on div "Rental $3,250" at bounding box center [202, 329] width 317 height 32
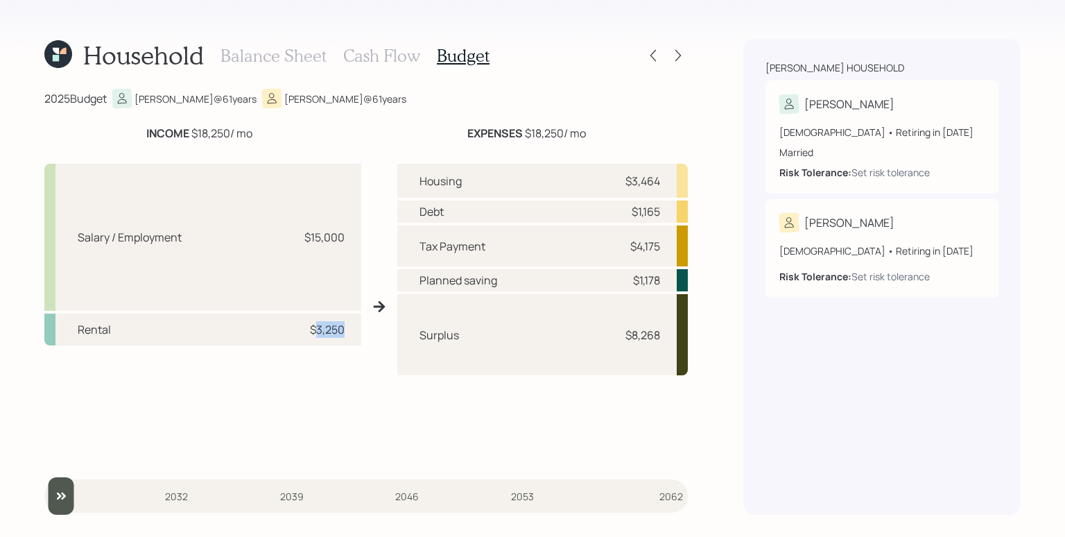
click at [351, 327] on div "Rental $3,250" at bounding box center [202, 329] width 317 height 32
drag, startPoint x: 632, startPoint y: 180, endPoint x: 669, endPoint y: 181, distance: 36.8
click at [669, 181] on div "Housing $3,464" at bounding box center [542, 181] width 291 height 34
drag, startPoint x: 637, startPoint y: 216, endPoint x: 671, endPoint y: 212, distance: 34.9
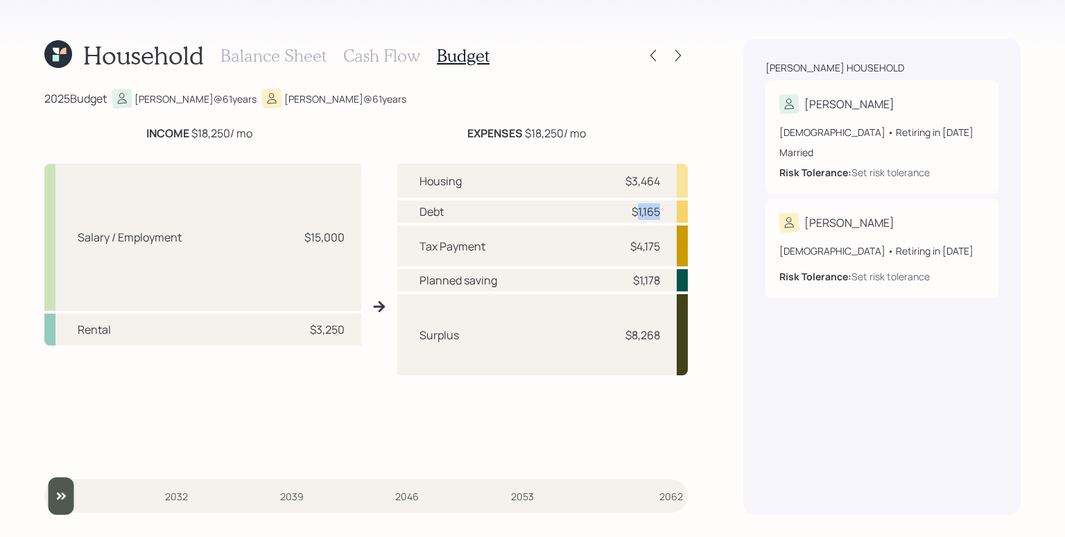
click at [671, 212] on div "Debt $1,165" at bounding box center [542, 211] width 291 height 22
drag, startPoint x: 639, startPoint y: 279, endPoint x: 660, endPoint y: 281, distance: 20.9
click at [660, 281] on div "Planned saving $1,178" at bounding box center [542, 280] width 291 height 22
click at [772, 336] on div "[PERSON_NAME] household [PERSON_NAME] [DEMOGRAPHIC_DATA] • Retiring in [DATE] M…" at bounding box center [882, 277] width 277 height 476
drag, startPoint x: 631, startPoint y: 335, endPoint x: 663, endPoint y: 338, distance: 32.0
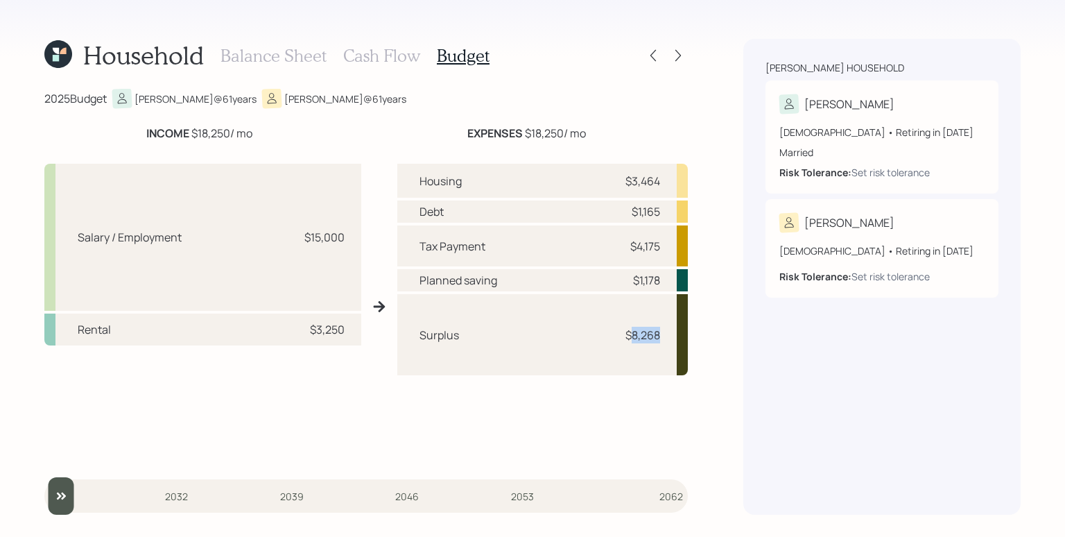
click at [663, 338] on div "Surplus $8,268" at bounding box center [542, 334] width 291 height 81
click at [668, 343] on div "Surplus $8,268" at bounding box center [542, 334] width 291 height 81
drag, startPoint x: 630, startPoint y: 334, endPoint x: 663, endPoint y: 336, distance: 33.4
click at [663, 336] on div "Surplus $8,268" at bounding box center [542, 334] width 291 height 81
click at [644, 330] on div "$8,268" at bounding box center [643, 335] width 35 height 17
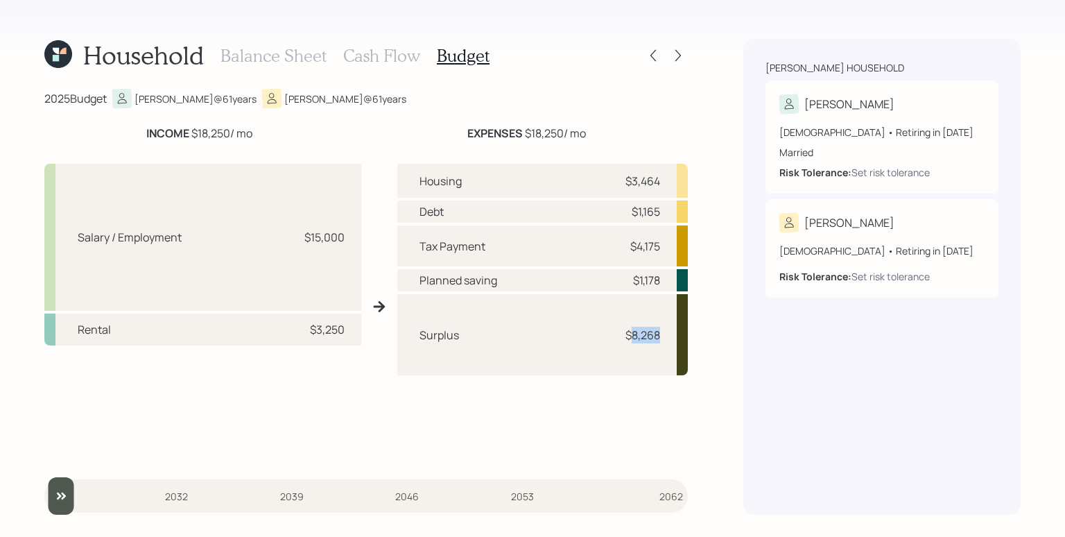
drag, startPoint x: 663, startPoint y: 331, endPoint x: 628, endPoint y: 336, distance: 35.7
click at [628, 336] on div "Surplus $8,268" at bounding box center [542, 334] width 291 height 81
click at [651, 347] on div "Surplus $8,268" at bounding box center [542, 334] width 291 height 81
drag, startPoint x: 311, startPoint y: 334, endPoint x: 345, endPoint y: 334, distance: 34.0
click at [345, 334] on div "Rental $3,250" at bounding box center [202, 329] width 317 height 32
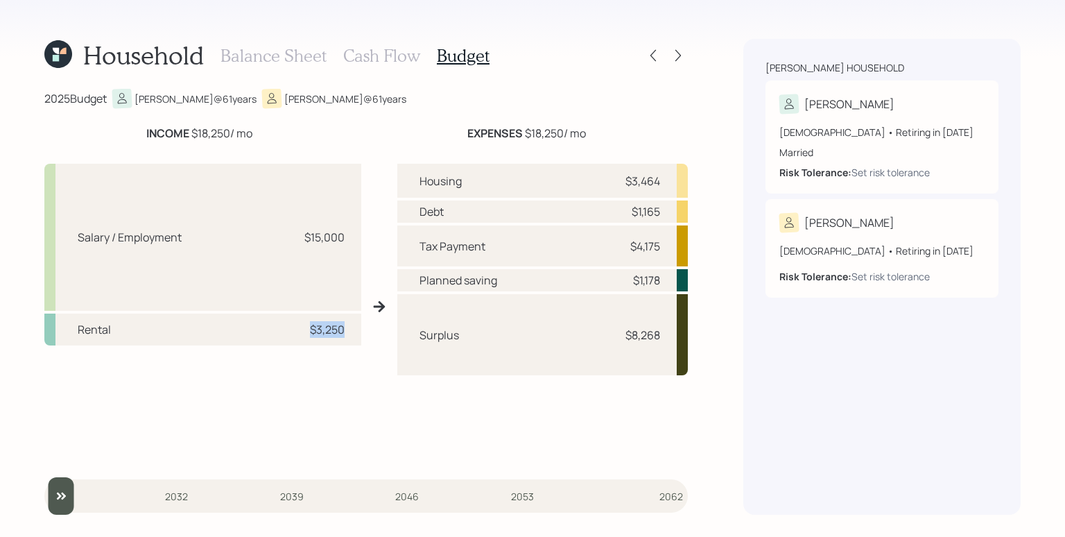
click at [345, 334] on div "Rental $3,250" at bounding box center [202, 329] width 317 height 32
drag, startPoint x: 631, startPoint y: 183, endPoint x: 663, endPoint y: 185, distance: 32.0
click at [663, 185] on div "Housing $3,464" at bounding box center [542, 181] width 291 height 34
click at [703, 160] on div "Household Balance Sheet Cash Flow Budget 2025 Budget [PERSON_NAME] @ 61 years […" at bounding box center [532, 268] width 1065 height 537
drag, startPoint x: 661, startPoint y: 282, endPoint x: 623, endPoint y: 286, distance: 38.3
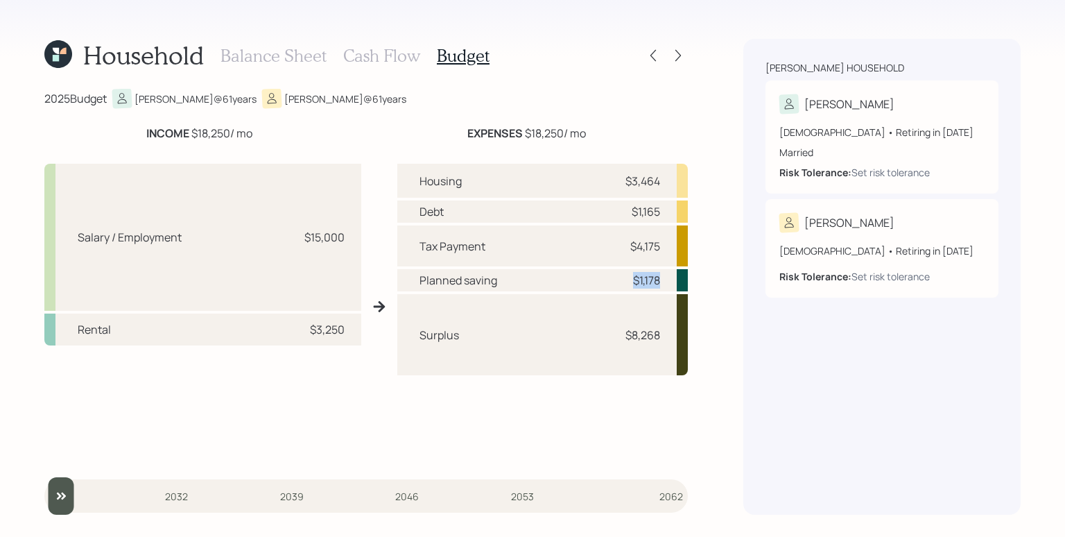
click at [623, 286] on div "Planned saving $1,178" at bounding box center [542, 280] width 291 height 22
click at [630, 328] on div "$8,268" at bounding box center [643, 335] width 35 height 17
click at [740, 175] on div "Household Balance Sheet Cash Flow Budget 2025 Budget [PERSON_NAME] @ 61 years […" at bounding box center [532, 268] width 1065 height 537
drag, startPoint x: 660, startPoint y: 336, endPoint x: 560, endPoint y: 335, distance: 100.6
click at [560, 335] on div "Surplus $8,268" at bounding box center [542, 334] width 291 height 81
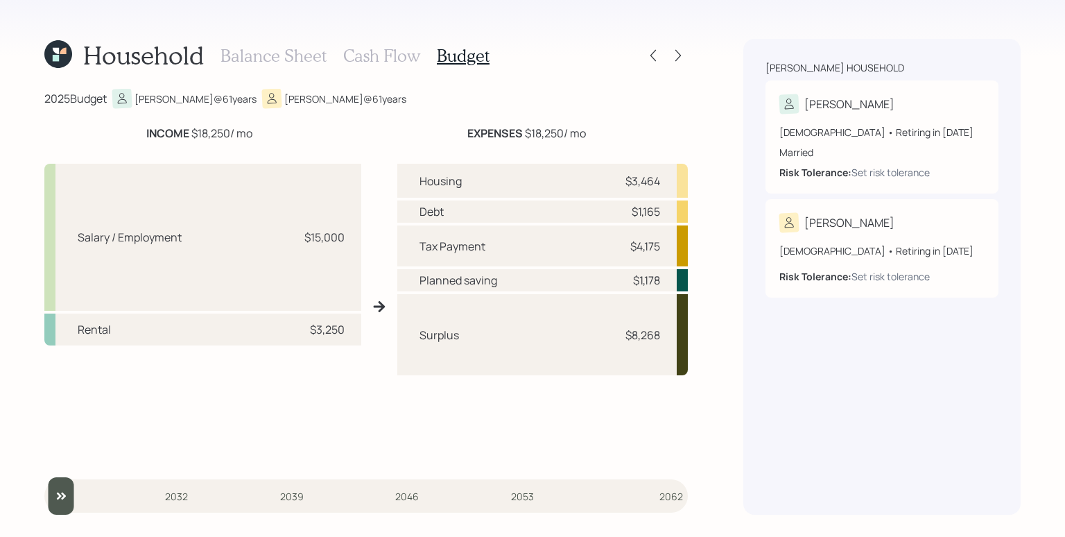
click at [764, 399] on div "[PERSON_NAME] household [PERSON_NAME] [DEMOGRAPHIC_DATA] • Retiring in [DATE] M…" at bounding box center [882, 277] width 277 height 476
click at [387, 52] on h3 "Cash Flow" at bounding box center [381, 56] width 77 height 20
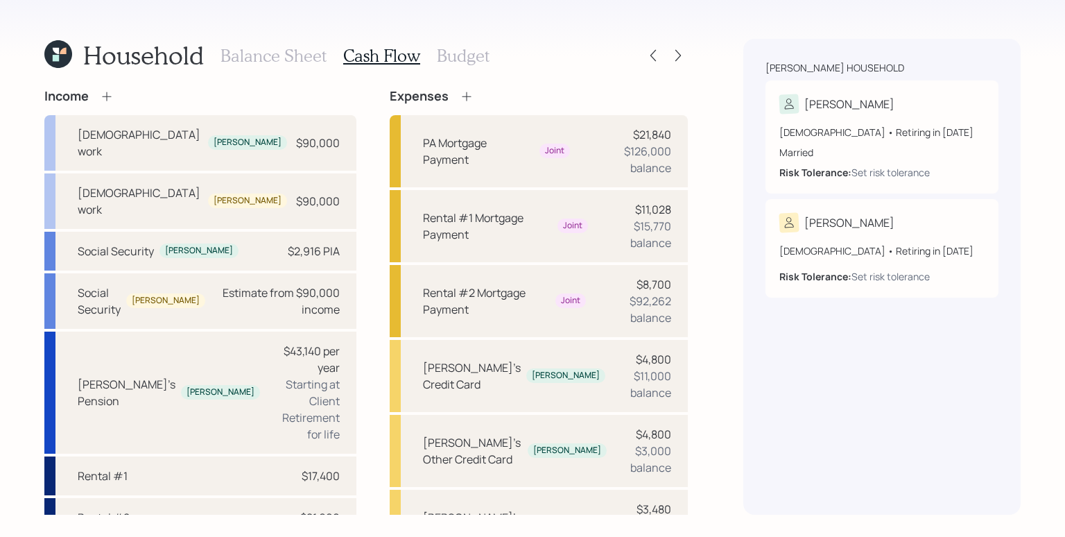
scroll to position [271, 0]
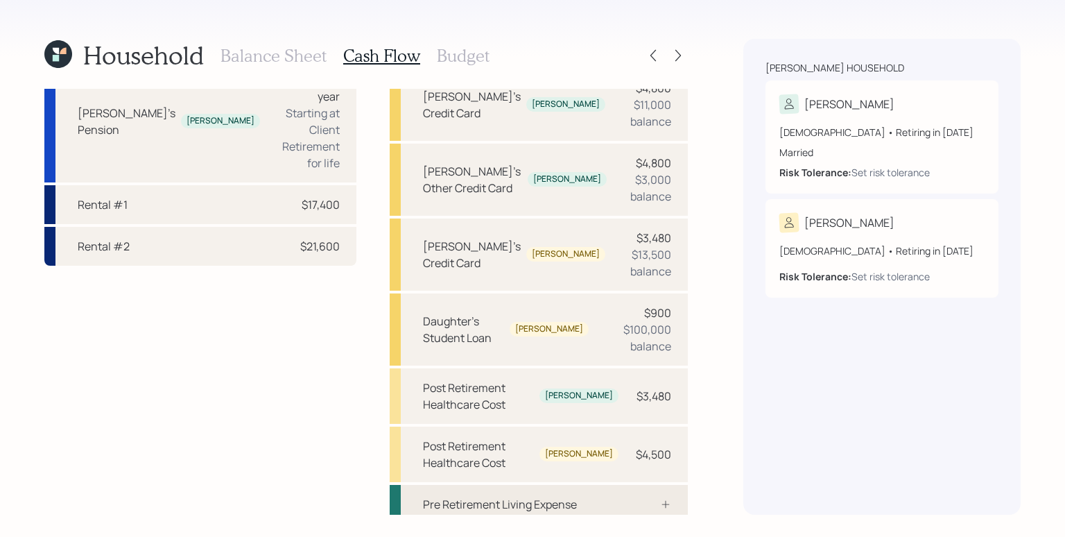
click at [639, 499] on div at bounding box center [651, 504] width 42 height 11
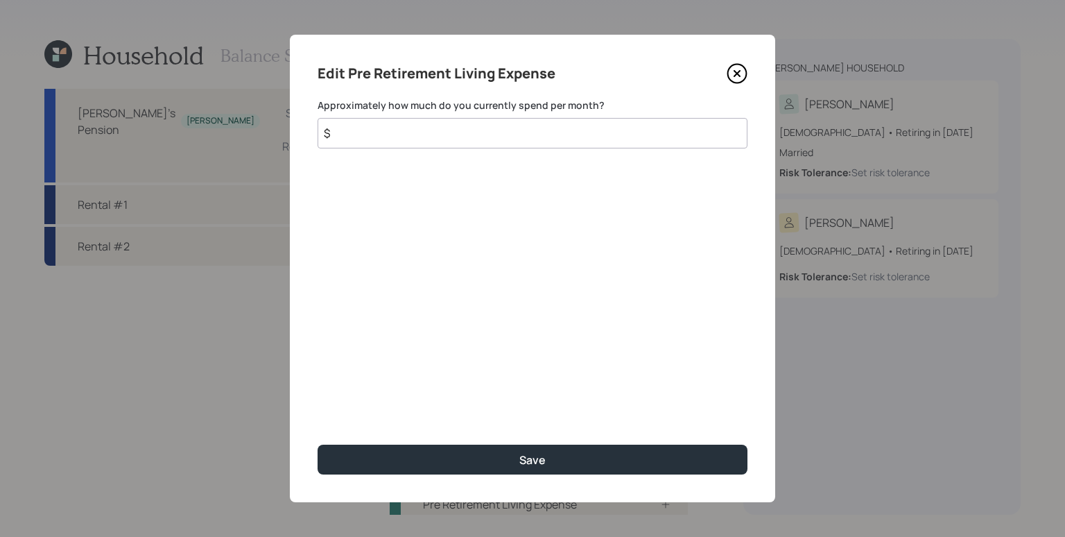
click at [504, 129] on input "$" at bounding box center [533, 133] width 430 height 31
type input "$ 5,000"
click at [318, 445] on button "Save" at bounding box center [533, 460] width 430 height 30
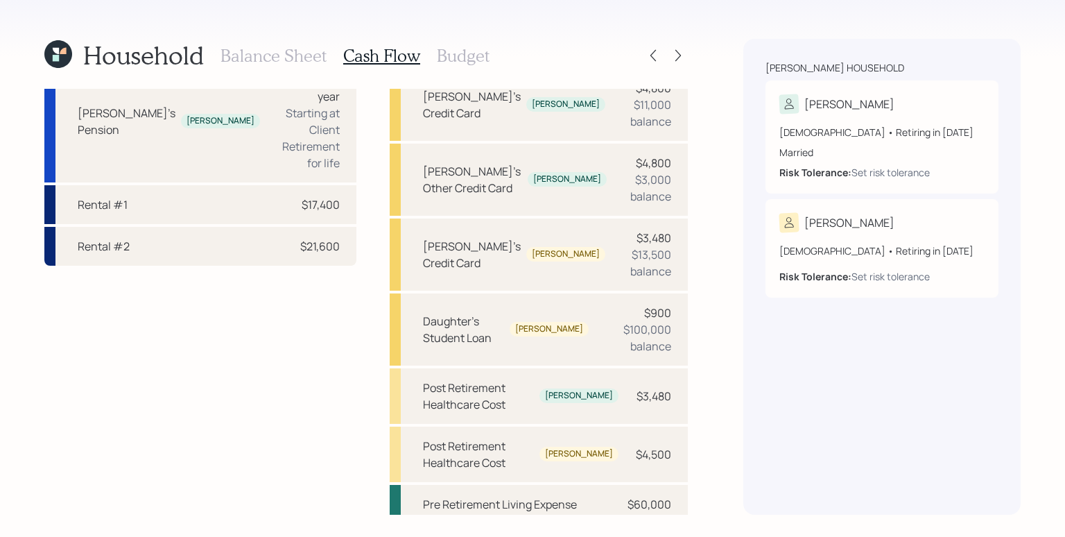
click at [472, 66] on div "Balance Sheet Cash Flow Budget" at bounding box center [355, 55] width 269 height 33
click at [469, 51] on h3 "Budget" at bounding box center [463, 56] width 53 height 20
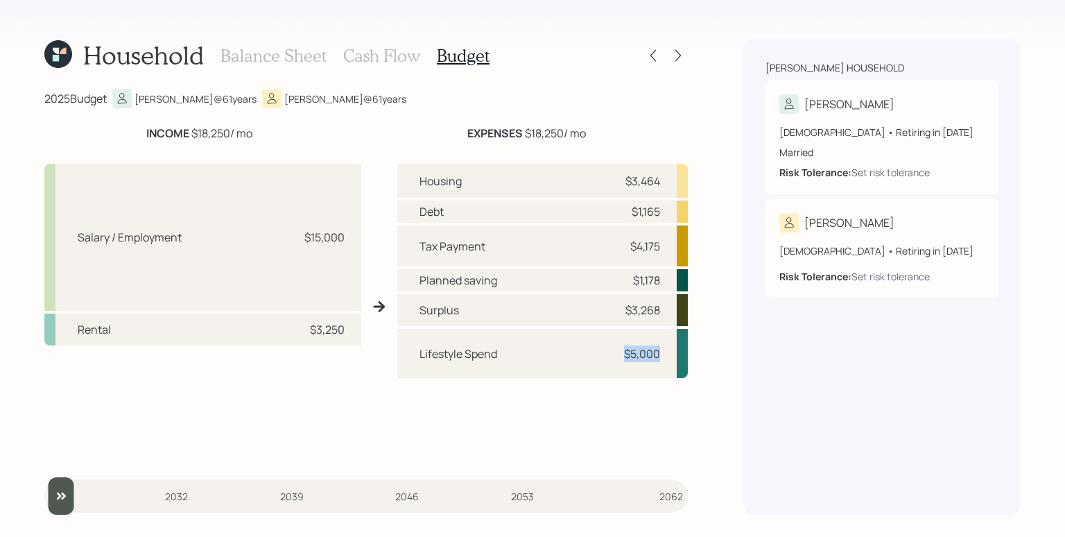
drag, startPoint x: 626, startPoint y: 354, endPoint x: 671, endPoint y: 356, distance: 44.5
click at [671, 356] on div "Lifestyle Spend $5,000" at bounding box center [542, 353] width 291 height 49
drag, startPoint x: 669, startPoint y: 310, endPoint x: 581, endPoint y: 311, distance: 88.1
click at [581, 311] on div "Surplus $3,268" at bounding box center [542, 310] width 291 height 32
drag, startPoint x: 351, startPoint y: 337, endPoint x: 298, endPoint y: 336, distance: 52.7
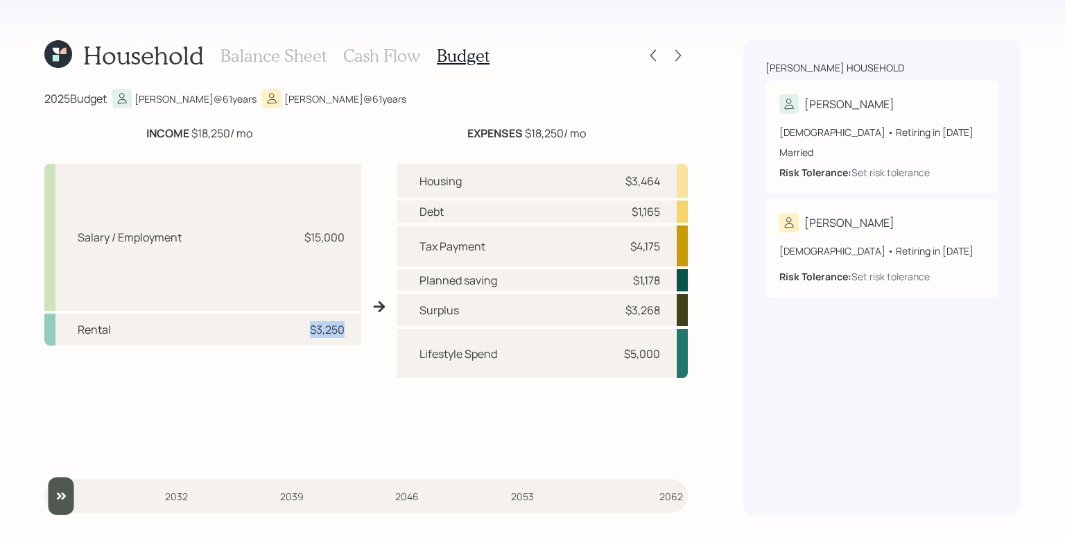
click at [298, 336] on div "Rental $3,250" at bounding box center [202, 329] width 317 height 32
click at [297, 335] on div "Rental $3,250" at bounding box center [202, 329] width 317 height 32
drag, startPoint x: 668, startPoint y: 315, endPoint x: 594, endPoint y: 312, distance: 74.3
click at [594, 312] on div "Surplus $3,268" at bounding box center [542, 310] width 291 height 32
click at [578, 308] on div "Surplus $3,268" at bounding box center [542, 310] width 291 height 32
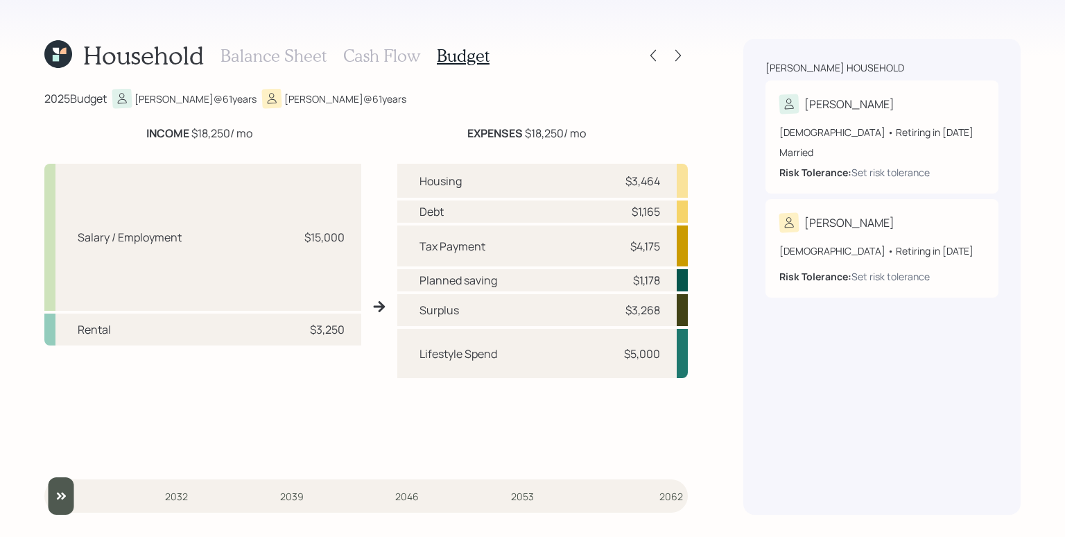
click at [749, 338] on div "[PERSON_NAME] household [PERSON_NAME] [DEMOGRAPHIC_DATA] • Retiring in [DATE] M…" at bounding box center [882, 277] width 277 height 476
click at [669, 377] on div "Lifestyle Spend $5,000" at bounding box center [542, 353] width 291 height 49
drag, startPoint x: 660, startPoint y: 361, endPoint x: 624, endPoint y: 353, distance: 37.7
click at [624, 353] on div "Lifestyle Spend $5,000" at bounding box center [542, 353] width 291 height 49
click at [626, 363] on div "Lifestyle Spend $5,000" at bounding box center [542, 353] width 291 height 49
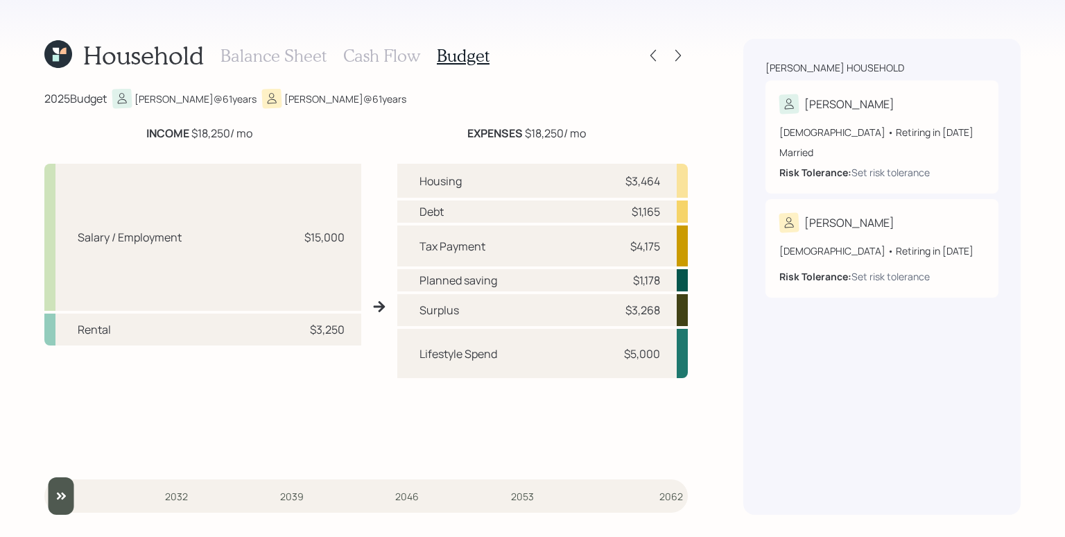
click at [660, 354] on div "$5,000" at bounding box center [642, 353] width 36 height 17
drag, startPoint x: 667, startPoint y: 352, endPoint x: 619, endPoint y: 351, distance: 48.6
click at [619, 351] on div "Lifestyle Spend $5,000" at bounding box center [542, 353] width 291 height 49
click at [615, 352] on div "Lifestyle Spend $5,000" at bounding box center [542, 353] width 291 height 49
click at [322, 329] on div "$3,250" at bounding box center [327, 329] width 35 height 17
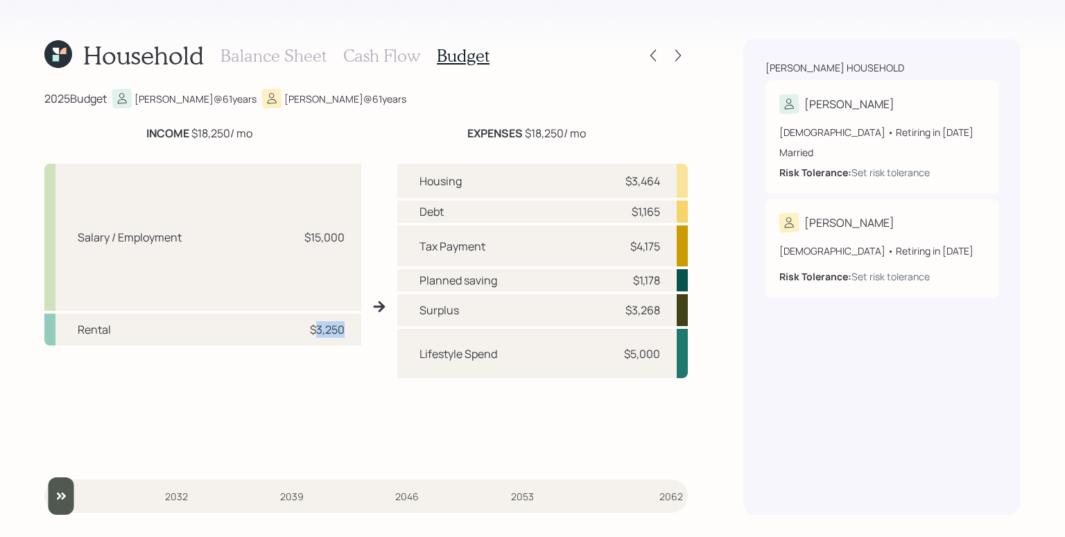
drag, startPoint x: 315, startPoint y: 330, endPoint x: 353, endPoint y: 330, distance: 38.1
click at [352, 331] on div "Rental $3,250" at bounding box center [202, 329] width 317 height 32
drag, startPoint x: 633, startPoint y: 313, endPoint x: 667, endPoint y: 316, distance: 34.1
click at [667, 316] on div "Surplus $3,268" at bounding box center [542, 310] width 291 height 32
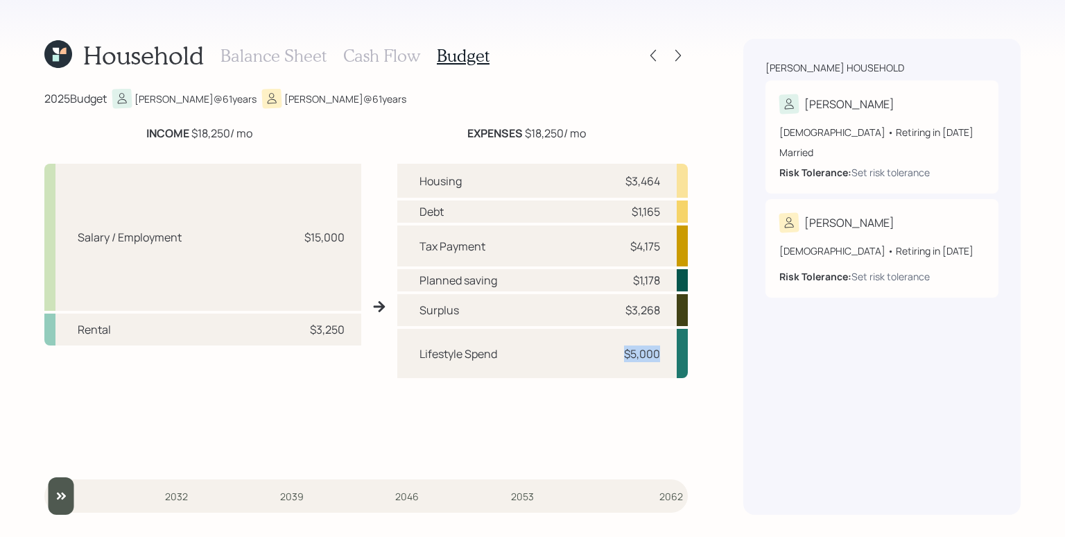
drag, startPoint x: 661, startPoint y: 352, endPoint x: 610, endPoint y: 352, distance: 50.6
click at [610, 352] on div "Lifestyle Spend $5,000" at bounding box center [542, 353] width 291 height 49
click at [647, 363] on div "Lifestyle Spend $5,000" at bounding box center [542, 353] width 291 height 49
drag, startPoint x: 665, startPoint y: 301, endPoint x: 625, endPoint y: 307, distance: 40.7
click at [625, 307] on div "Surplus $3,268" at bounding box center [542, 310] width 291 height 32
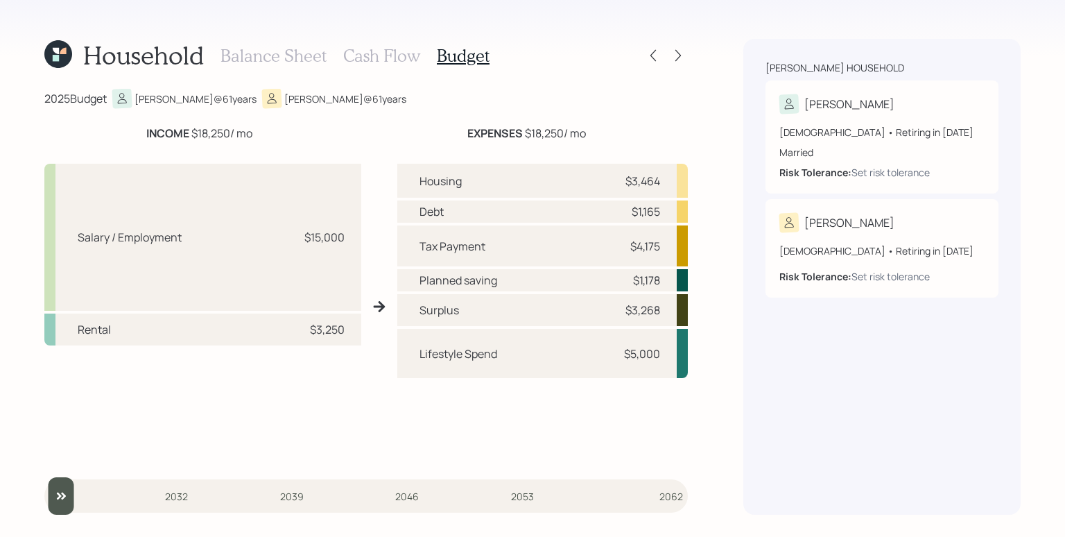
click at [653, 309] on div "$3,268" at bounding box center [643, 310] width 35 height 17
drag, startPoint x: 661, startPoint y: 353, endPoint x: 619, endPoint y: 357, distance: 42.5
click at [619, 357] on div "Lifestyle Spend $5,000" at bounding box center [542, 353] width 291 height 49
click at [620, 356] on div "$5,000" at bounding box center [640, 353] width 42 height 17
click at [381, 55] on h3 "Cash Flow" at bounding box center [381, 56] width 77 height 20
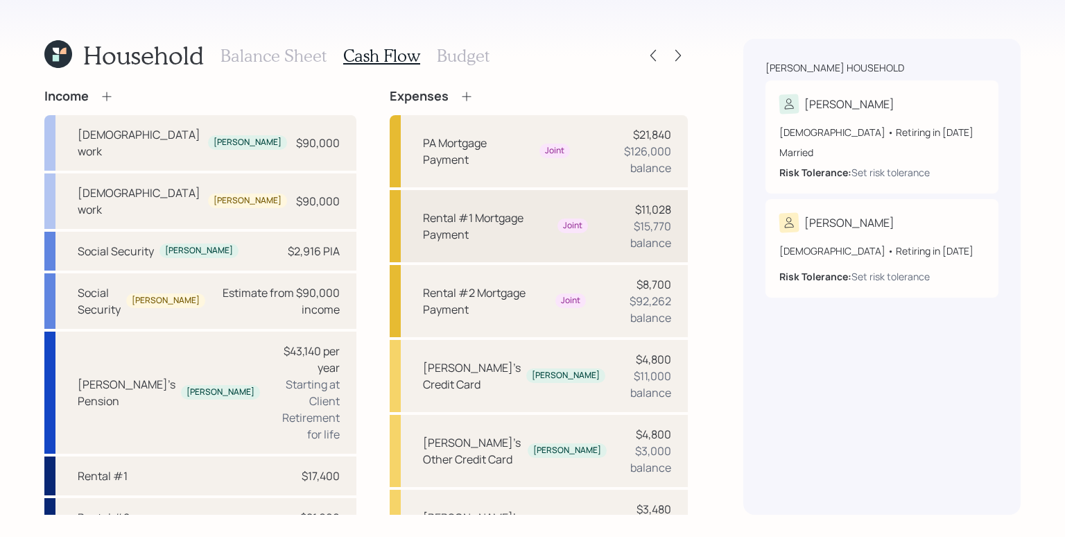
scroll to position [271, 0]
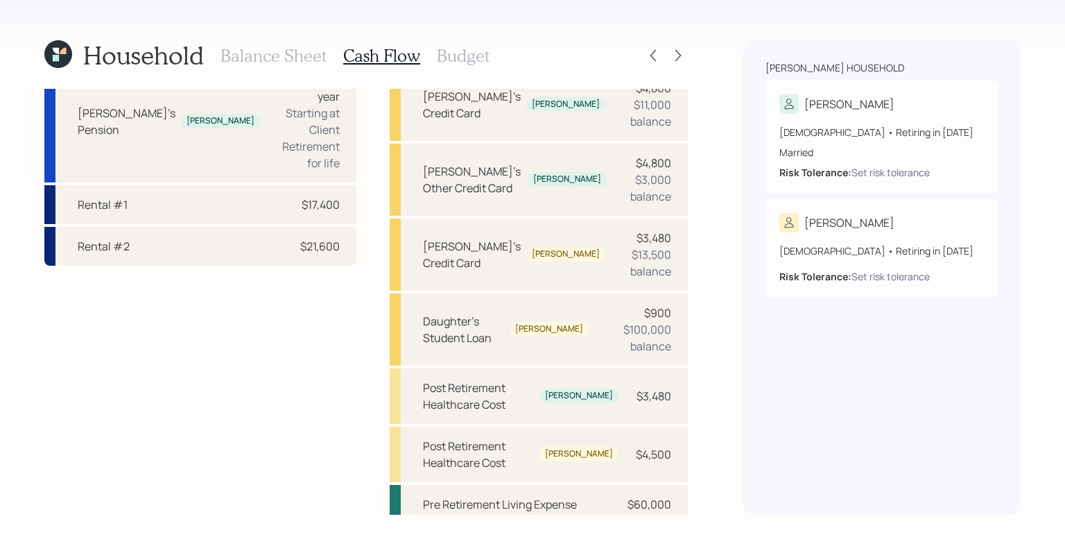
drag, startPoint x: 630, startPoint y: 495, endPoint x: 630, endPoint y: 481, distance: 14.6
click at [630, 540] on div at bounding box center [651, 545] width 42 height 11
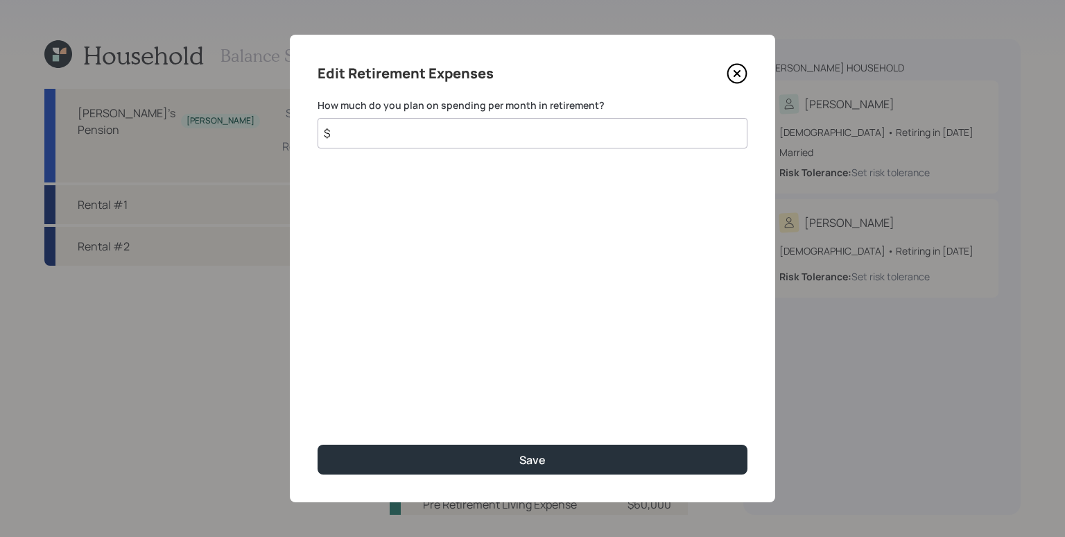
click at [505, 132] on input "$" at bounding box center [533, 133] width 430 height 31
type input "$ 5,000"
click at [318, 445] on button "Save" at bounding box center [533, 460] width 430 height 30
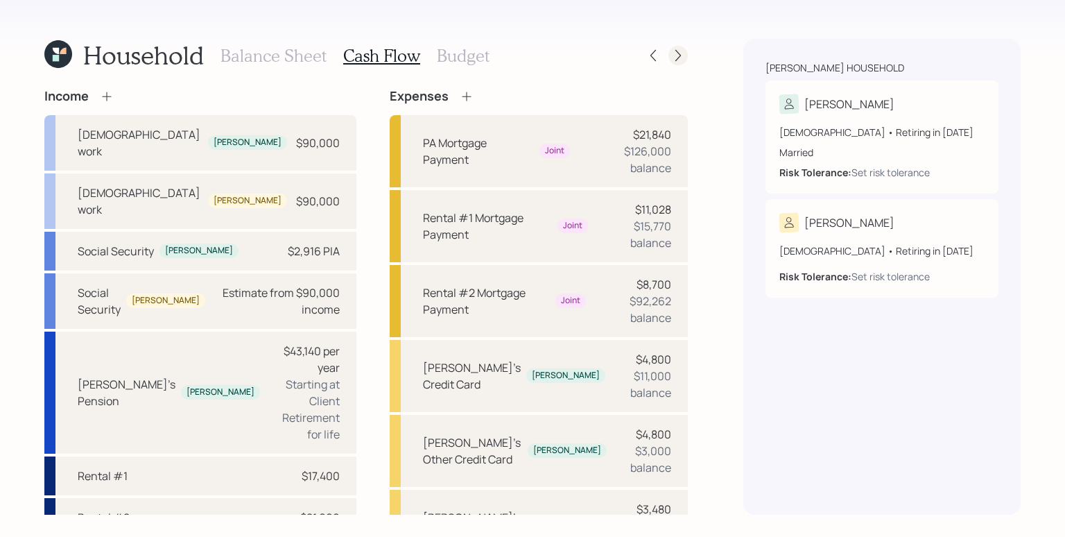
click at [682, 51] on icon at bounding box center [678, 56] width 14 height 14
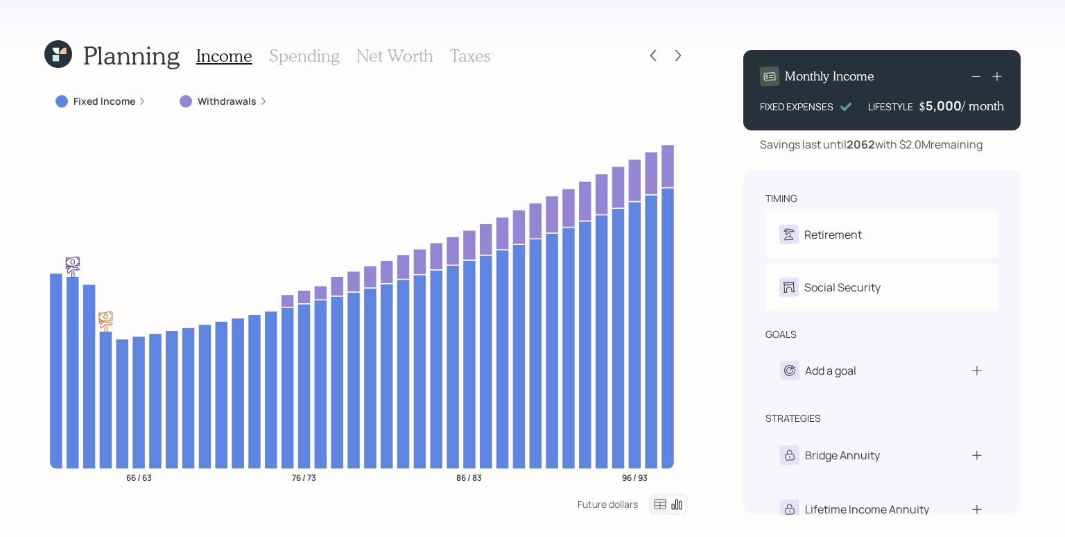
click at [127, 100] on label "Fixed Income" at bounding box center [105, 101] width 62 height 14
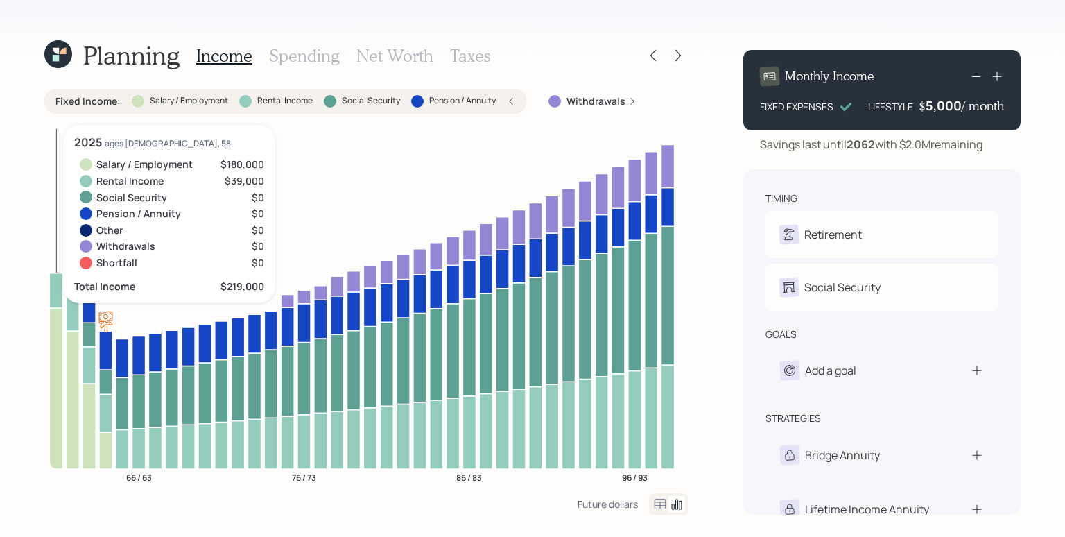
click at [55, 418] on icon at bounding box center [55, 388] width 13 height 161
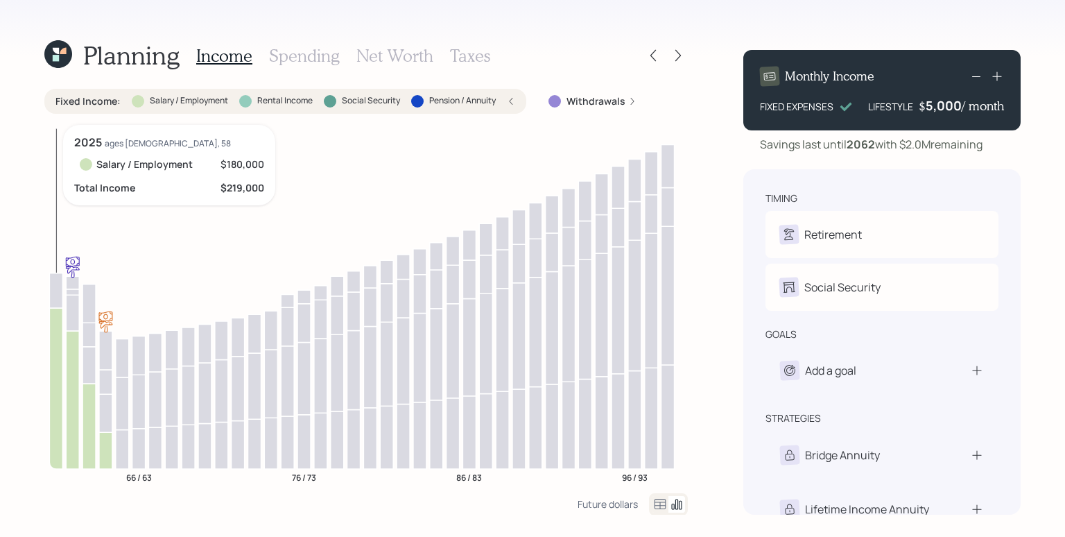
click at [55, 418] on icon at bounding box center [55, 388] width 13 height 161
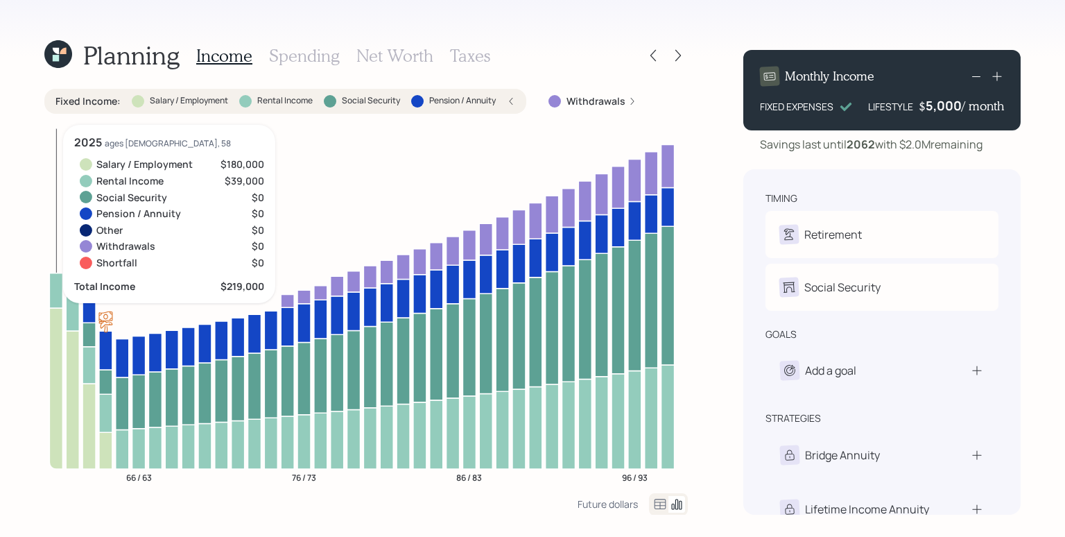
click at [55, 292] on icon at bounding box center [55, 290] width 13 height 35
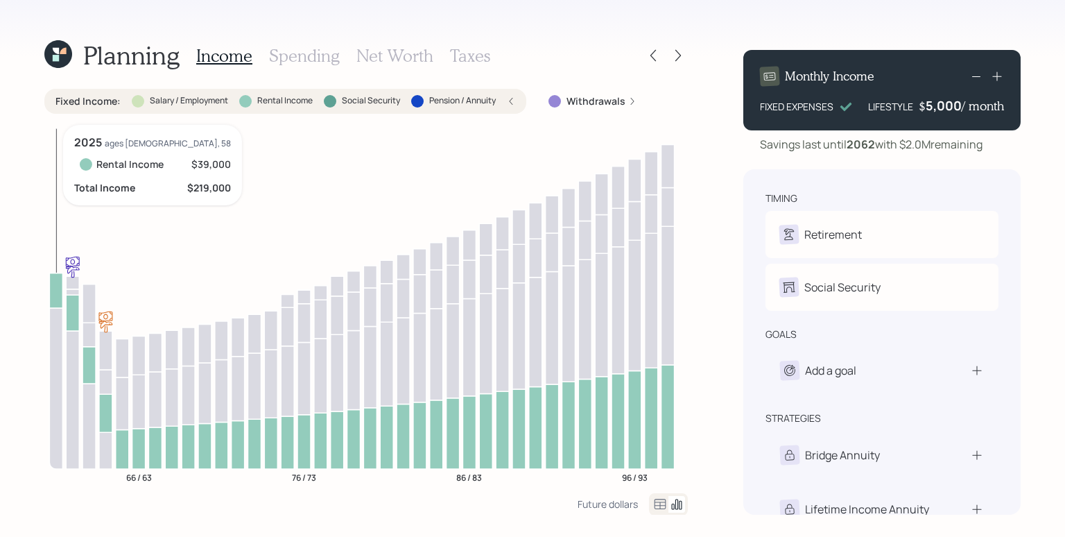
click at [55, 292] on icon at bounding box center [55, 290] width 13 height 35
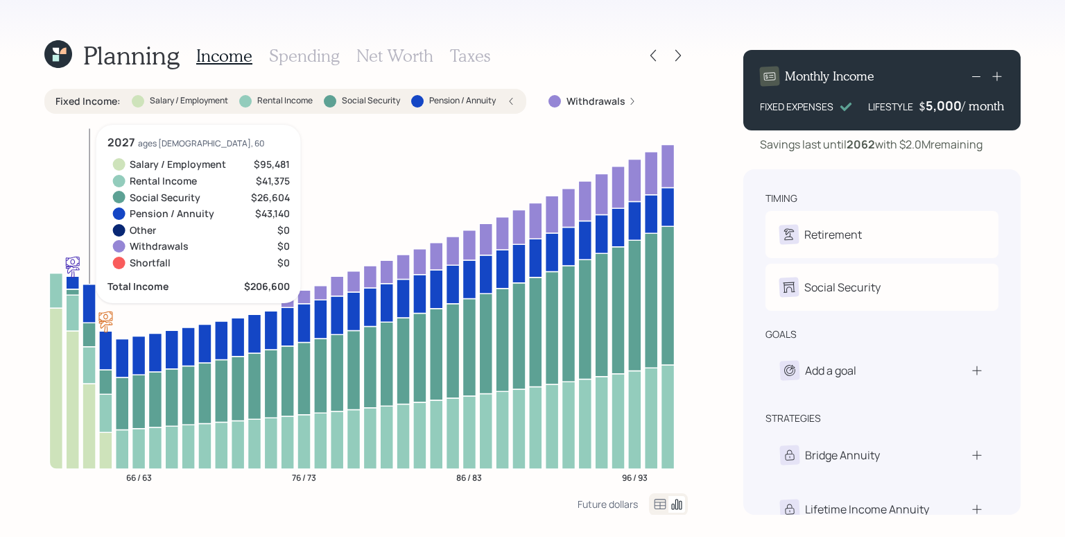
click at [89, 299] on icon at bounding box center [89, 303] width 13 height 39
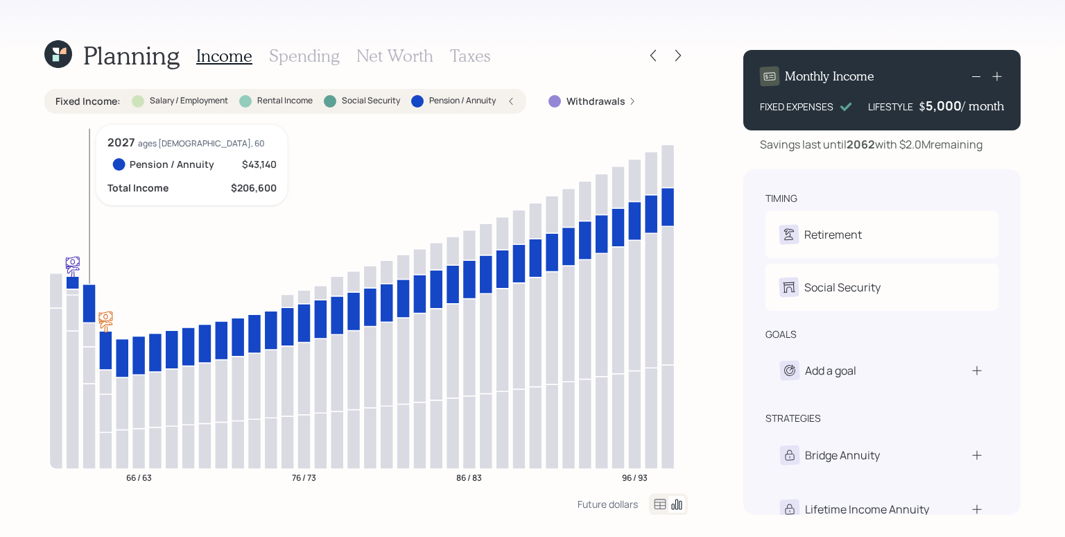
click at [89, 299] on icon at bounding box center [89, 303] width 13 height 39
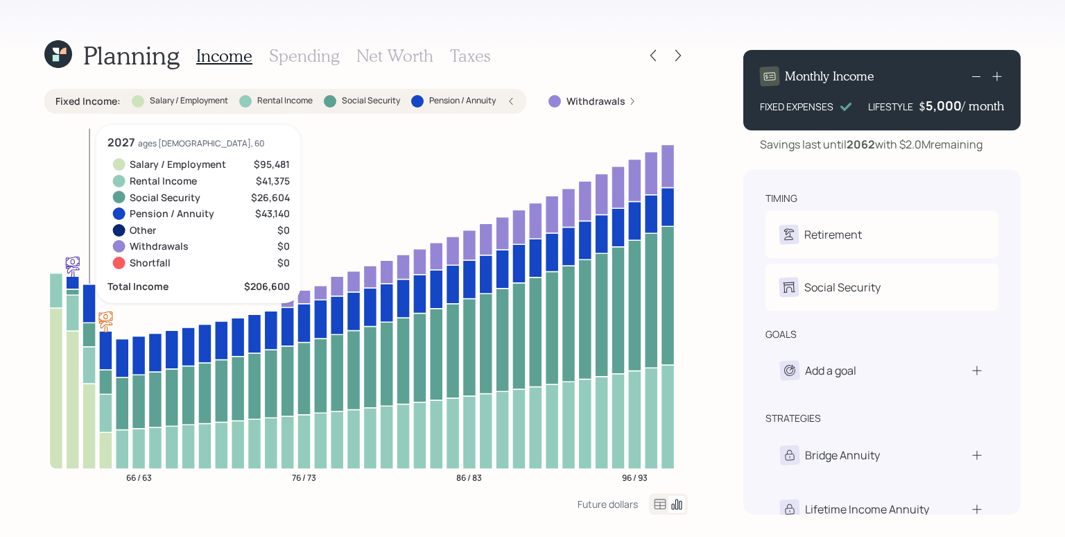
click at [87, 332] on icon at bounding box center [89, 335] width 13 height 24
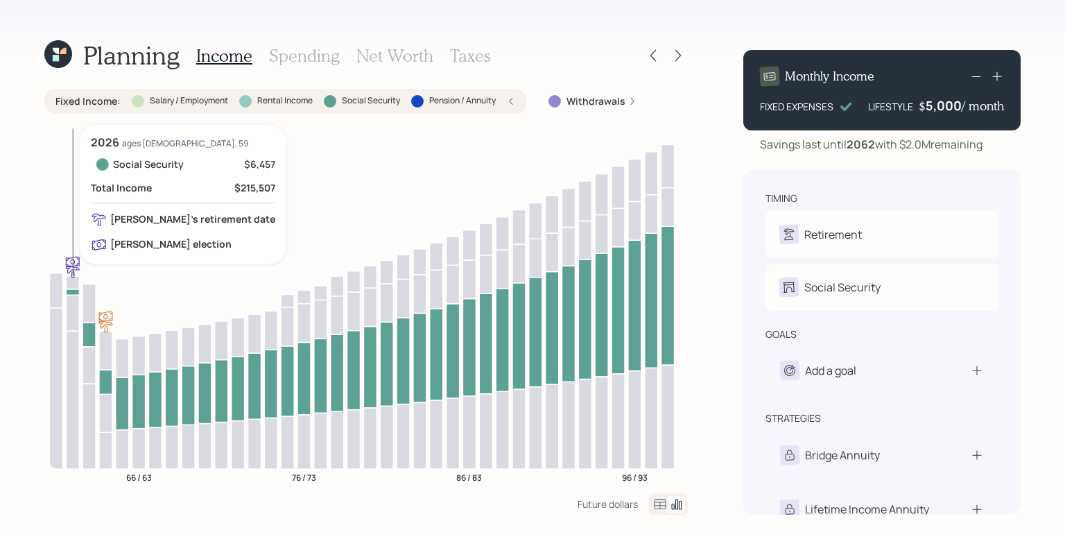
click at [74, 293] on icon at bounding box center [72, 292] width 13 height 6
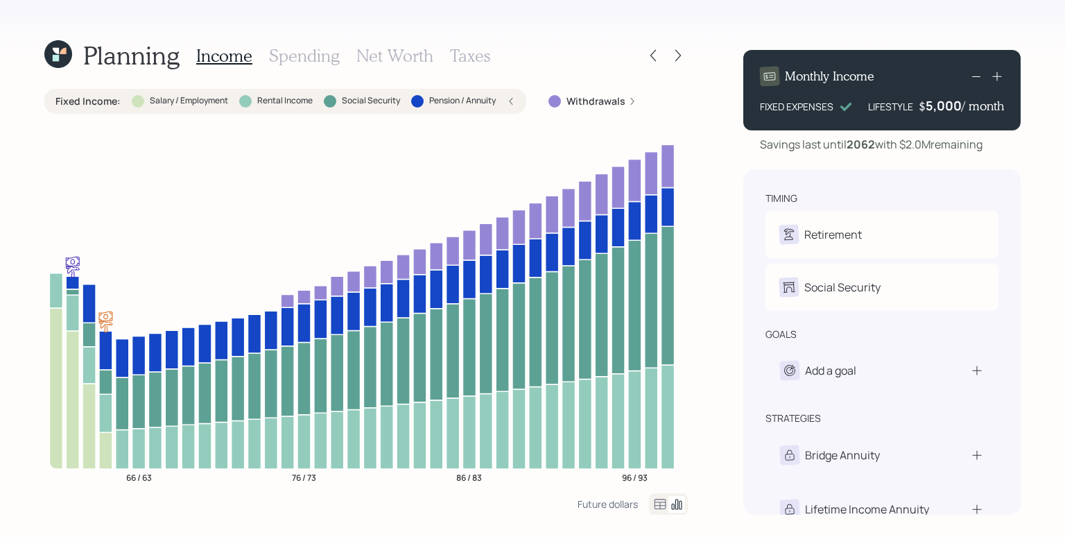
click at [521, 102] on div "Fixed Income : Salary / Employment Rental Income Social Security Pension / Annu…" at bounding box center [285, 101] width 482 height 25
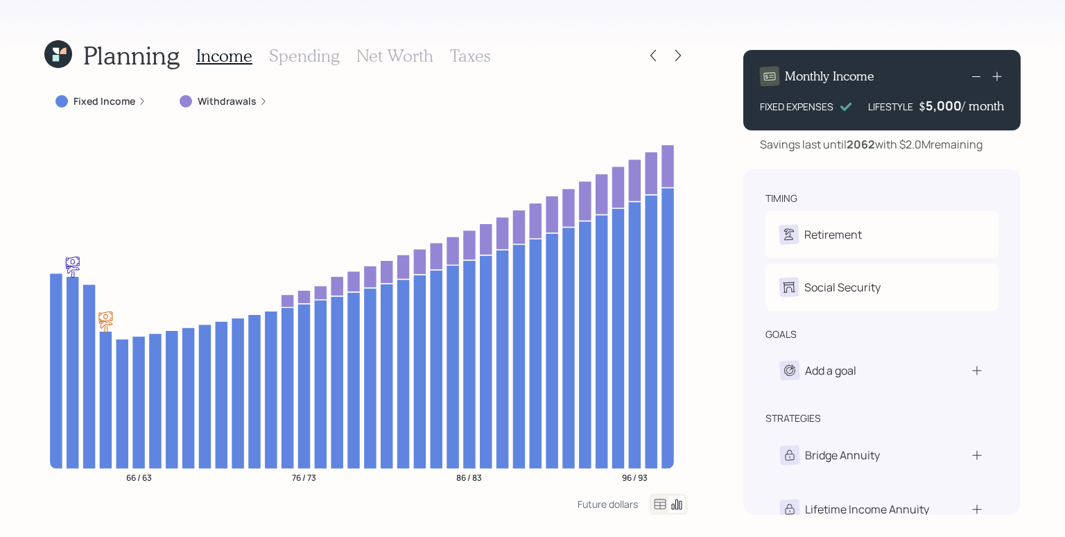
click at [255, 101] on div "Withdrawals" at bounding box center [224, 101] width 88 height 14
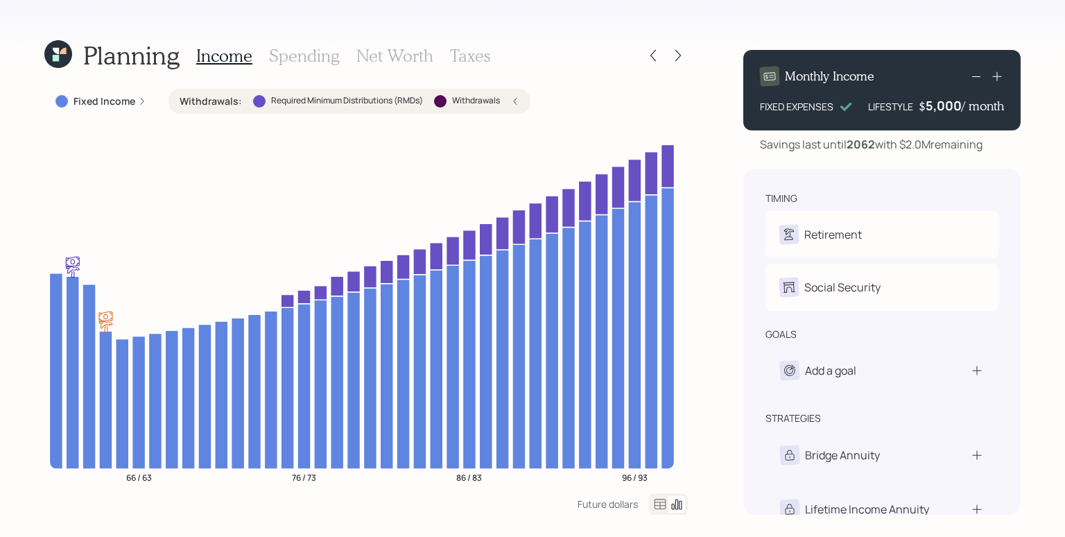
click at [496, 101] on label "Withdrawals" at bounding box center [476, 101] width 48 height 12
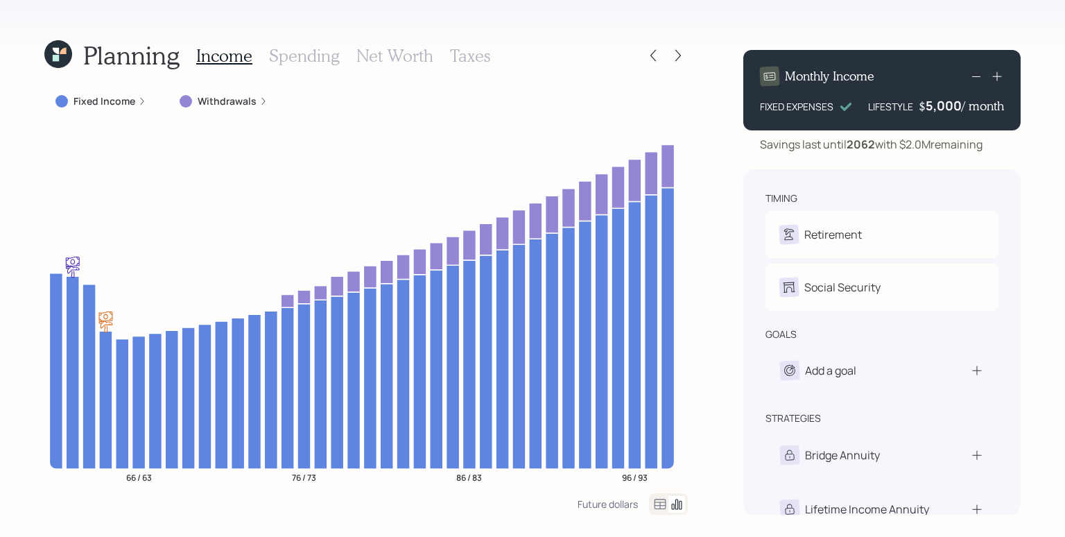
click at [144, 101] on icon at bounding box center [142, 101] width 8 height 8
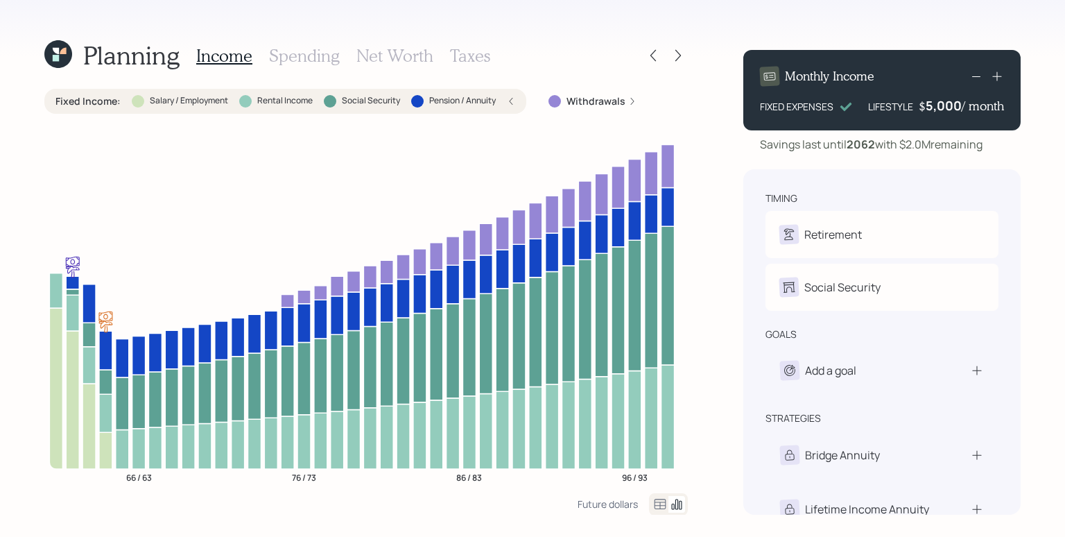
click at [520, 105] on div "Fixed Income : Salary / Employment Rental Income Social Security Pension / Annu…" at bounding box center [285, 101] width 482 height 25
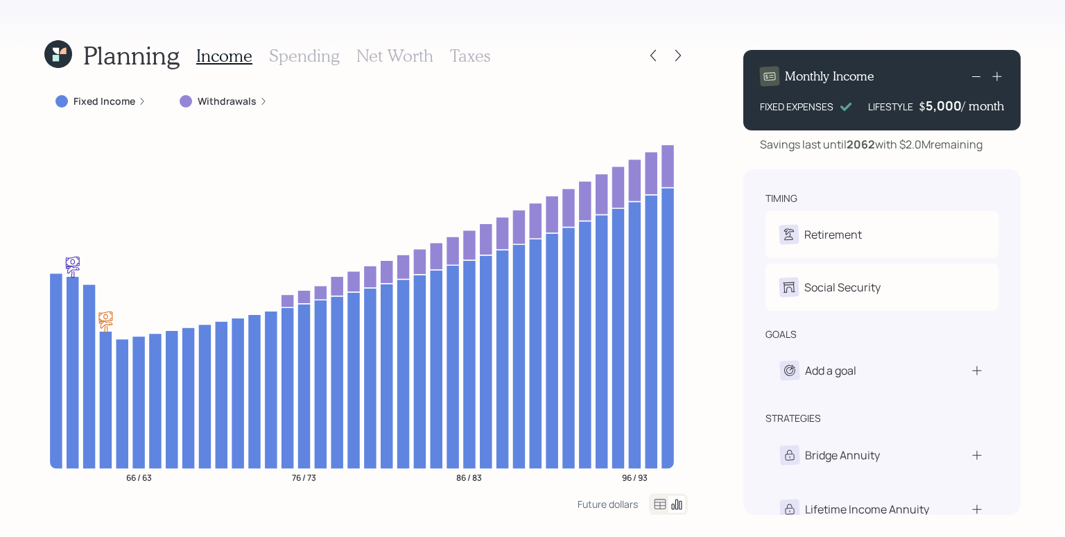
click at [998, 178] on div "timing Retirement D Retire at 62y 9m C Retire at 61y 6m Social Security D Elect…" at bounding box center [882, 341] width 277 height 345
click at [61, 59] on icon at bounding box center [58, 54] width 28 height 28
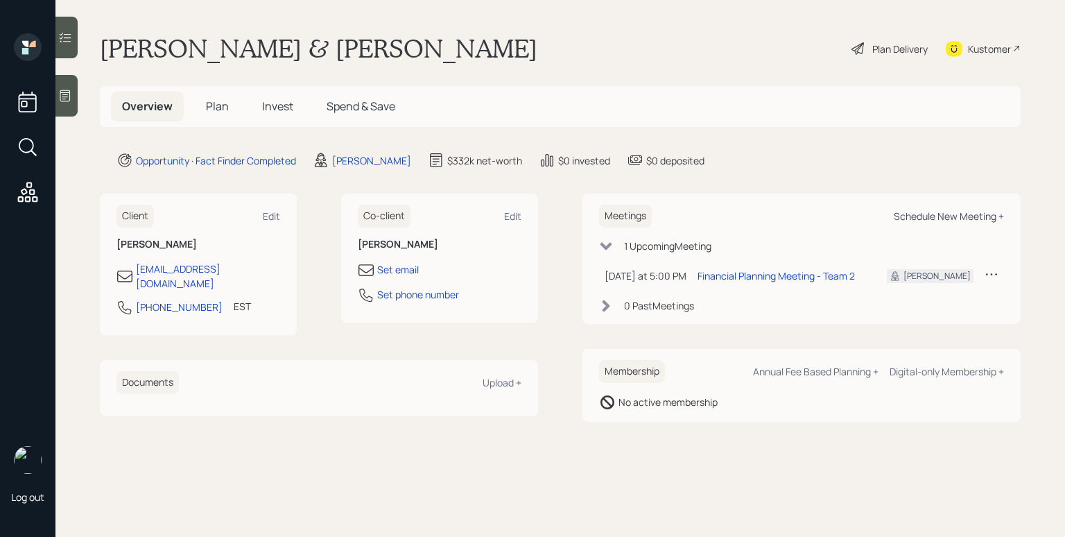
click at [961, 218] on div "Schedule New Meeting +" at bounding box center [949, 215] width 110 height 13
select select "d946c976-65aa-4529-ac9d-02c4f1114fc0"
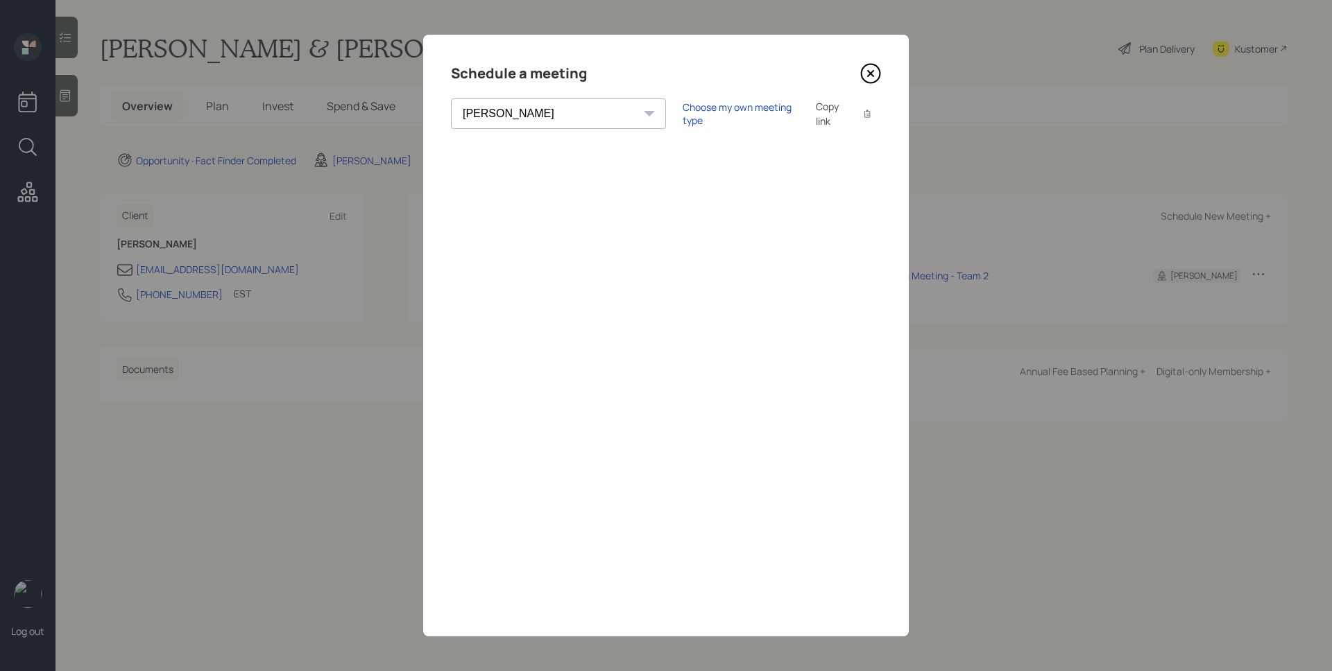
click at [871, 67] on icon at bounding box center [870, 73] width 21 height 21
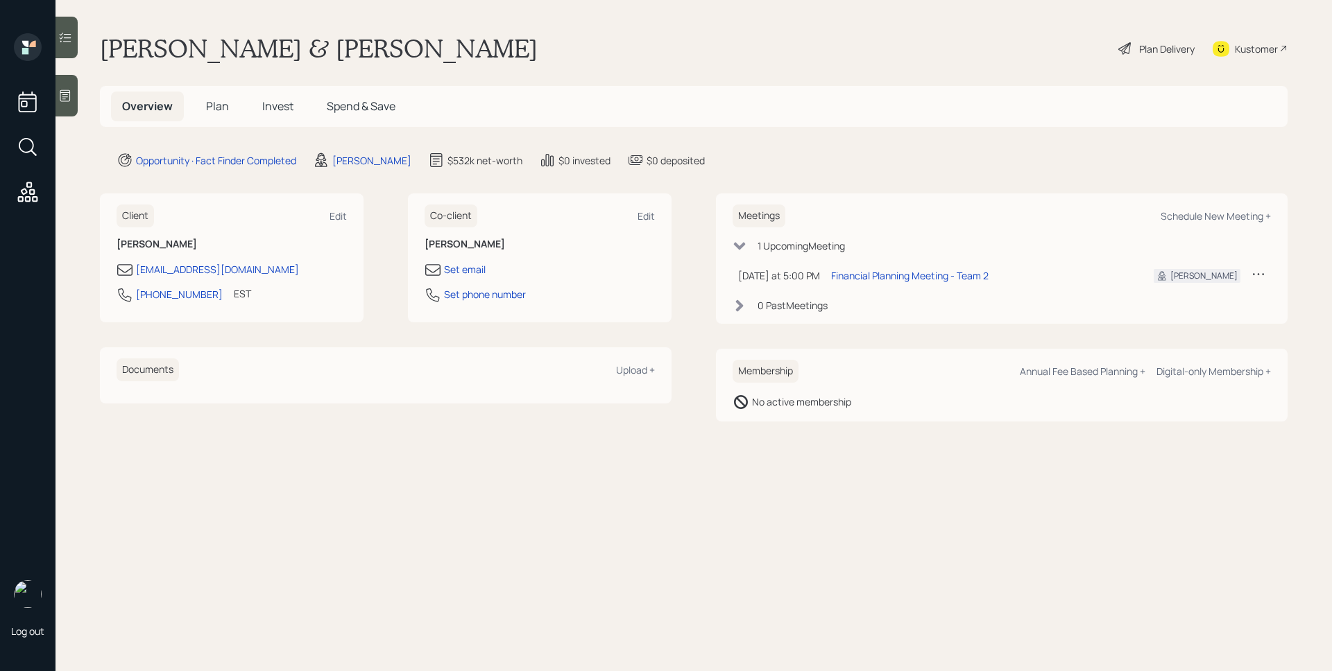
click at [199, 95] on h5 "Plan" at bounding box center [217, 107] width 45 height 30
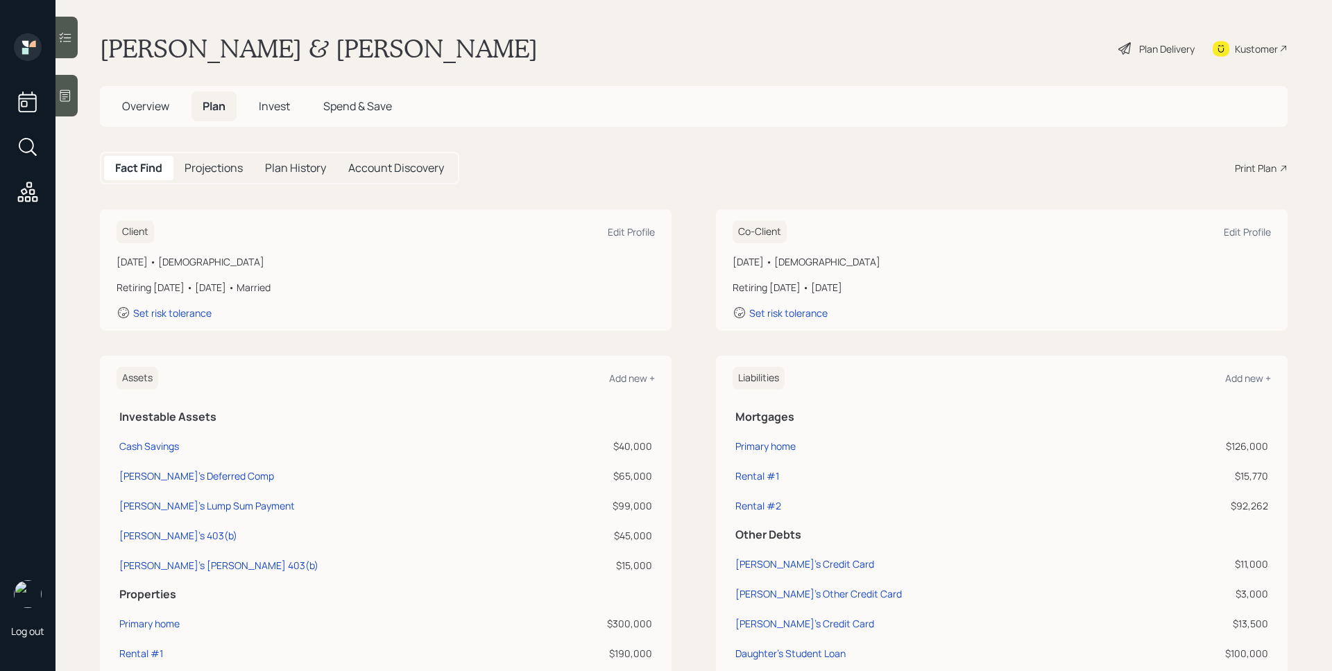
click at [1251, 169] on div "Print Plan" at bounding box center [1256, 168] width 42 height 15
